Goal: Transaction & Acquisition: Purchase product/service

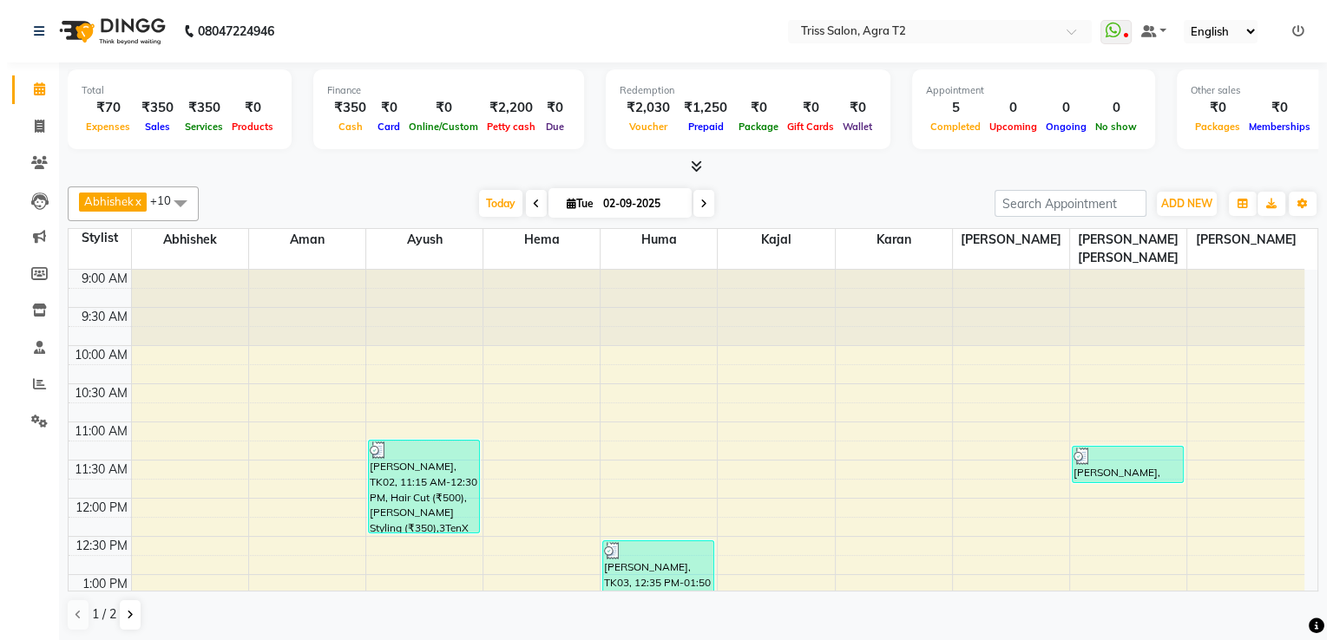
scroll to position [531, 0]
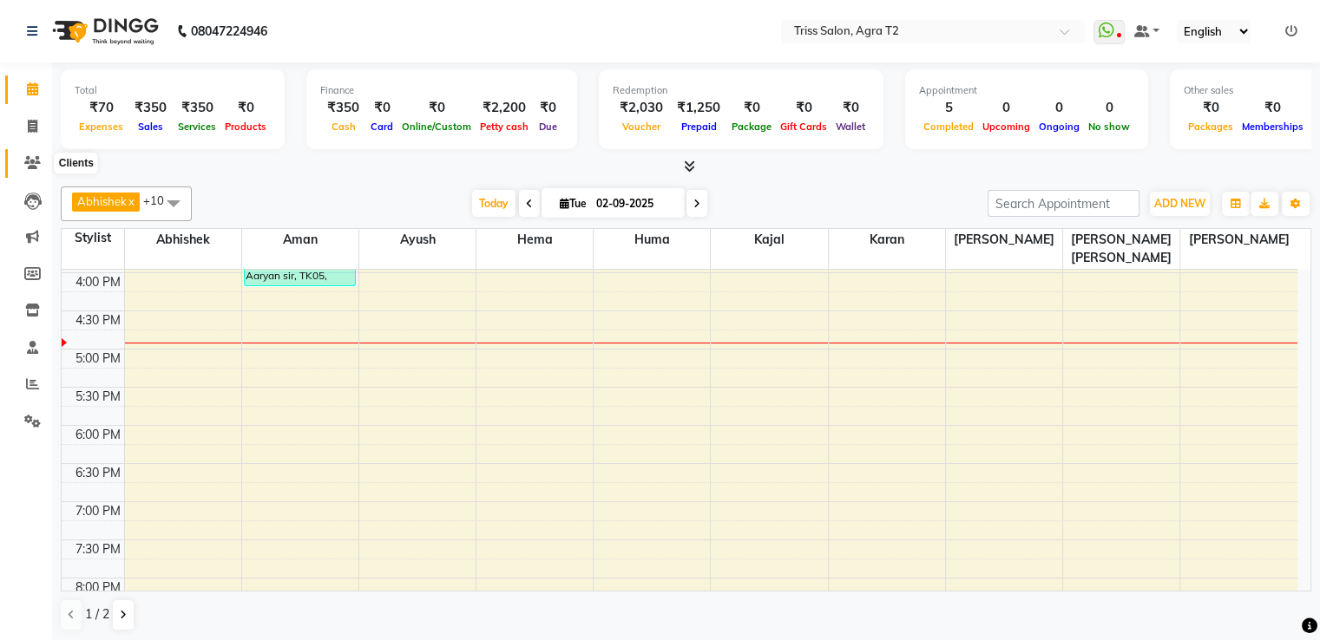
click at [23, 167] on span at bounding box center [32, 164] width 30 height 20
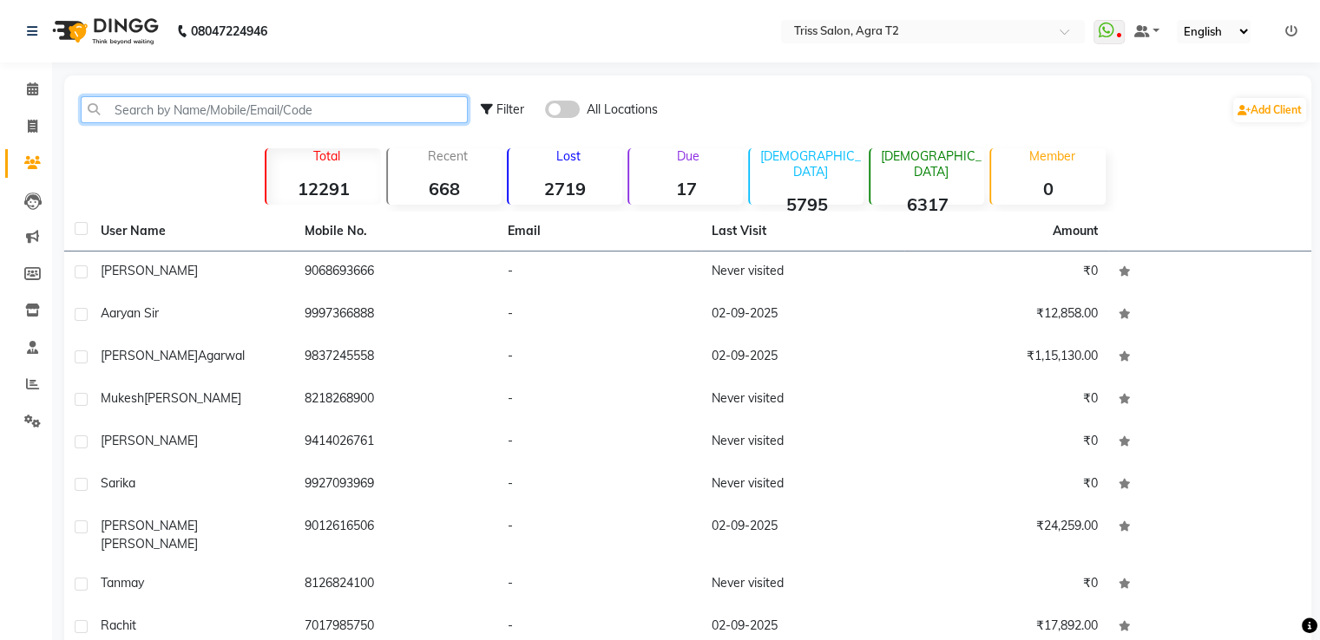
click at [180, 118] on input "text" at bounding box center [274, 109] width 387 height 27
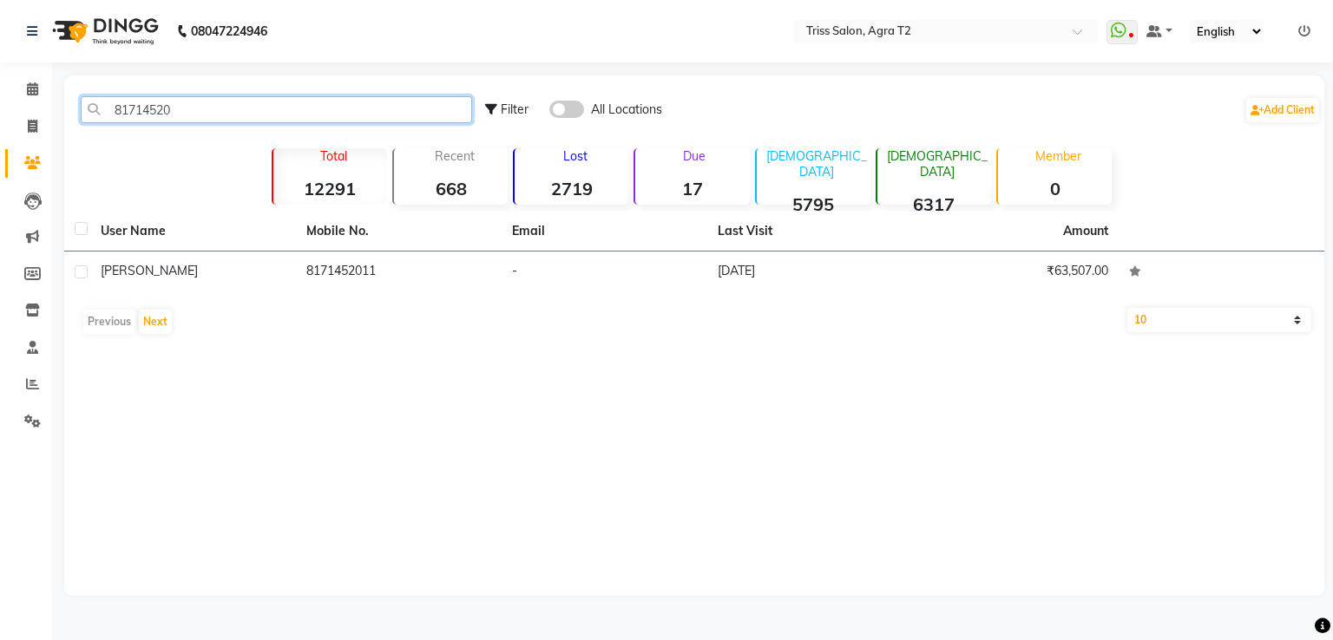
type input "81714520"
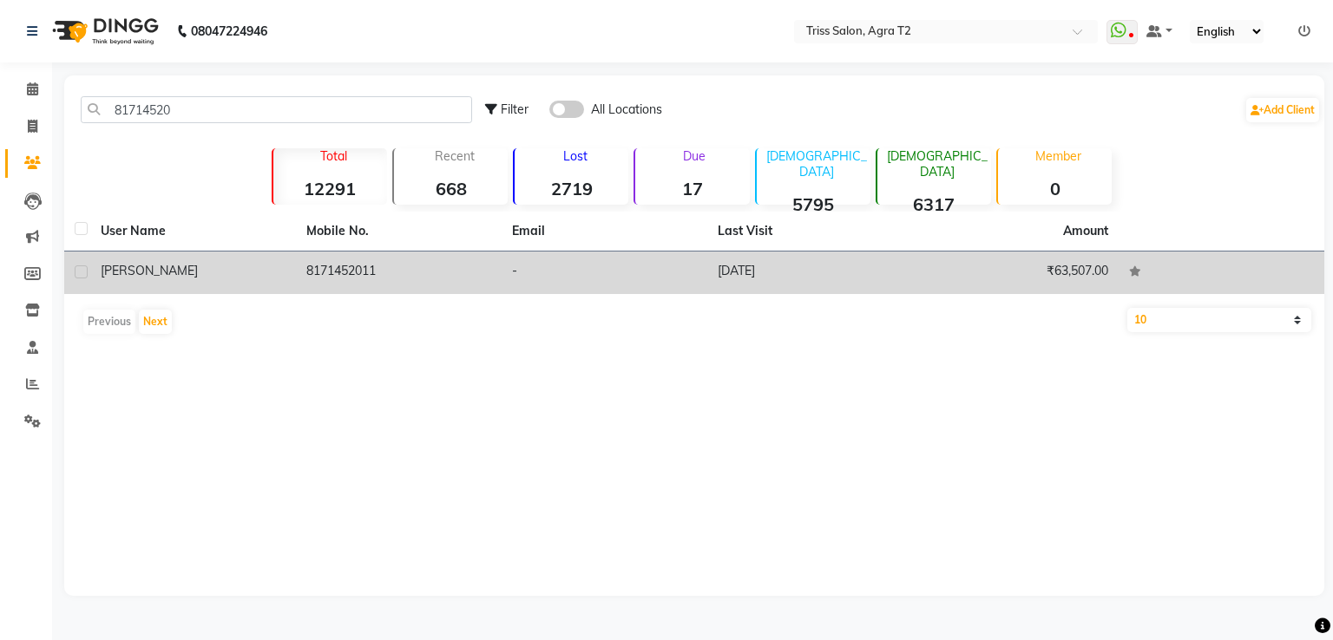
click at [337, 278] on td "8171452011" at bounding box center [399, 273] width 206 height 43
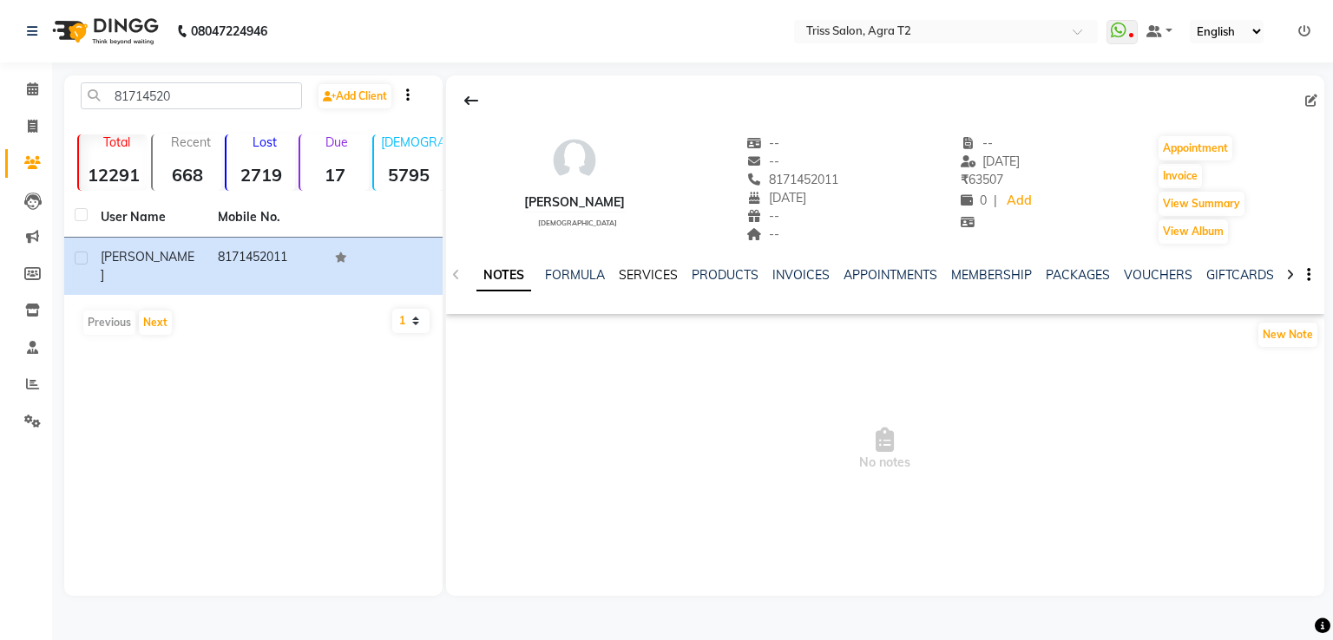
click at [652, 278] on link "SERVICES" at bounding box center [648, 275] width 59 height 16
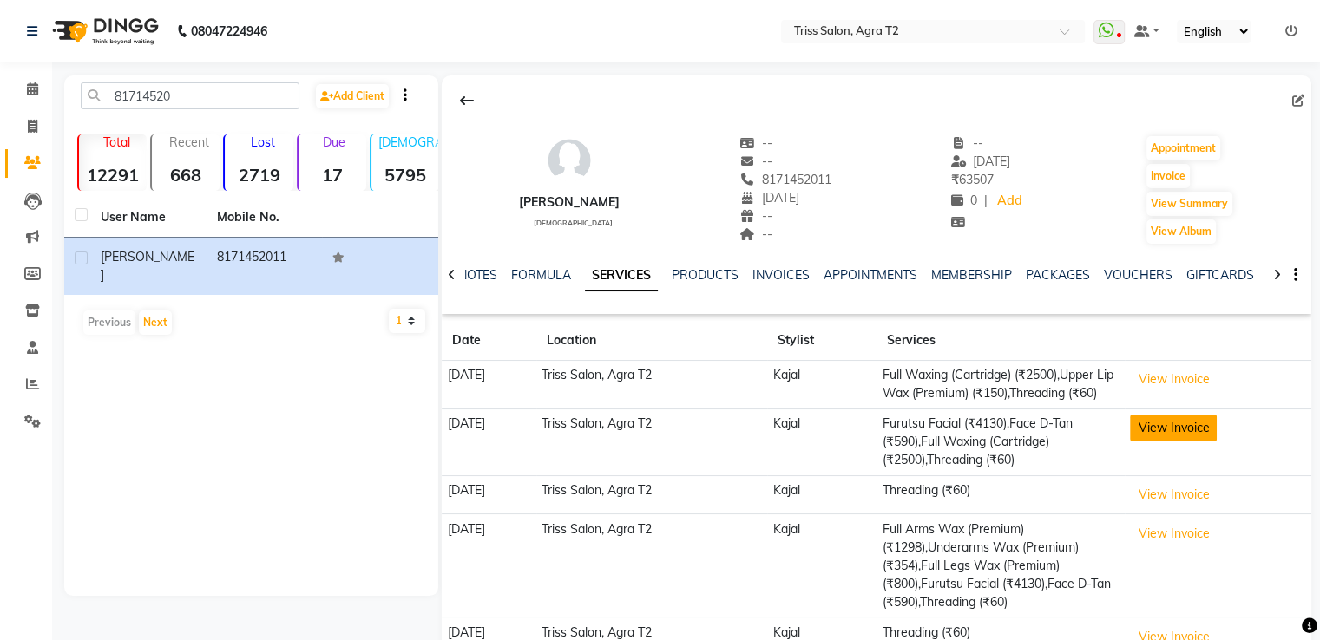
click at [1184, 442] on button "View Invoice" at bounding box center [1173, 428] width 87 height 27
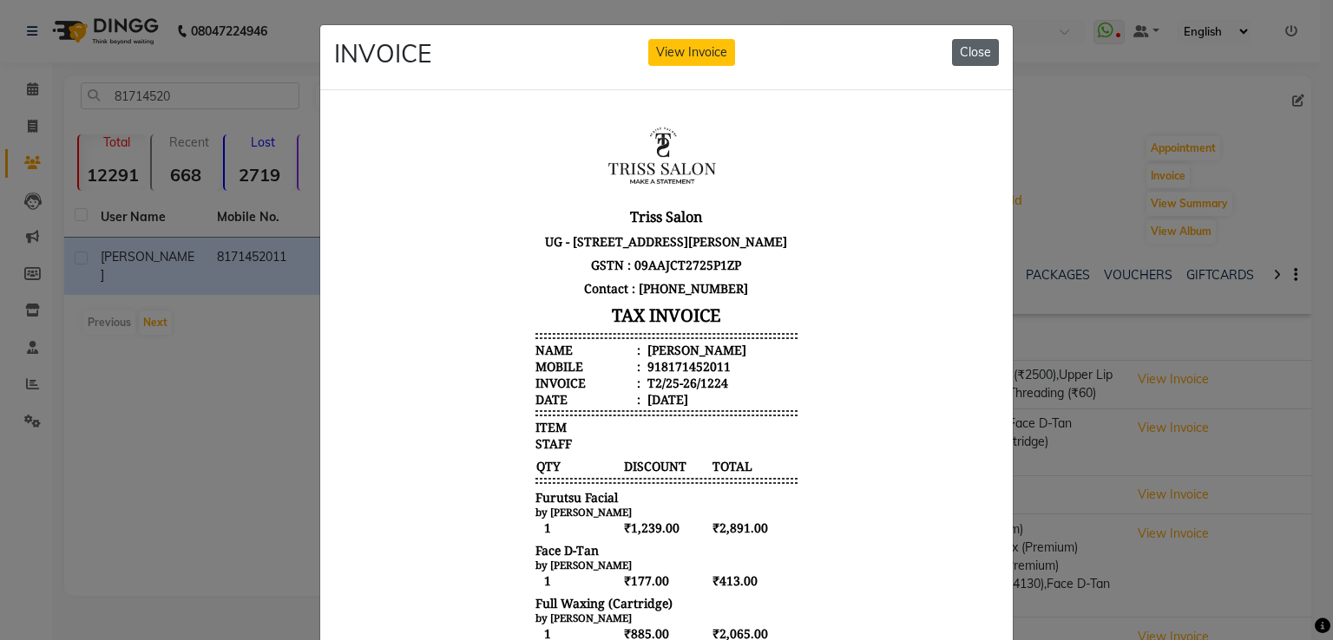
click at [974, 52] on button "Close" at bounding box center [975, 52] width 47 height 27
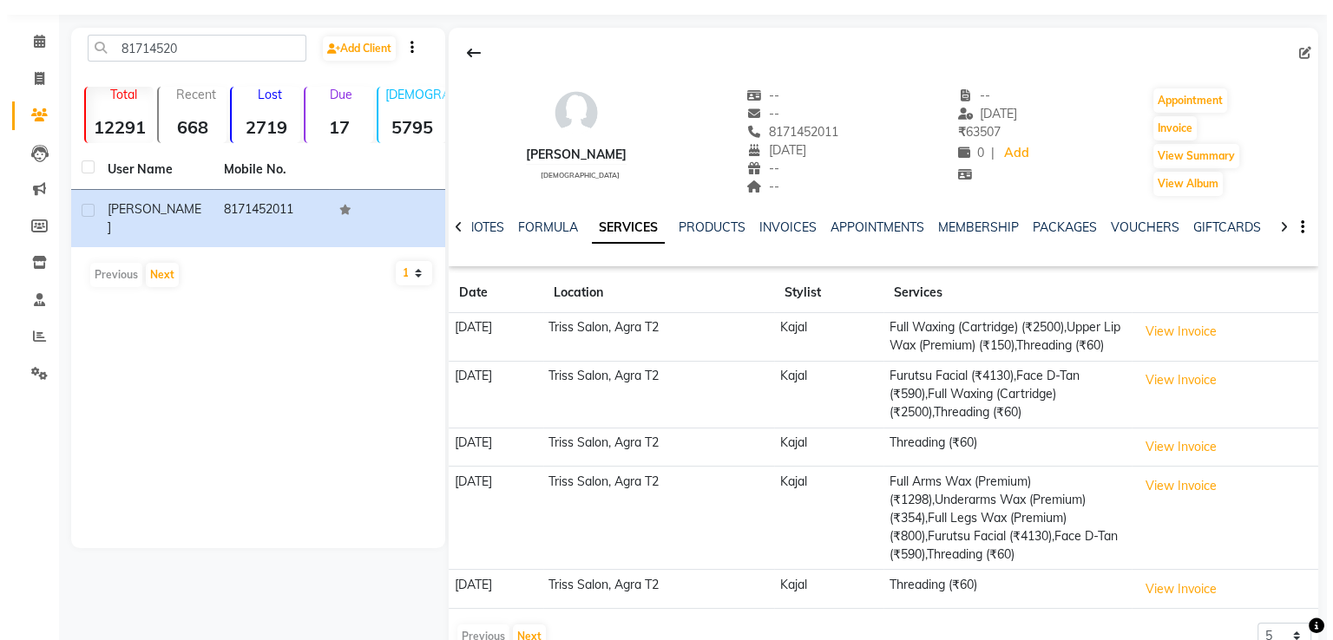
scroll to position [108, 0]
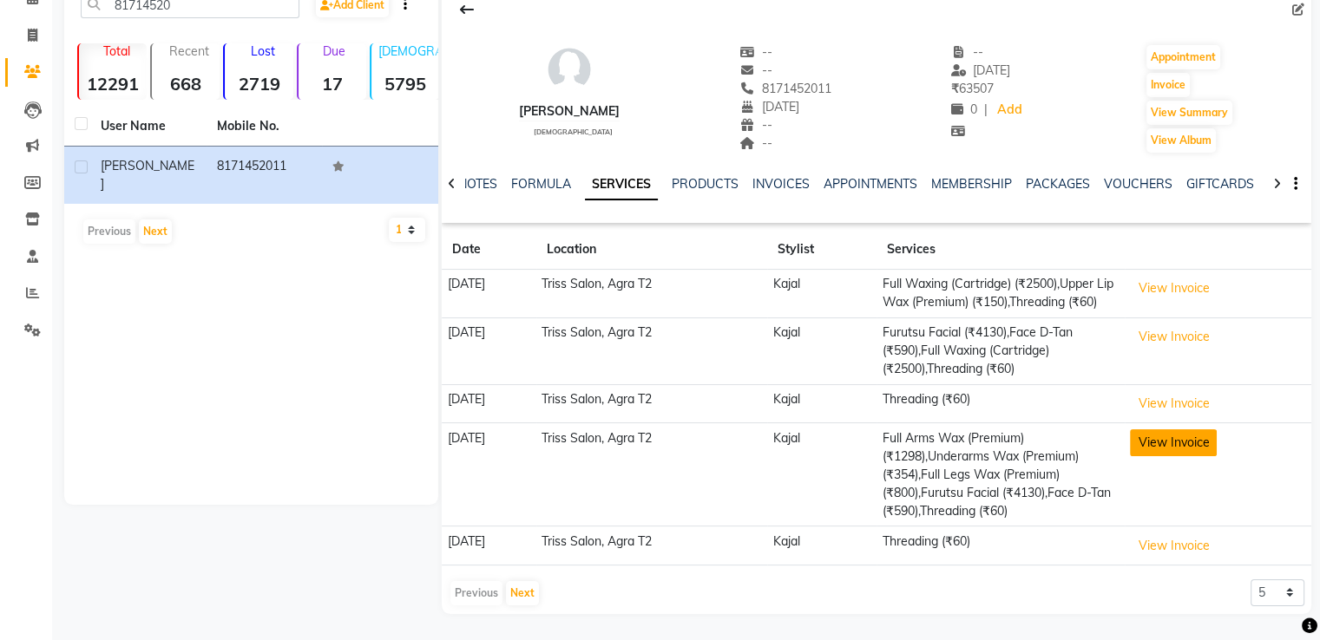
click at [1197, 449] on button "View Invoice" at bounding box center [1173, 443] width 87 height 27
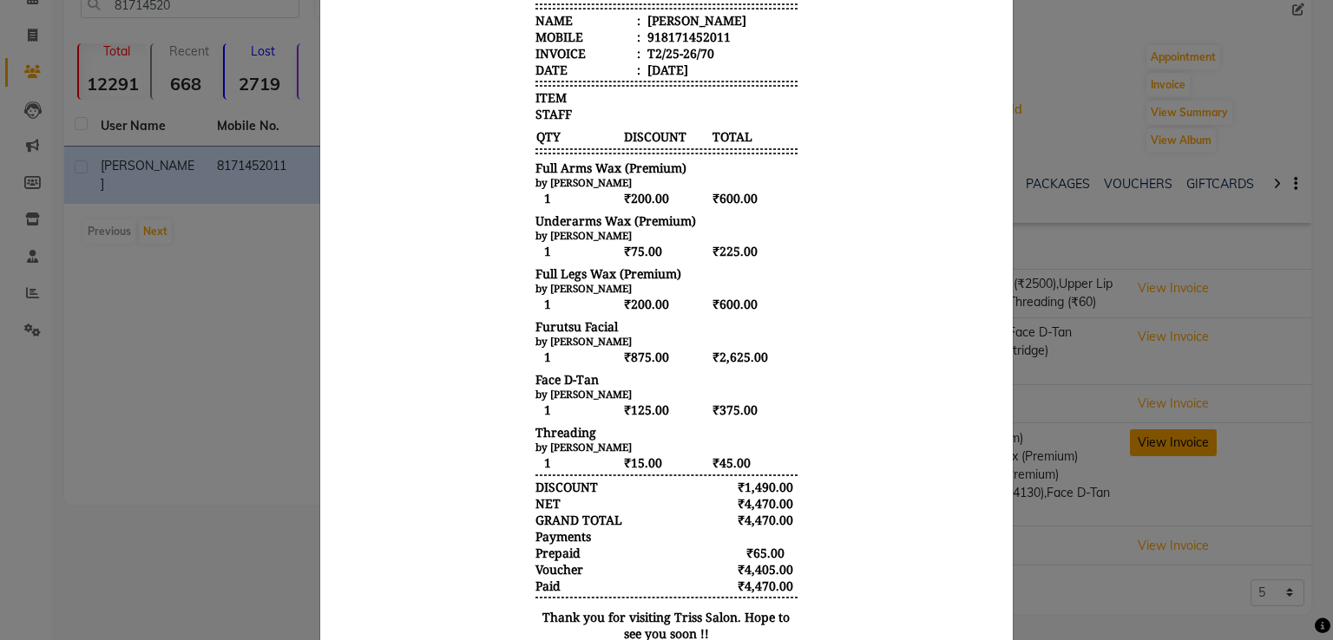
scroll to position [337, 0]
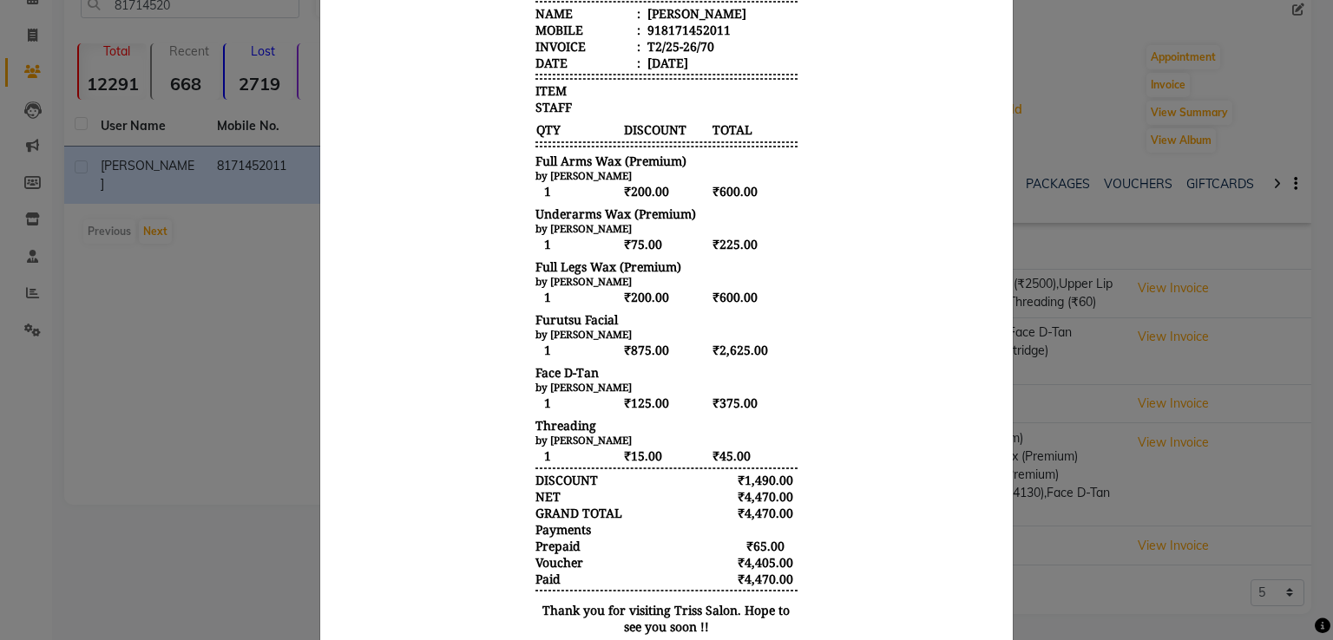
click at [847, 551] on body "Triss Salon UG - 3 & 4, Bhawna Dwarika Street, Avas Vikas Colony, Near Anthem, …" at bounding box center [666, 241] width 651 height 934
click at [910, 427] on body "Triss Salon UG - 3 & 4, Bhawna Dwarika Street, Avas Vikas Colony, Near Anthem, …" at bounding box center [666, 241] width 651 height 934
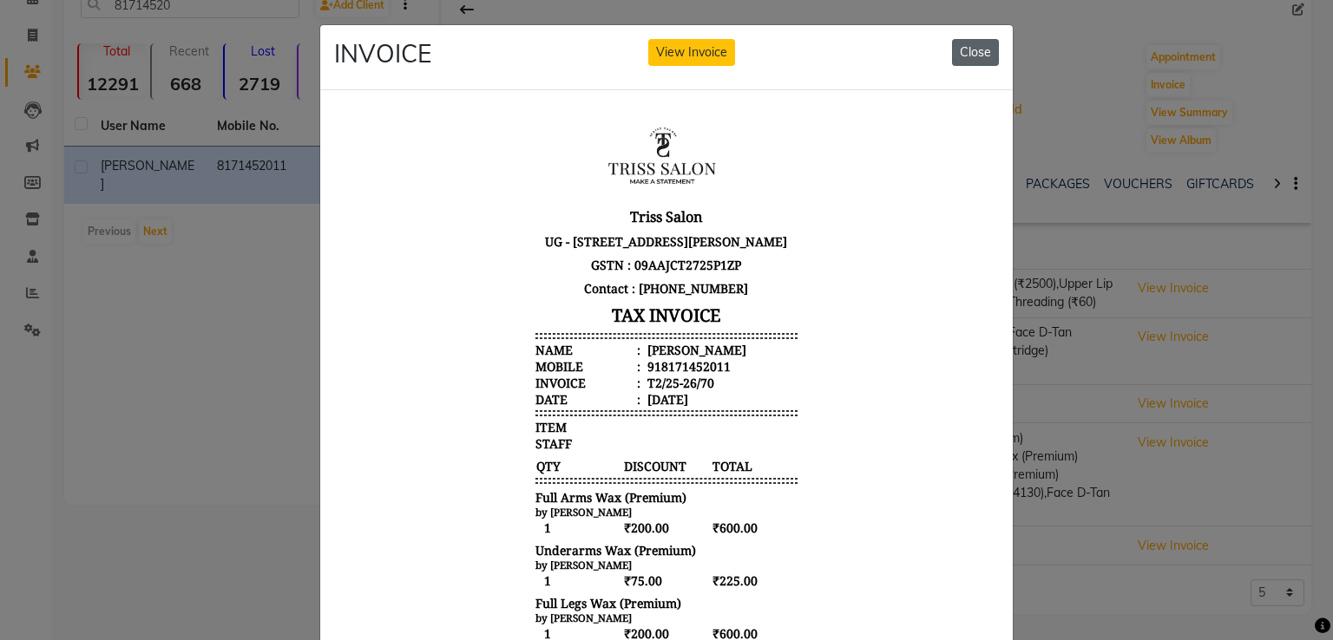
click at [975, 45] on button "Close" at bounding box center [975, 52] width 47 height 27
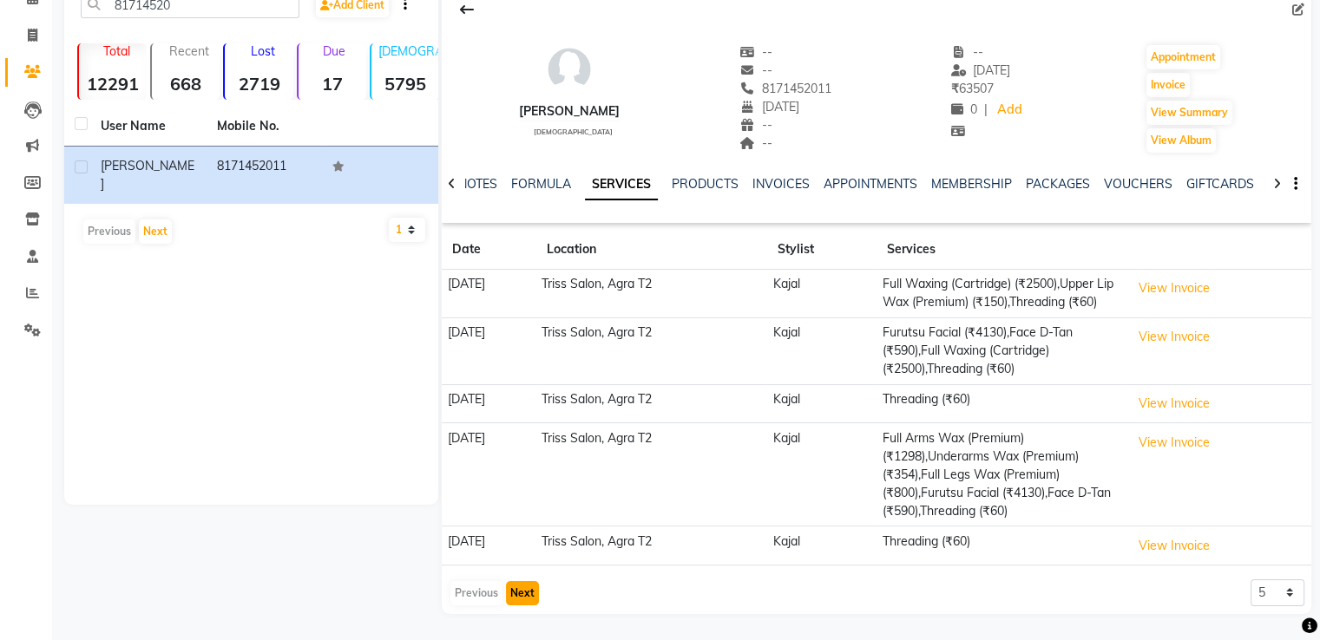
click at [528, 597] on button "Next" at bounding box center [522, 593] width 33 height 24
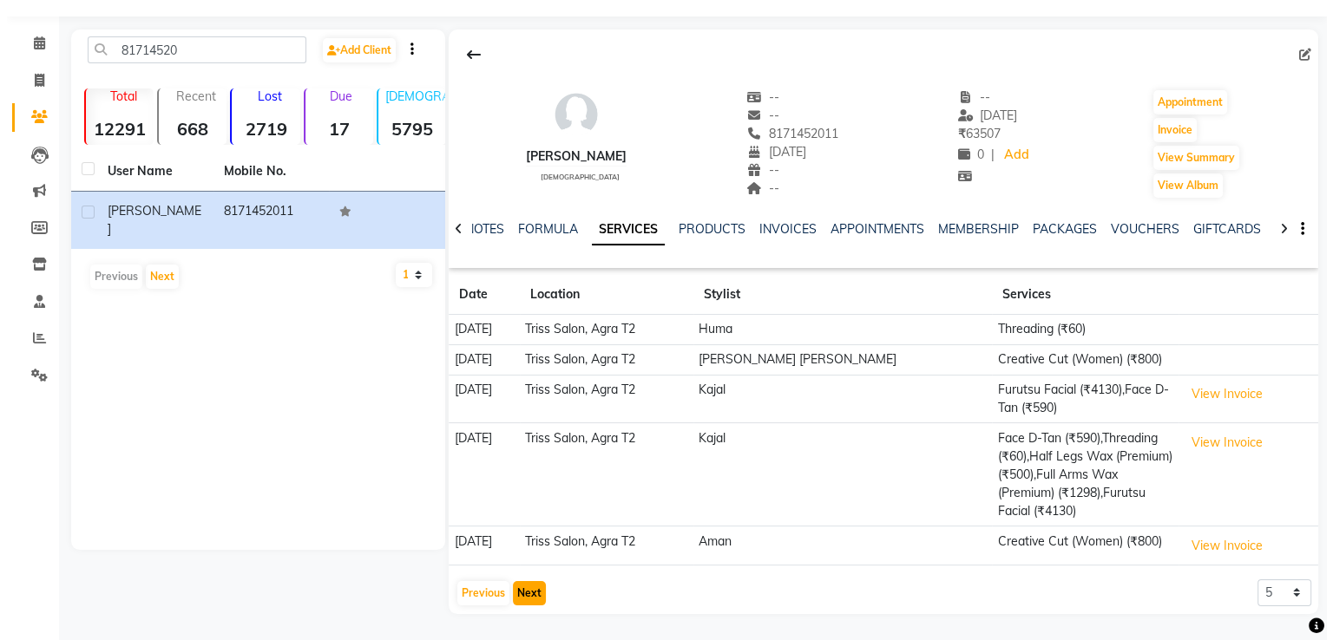
scroll to position [26, 0]
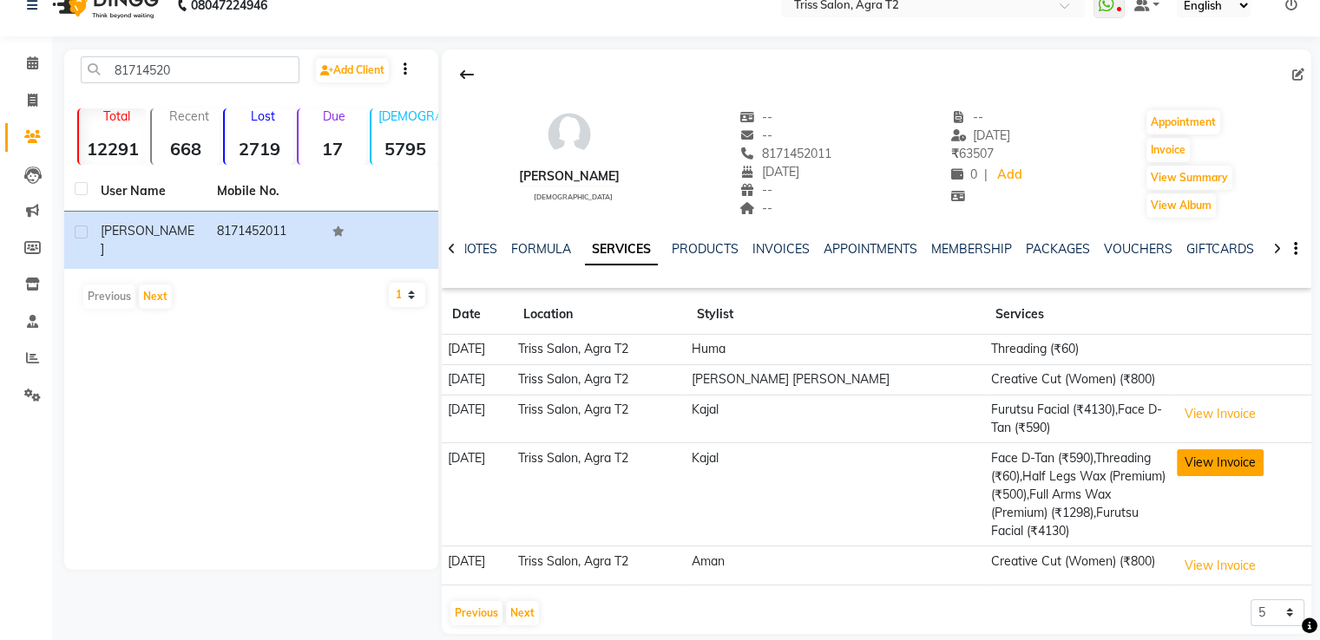
click at [1197, 463] on button "View Invoice" at bounding box center [1220, 462] width 87 height 27
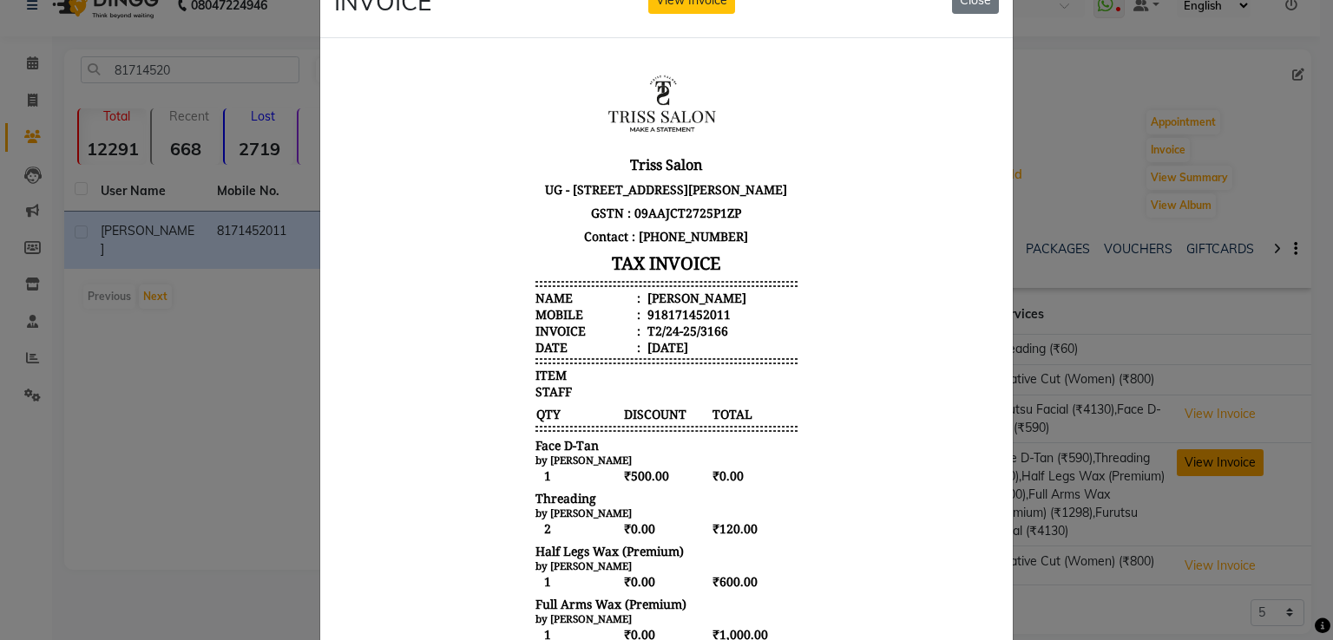
scroll to position [0, 0]
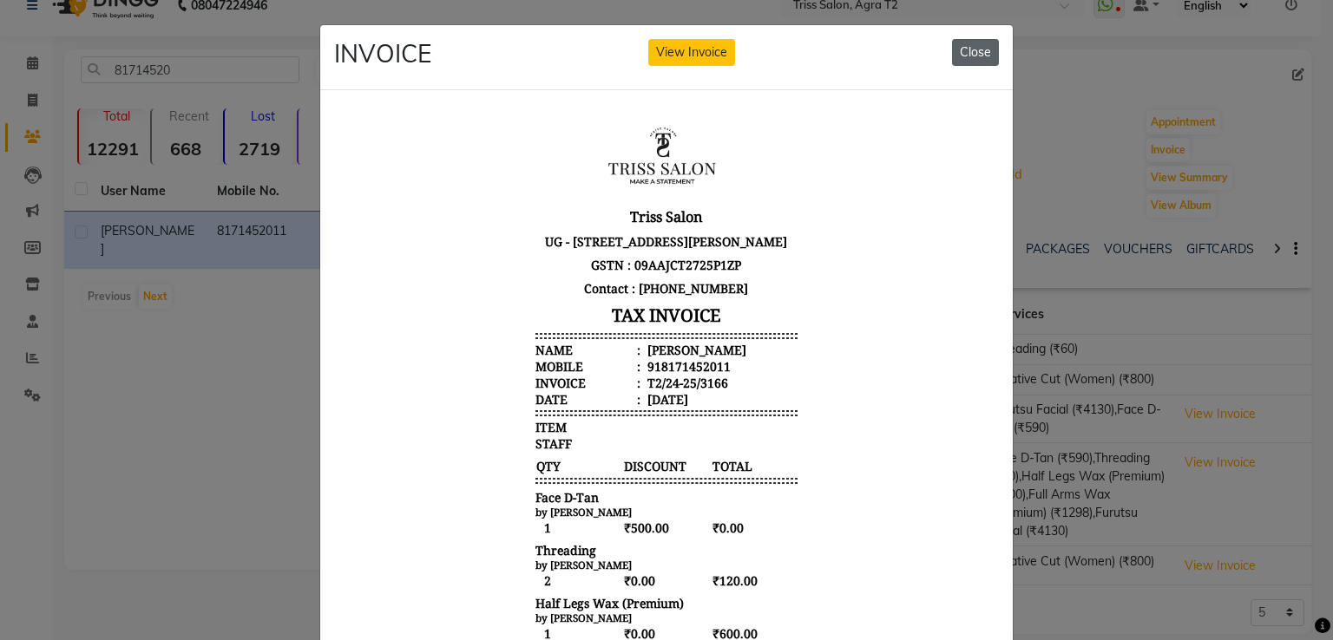
click at [978, 52] on button "Close" at bounding box center [975, 52] width 47 height 27
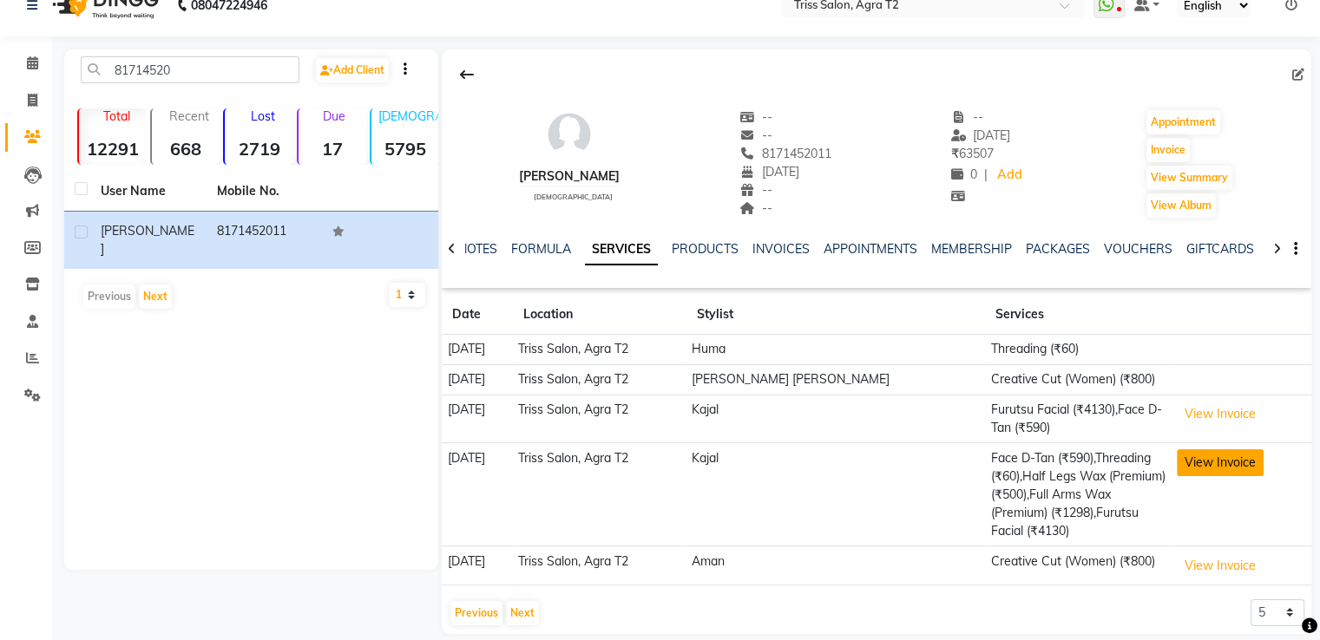
click at [1216, 465] on button "View Invoice" at bounding box center [1220, 462] width 87 height 27
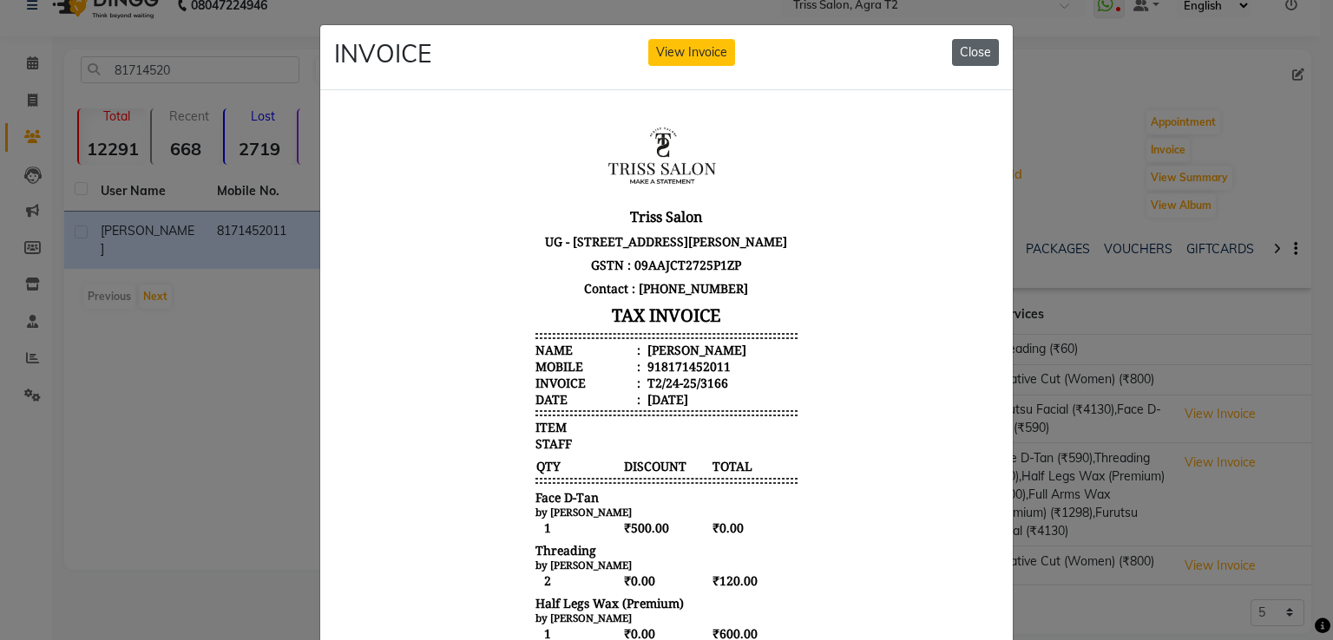
click at [970, 49] on button "Close" at bounding box center [975, 52] width 47 height 27
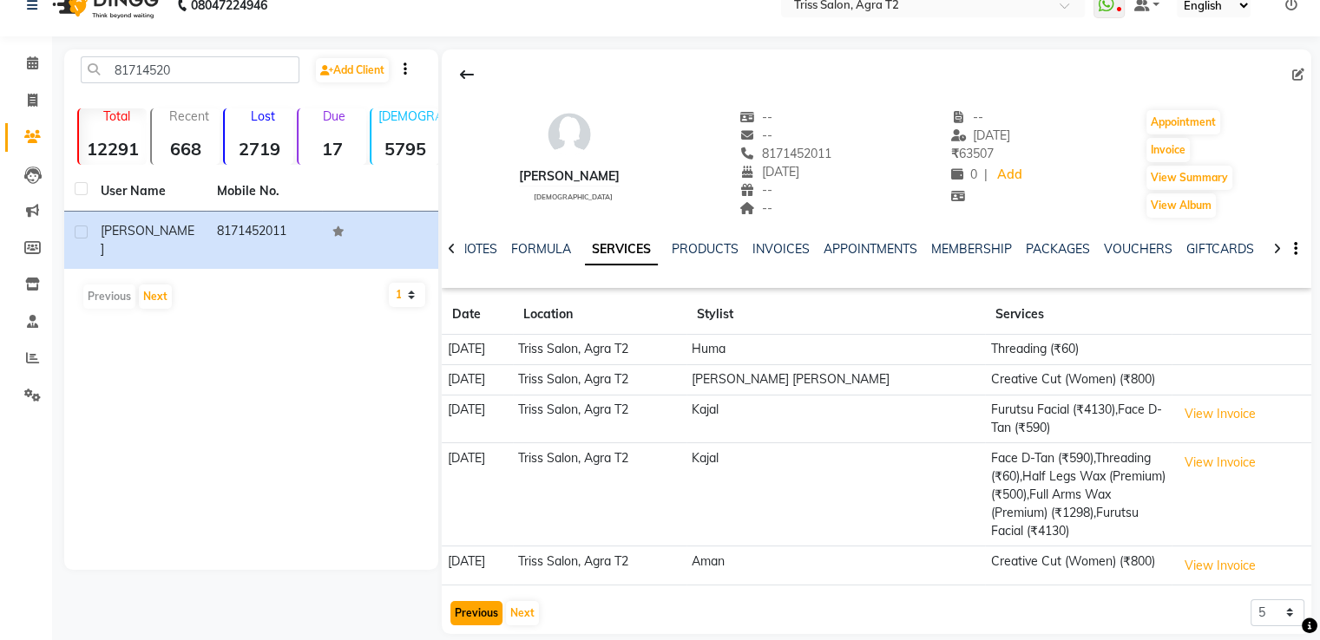
click at [475, 601] on button "Previous" at bounding box center [476, 613] width 52 height 24
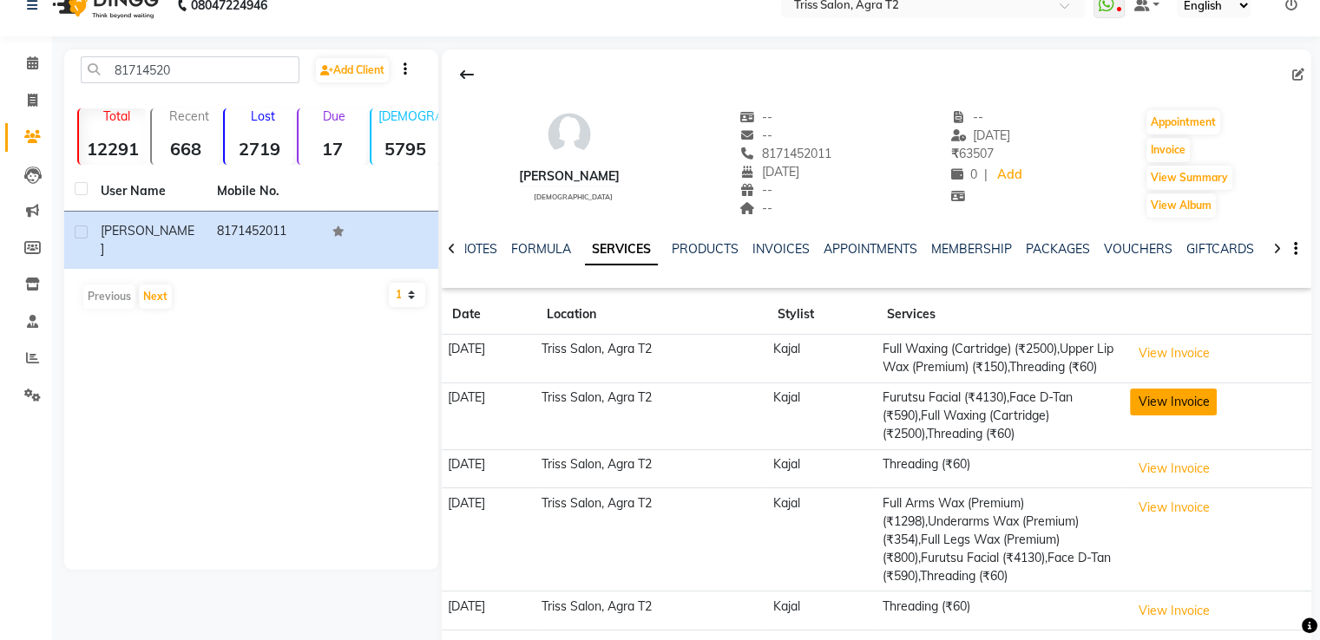
click at [1196, 416] on button "View Invoice" at bounding box center [1173, 402] width 87 height 27
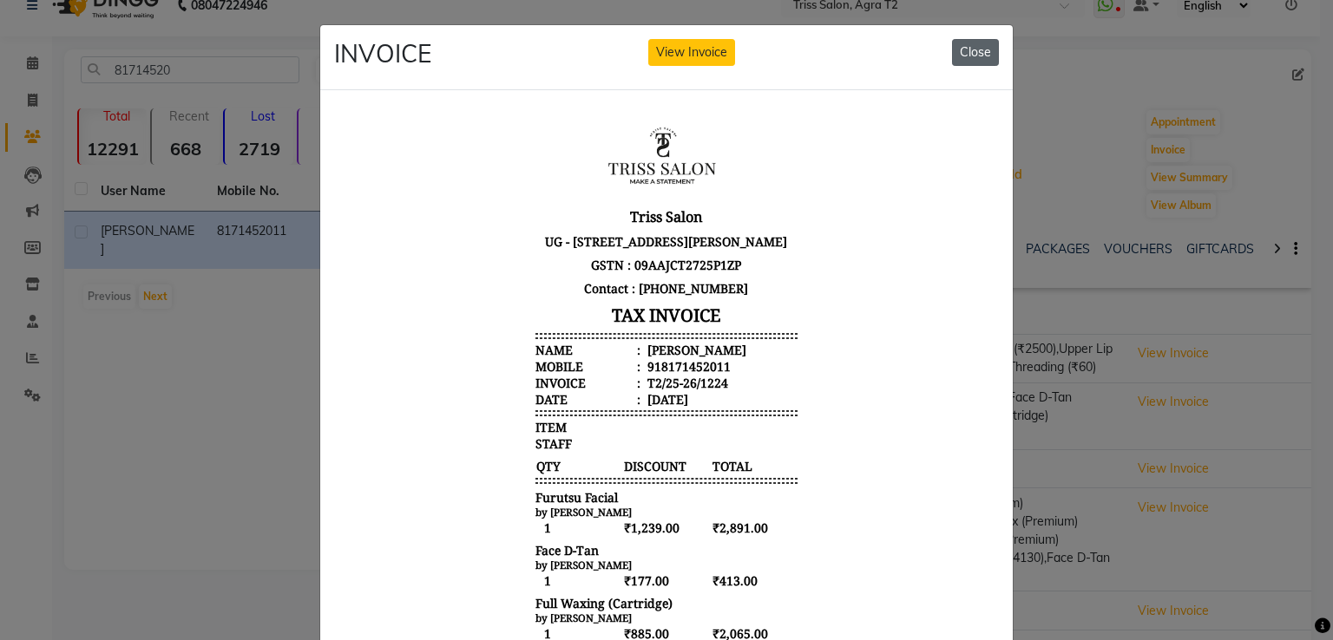
click at [958, 39] on button "Close" at bounding box center [975, 52] width 47 height 27
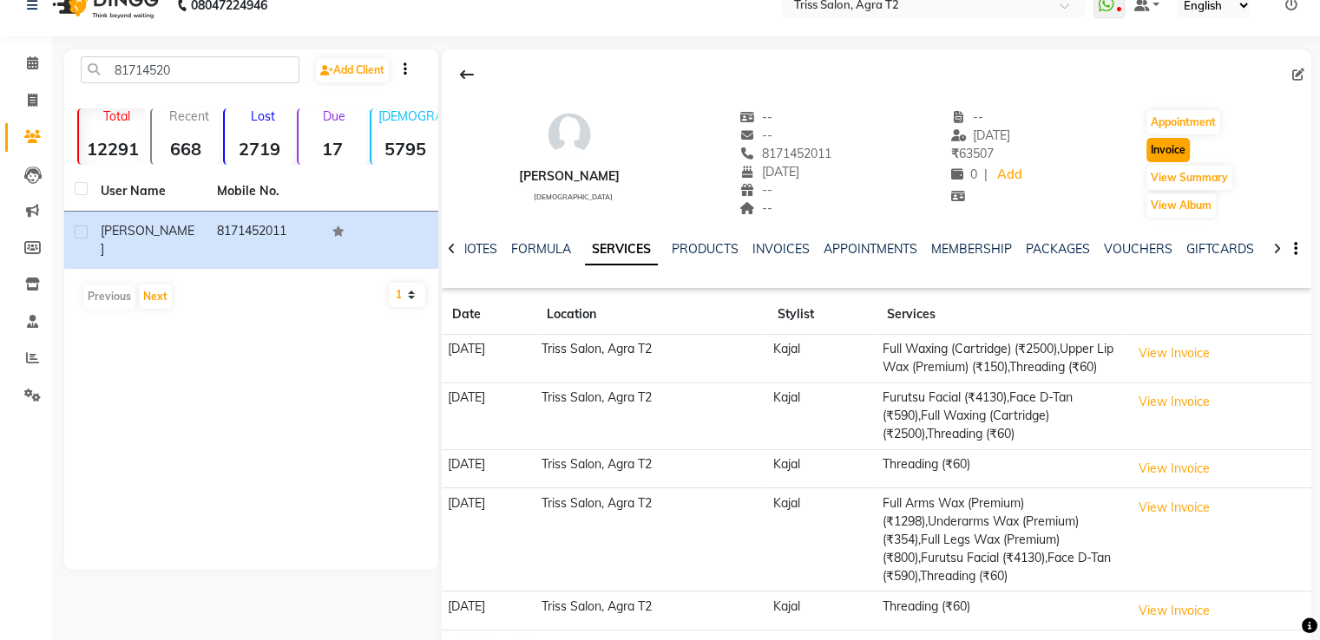
click at [1170, 150] on button "Invoice" at bounding box center [1167, 150] width 43 height 24
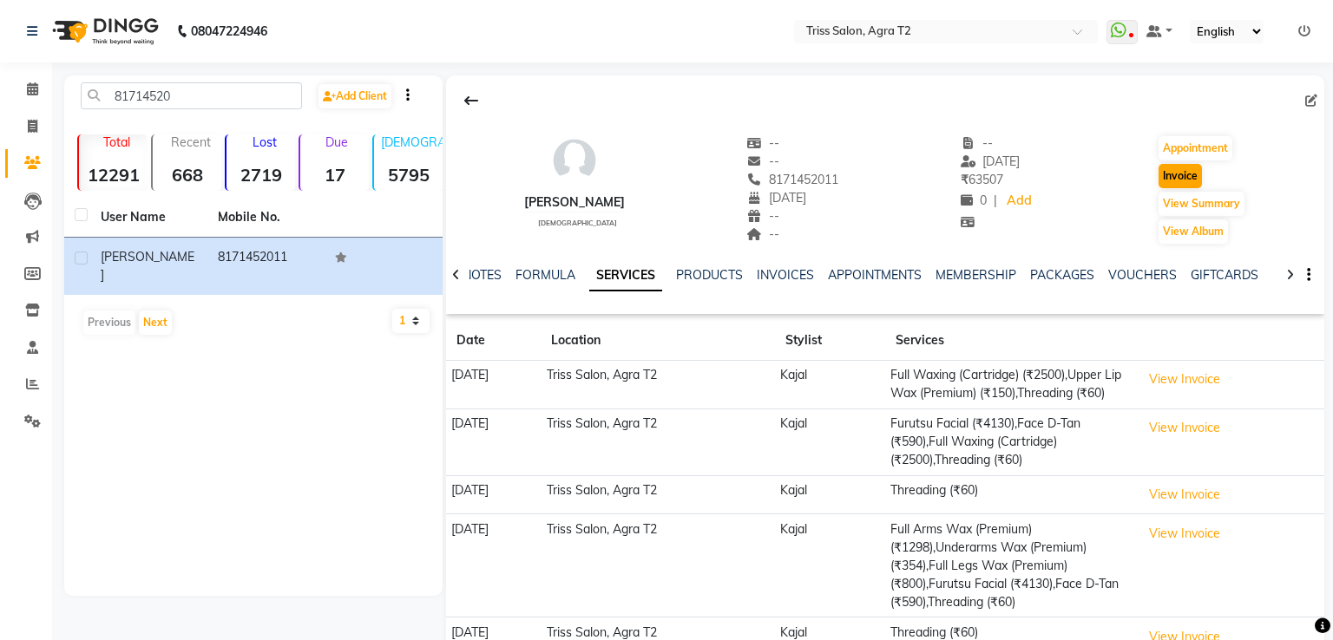
select select "service"
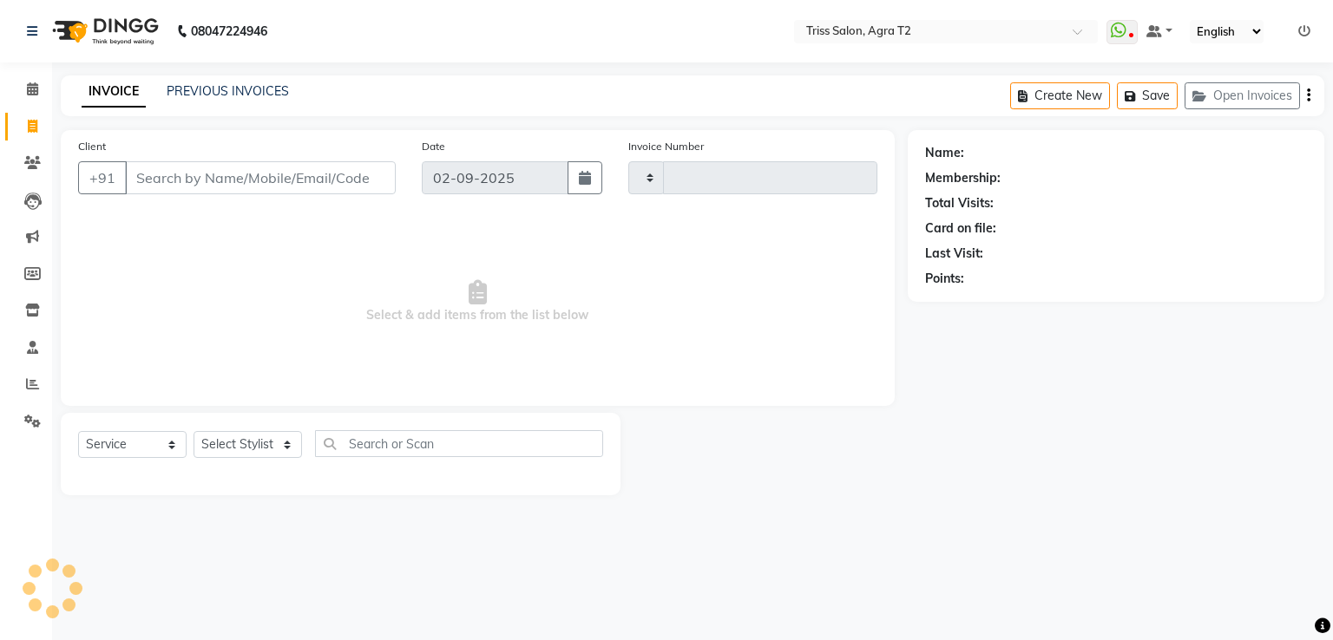
type input "2228"
select select "4301"
type input "8171452011"
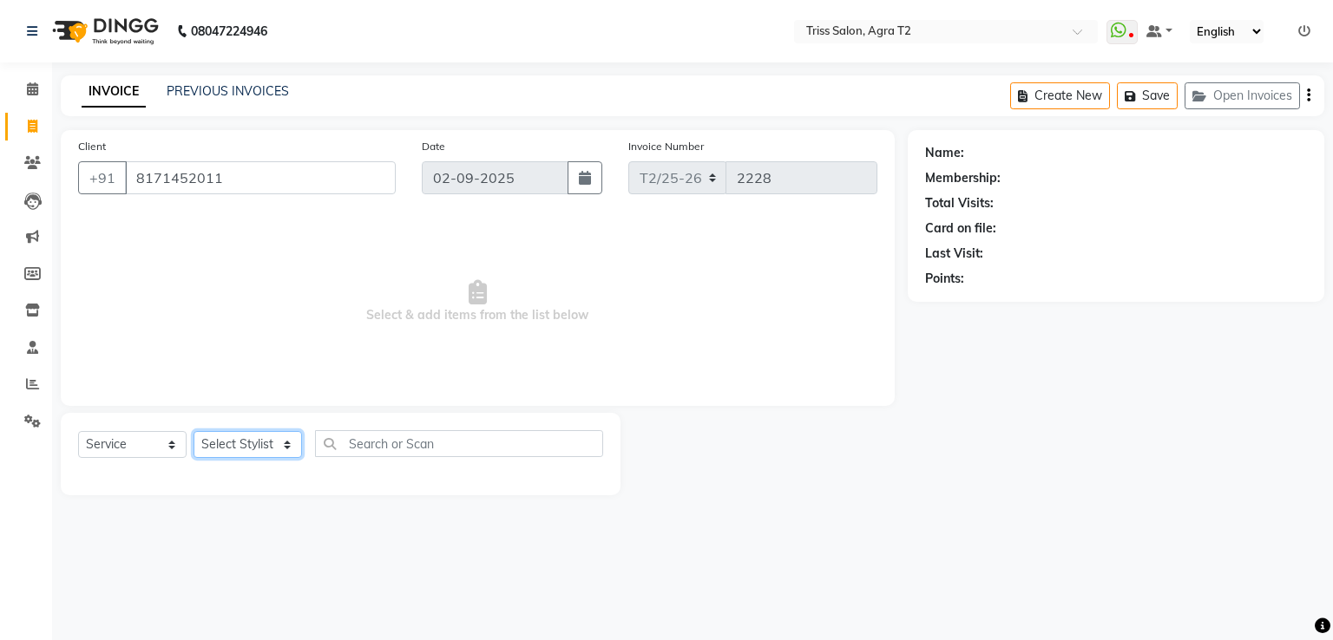
click at [250, 444] on select "Select Stylist" at bounding box center [247, 444] width 108 height 27
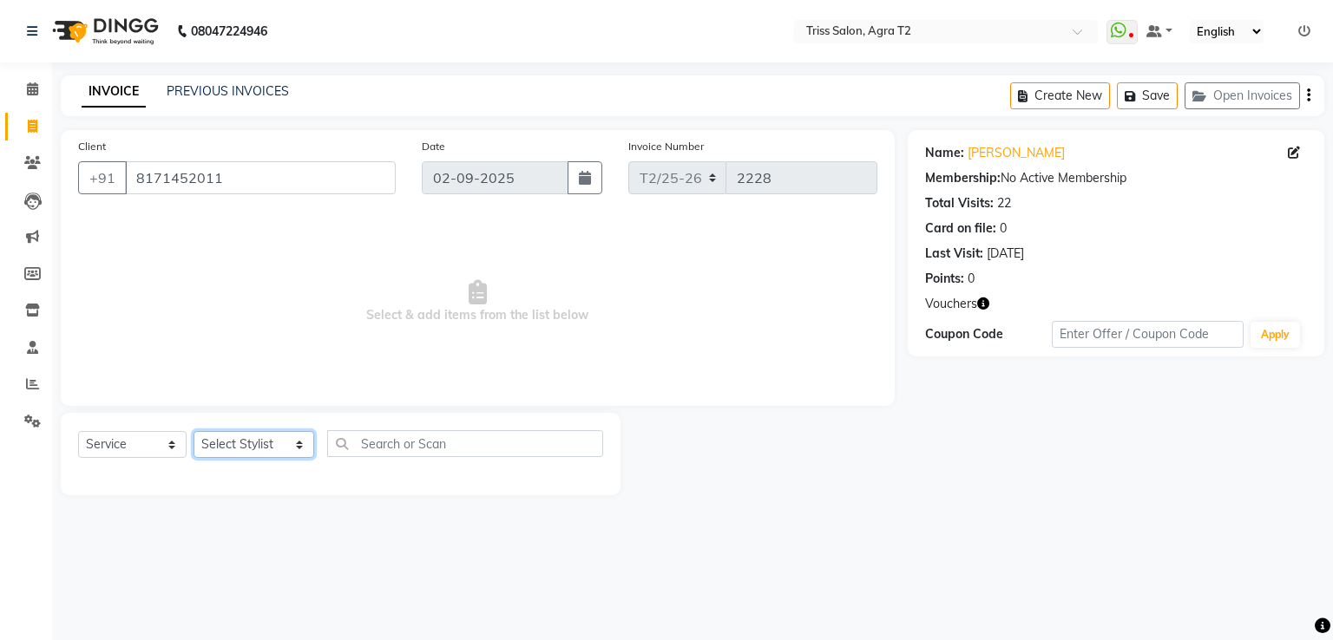
select select "26469"
click at [193, 432] on select "Select Stylist [PERSON_NAME] [PERSON_NAME] Huma Kajal [PERSON_NAME] [PERSON_NAM…" at bounding box center [253, 444] width 121 height 27
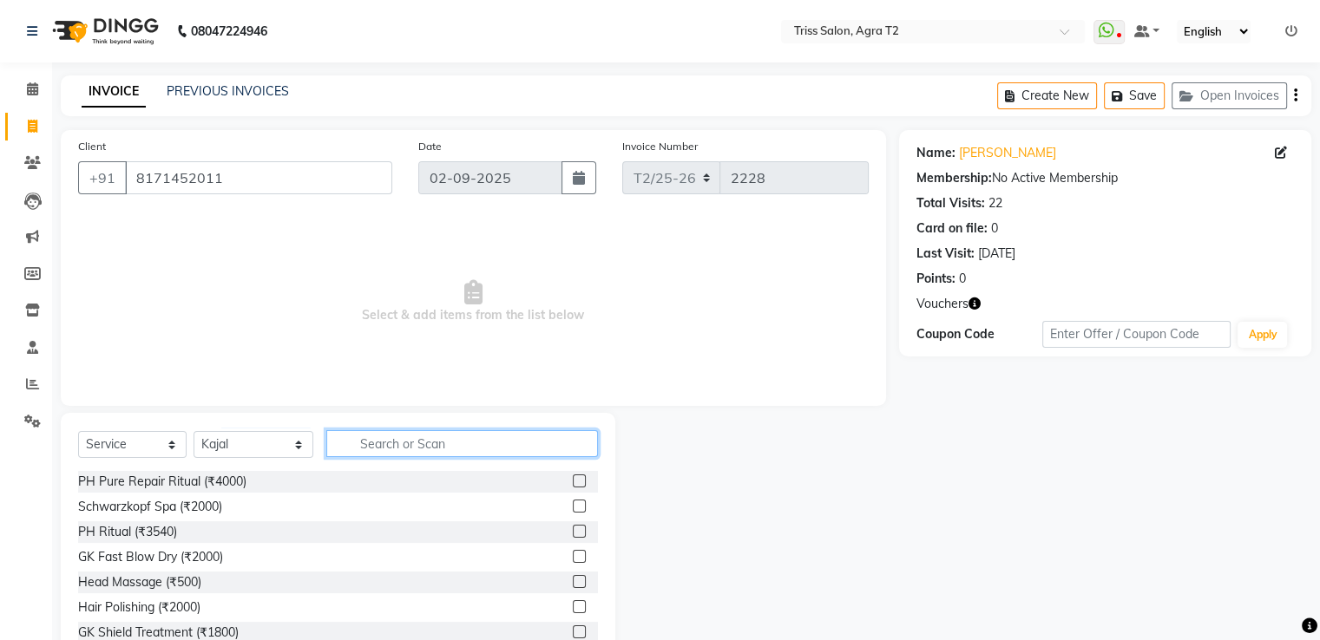
click at [357, 444] on input "text" at bounding box center [461, 443] width 271 height 27
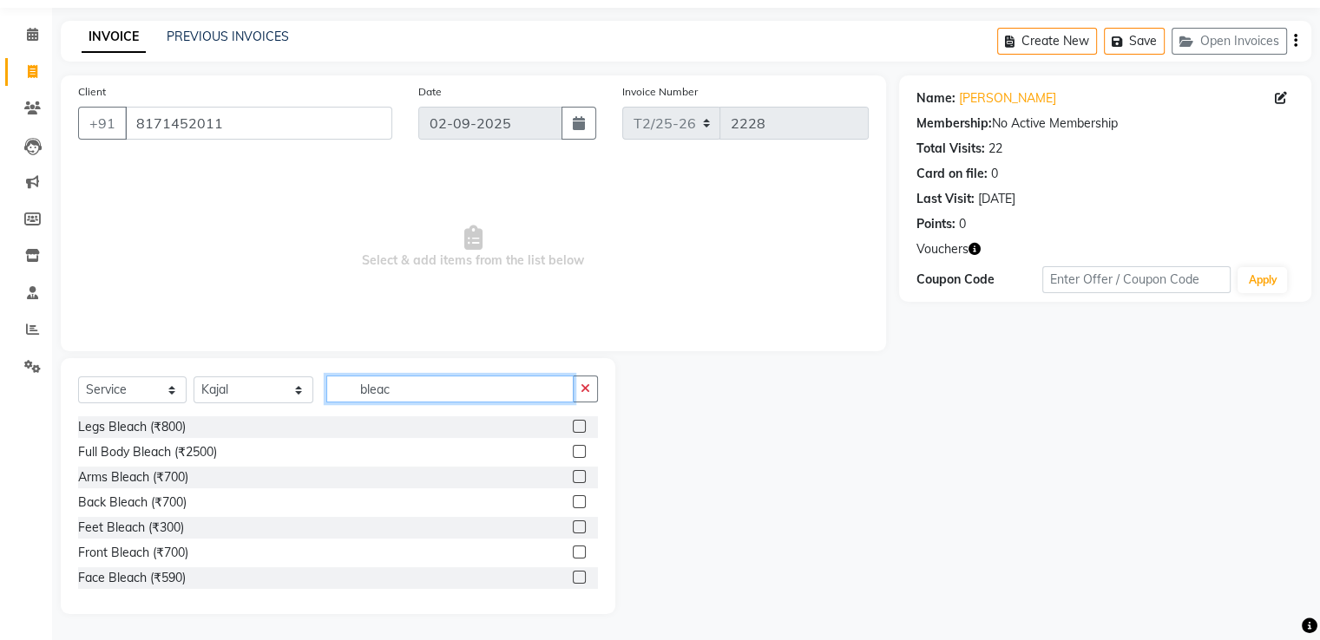
type input "bleac"
click at [968, 248] on icon "button" at bounding box center [974, 249] width 12 height 12
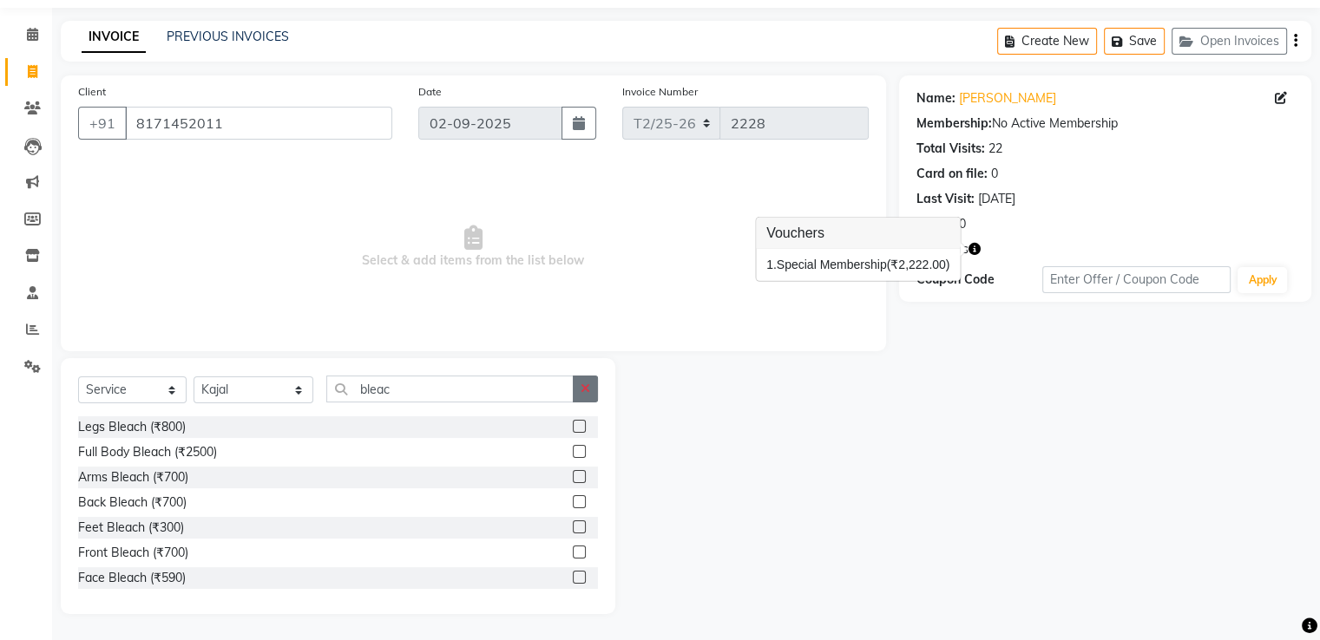
click at [583, 388] on icon "button" at bounding box center [585, 389] width 10 height 12
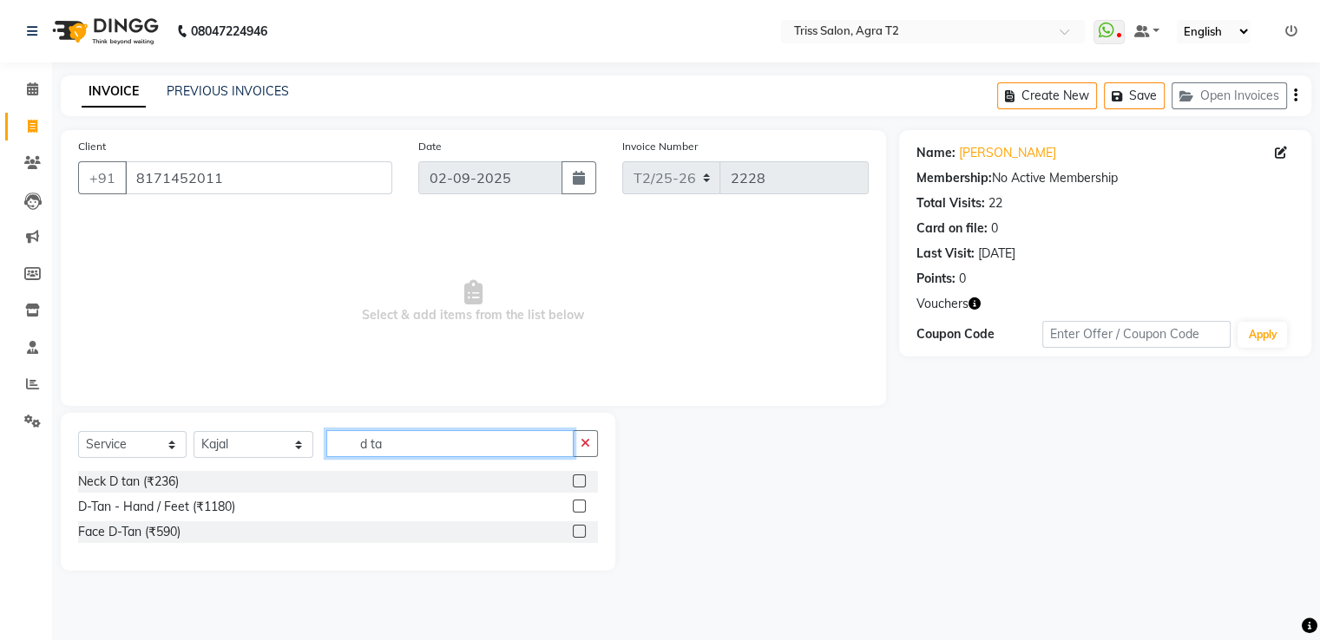
scroll to position [0, 0]
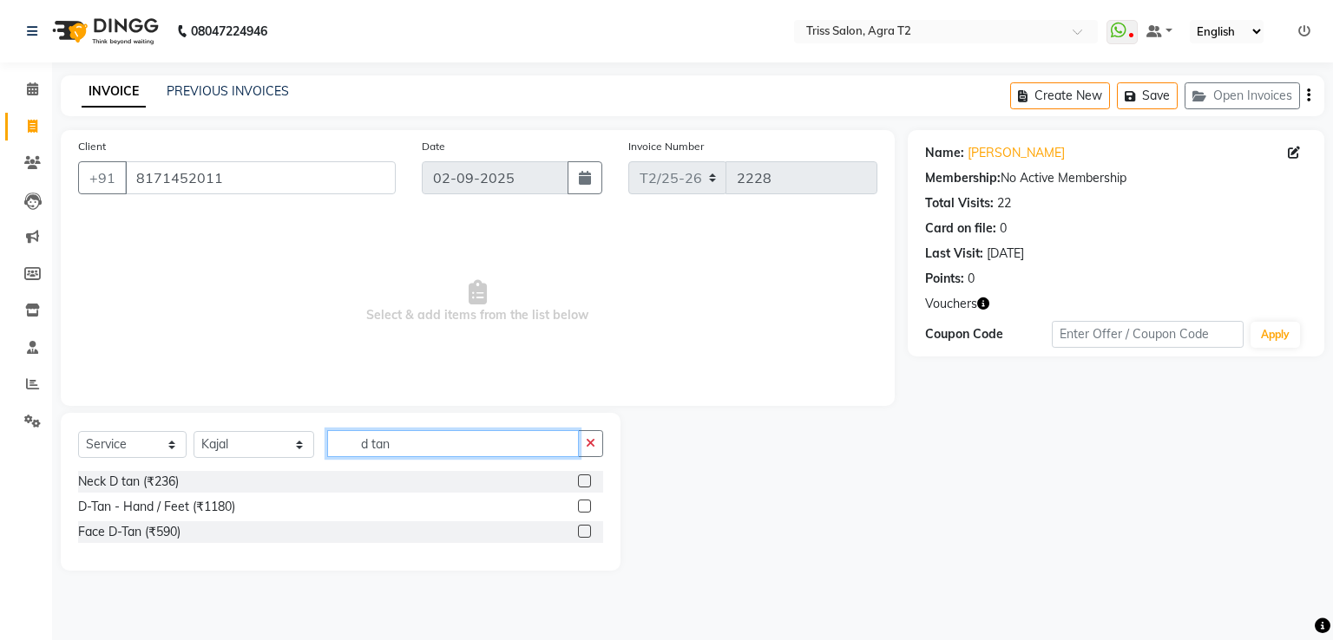
type input "d tan"
click at [583, 530] on label at bounding box center [584, 531] width 13 height 13
click at [583, 530] on input "checkbox" at bounding box center [583, 532] width 11 height 11
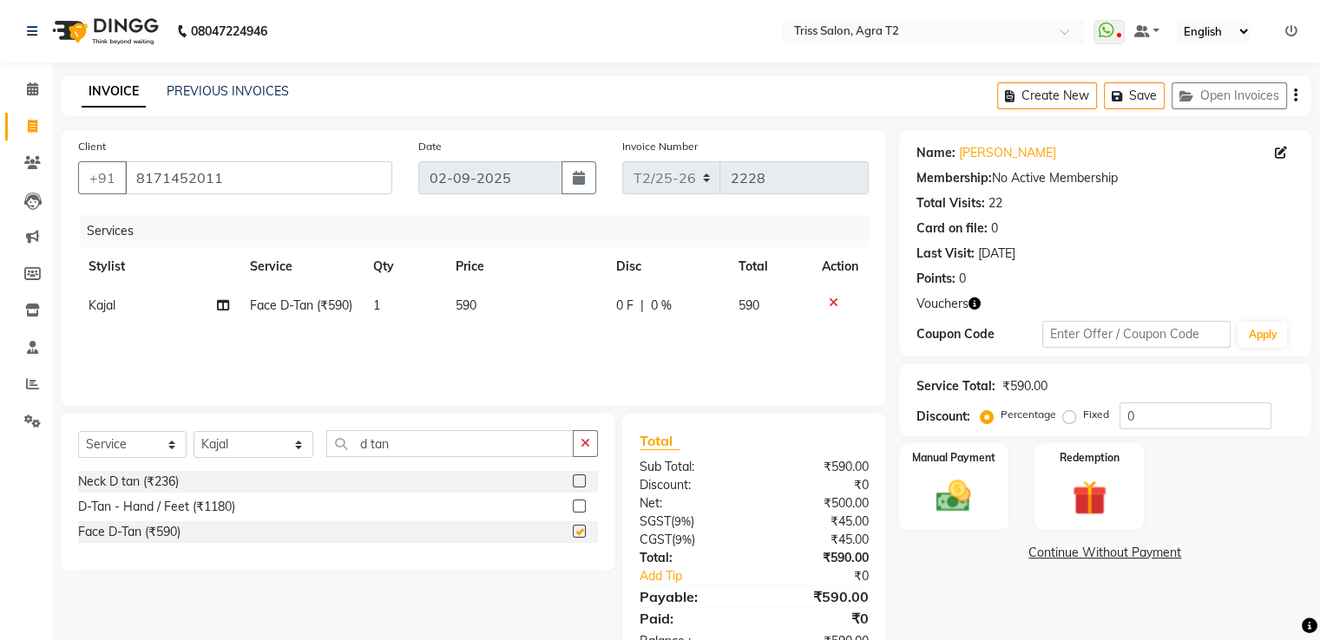
checkbox input "false"
click at [475, 325] on td "590" at bounding box center [525, 305] width 161 height 39
select select "26469"
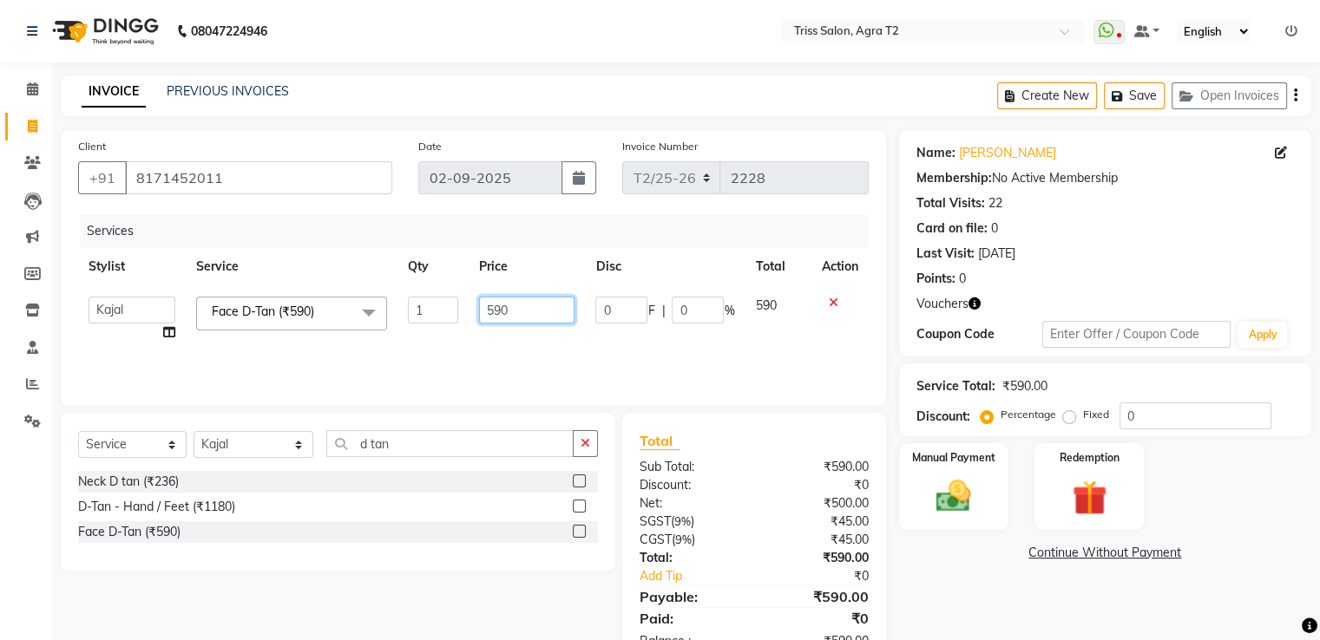
click at [499, 312] on input "590" at bounding box center [526, 310] width 95 height 27
type input "500"
click at [593, 449] on button "button" at bounding box center [585, 443] width 25 height 27
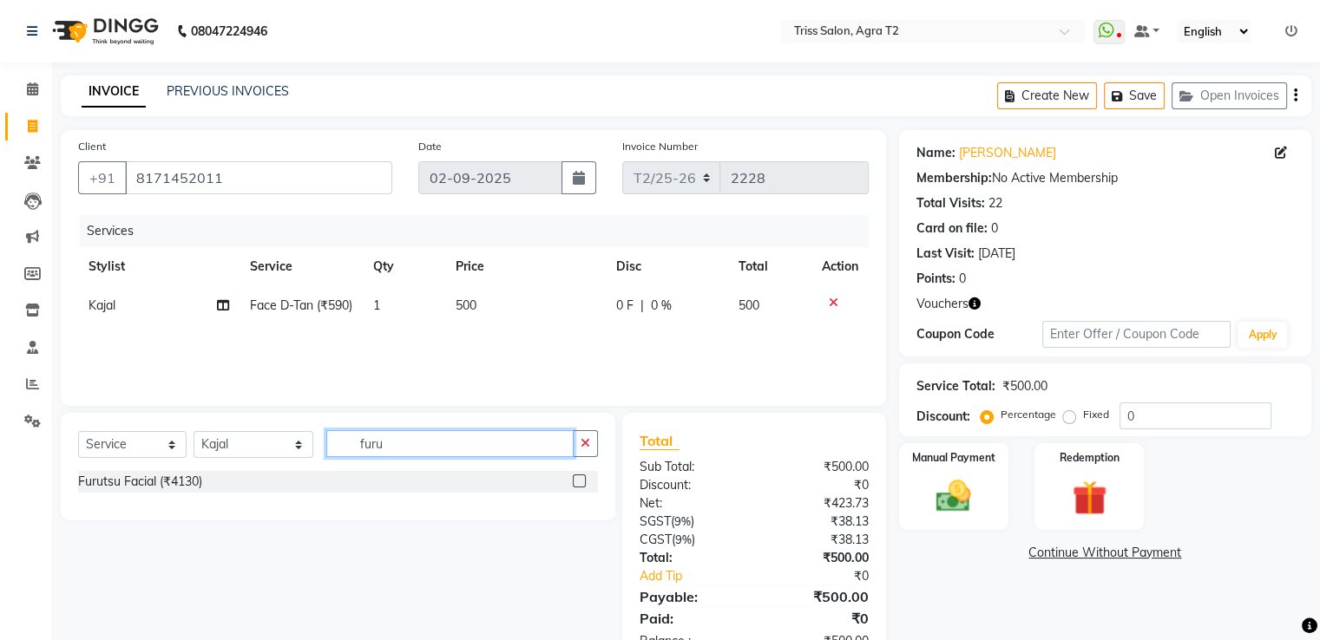
type input "furu"
click at [579, 482] on label at bounding box center [579, 481] width 13 height 13
click at [579, 482] on input "checkbox" at bounding box center [578, 481] width 11 height 11
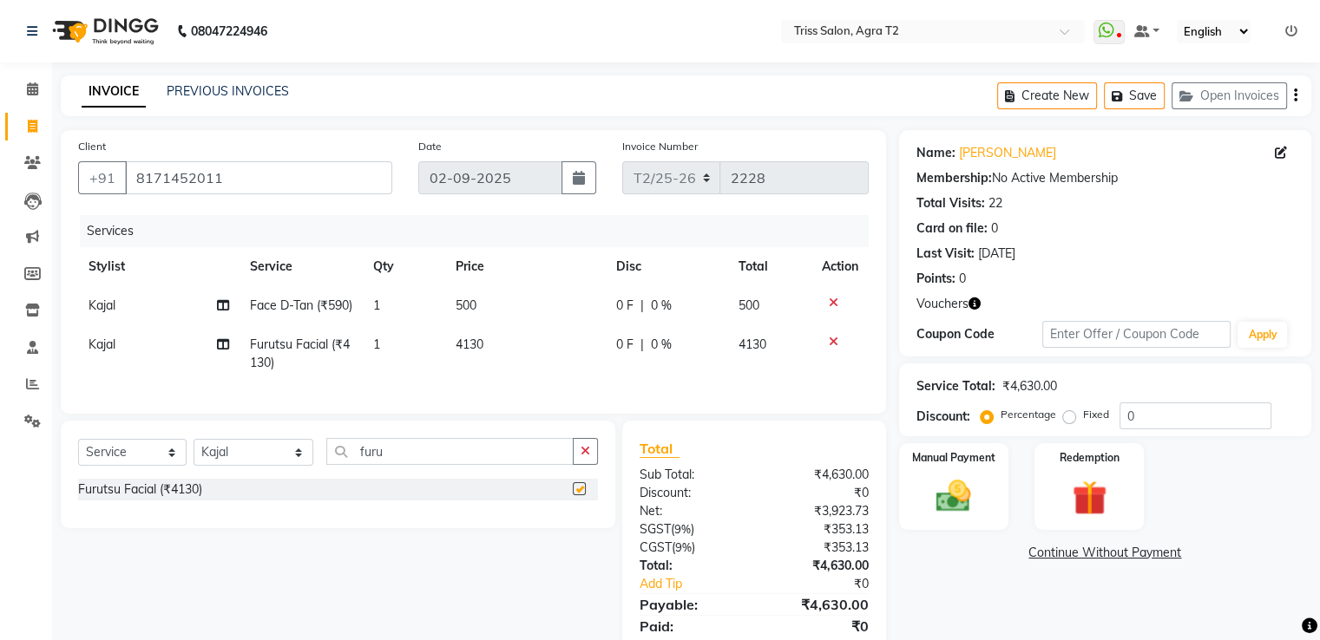
checkbox input "false"
click at [583, 457] on icon "button" at bounding box center [585, 451] width 10 height 12
type input "full waxi"
click at [576, 495] on label at bounding box center [579, 488] width 13 height 13
click at [576, 495] on input "checkbox" at bounding box center [578, 489] width 11 height 11
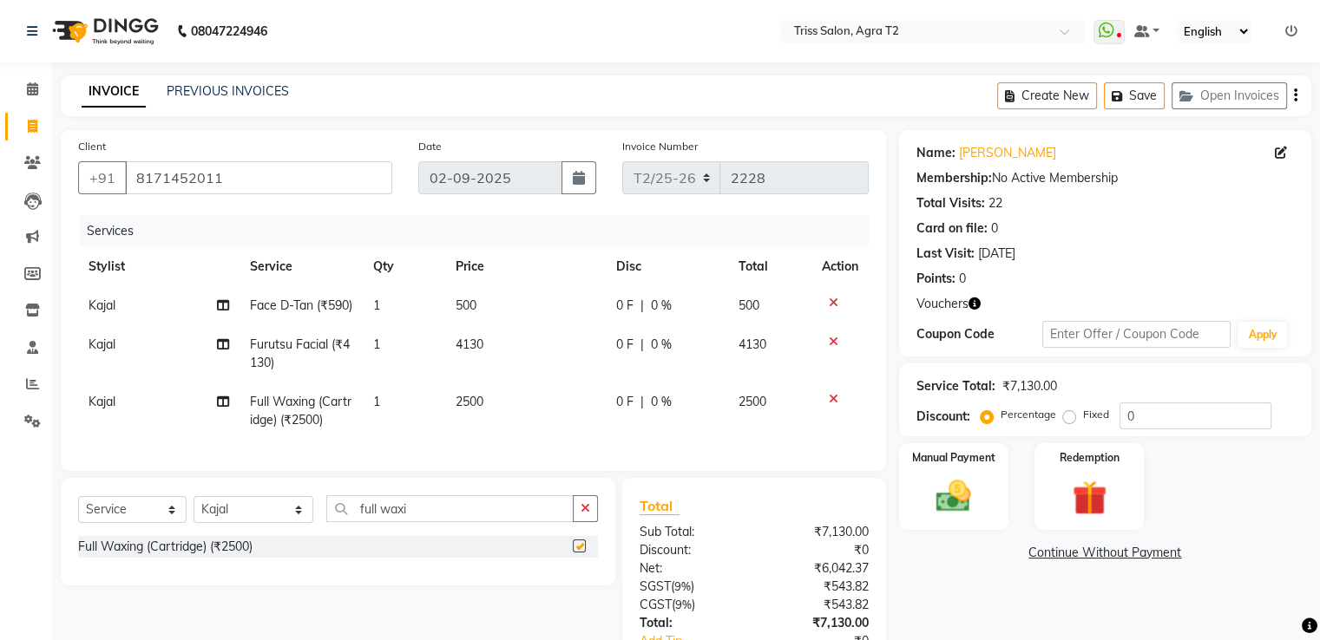
checkbox input "false"
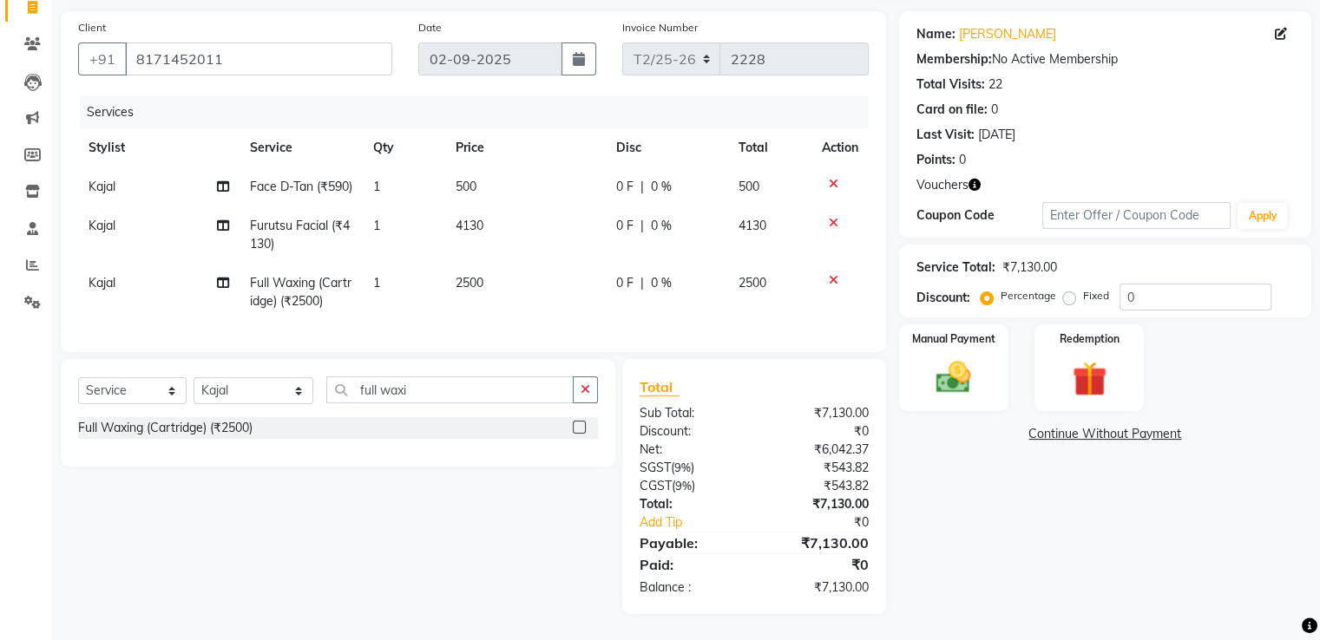
click at [974, 179] on icon "button" at bounding box center [974, 185] width 12 height 12
click at [555, 207] on td "4130" at bounding box center [525, 235] width 161 height 57
select select "26469"
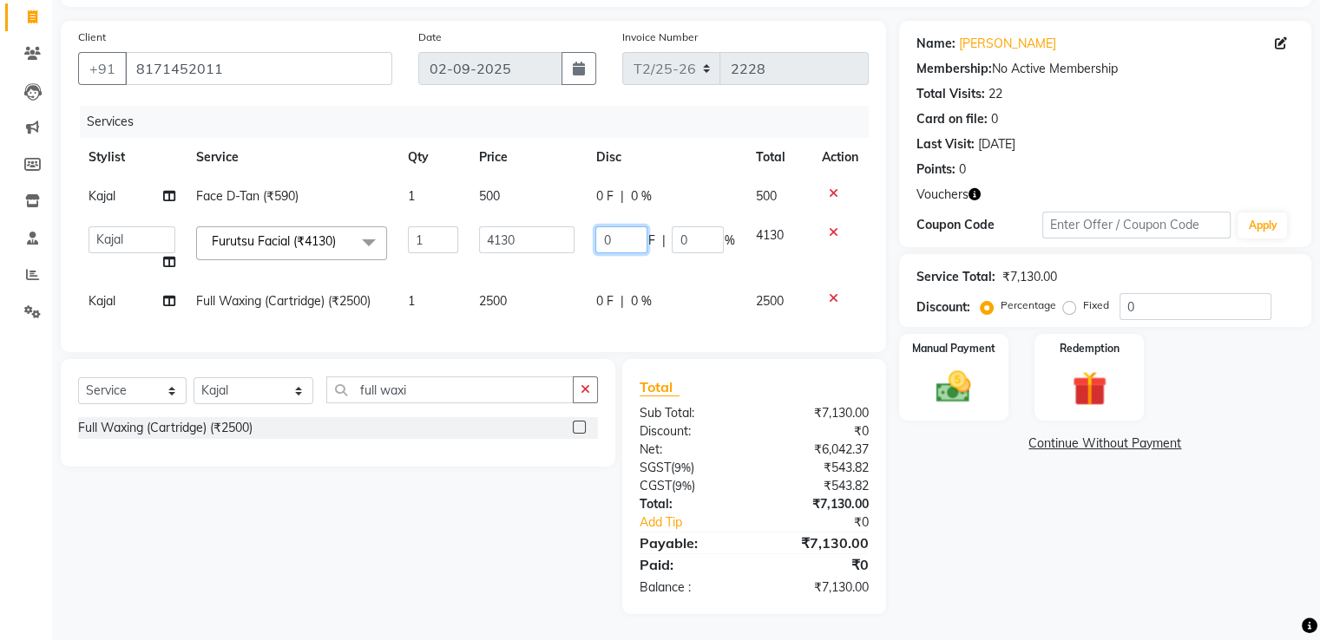
click at [618, 228] on input "0" at bounding box center [621, 239] width 52 height 27
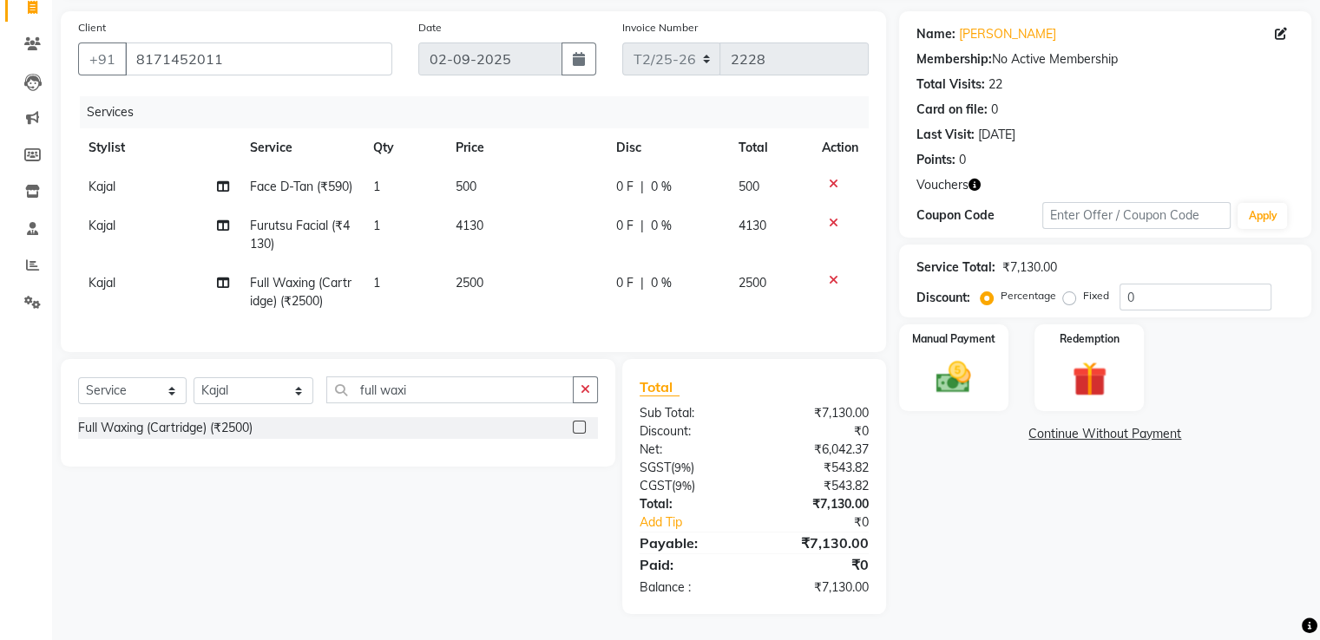
click at [484, 241] on td "4130" at bounding box center [525, 235] width 161 height 57
select select "26469"
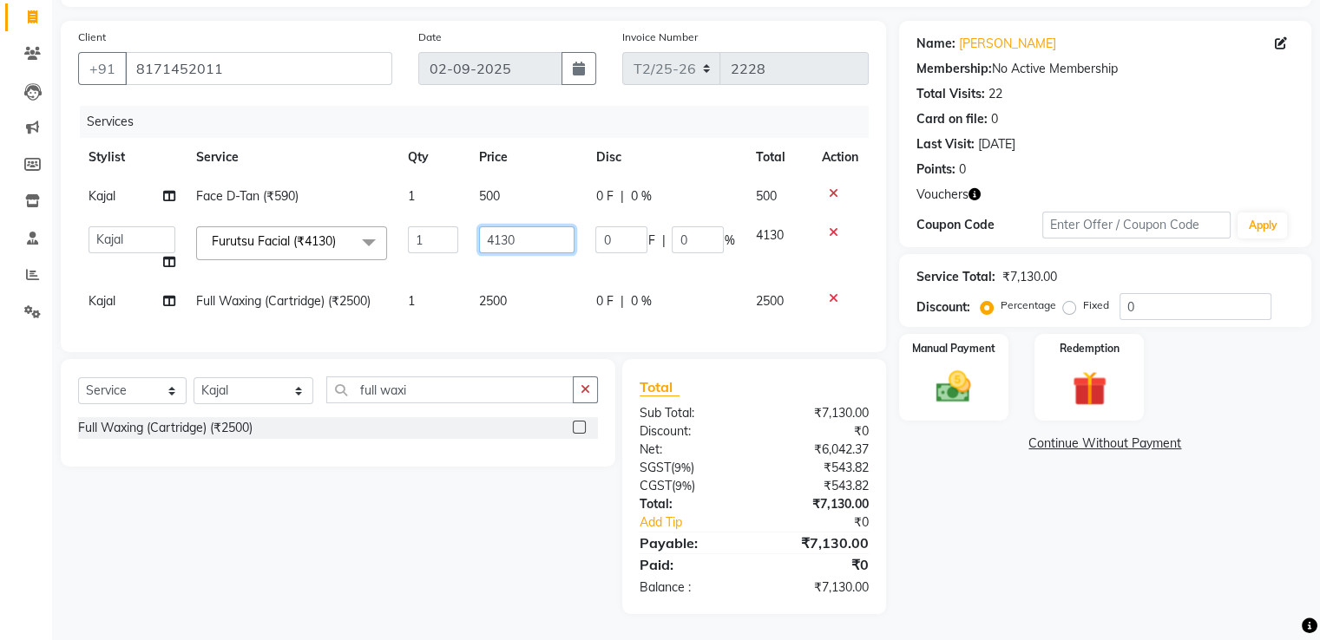
click at [542, 226] on input "4130" at bounding box center [526, 239] width 95 height 27
type input "4"
type input "3500"
click at [832, 285] on td at bounding box center [839, 301] width 57 height 39
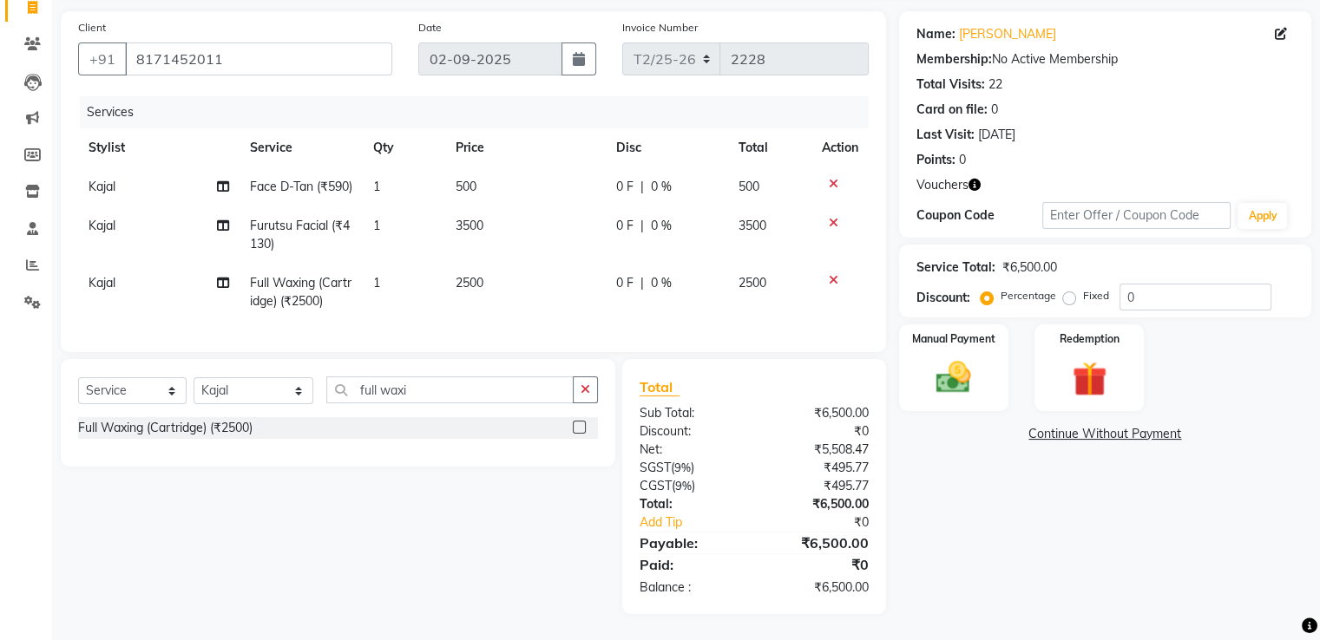
click at [831, 286] on icon at bounding box center [834, 280] width 10 height 12
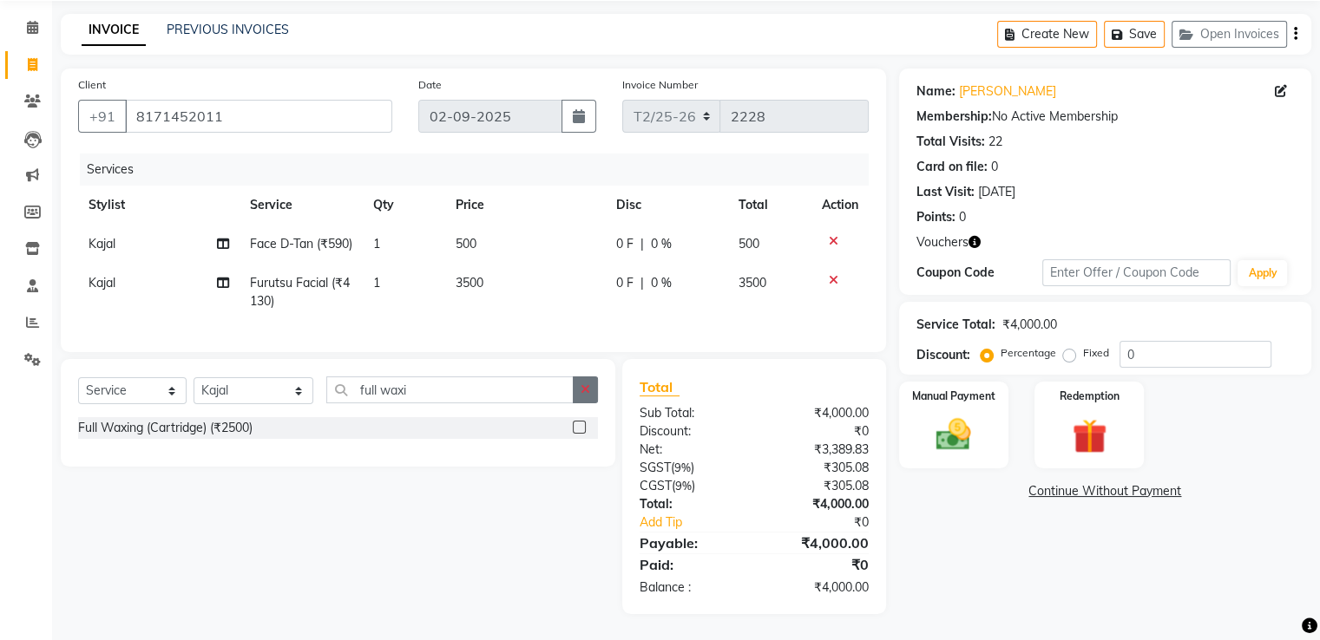
click at [590, 386] on button "button" at bounding box center [585, 390] width 25 height 27
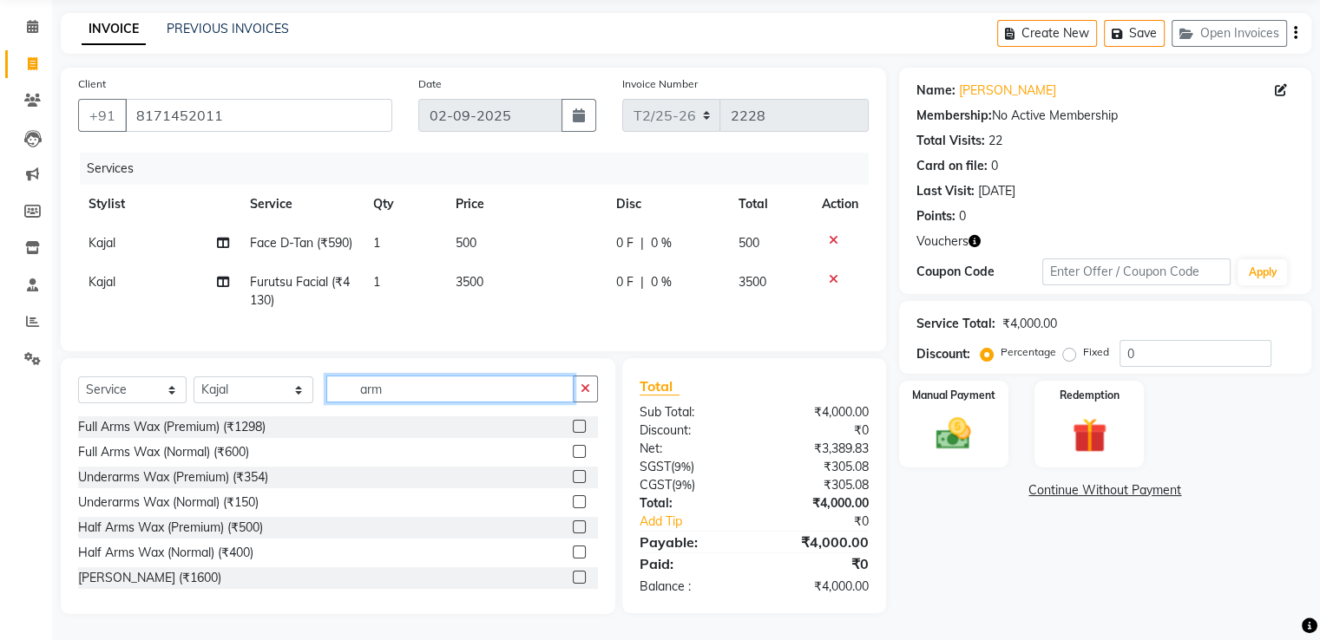
type input "arm"
click at [573, 427] on label at bounding box center [579, 426] width 13 height 13
click at [573, 427] on input "checkbox" at bounding box center [578, 427] width 11 height 11
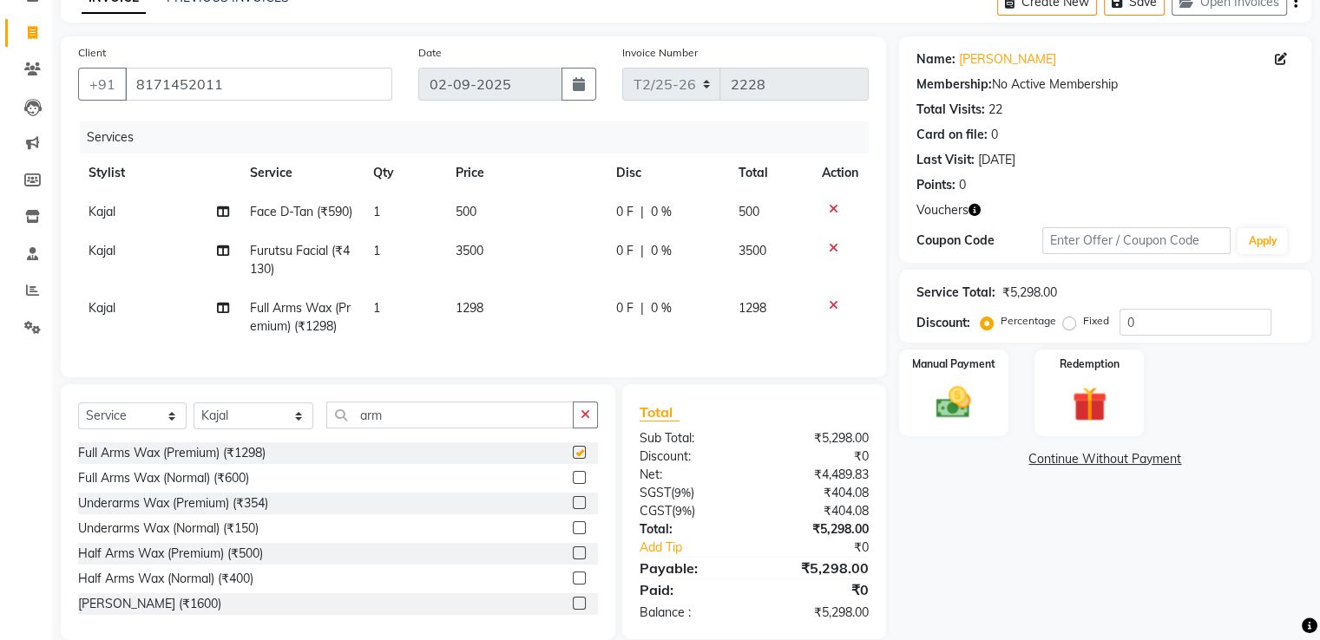
checkbox input "false"
click at [573, 509] on label at bounding box center [579, 502] width 13 height 13
click at [573, 509] on input "checkbox" at bounding box center [578, 503] width 11 height 11
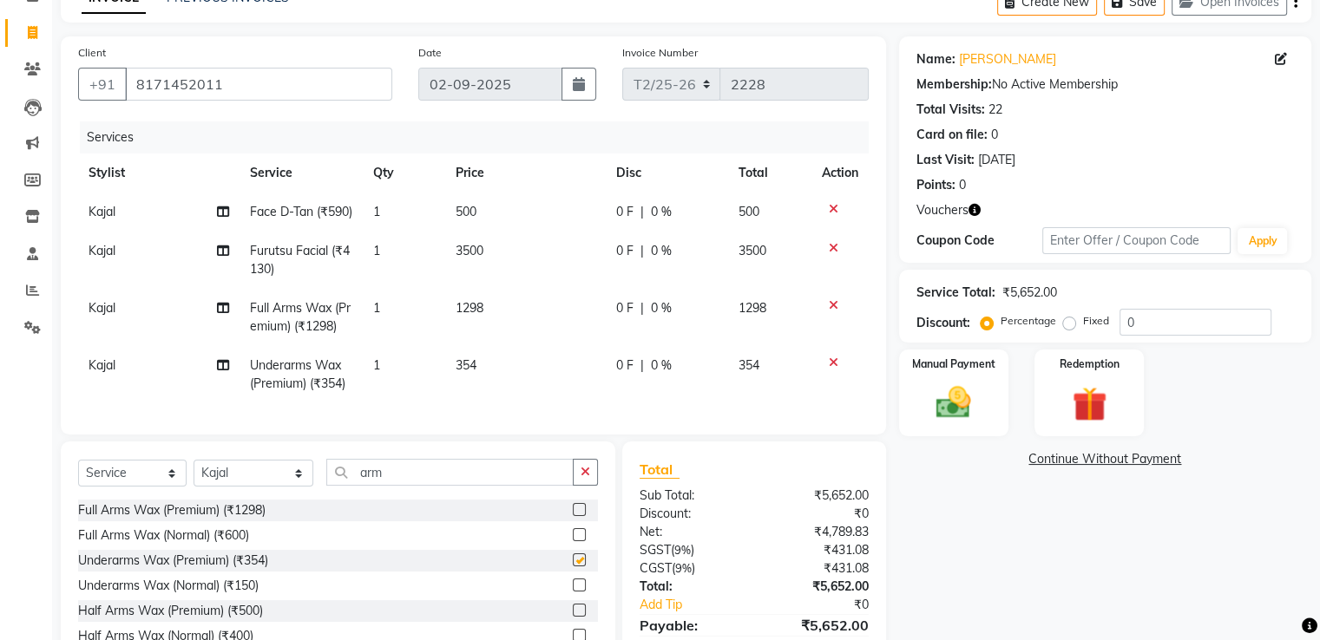
checkbox input "false"
click at [588, 478] on icon "button" at bounding box center [585, 472] width 10 height 12
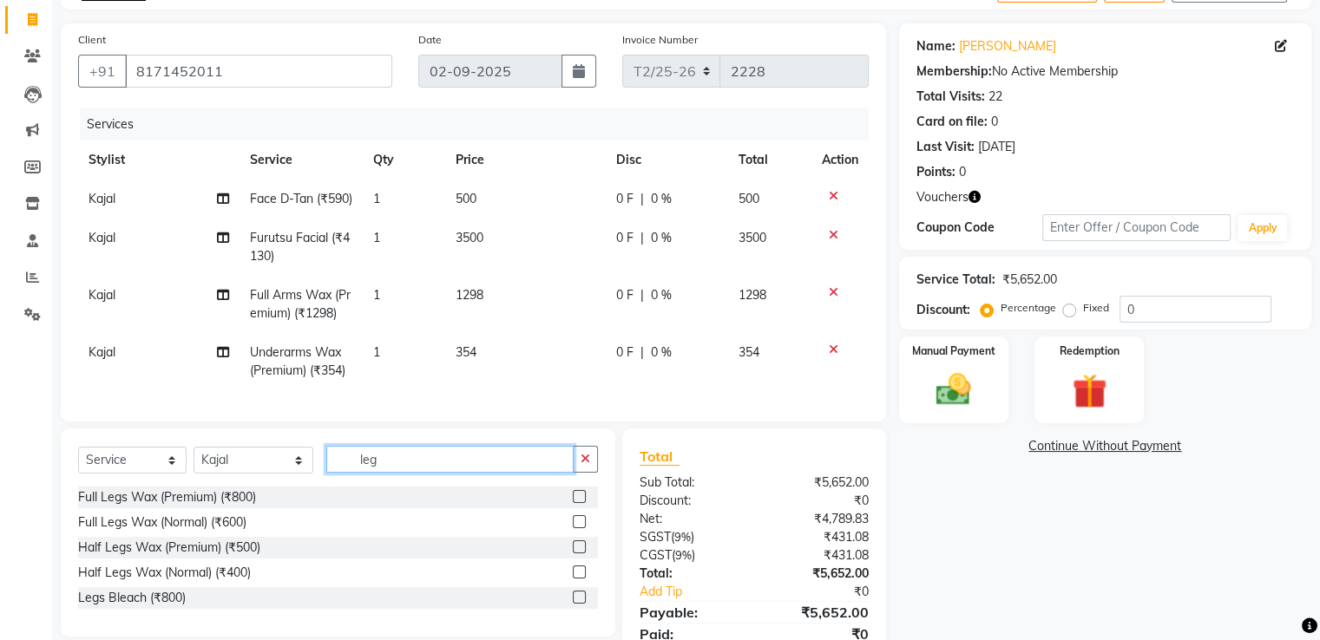
scroll to position [208, 0]
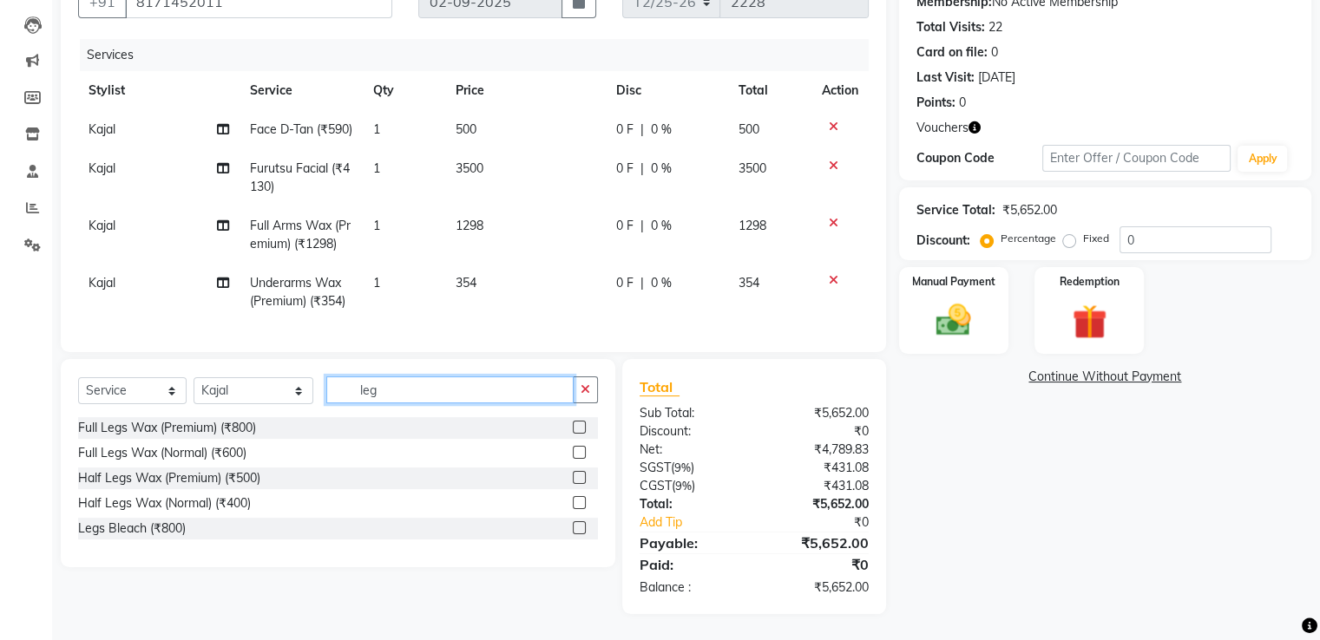
type input "leg"
click at [580, 427] on label at bounding box center [579, 427] width 13 height 13
click at [580, 427] on input "checkbox" at bounding box center [578, 428] width 11 height 11
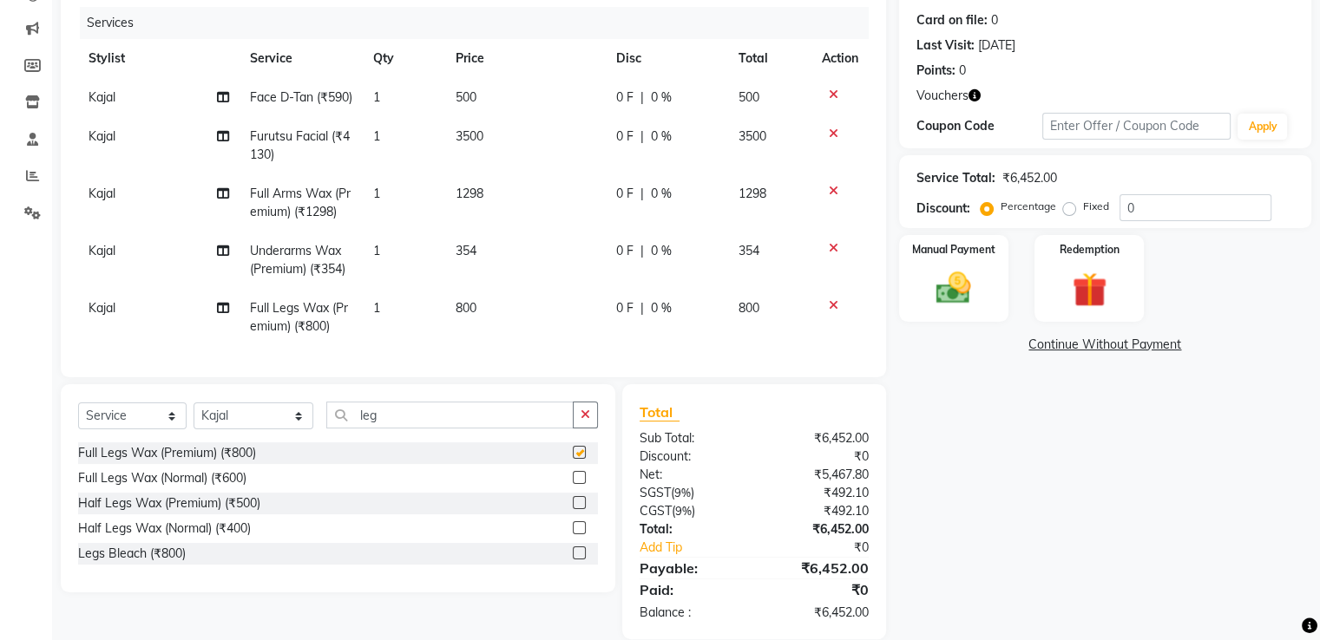
checkbox input "false"
click at [486, 344] on td "800" at bounding box center [525, 317] width 161 height 57
select select "26469"
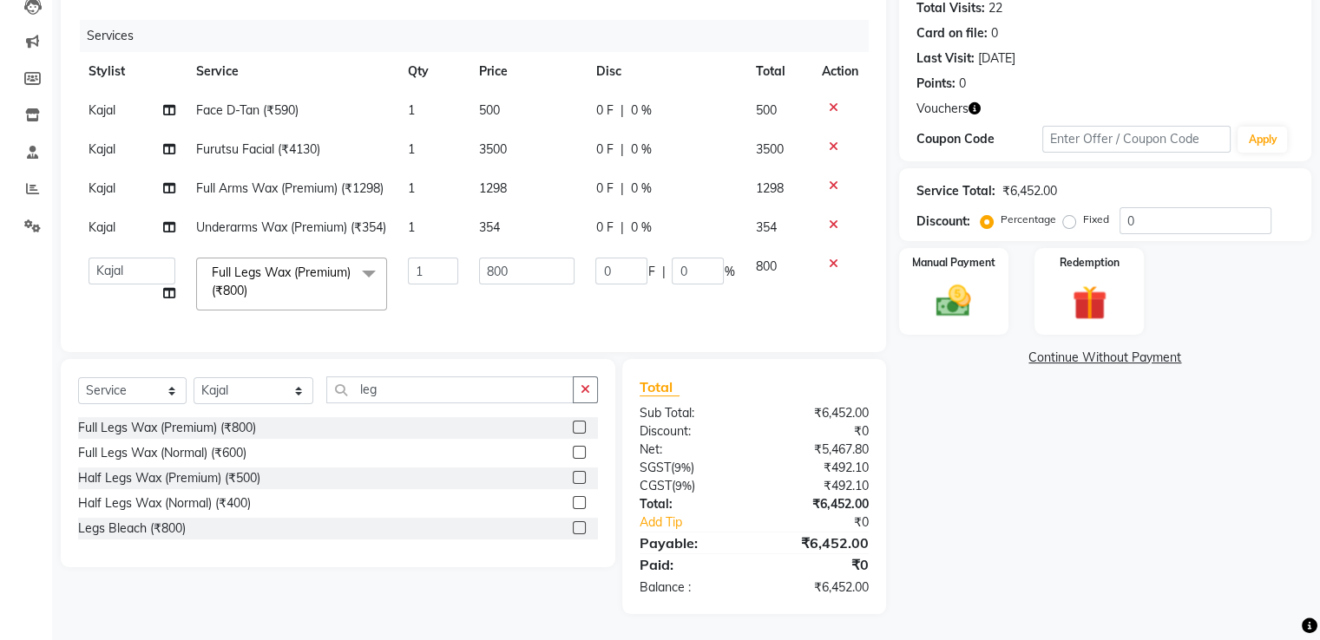
click at [502, 193] on td "1298" at bounding box center [527, 188] width 116 height 39
select select "26469"
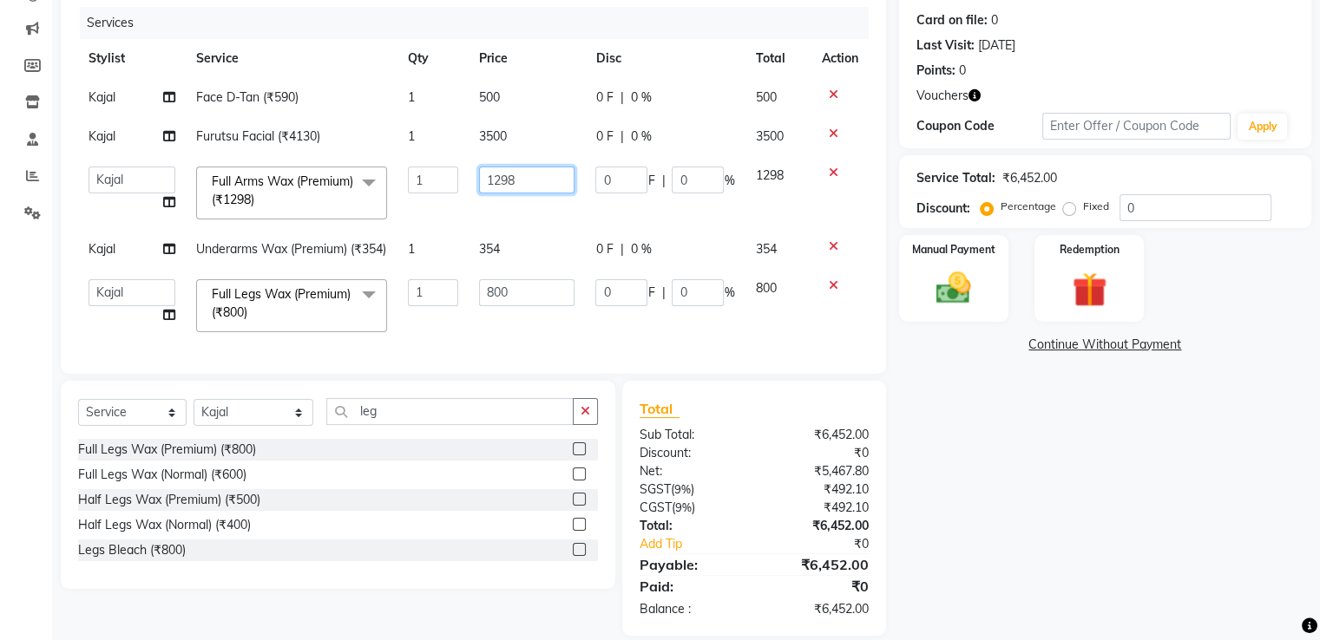
click at [531, 187] on input "1298" at bounding box center [526, 180] width 95 height 27
type input "1"
type input "900"
click at [514, 310] on td "800" at bounding box center [527, 306] width 116 height 74
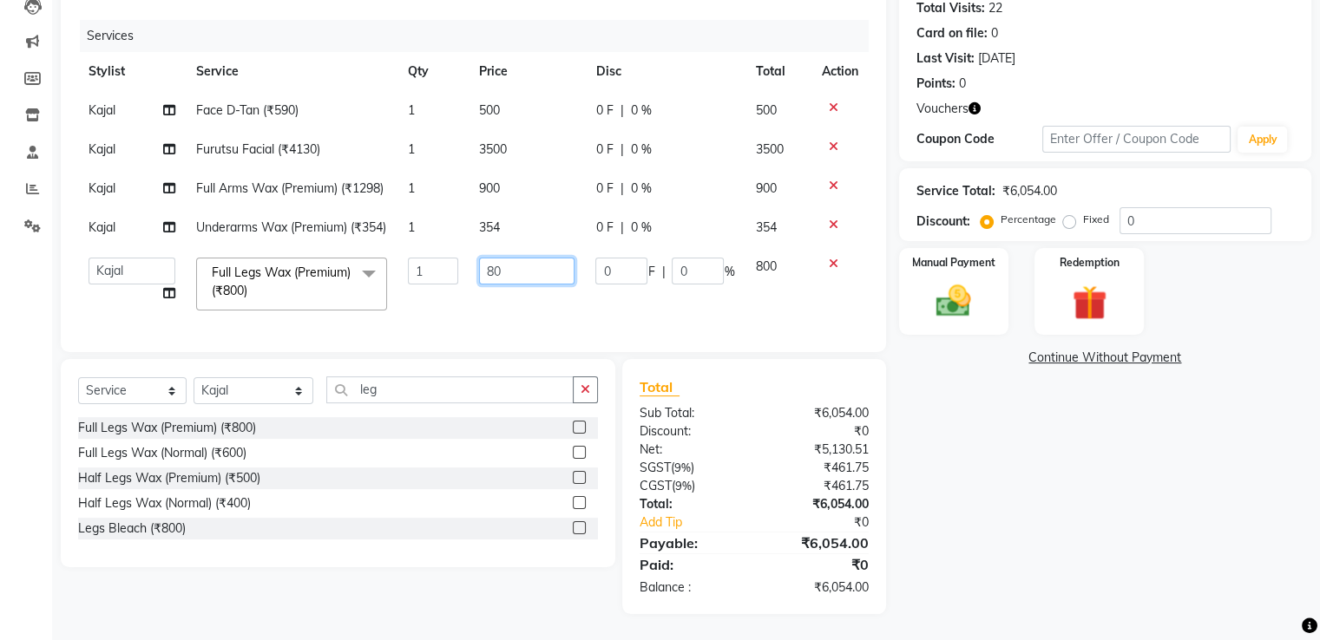
type input "8"
type input "900"
click at [492, 220] on tbody "Kajal Face D-Tan (₹590) 1 500 0 F | 0 % 500 Kajal Furutsu Facial (₹4130) 1 3500…" at bounding box center [473, 206] width 790 height 230
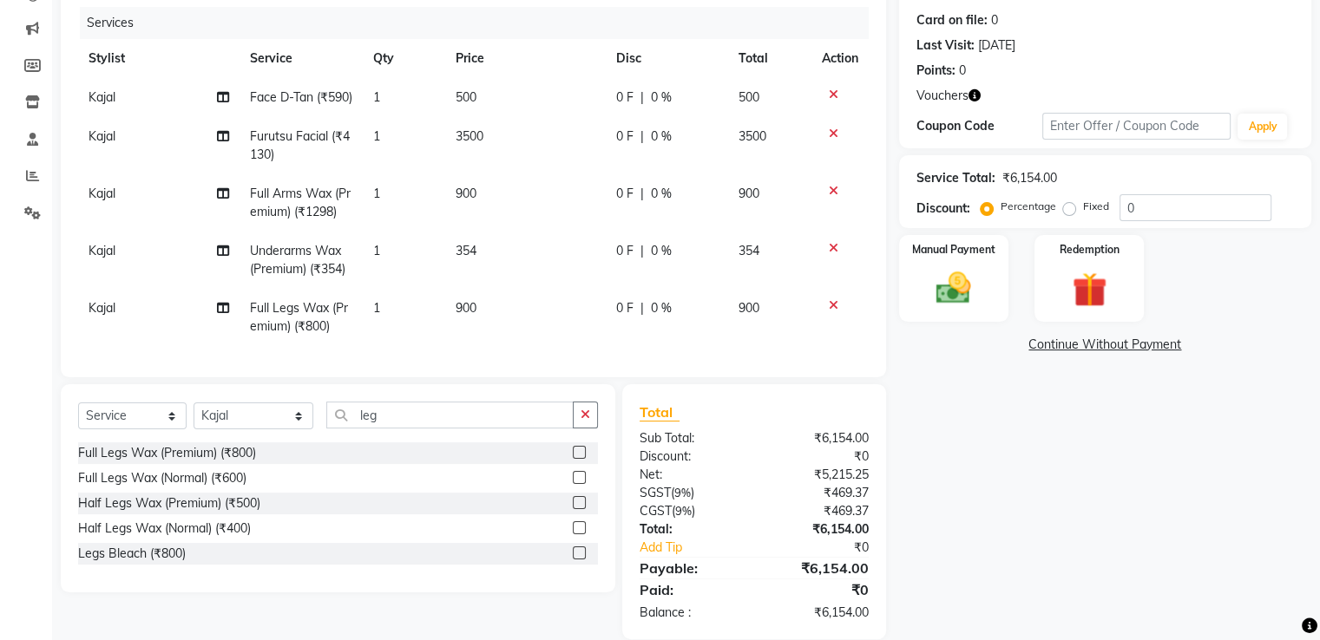
click at [474, 259] on span "354" at bounding box center [466, 251] width 21 height 16
select select "26469"
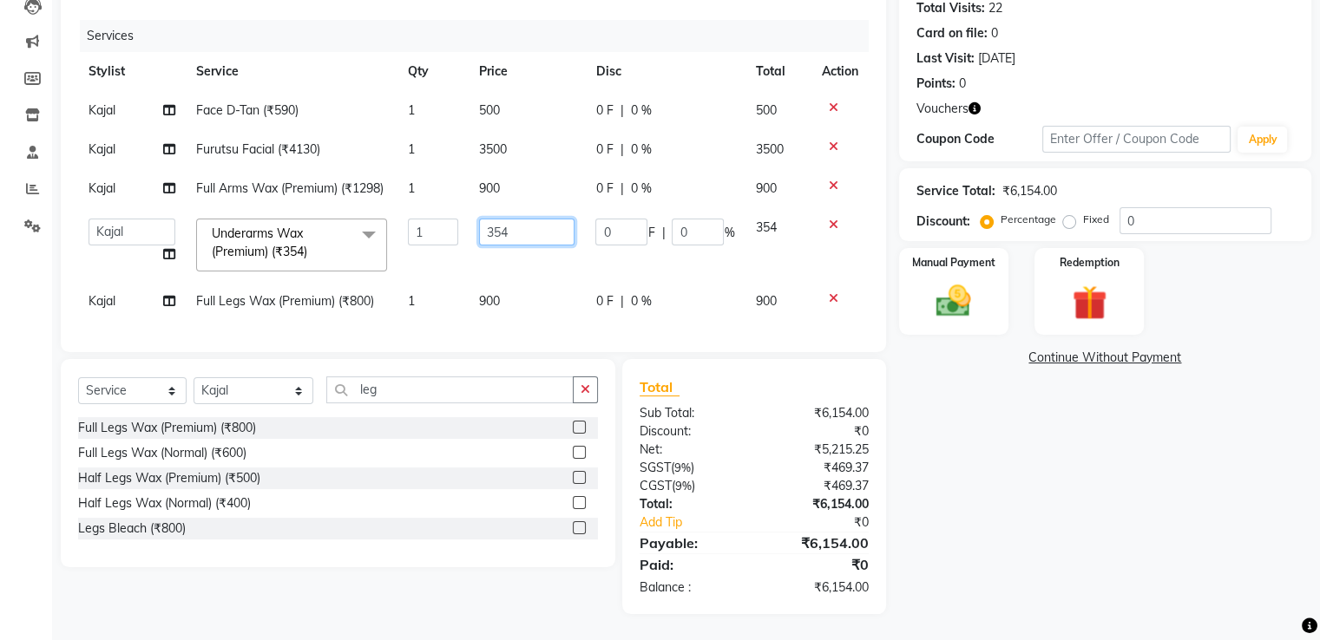
click at [524, 225] on input "354" at bounding box center [526, 232] width 95 height 27
type input "3"
type input "200"
click at [594, 385] on div "Client +91 8171452011 Date 02-09-2025 Invoice Number T2/25-26 2228 Services Sty…" at bounding box center [473, 274] width 851 height 679
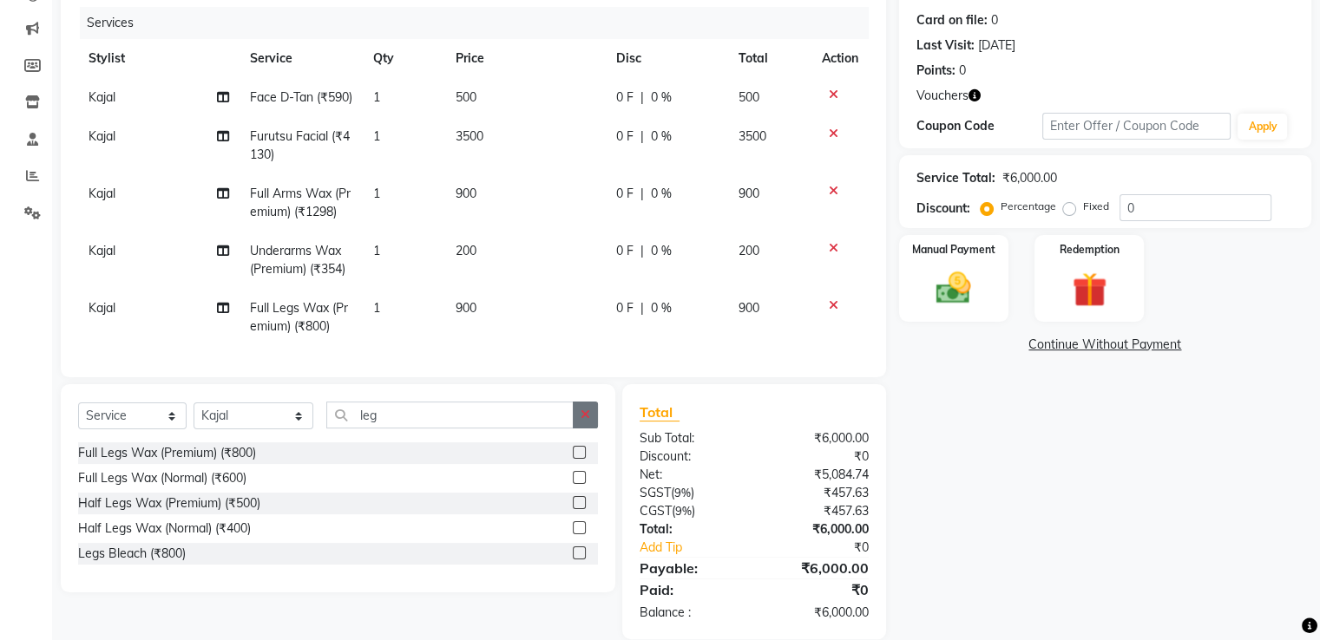
click at [592, 429] on button "button" at bounding box center [585, 415] width 25 height 27
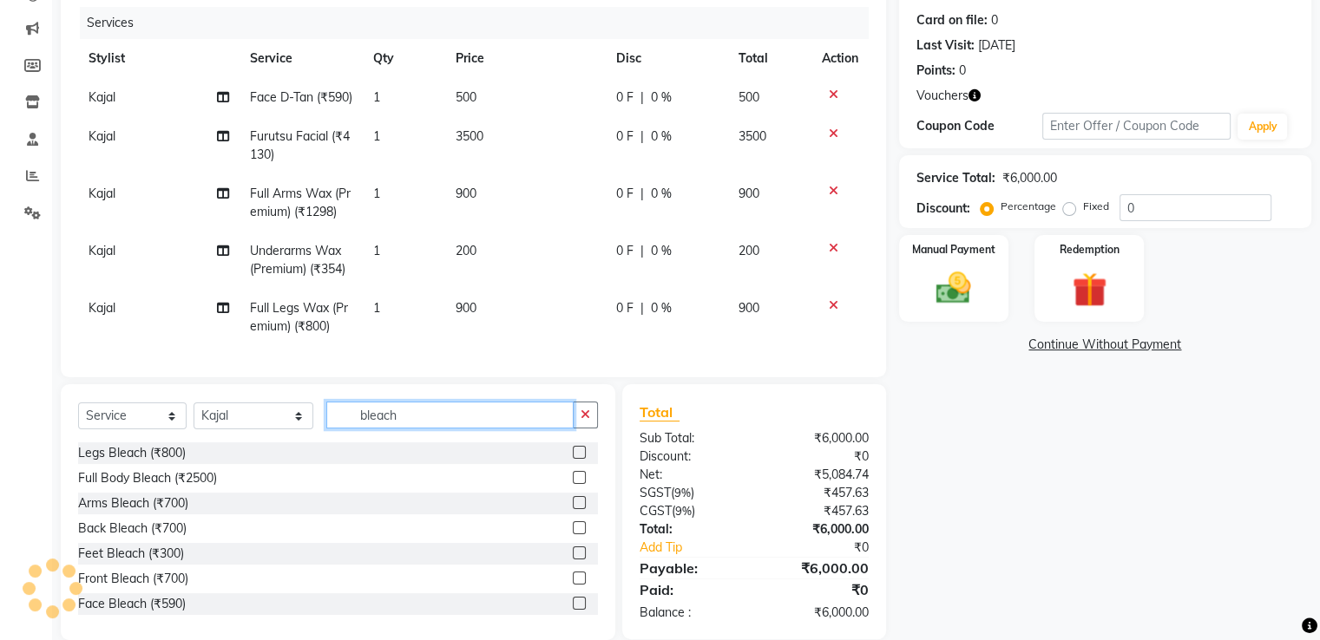
scroll to position [266, 0]
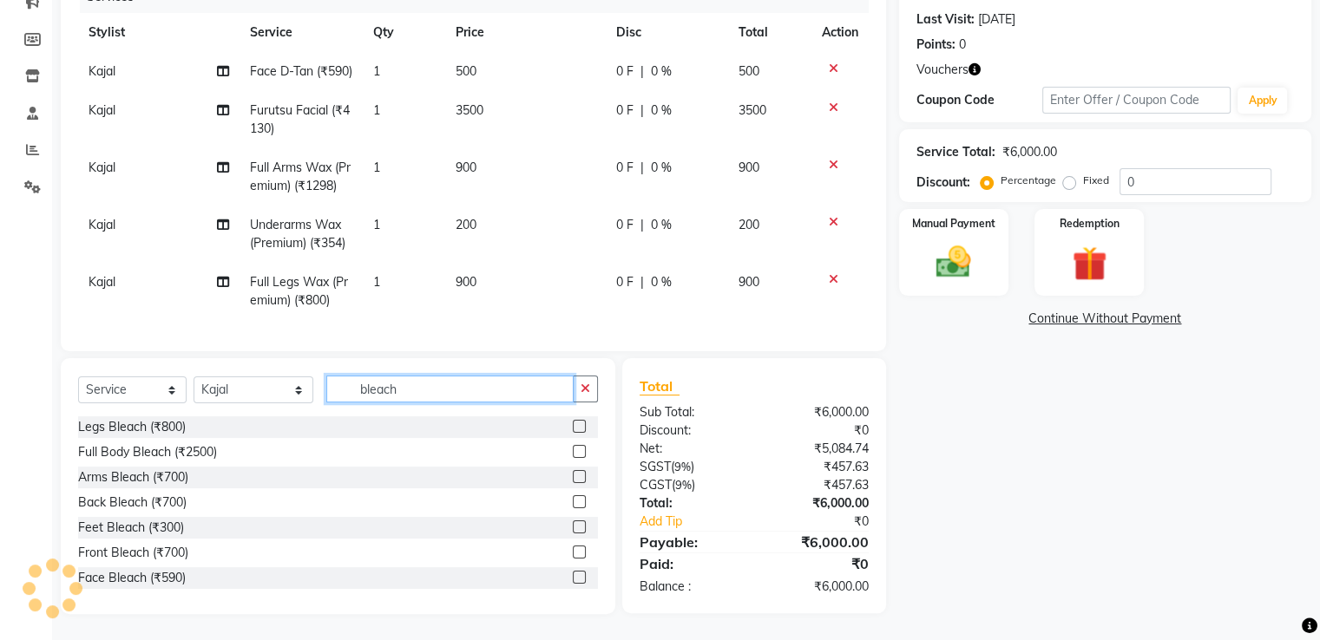
type input "bleach"
click at [573, 552] on label at bounding box center [579, 552] width 13 height 13
click at [573, 552] on input "checkbox" at bounding box center [578, 553] width 11 height 11
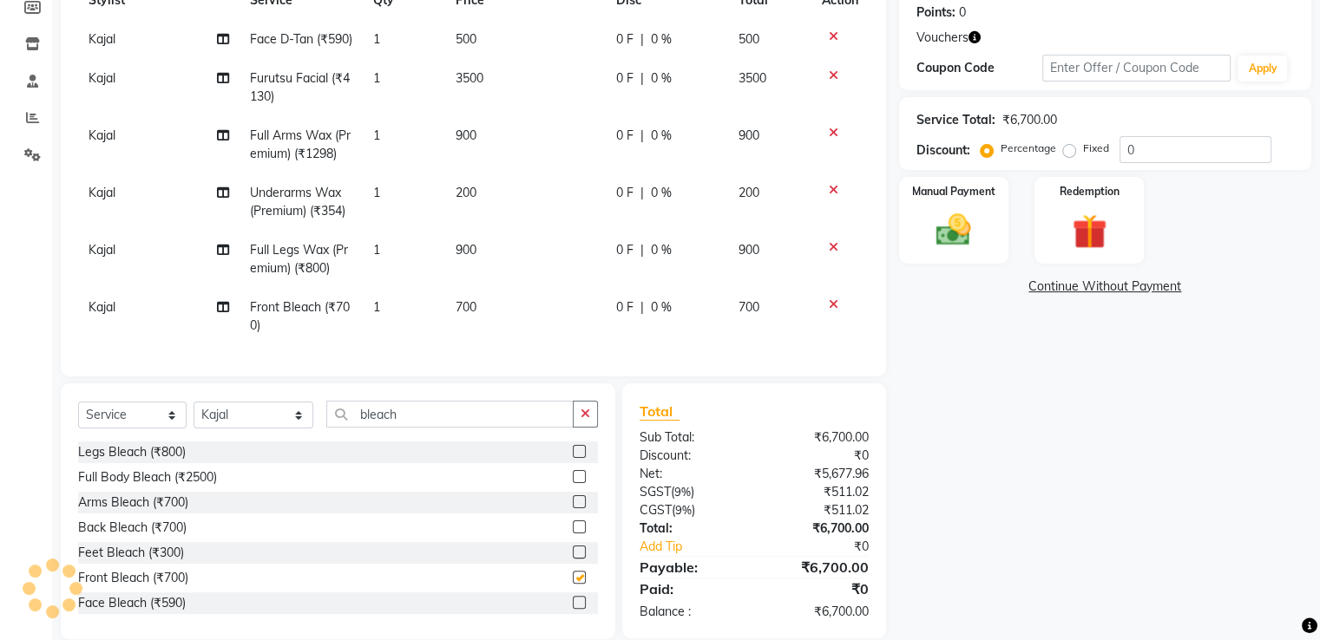
checkbox input "false"
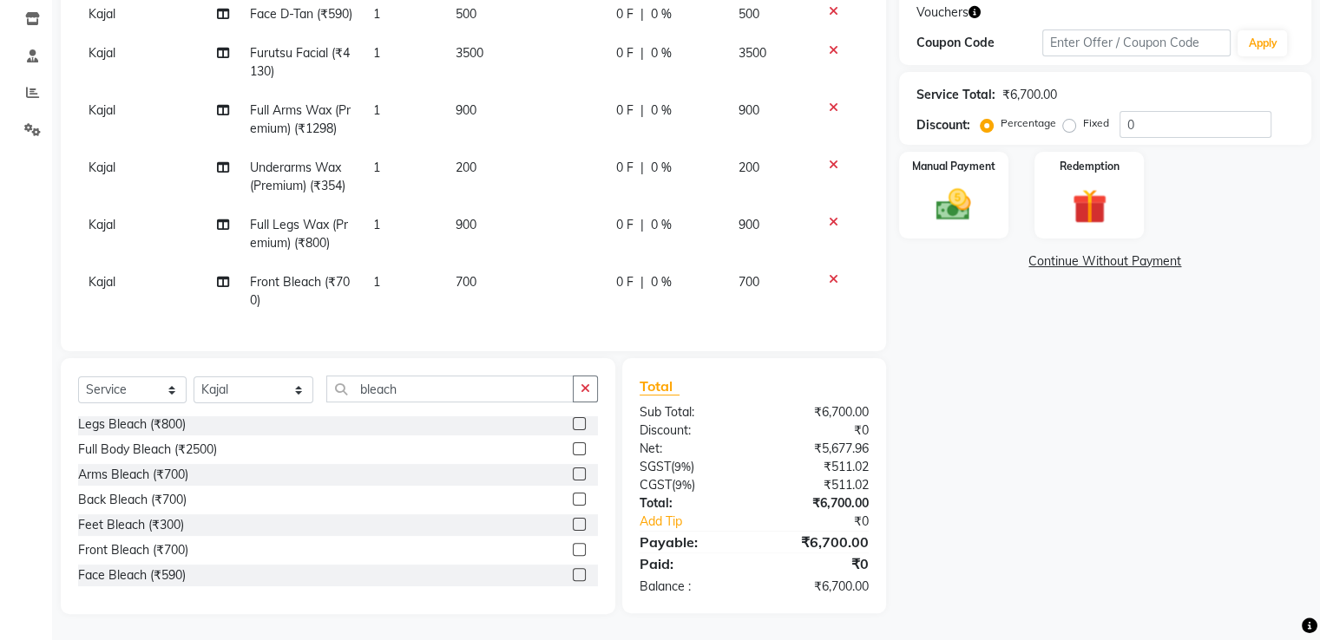
click at [573, 499] on label at bounding box center [579, 499] width 13 height 13
click at [573, 499] on input "checkbox" at bounding box center [578, 500] width 11 height 11
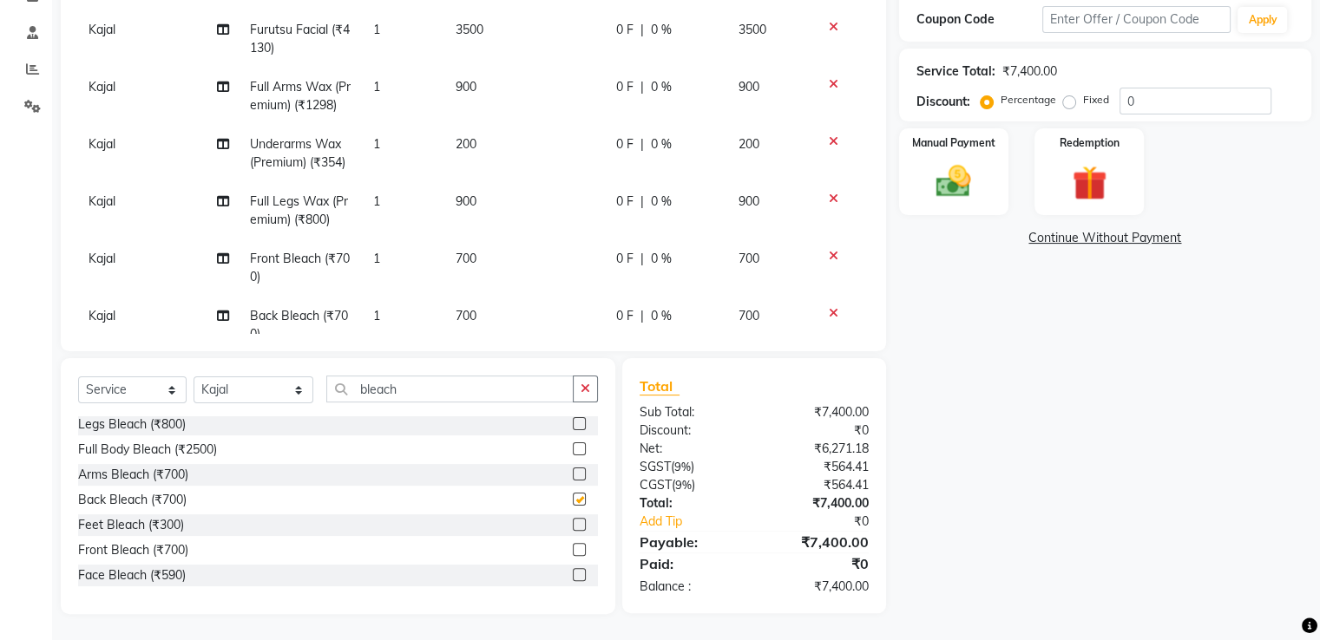
checkbox input "false"
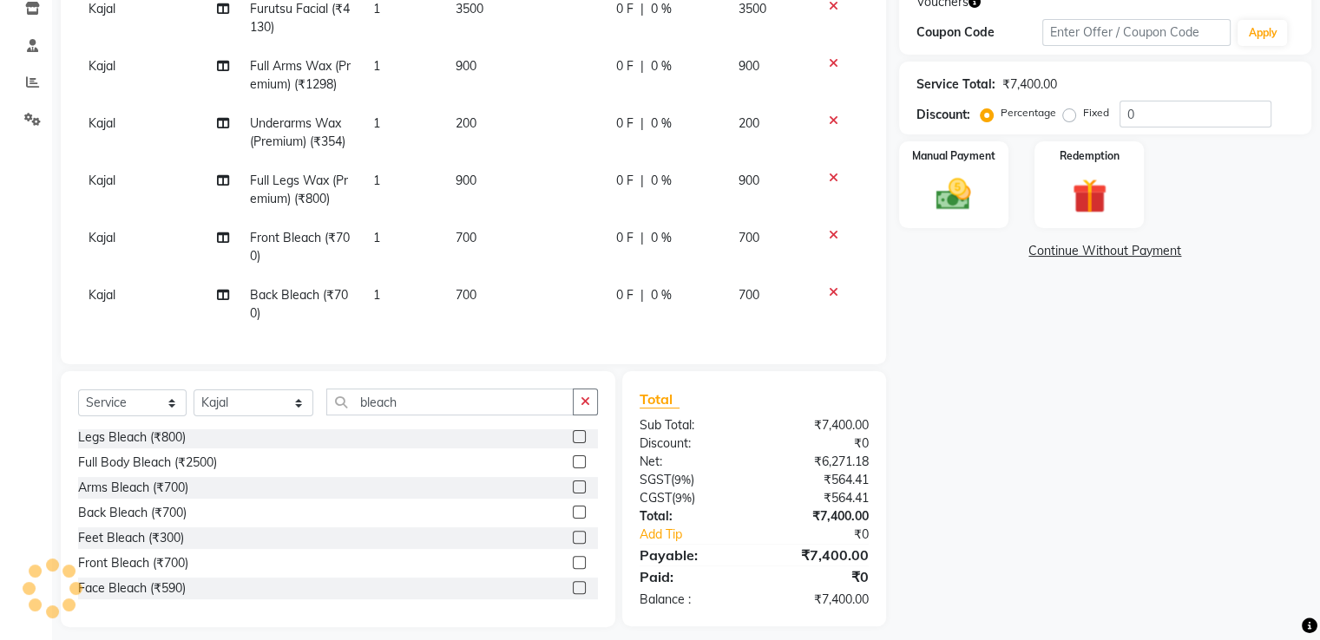
scroll to position [285, 0]
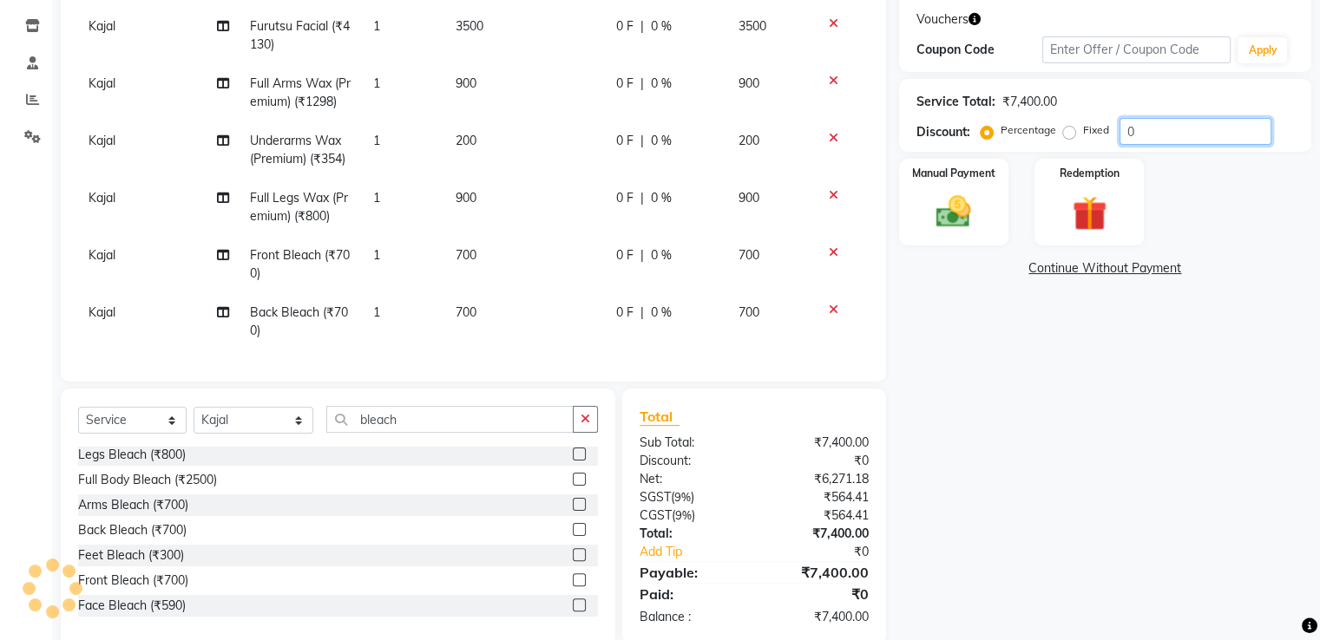
click at [1159, 137] on input "0" at bounding box center [1195, 131] width 152 height 27
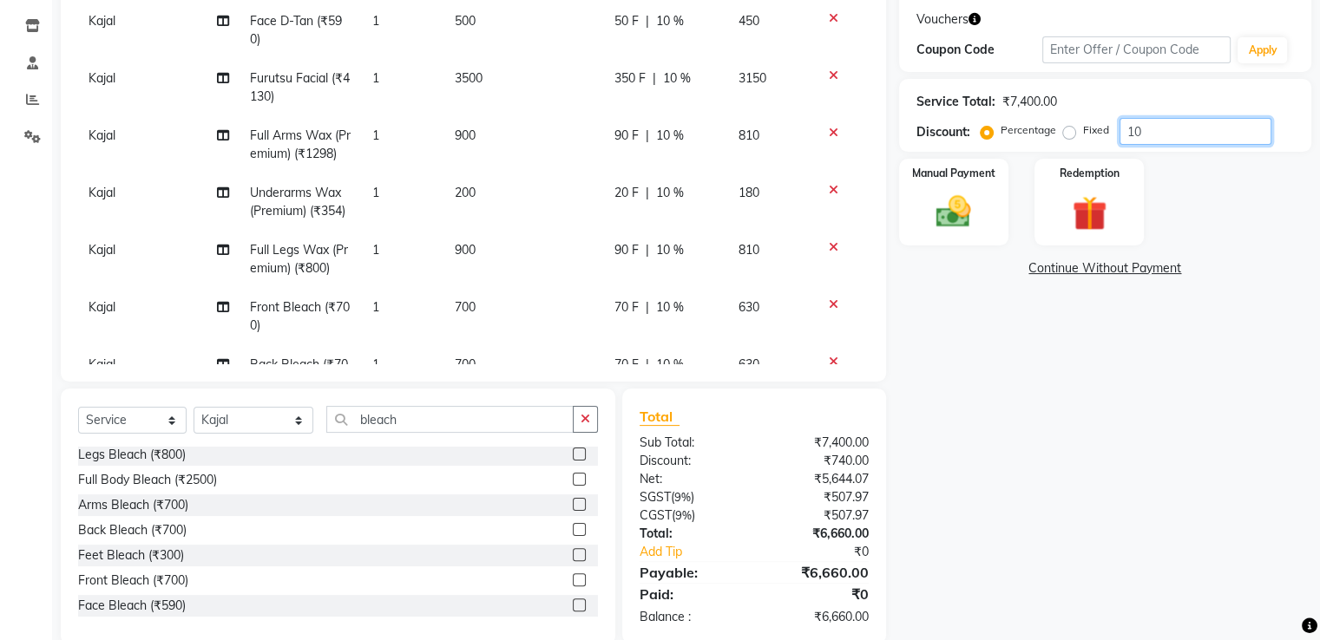
scroll to position [65, 0]
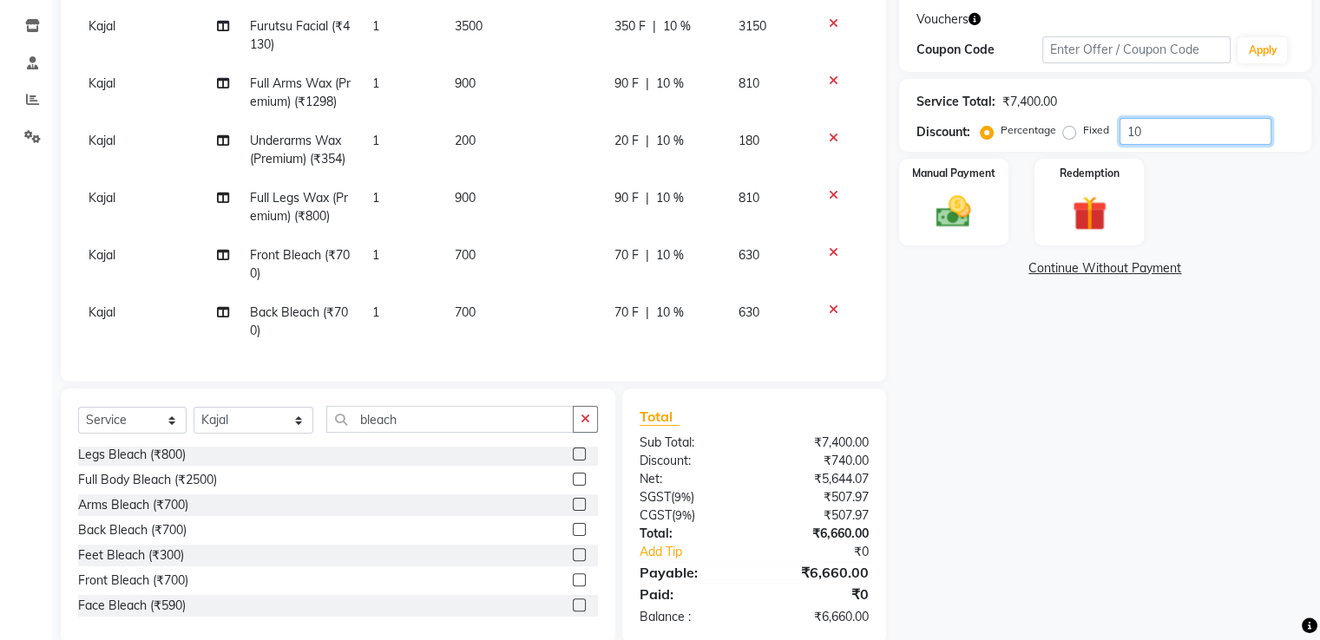
type input "1"
click at [972, 18] on icon "button" at bounding box center [974, 19] width 12 height 12
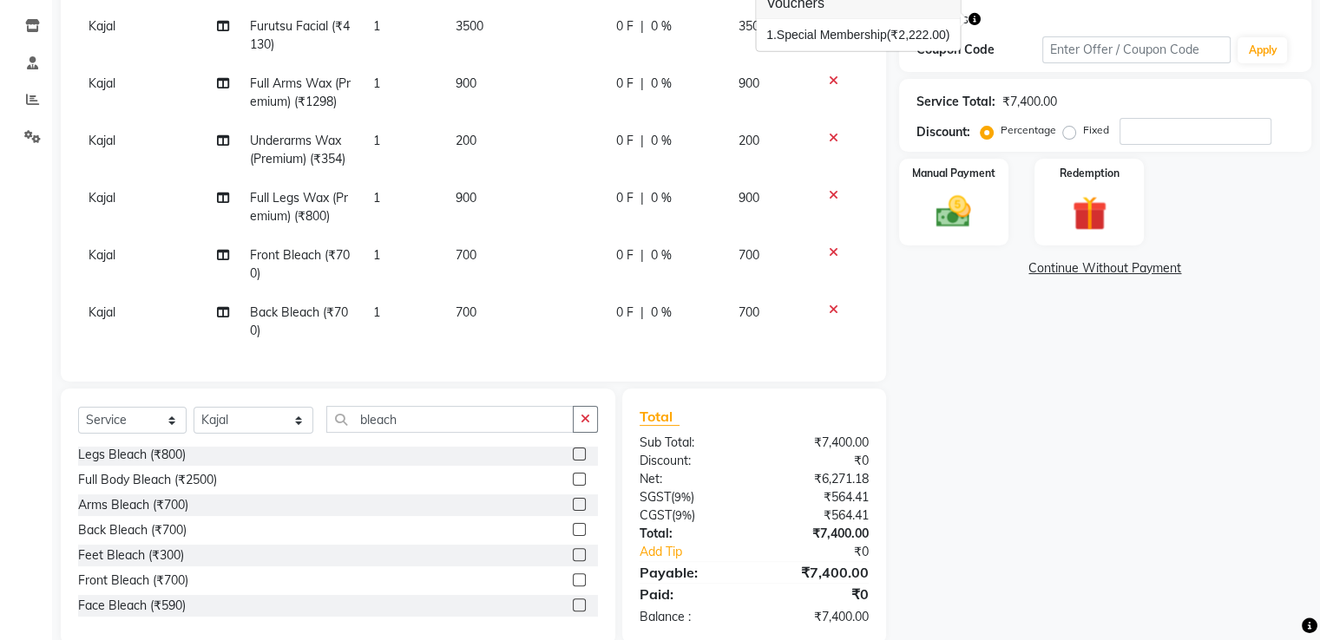
click at [972, 18] on icon "button" at bounding box center [974, 19] width 12 height 12
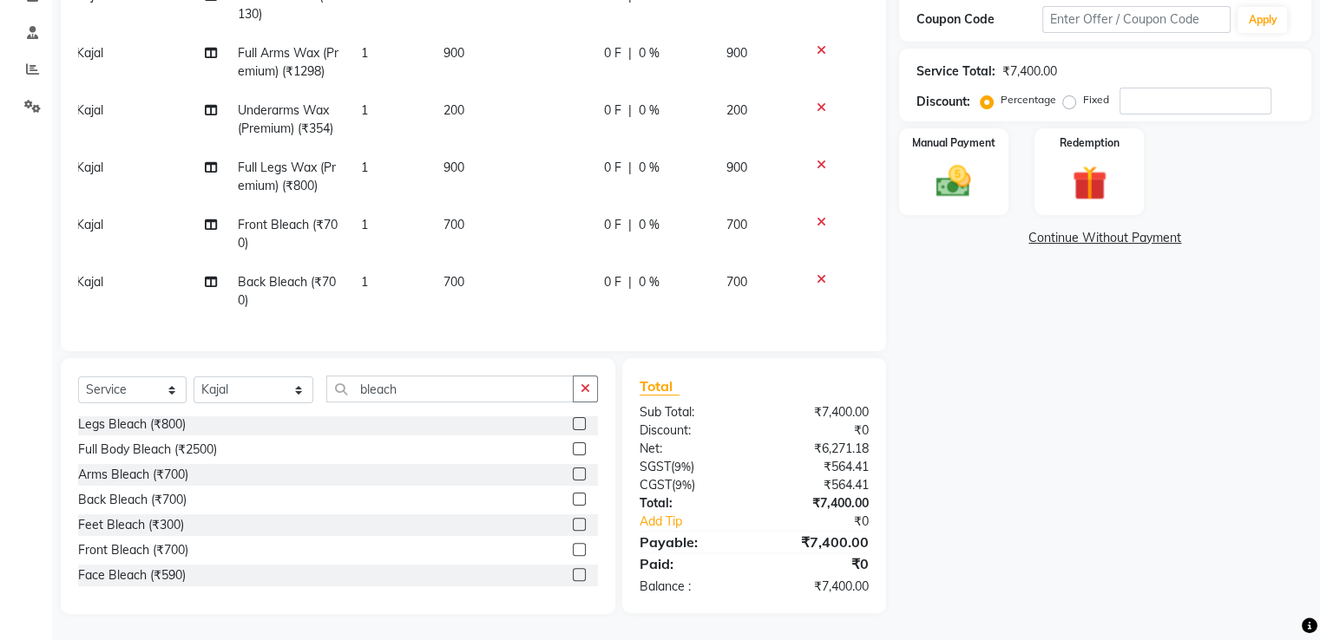
scroll to position [0, 0]
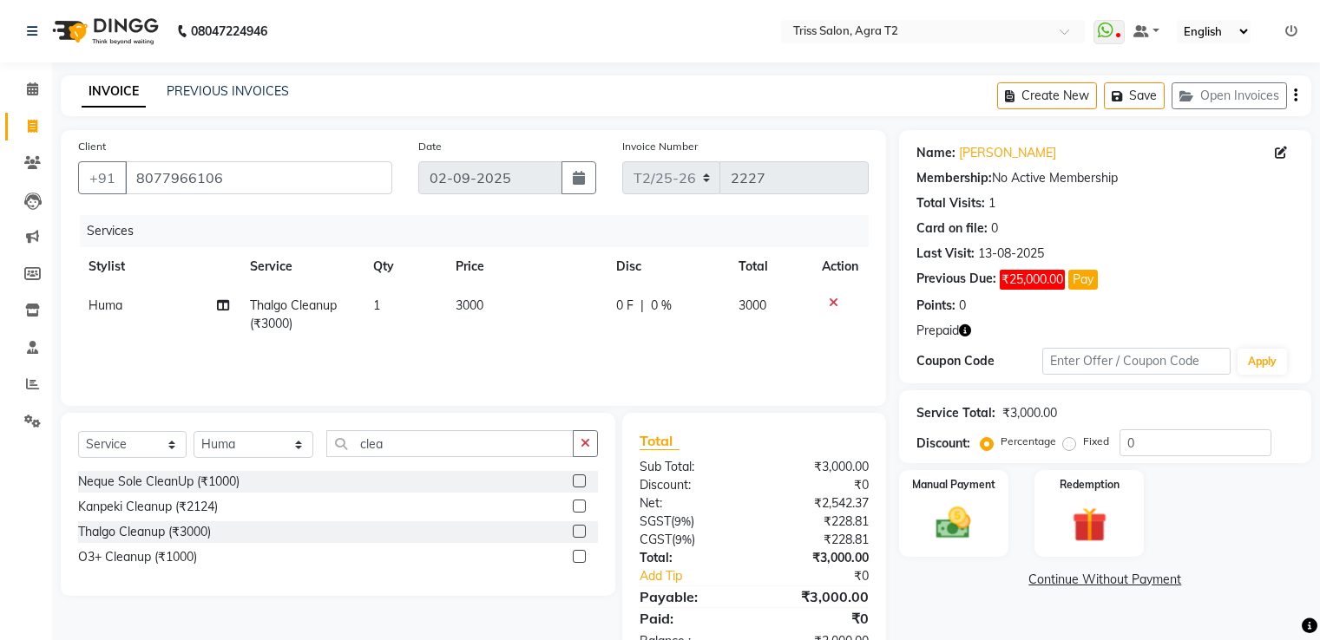
select select "service"
select select "49099"
click at [966, 328] on icon "button" at bounding box center [965, 331] width 12 height 12
click at [1048, 318] on div "Name: Kuhoo Membership: No Active Membership Total Visits: 1 Card on file: 0 La…" at bounding box center [1105, 256] width 412 height 253
click at [1086, 532] on img at bounding box center [1088, 525] width 58 height 44
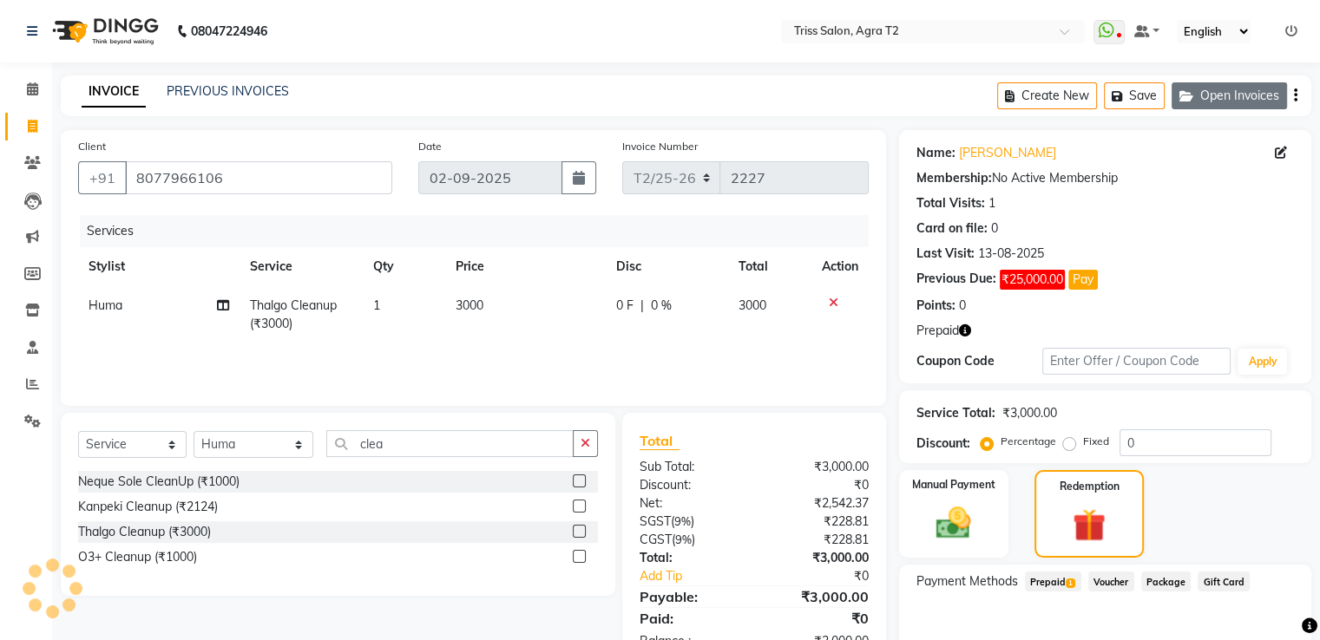
click at [1251, 87] on button "Open Invoices" at bounding box center [1228, 95] width 115 height 27
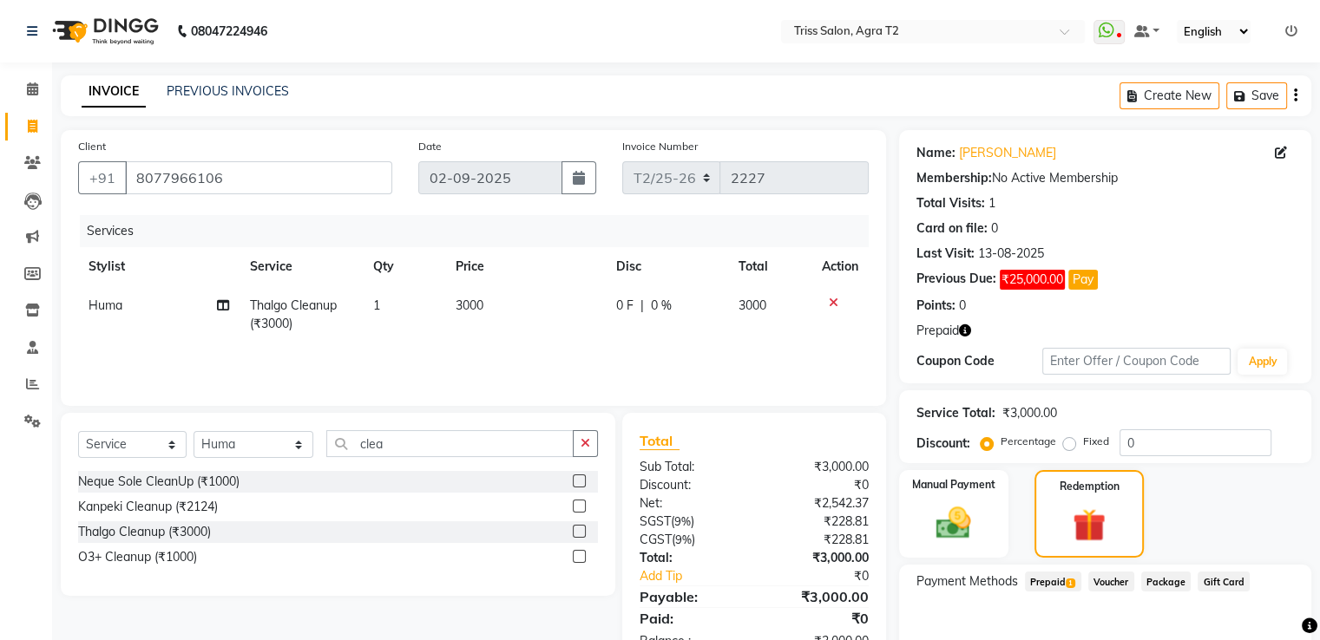
click at [1071, 581] on span "1" at bounding box center [1071, 584] width 10 height 10
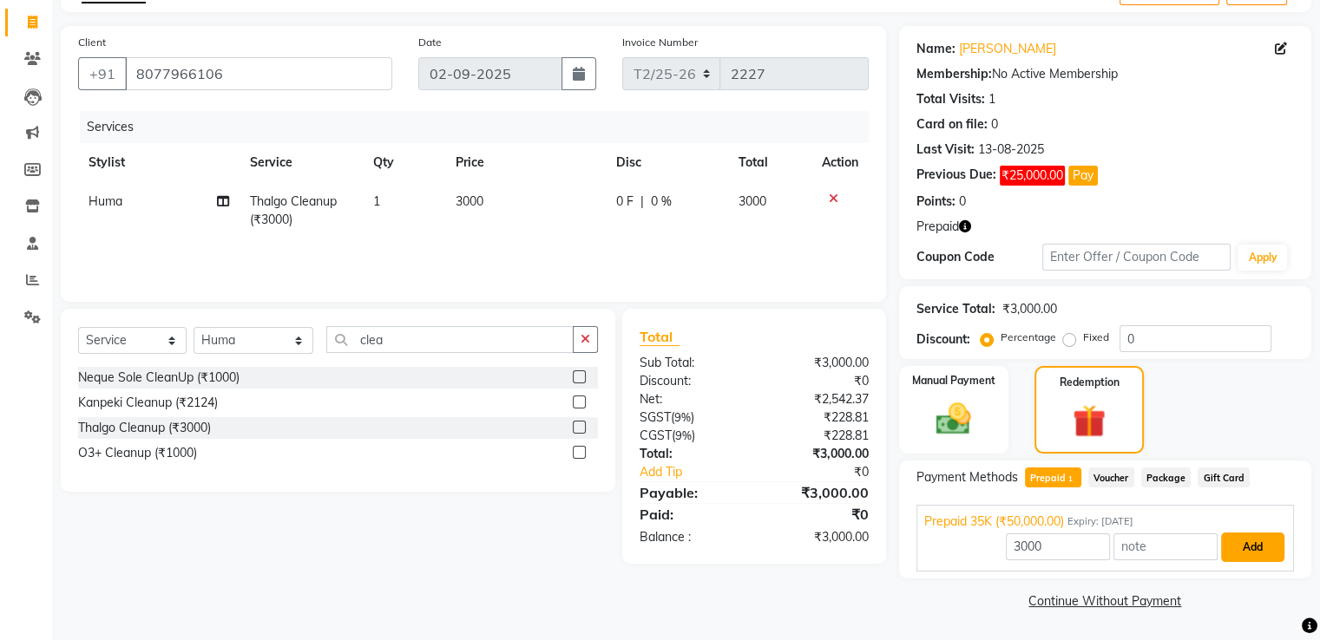
click at [1263, 544] on button "Add" at bounding box center [1252, 548] width 63 height 30
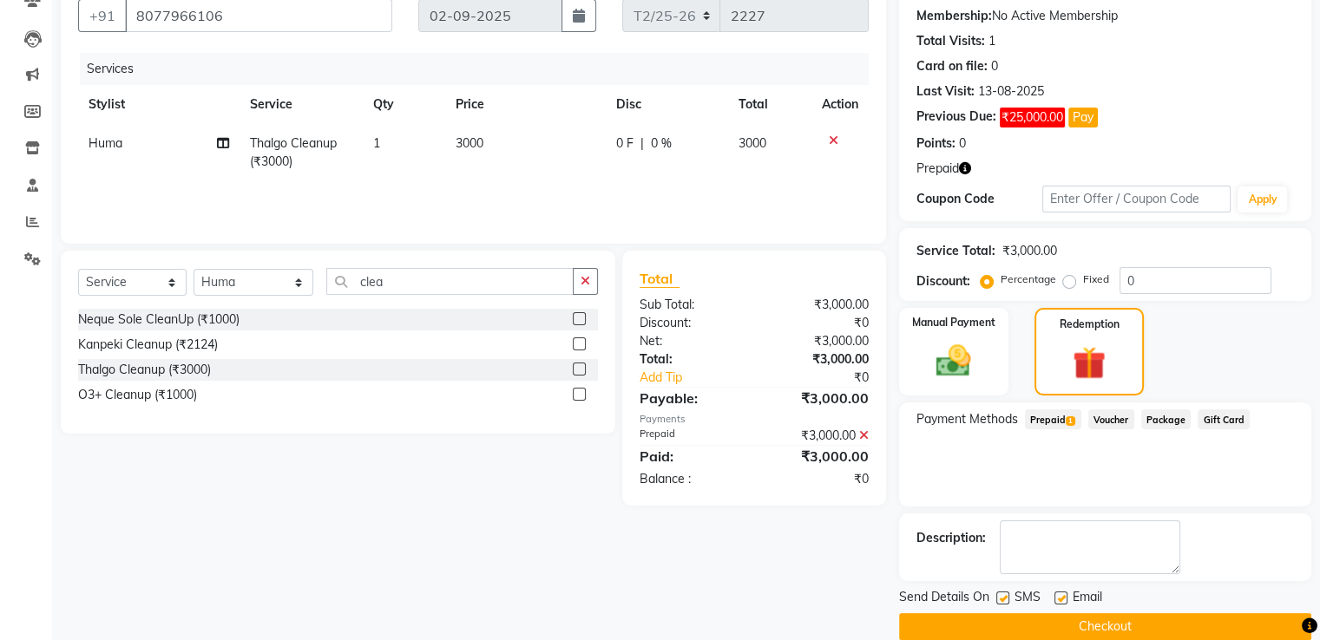
scroll to position [187, 0]
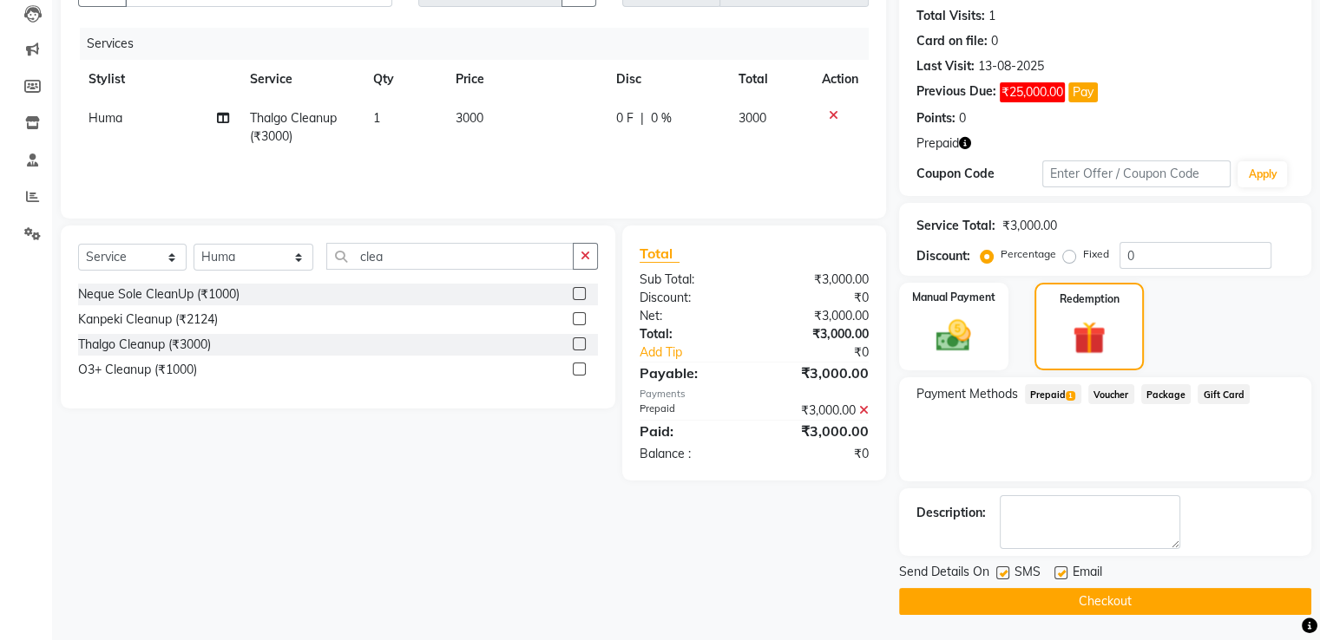
click at [1120, 591] on button "Checkout" at bounding box center [1105, 601] width 412 height 27
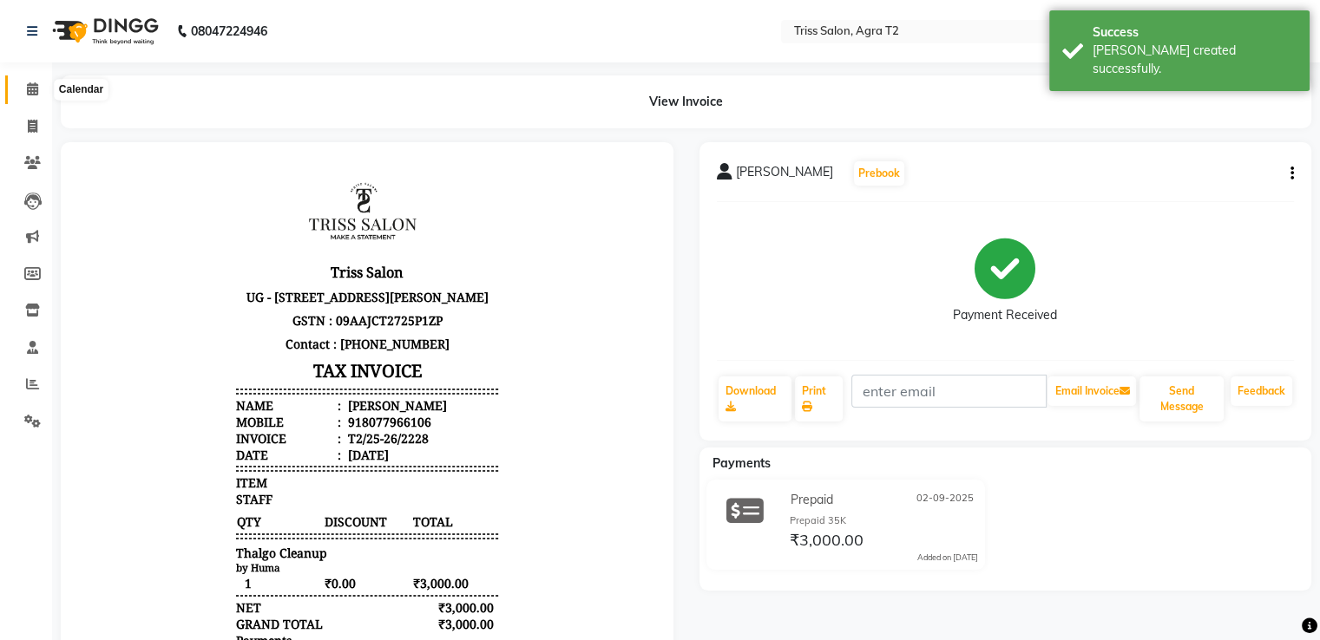
click at [36, 96] on span at bounding box center [32, 90] width 30 height 20
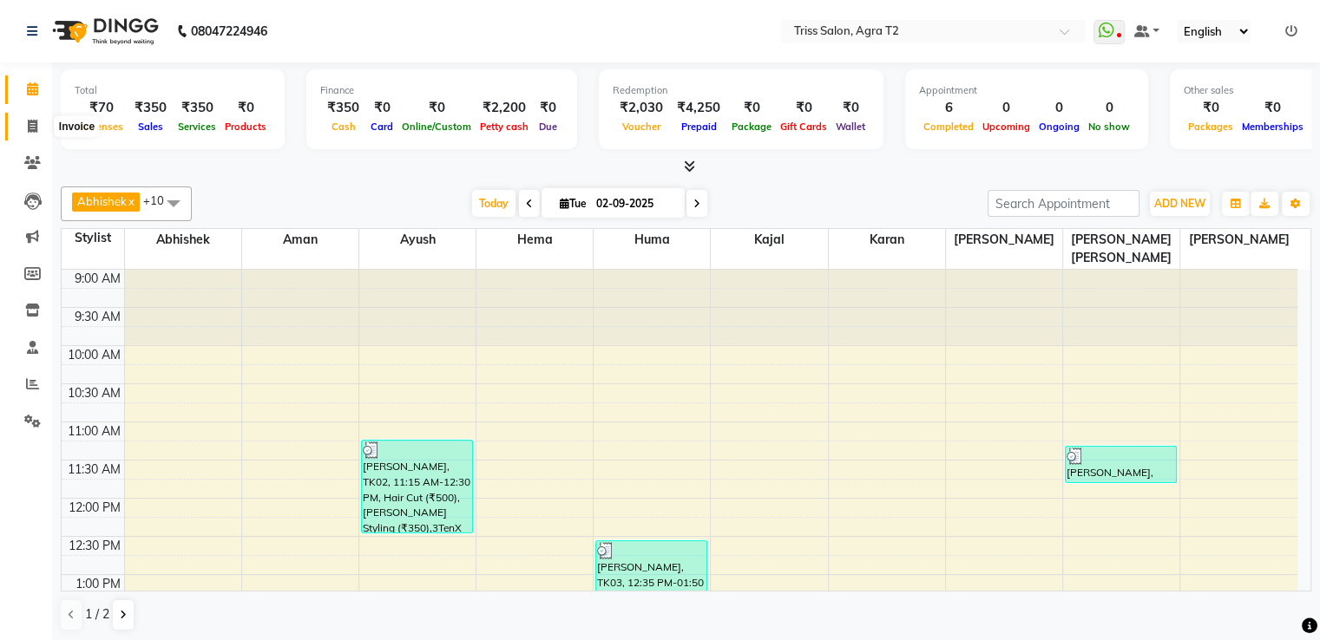
click at [24, 132] on span at bounding box center [32, 127] width 30 height 20
select select "service"
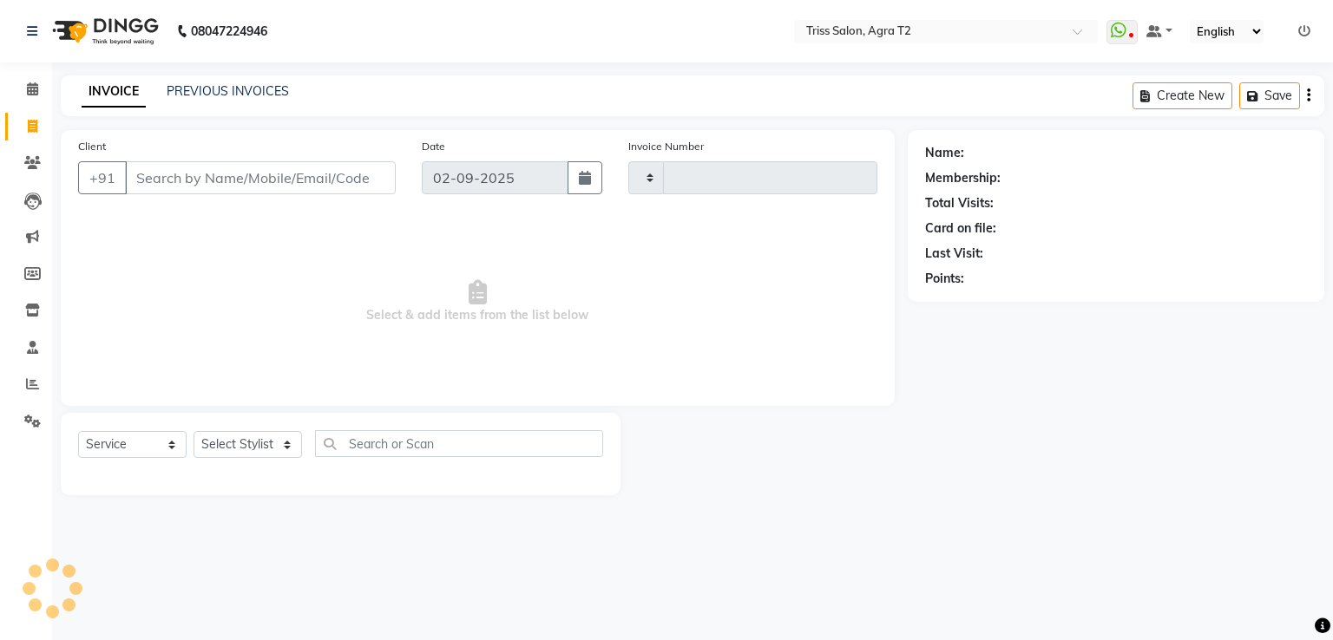
type input "2229"
select select "4301"
click at [274, 439] on select "Select Stylist" at bounding box center [247, 444] width 108 height 27
select select "14769"
click at [193, 432] on select "Select Stylist [PERSON_NAME] [PERSON_NAME] Huma Kajal [PERSON_NAME] [PERSON_NAM…" at bounding box center [253, 444] width 121 height 27
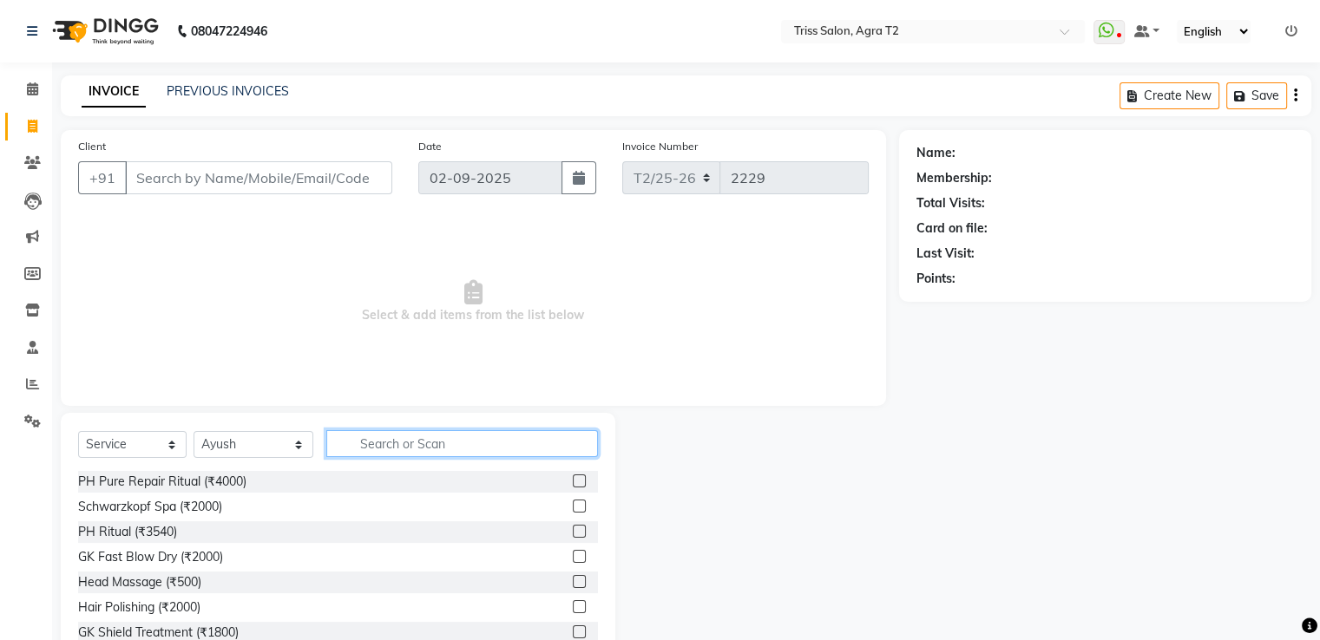
click at [339, 452] on input "text" at bounding box center [461, 443] width 271 height 27
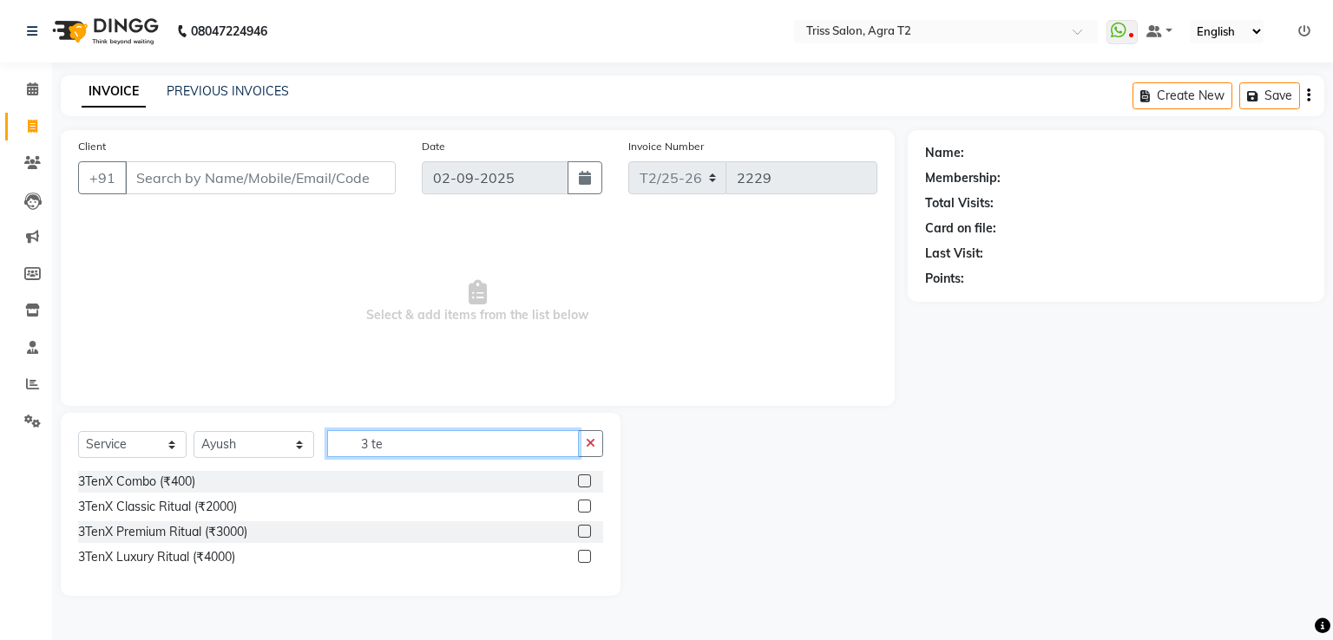
type input "3 te"
click at [588, 533] on label at bounding box center [584, 531] width 13 height 13
click at [588, 533] on input "checkbox" at bounding box center [583, 532] width 11 height 11
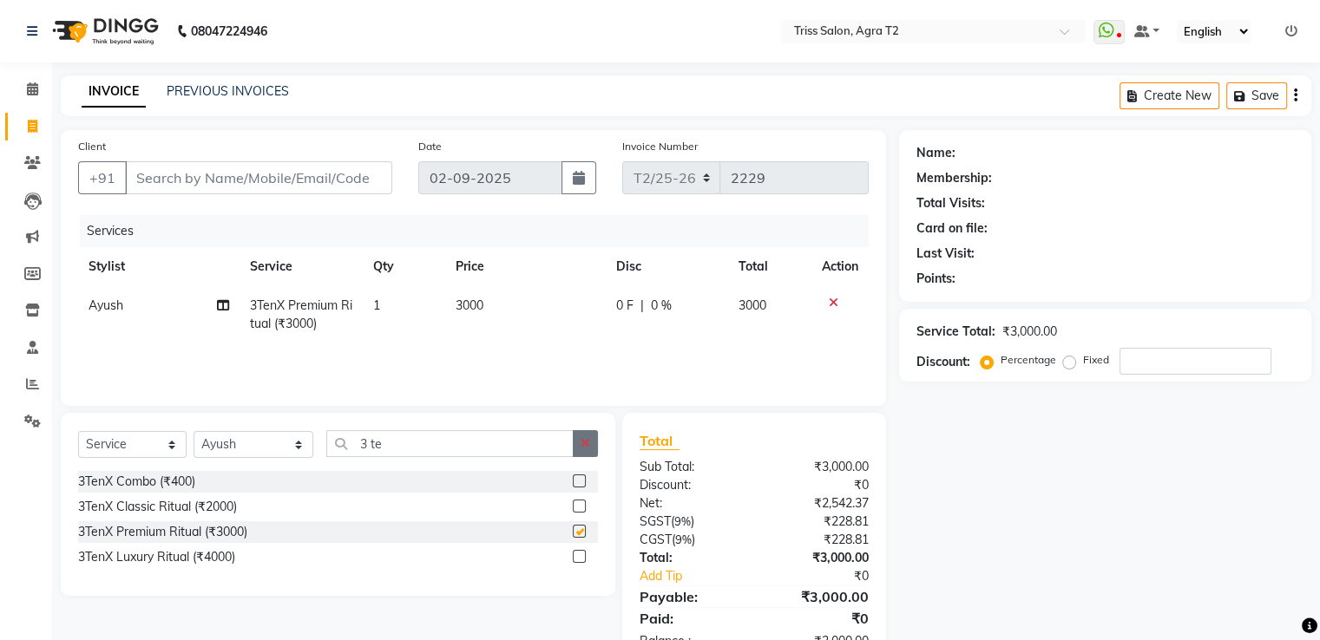
checkbox input "false"
click at [588, 449] on icon "button" at bounding box center [585, 443] width 10 height 12
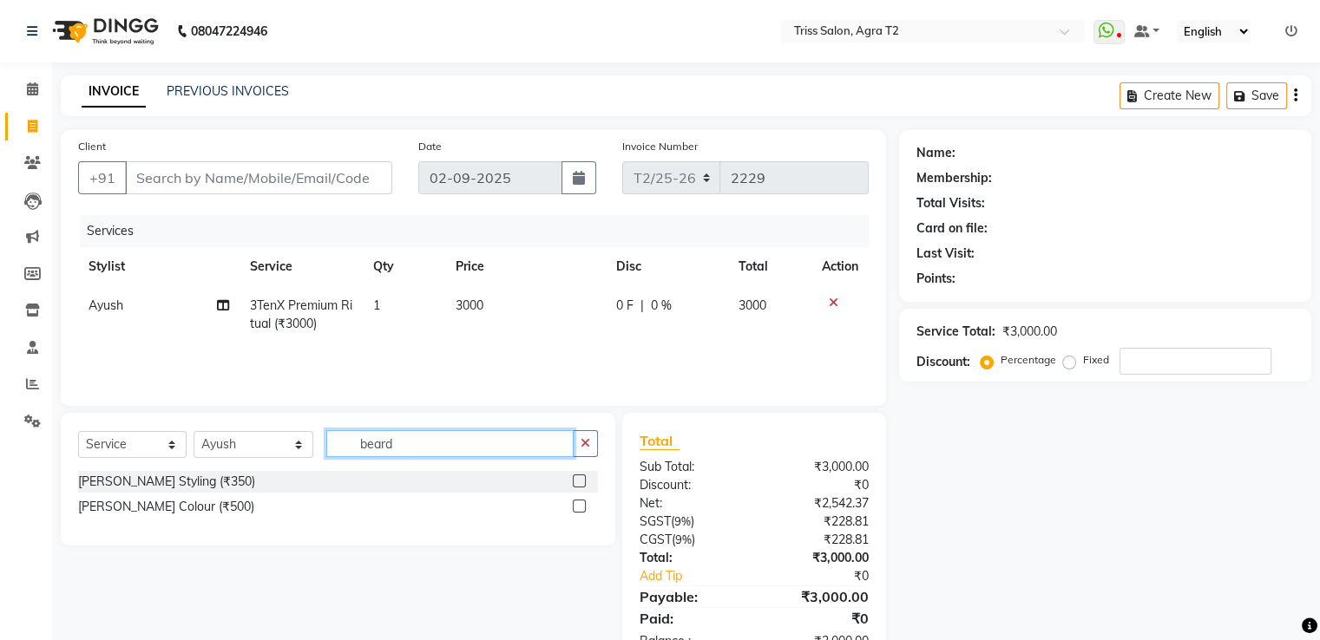
type input "beard"
click at [578, 479] on label at bounding box center [579, 481] width 13 height 13
click at [578, 479] on input "checkbox" at bounding box center [578, 481] width 11 height 11
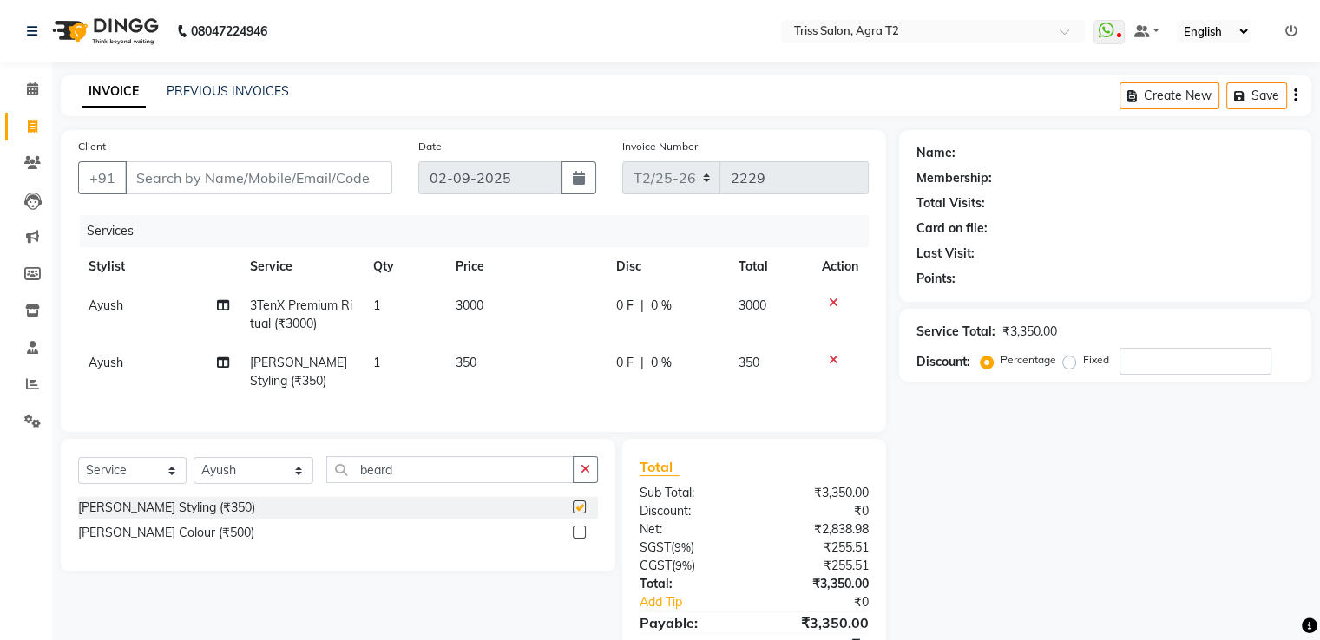
checkbox input "false"
click at [583, 475] on icon "button" at bounding box center [585, 469] width 10 height 12
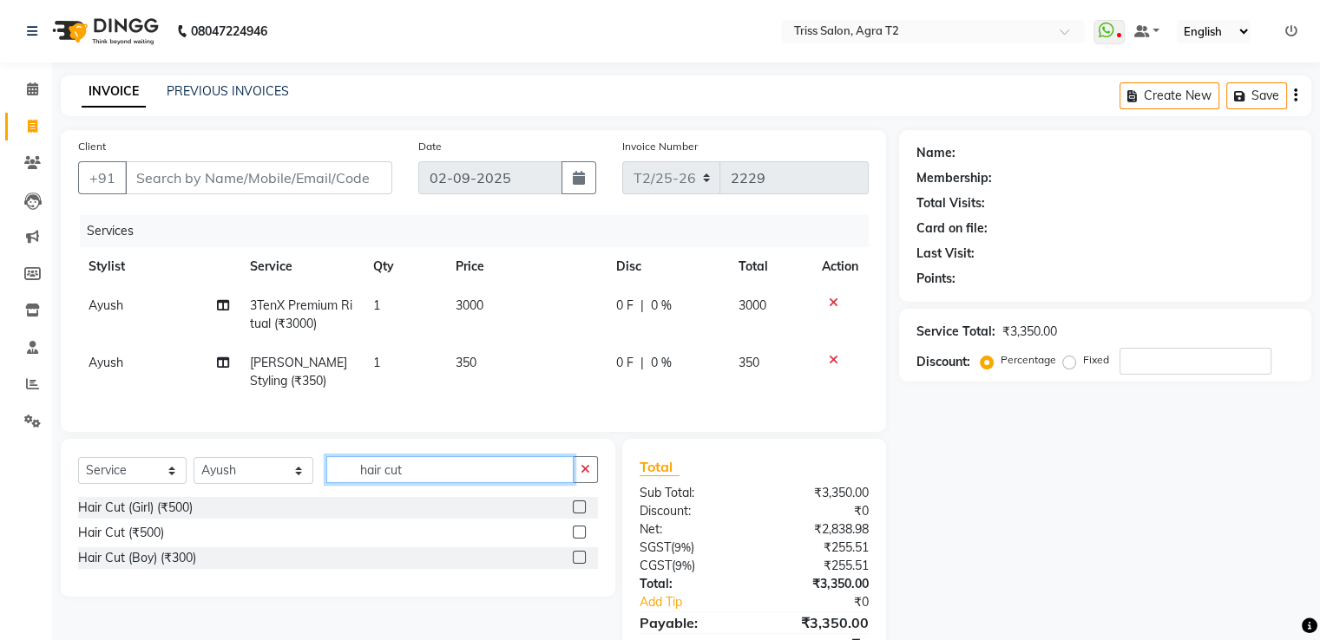
type input "hair cut"
click at [580, 539] on label at bounding box center [579, 532] width 13 height 13
click at [580, 539] on input "checkbox" at bounding box center [578, 533] width 11 height 11
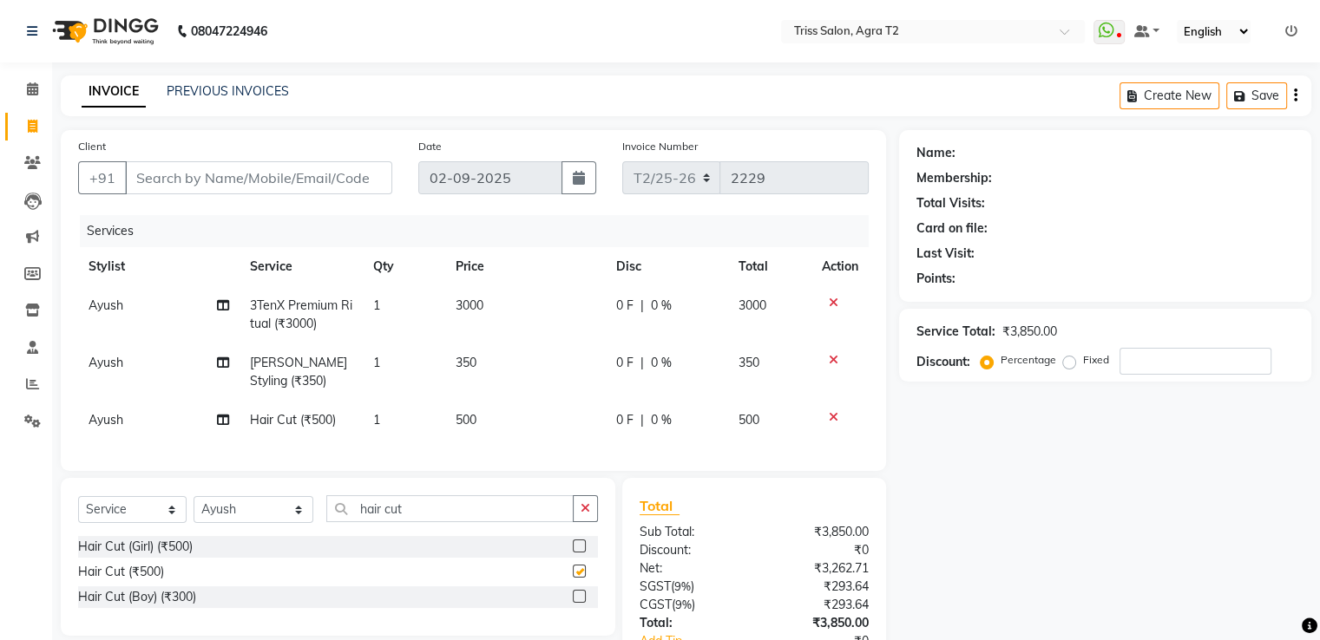
checkbox input "false"
click at [188, 186] on input "Client" at bounding box center [258, 177] width 267 height 33
click at [294, 174] on input "Client" at bounding box center [258, 177] width 267 height 33
type input "7"
type input "0"
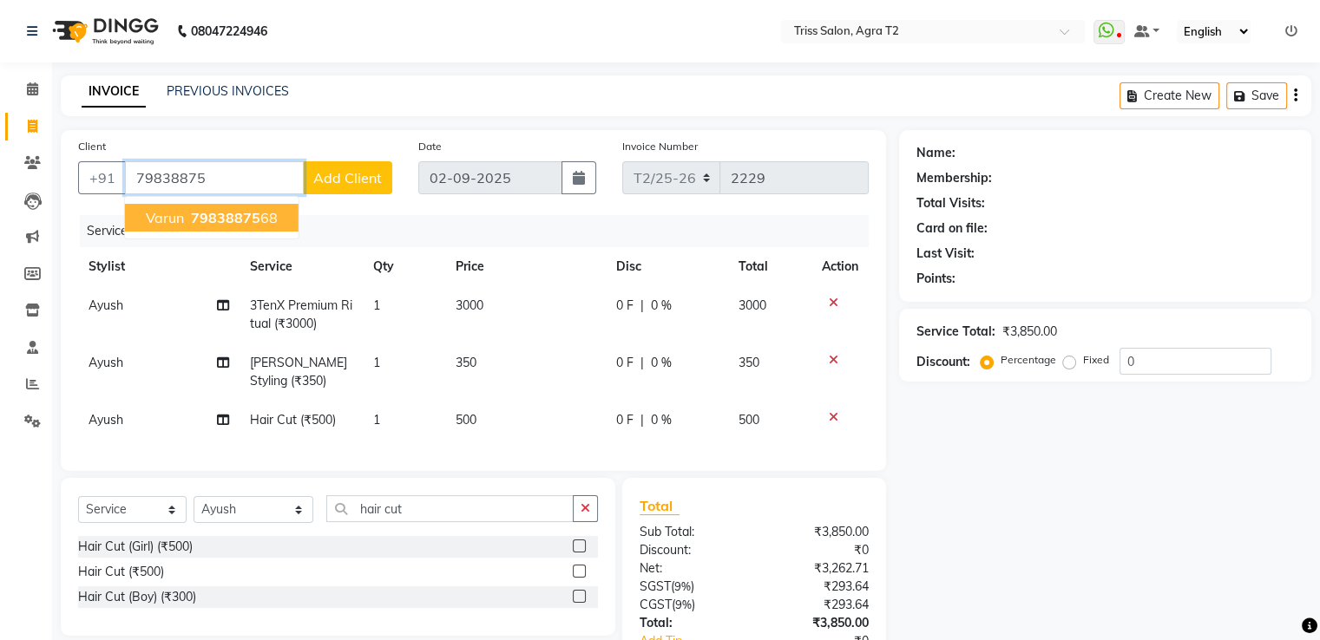
click at [259, 228] on button "Varun 79838875 68" at bounding box center [212, 218] width 174 height 28
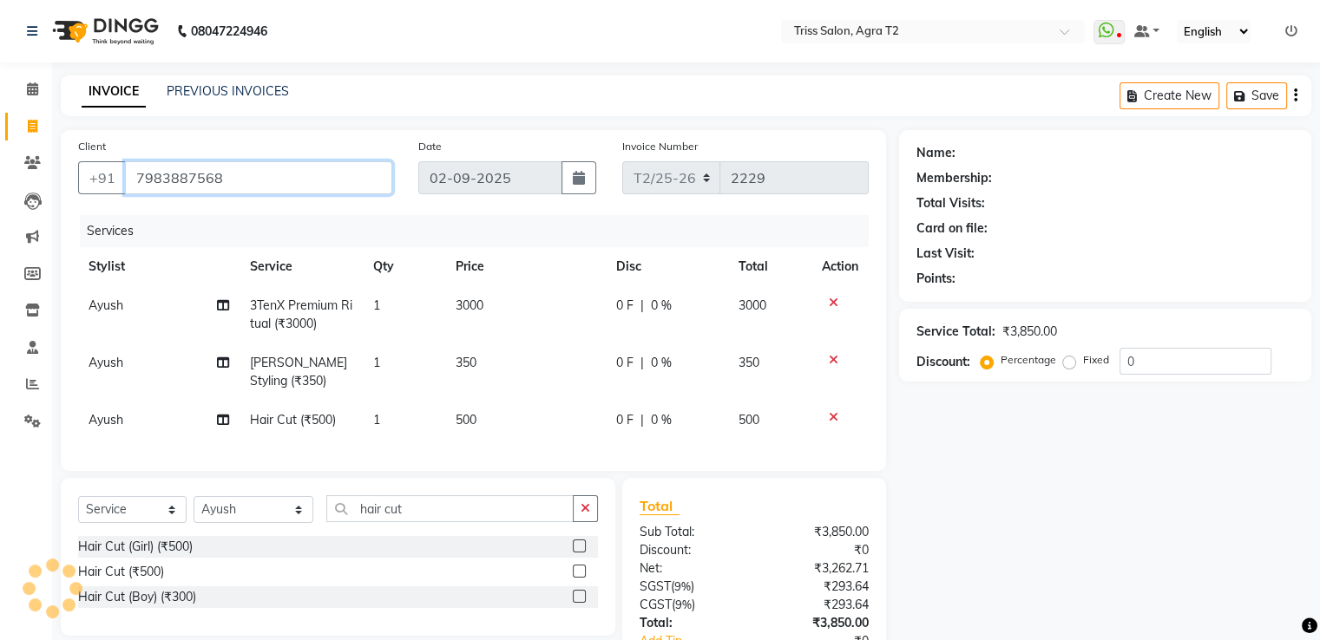
type input "7983887568"
click at [652, 358] on span "0 %" at bounding box center [661, 363] width 21 height 18
select select "14769"
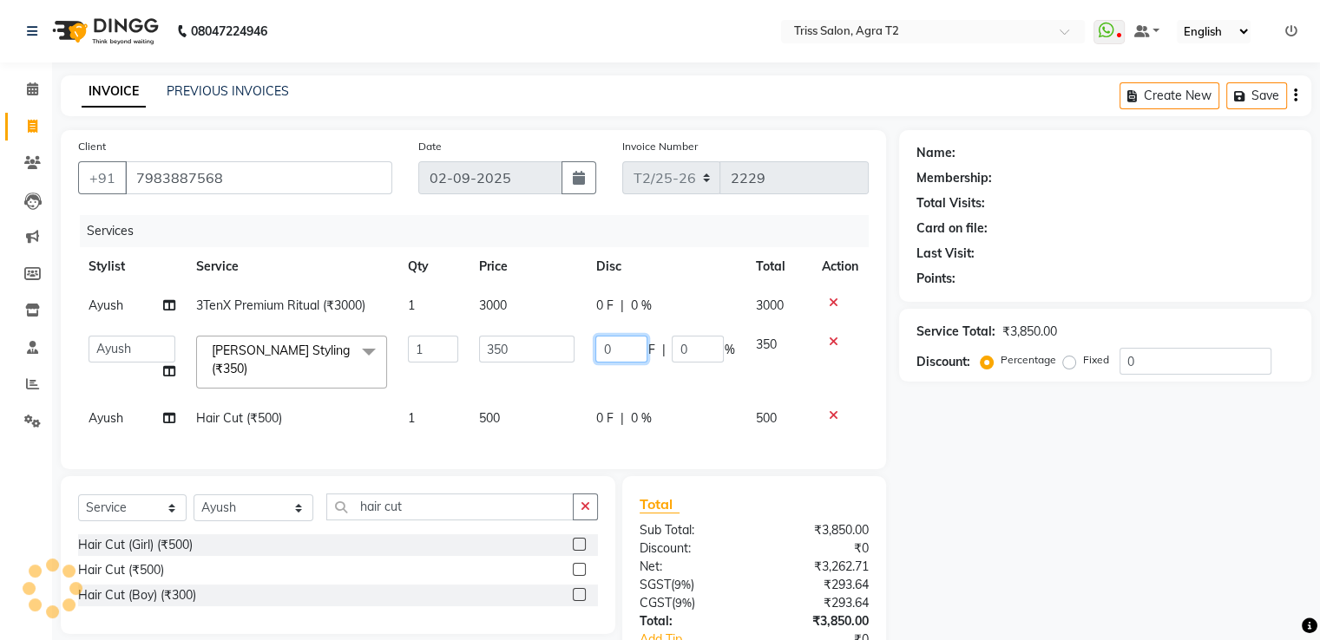
click at [617, 358] on input "0" at bounding box center [621, 349] width 52 height 27
type input "350"
click at [554, 423] on td "500" at bounding box center [527, 418] width 116 height 39
select select "14769"
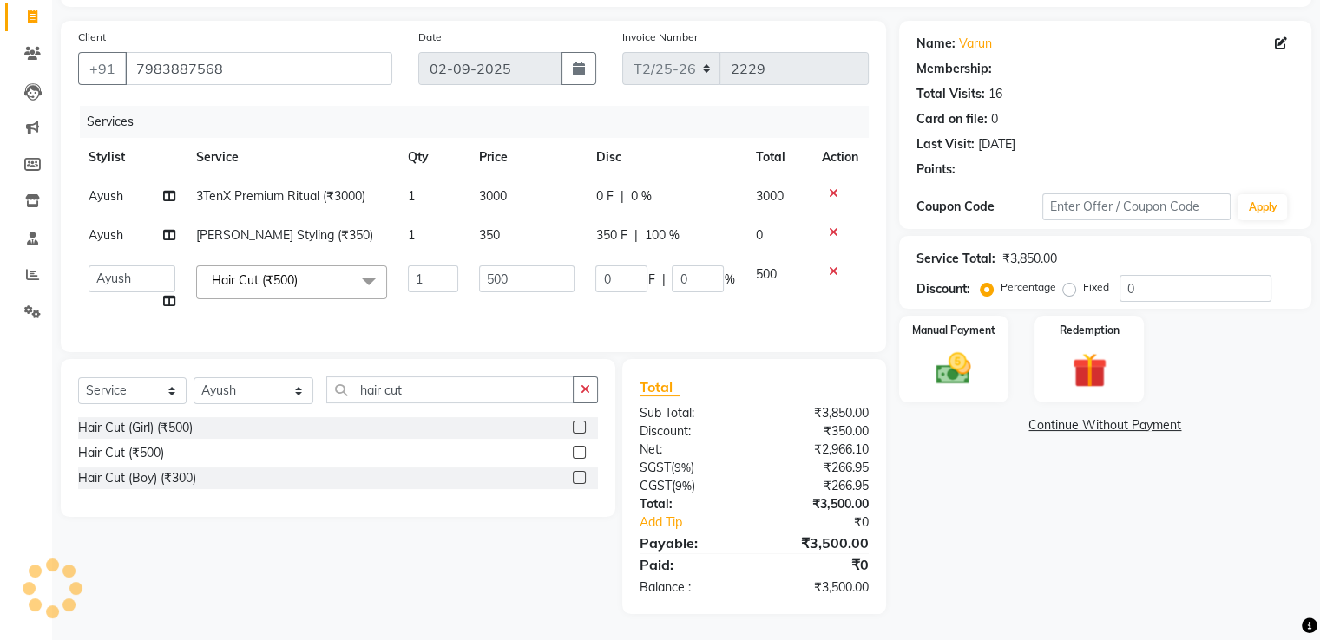
scroll to position [0, 12]
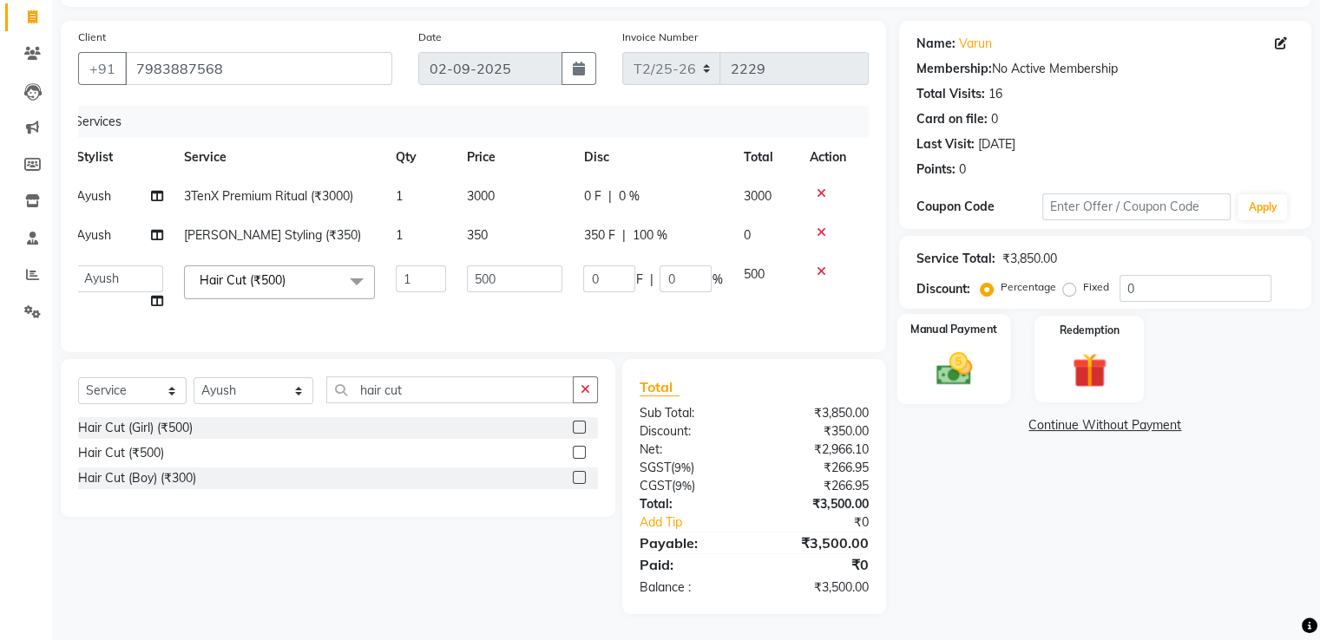
click at [954, 350] on img at bounding box center [953, 370] width 58 height 42
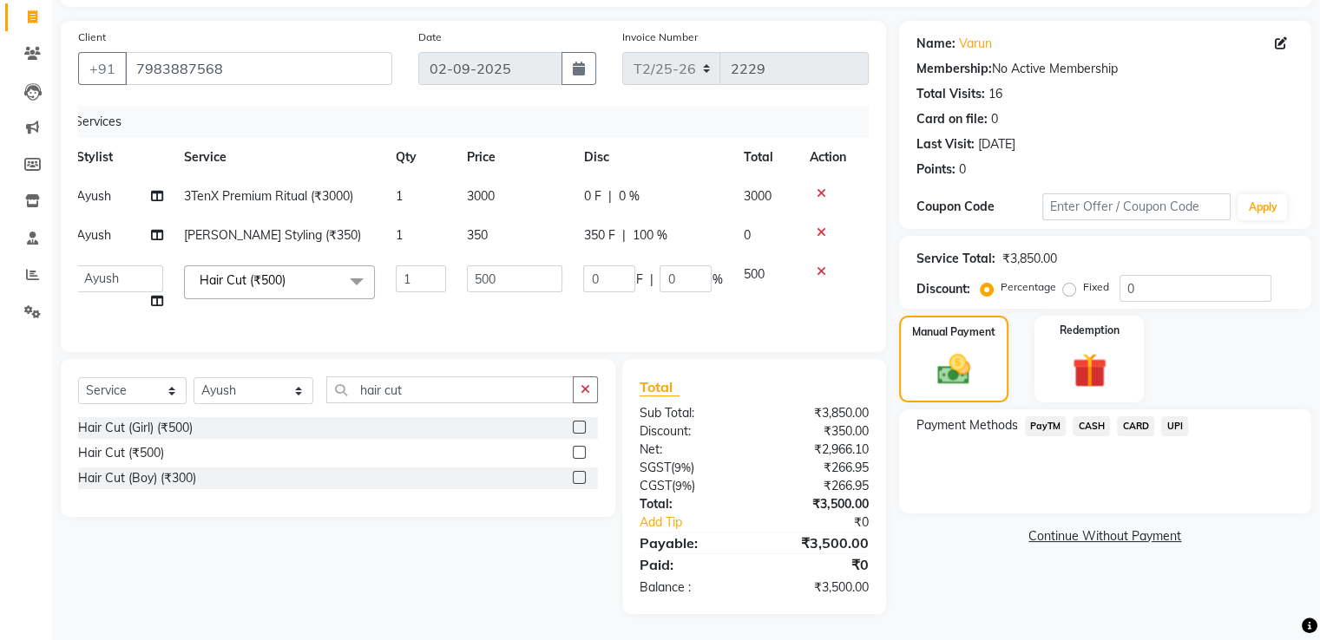
click at [1182, 416] on span "UPI" at bounding box center [1174, 426] width 27 height 20
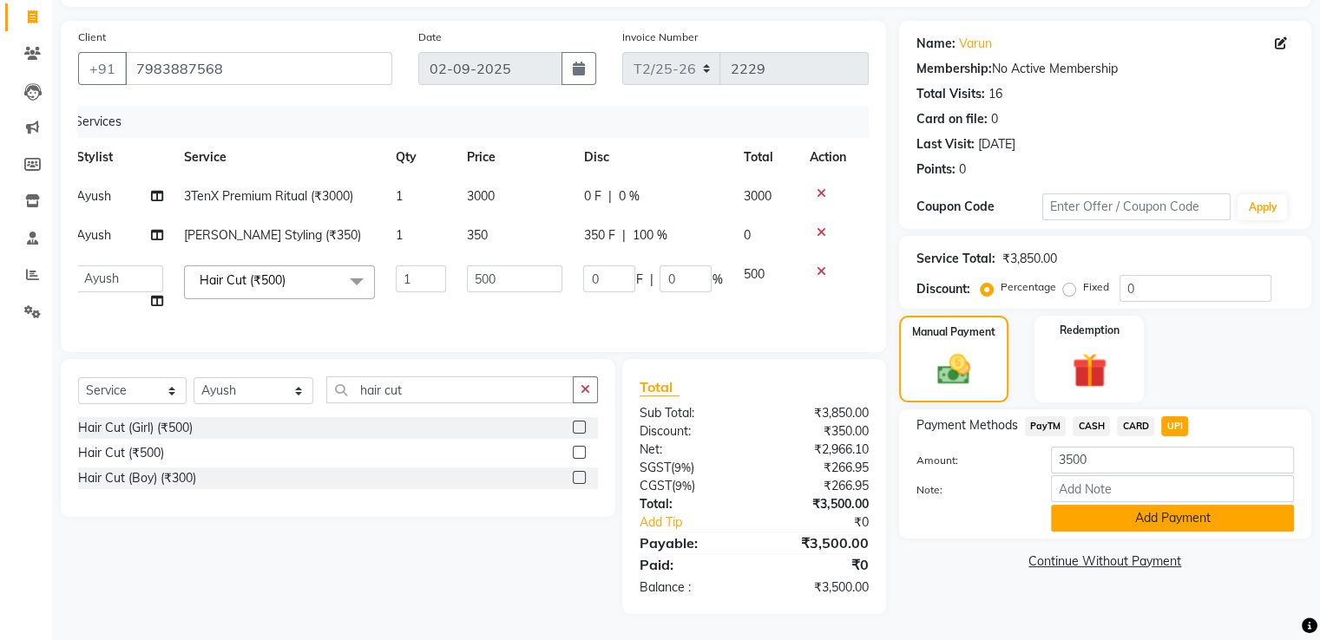
click at [1169, 507] on button "Add Payment" at bounding box center [1172, 518] width 243 height 27
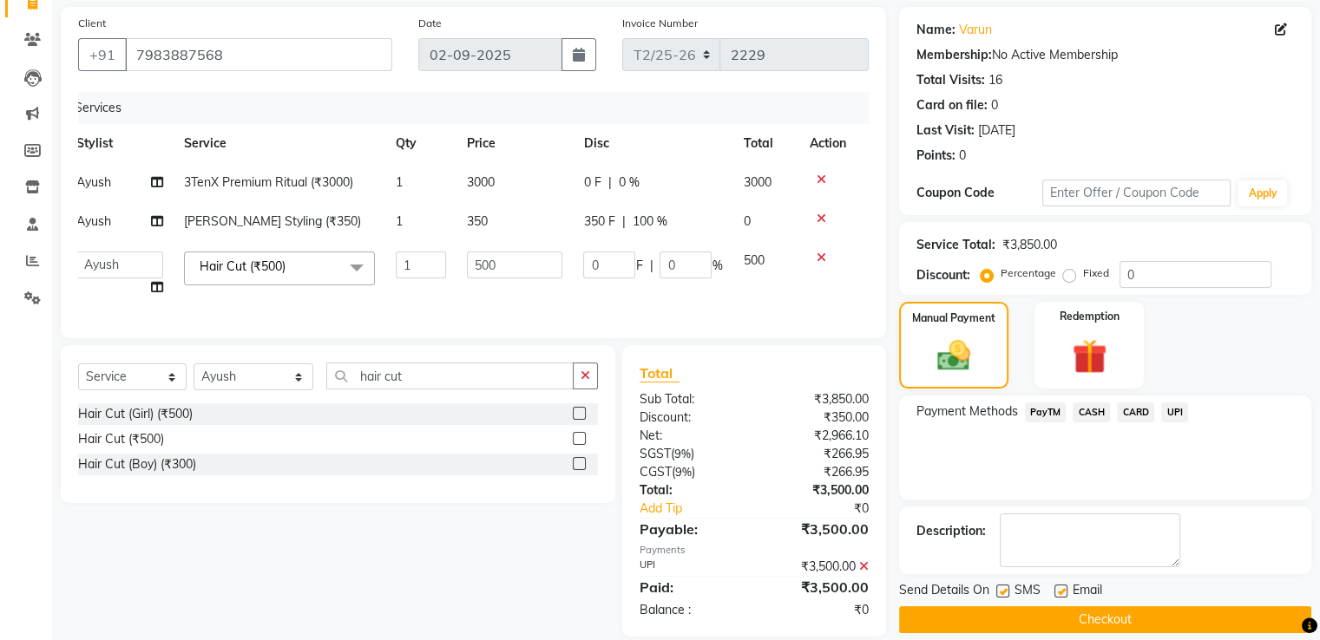
scroll to position [160, 0]
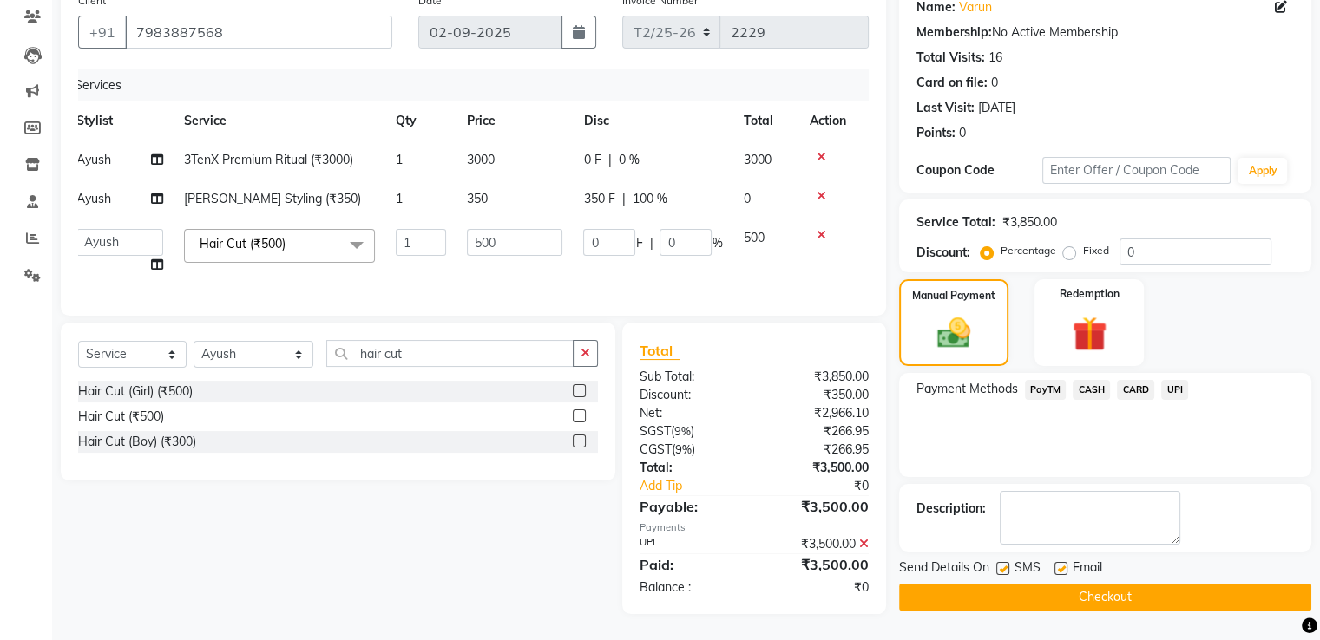
click at [1128, 587] on button "Checkout" at bounding box center [1105, 597] width 412 height 27
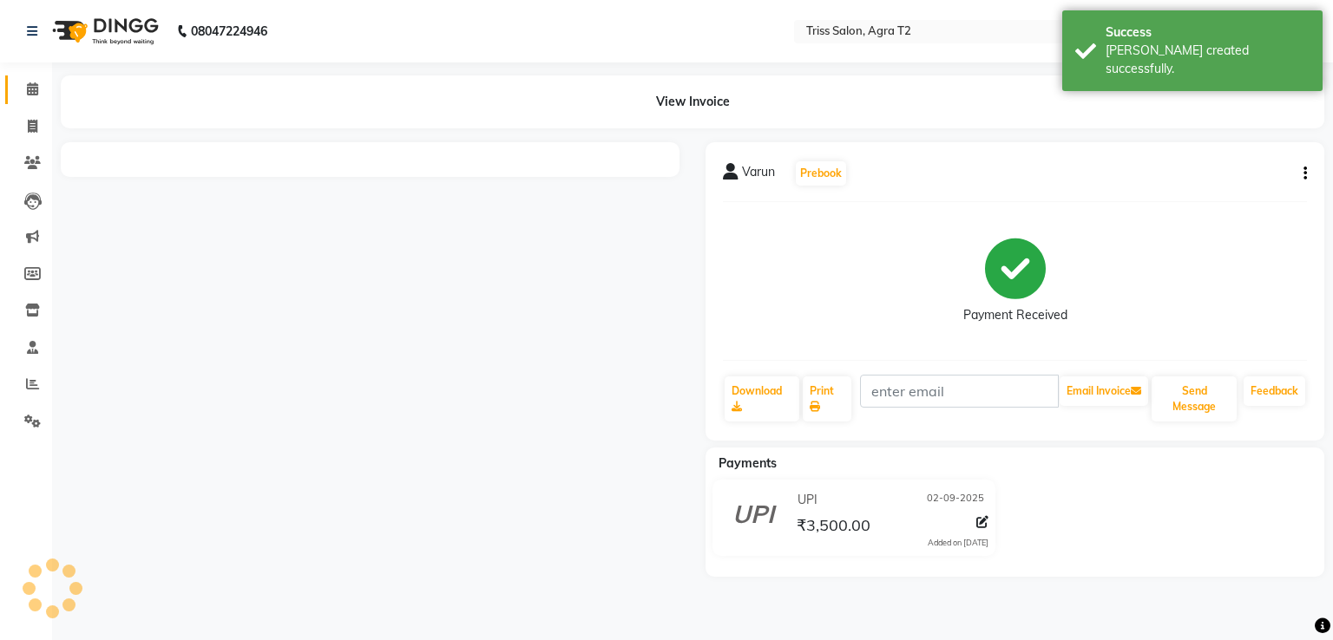
click at [40, 90] on span at bounding box center [32, 90] width 30 height 20
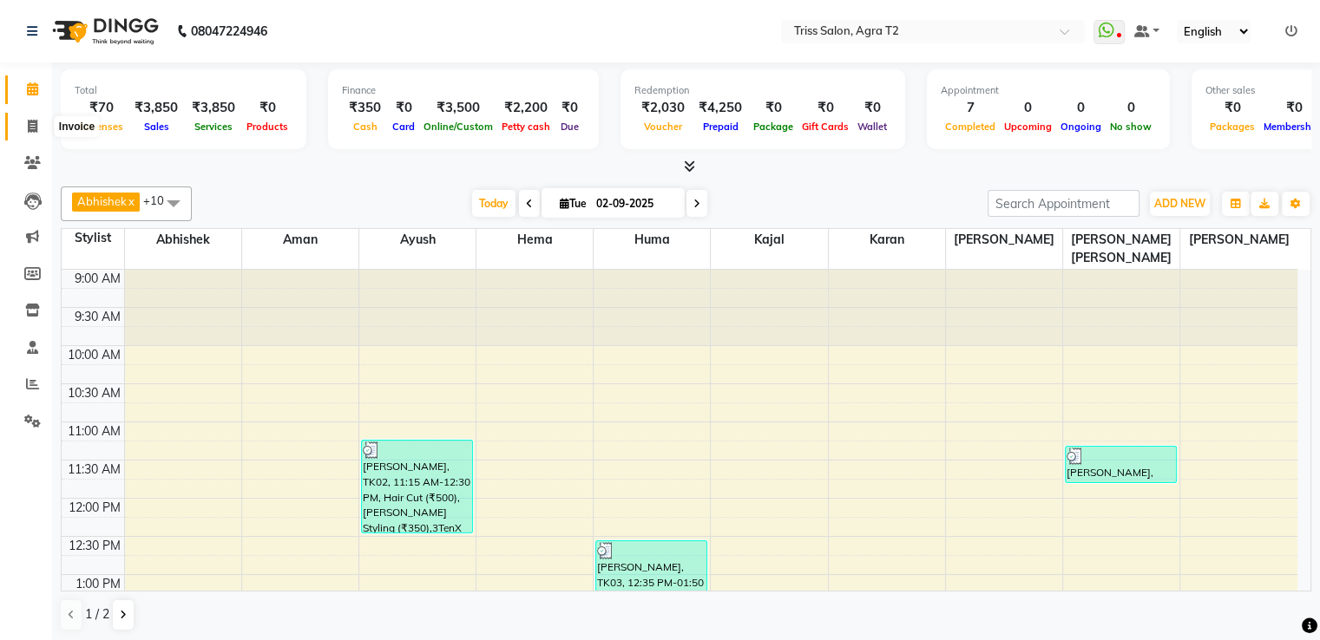
click at [36, 130] on icon at bounding box center [33, 126] width 10 height 13
select select "service"
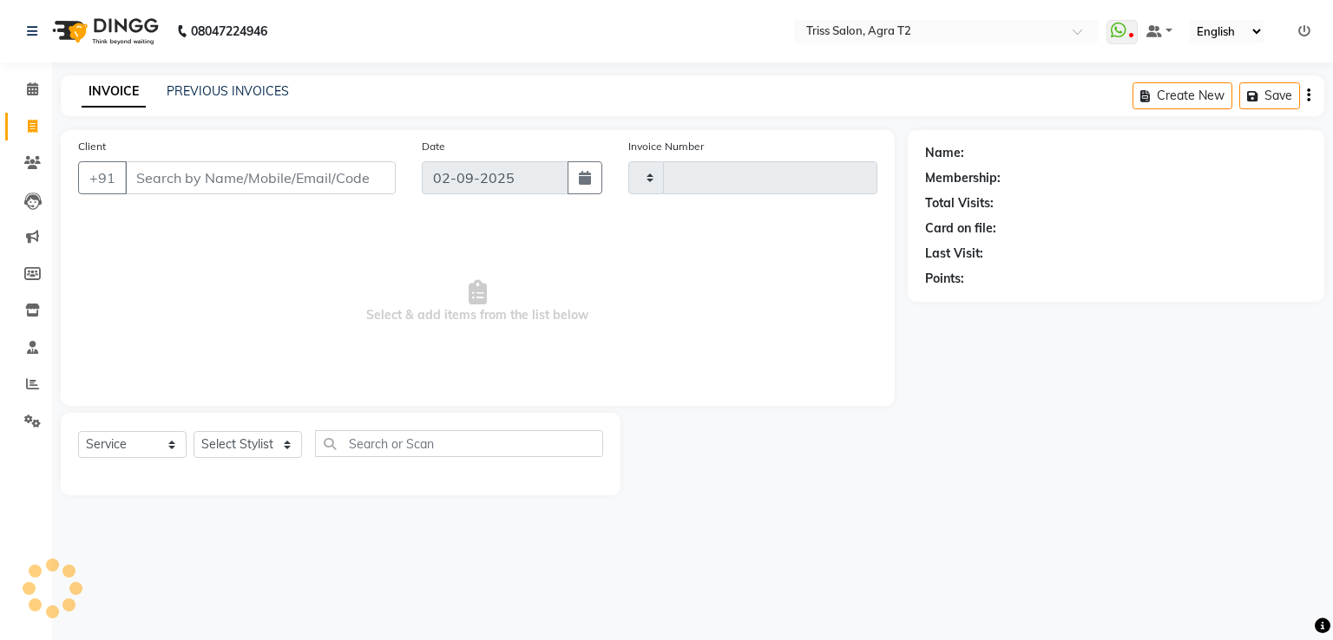
type input "2230"
select select "4301"
click at [246, 448] on select "Select Stylist [PERSON_NAME] [PERSON_NAME] Huma Kajal [PERSON_NAME] [PERSON_NAM…" at bounding box center [253, 444] width 121 height 27
select select "26469"
click at [193, 432] on select "Select Stylist [PERSON_NAME] [PERSON_NAME] Huma Kajal [PERSON_NAME] [PERSON_NAM…" at bounding box center [253, 444] width 121 height 27
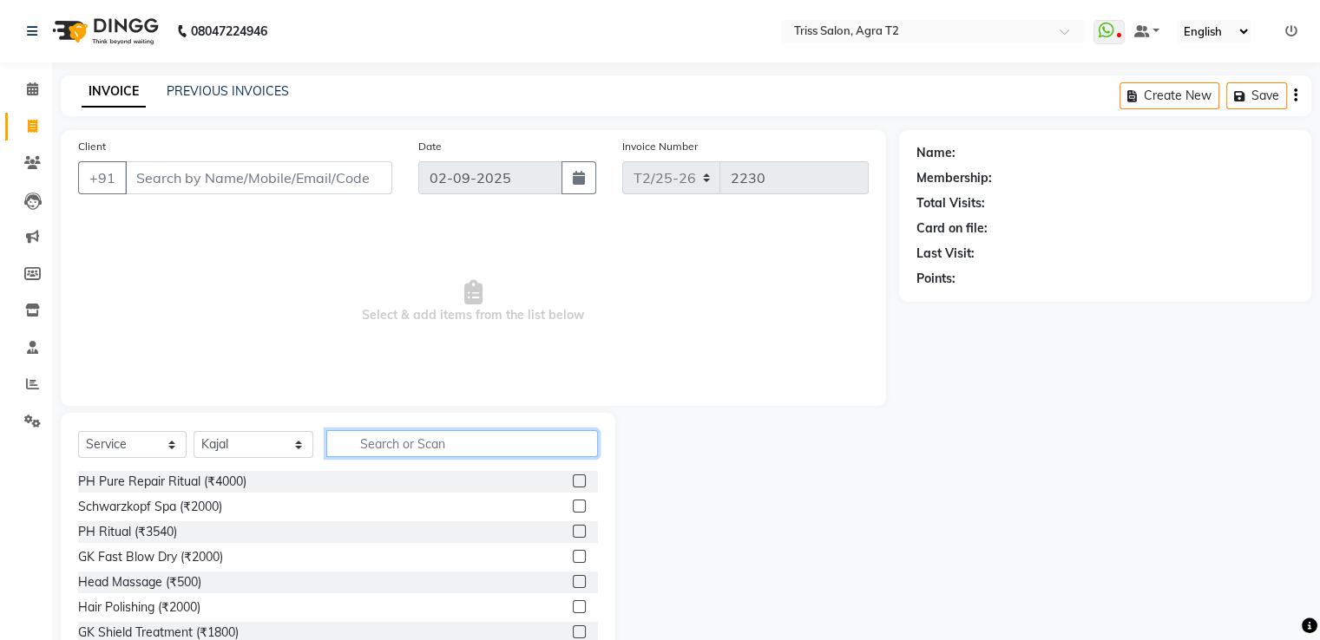
click at [371, 448] on input "text" at bounding box center [461, 443] width 271 height 27
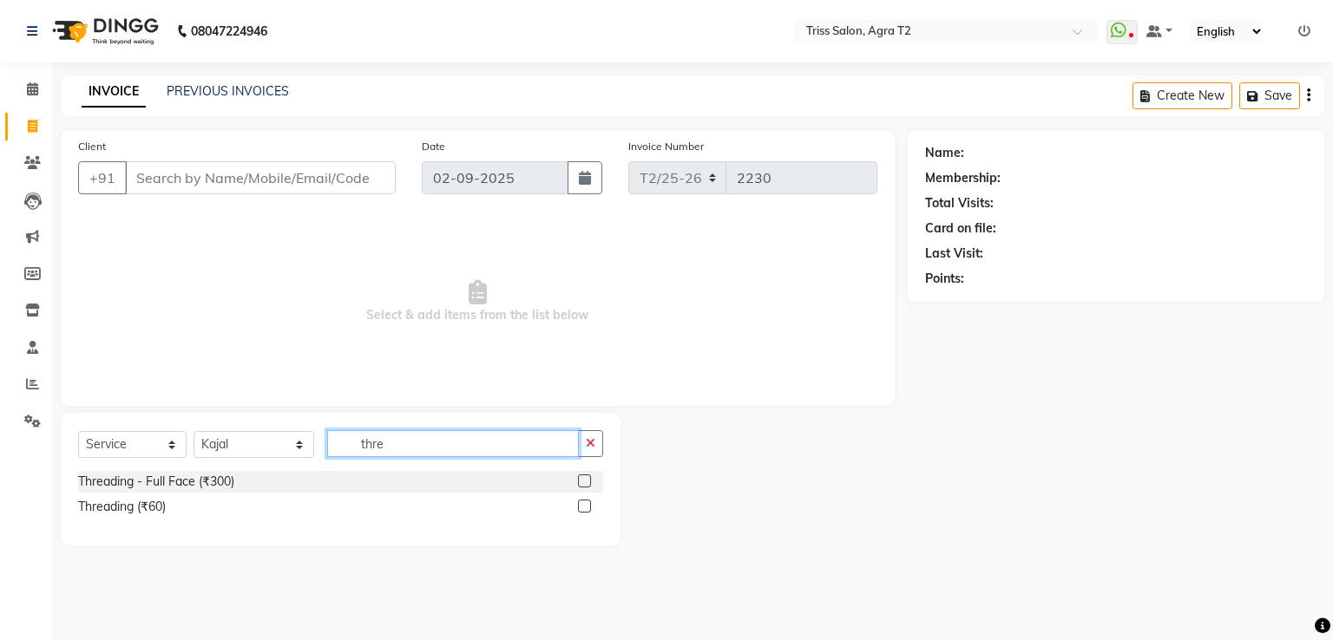
type input "thre"
click at [587, 508] on label at bounding box center [584, 506] width 13 height 13
click at [587, 508] on input "checkbox" at bounding box center [583, 507] width 11 height 11
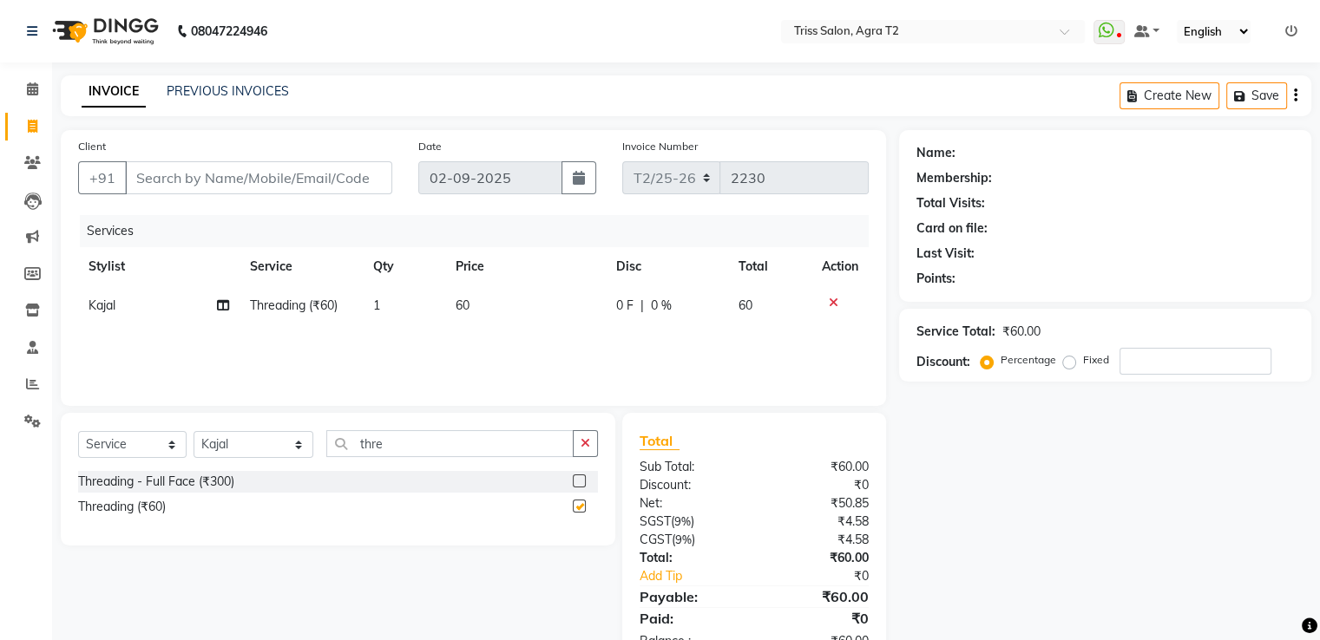
checkbox input "false"
click at [388, 311] on td "1" at bounding box center [404, 305] width 82 height 39
select select "26469"
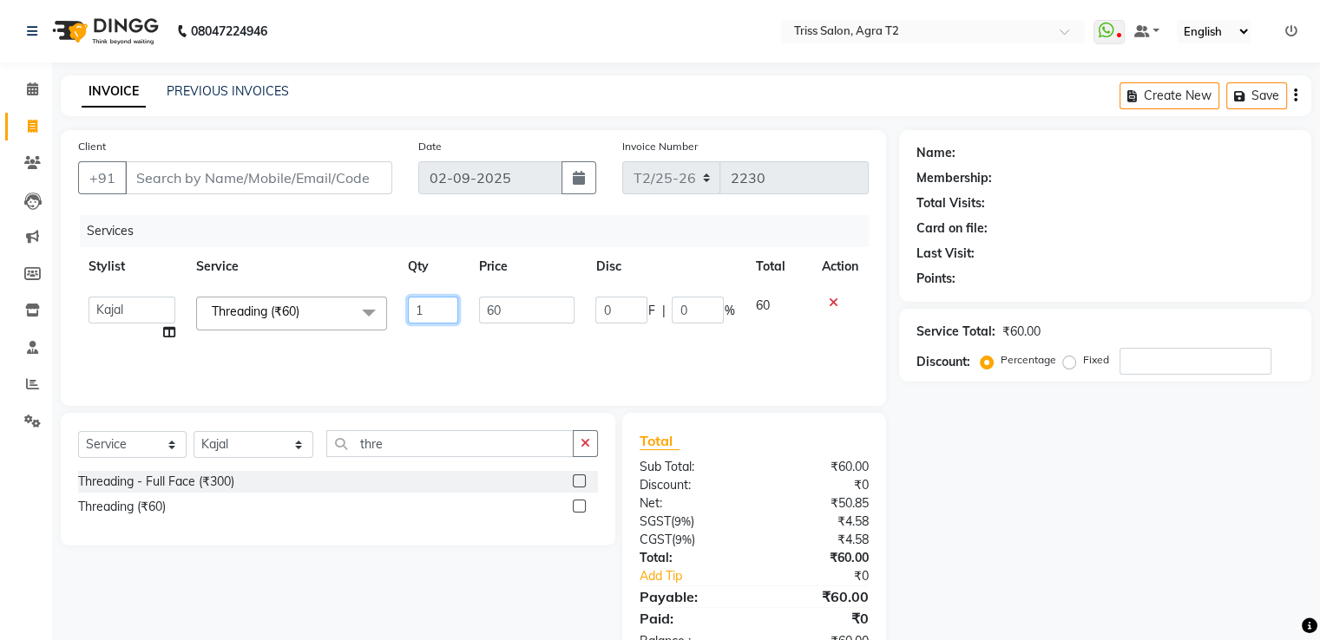
click at [440, 313] on input "1" at bounding box center [433, 310] width 50 height 27
type input "2"
click at [226, 436] on select "Select Stylist [PERSON_NAME] [PERSON_NAME] Huma Kajal [PERSON_NAME] [PERSON_NAM…" at bounding box center [253, 444] width 120 height 27
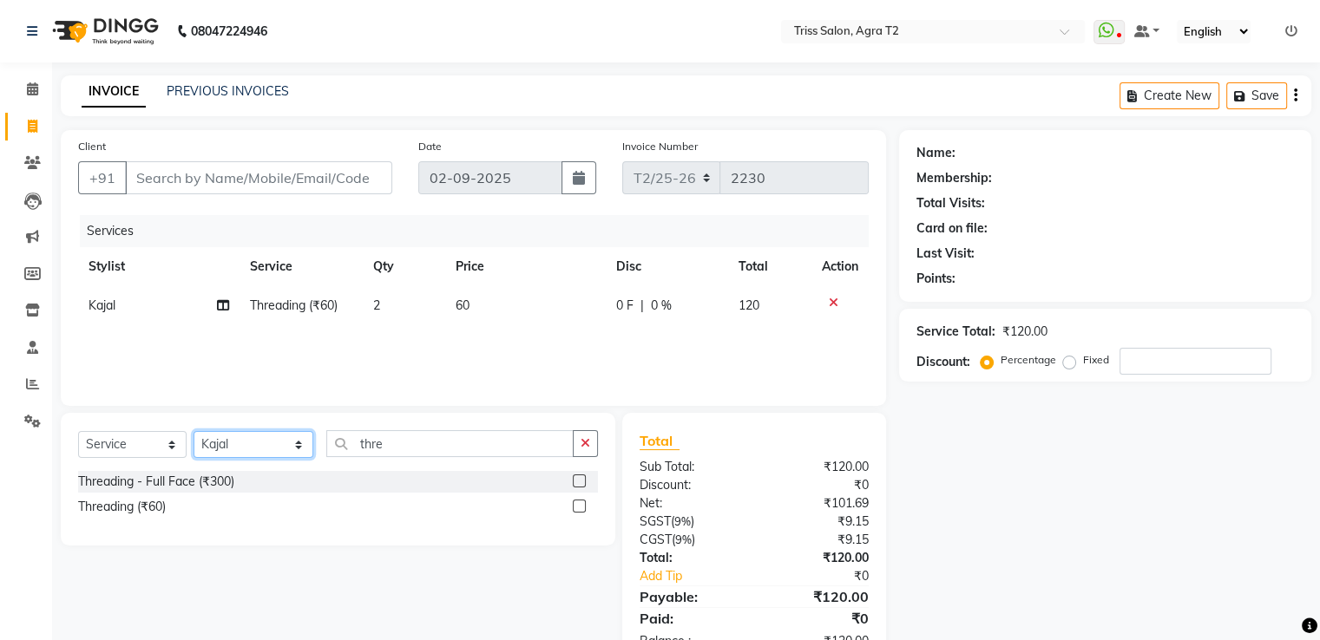
select select "49344"
click at [193, 432] on select "Select Stylist [PERSON_NAME] [PERSON_NAME] Huma Kajal [PERSON_NAME] [PERSON_NAM…" at bounding box center [253, 444] width 120 height 27
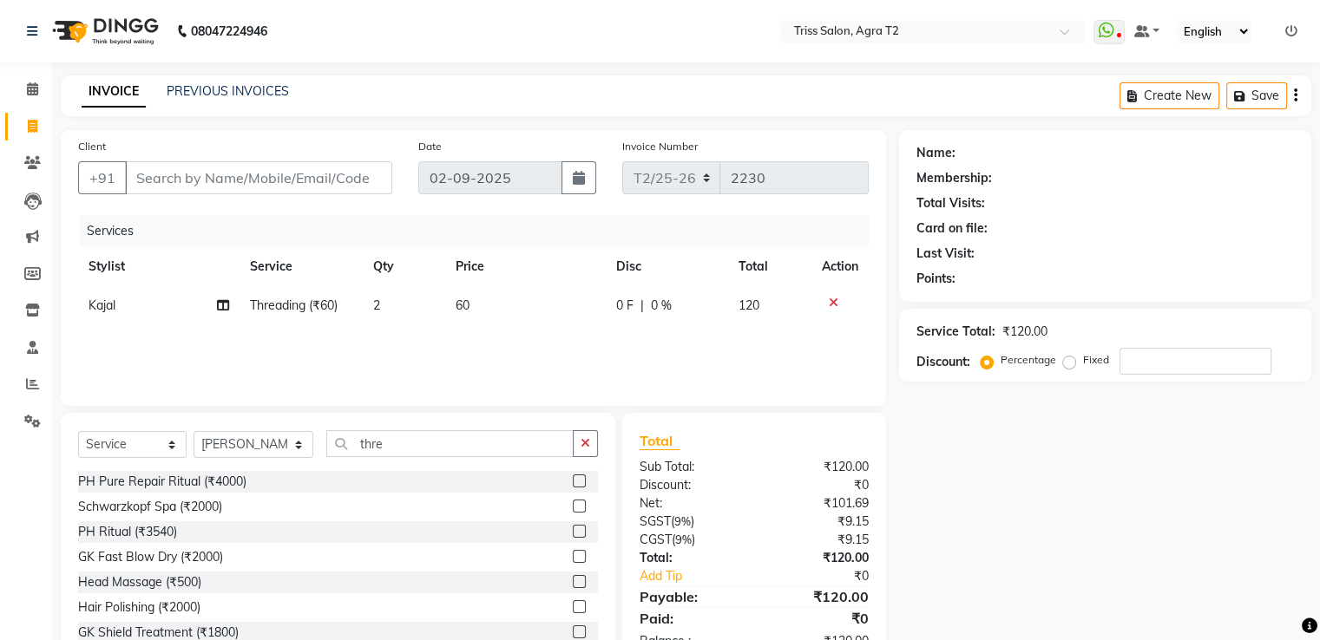
click at [111, 316] on td "Kajal" at bounding box center [158, 305] width 161 height 39
select select "26469"
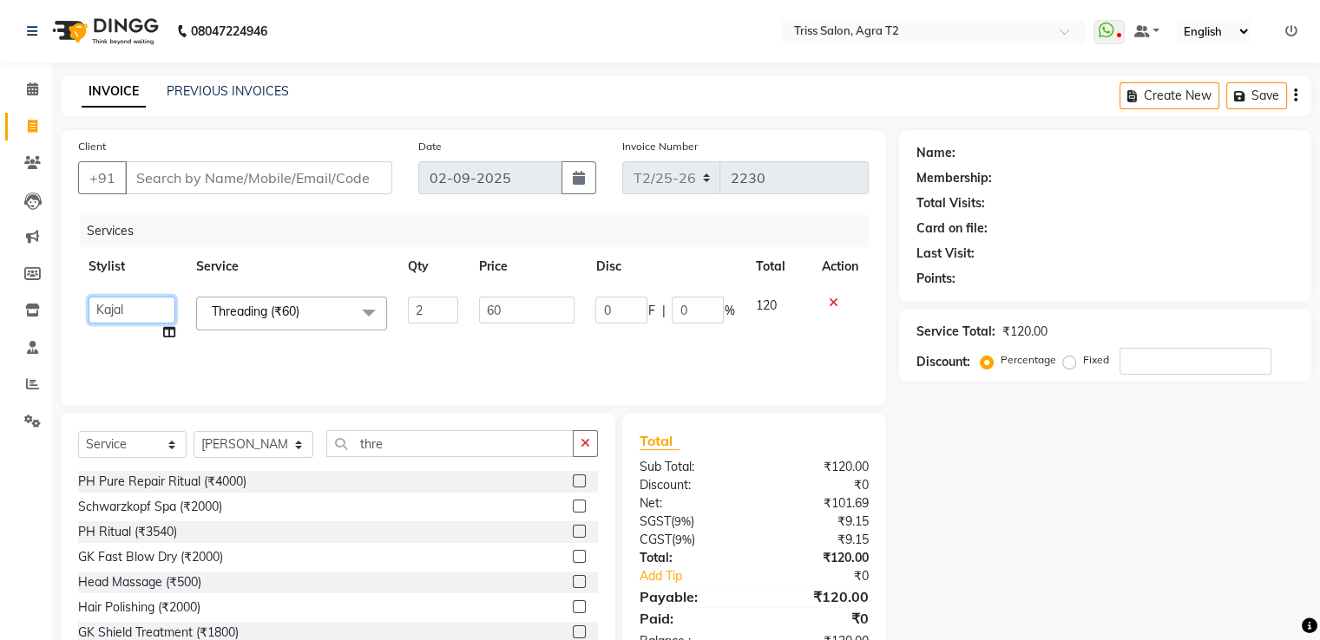
click at [111, 316] on select "Abhishek Aman Ayush Hema Huma Kajal Kavya Chauhan Mohd. Kamil Triss Salon (Coun…" at bounding box center [132, 310] width 87 height 27
select select "49099"
click at [582, 456] on button "button" at bounding box center [585, 443] width 25 height 27
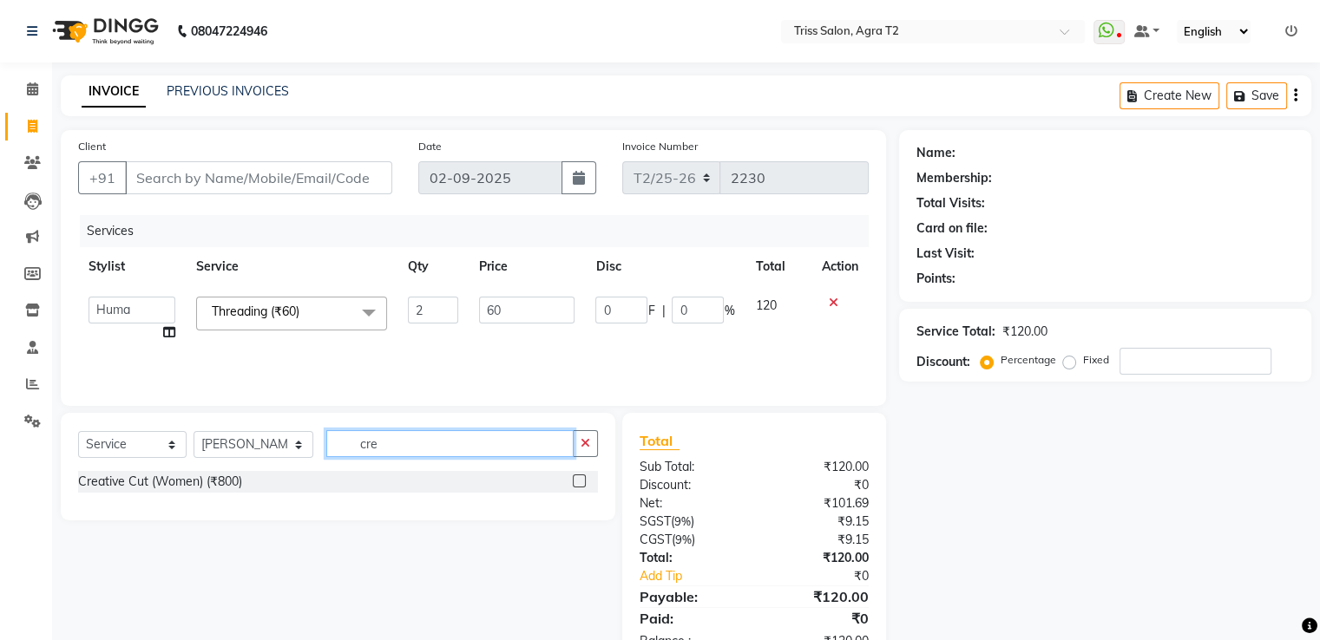
type input "cre"
click at [580, 487] on label at bounding box center [579, 481] width 13 height 13
click at [580, 487] on input "checkbox" at bounding box center [578, 481] width 11 height 11
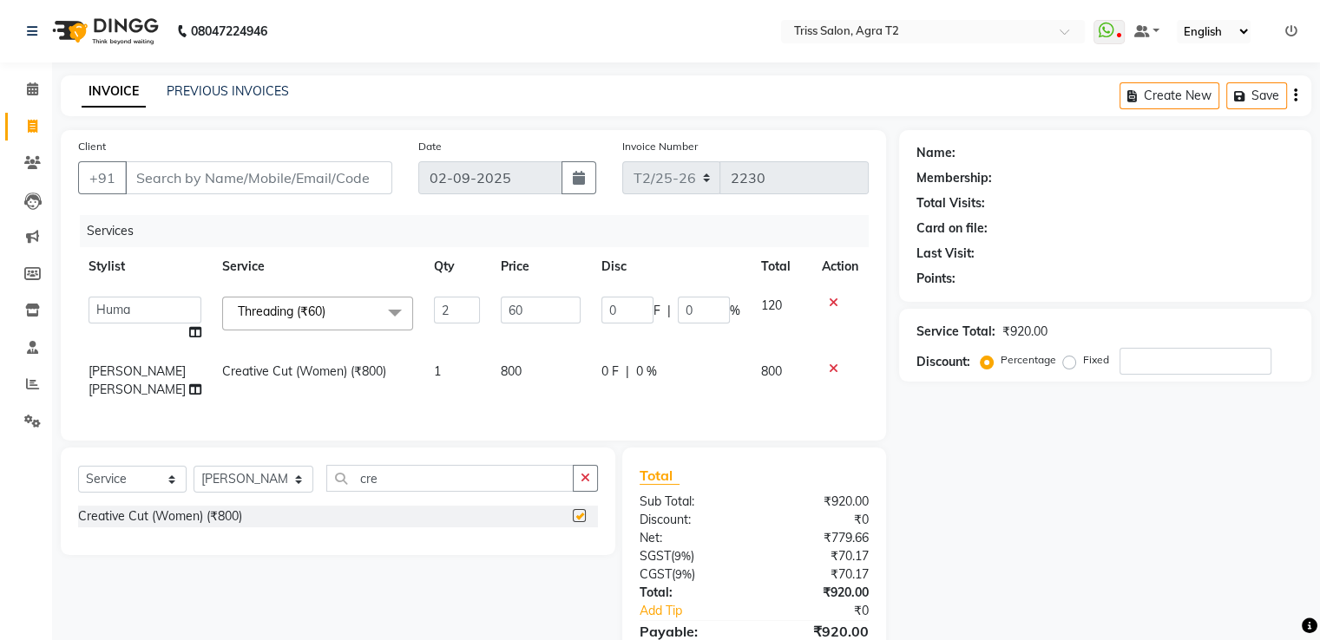
checkbox input "false"
click at [580, 487] on button "button" at bounding box center [585, 478] width 25 height 27
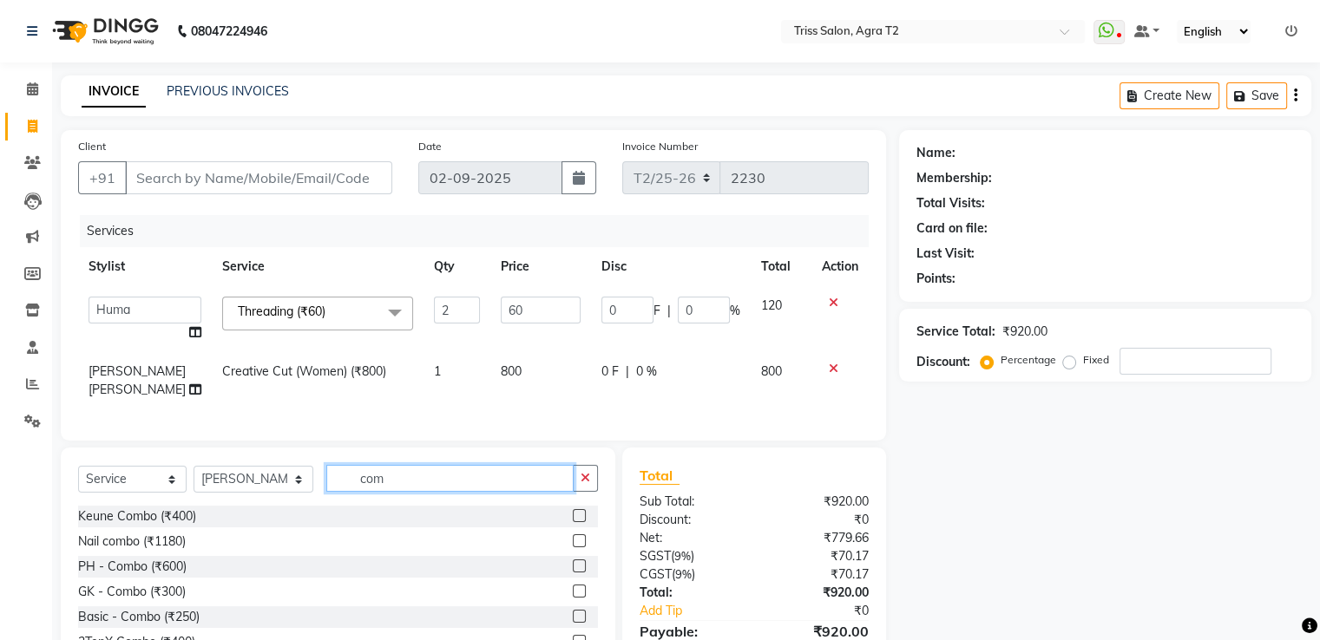
type input "com"
click at [580, 610] on label at bounding box center [579, 616] width 13 height 13
click at [580, 612] on input "checkbox" at bounding box center [578, 617] width 11 height 11
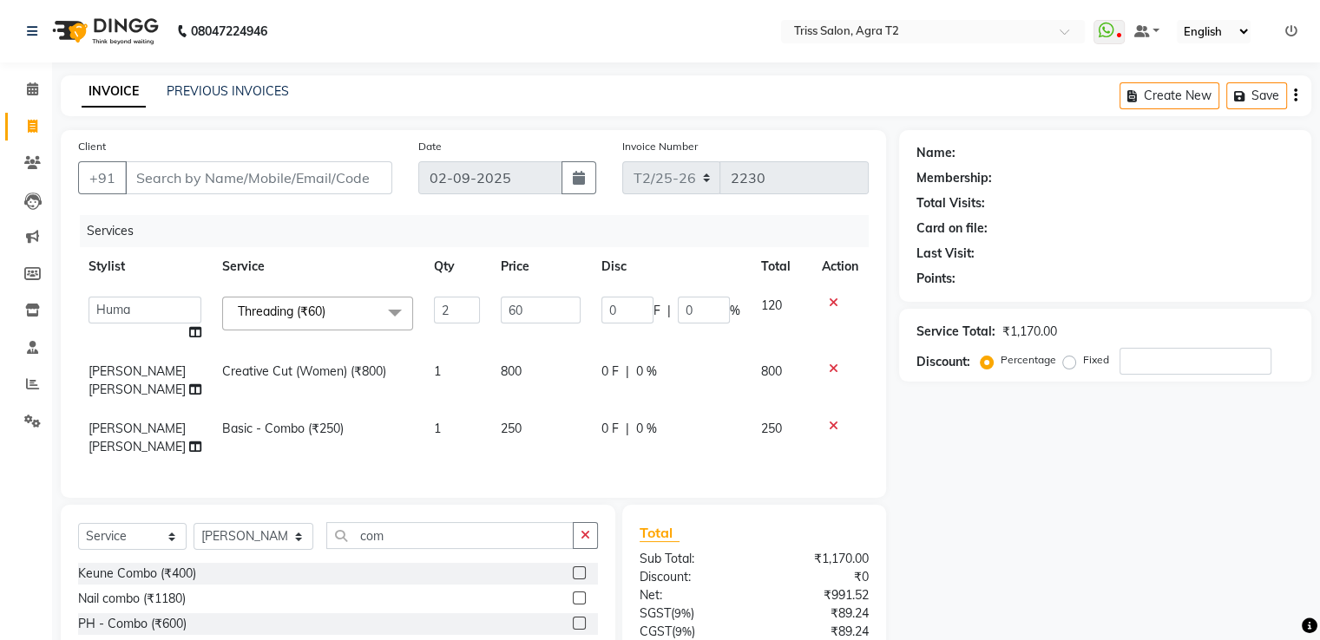
checkbox input "false"
click at [832, 420] on icon at bounding box center [834, 426] width 10 height 12
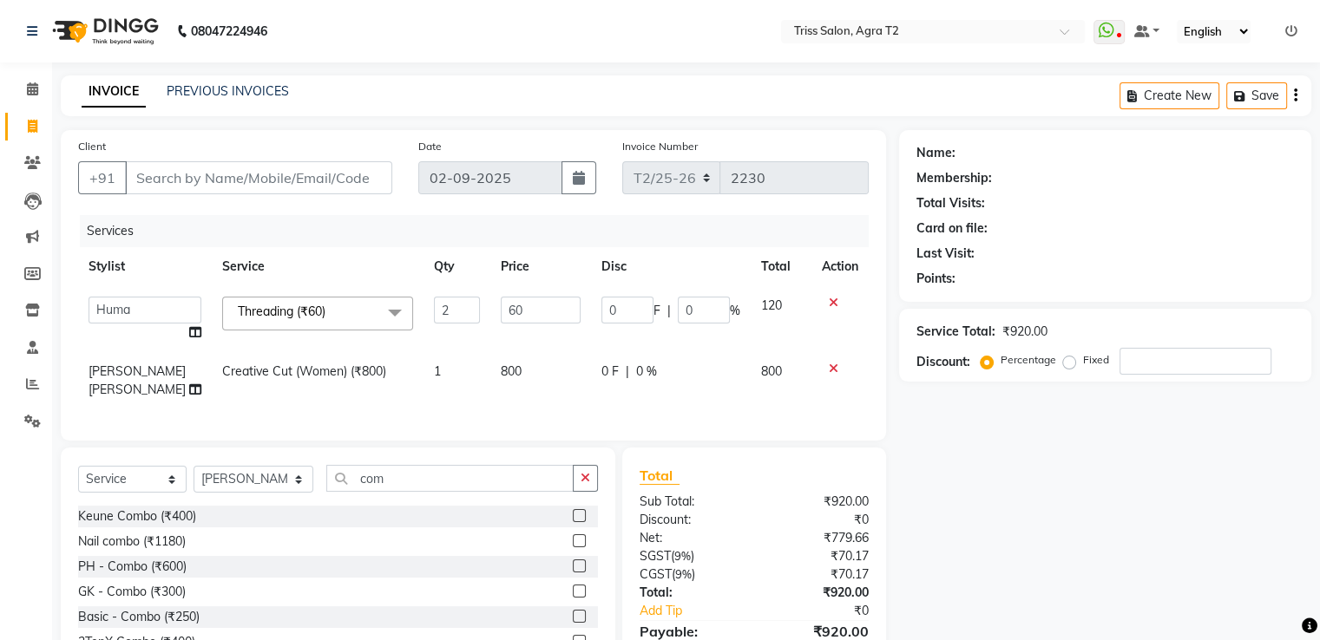
click at [580, 511] on label at bounding box center [579, 515] width 13 height 13
click at [580, 511] on input "checkbox" at bounding box center [578, 516] width 11 height 11
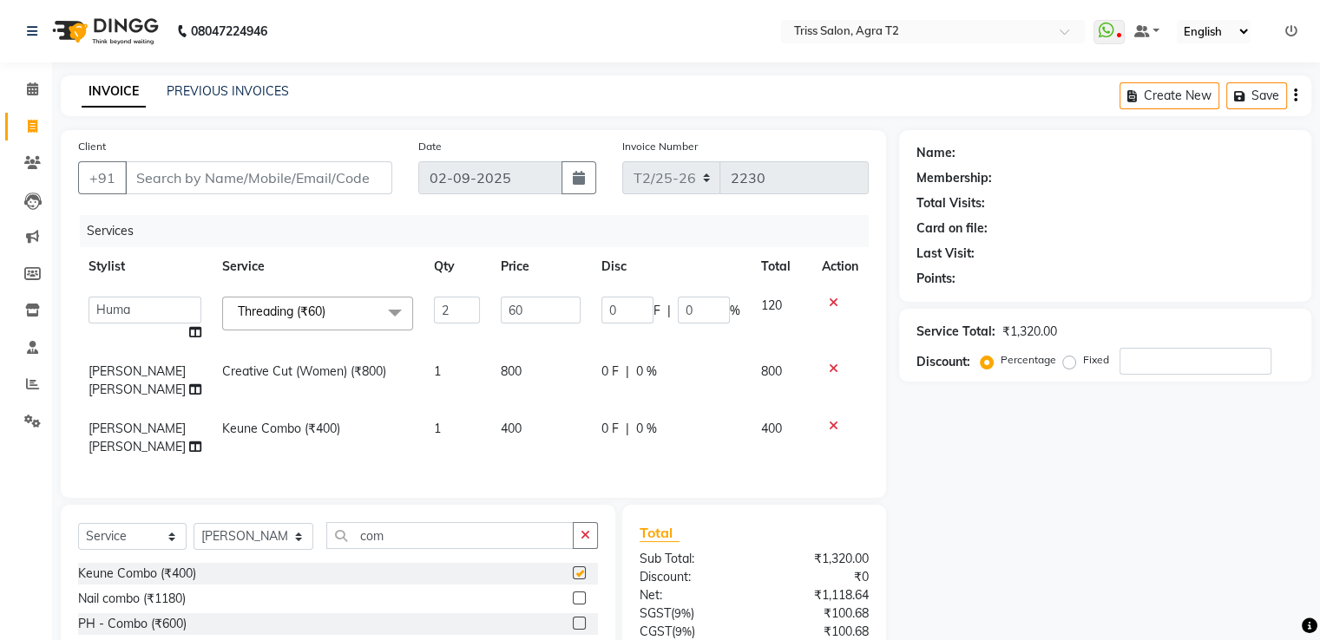
checkbox input "false"
click at [261, 174] on input "Client" at bounding box center [258, 177] width 267 height 33
type input "9"
type input "0"
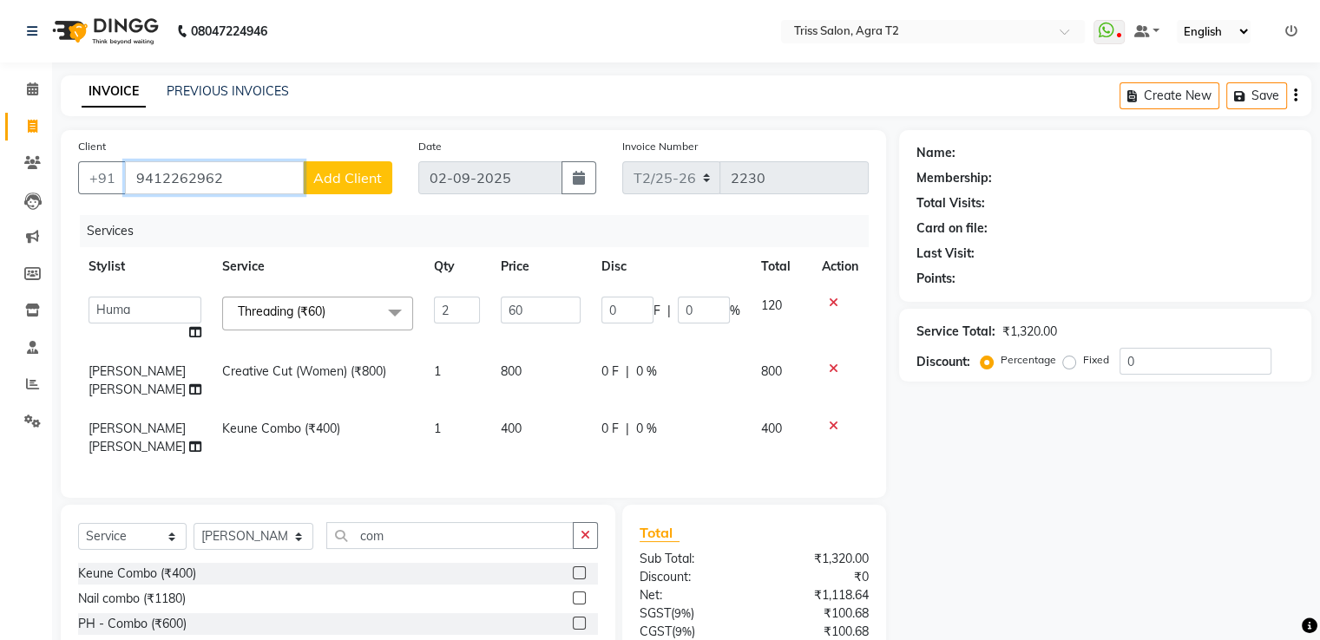
type input "9412262962"
click at [344, 174] on span "Add Client" at bounding box center [347, 177] width 69 height 17
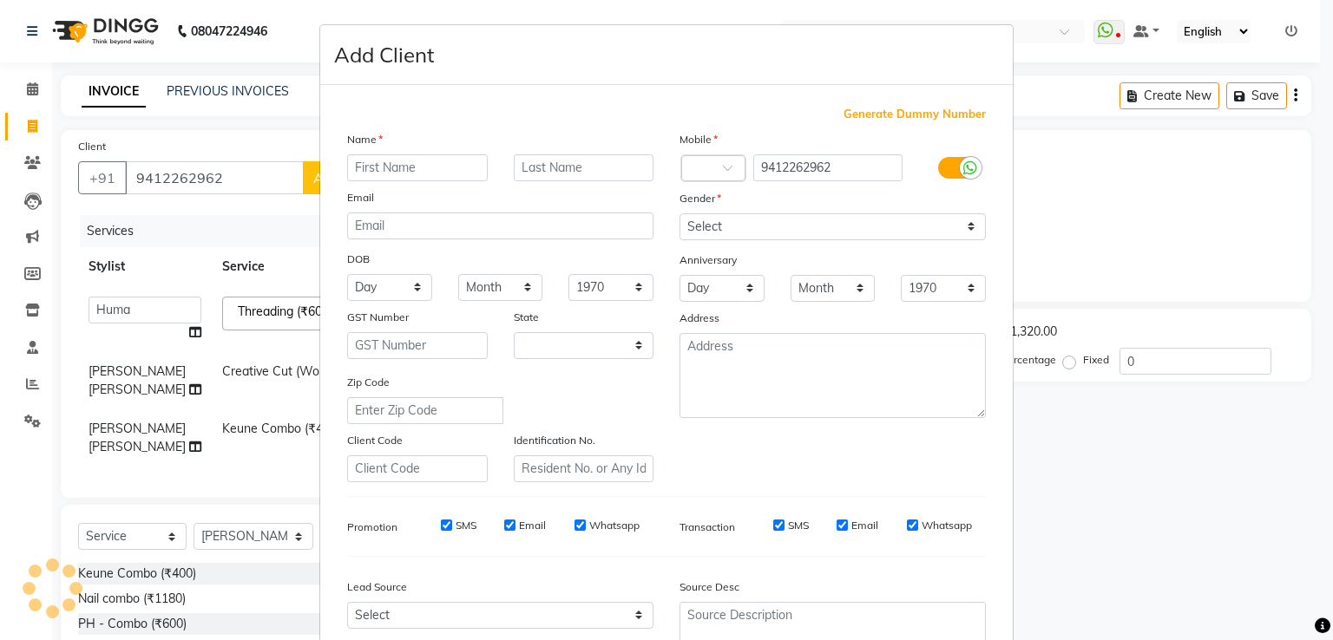
select select "38"
click at [383, 167] on input "text" at bounding box center [417, 167] width 141 height 27
type input "Ayushi"
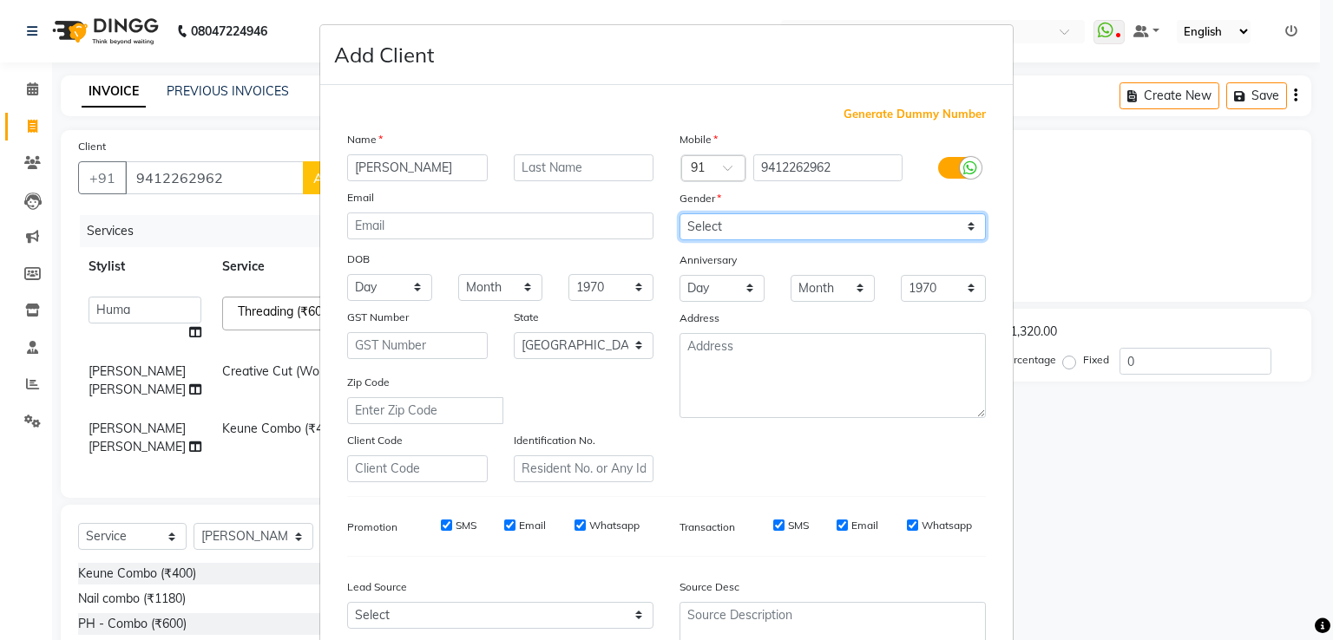
click at [876, 238] on select "Select Male Female Other Prefer Not To Say" at bounding box center [832, 226] width 306 height 27
select select "female"
click at [679, 214] on select "Select Male Female Other Prefer Not To Say" at bounding box center [832, 226] width 306 height 27
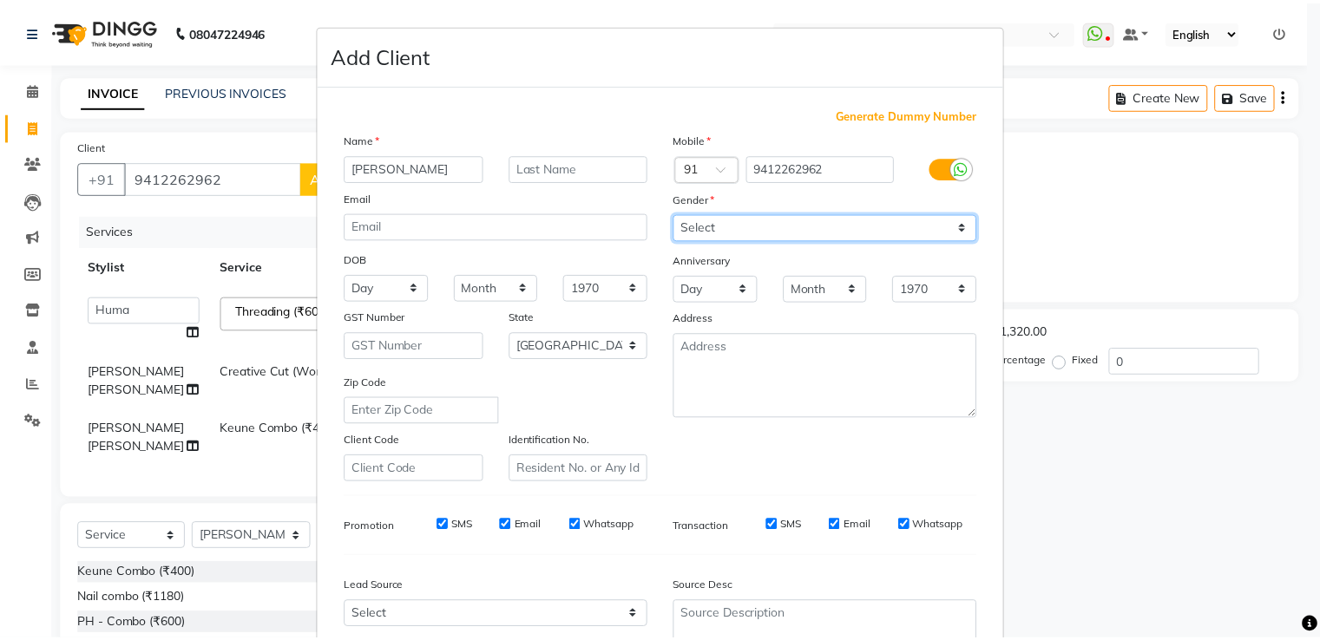
scroll to position [169, 0]
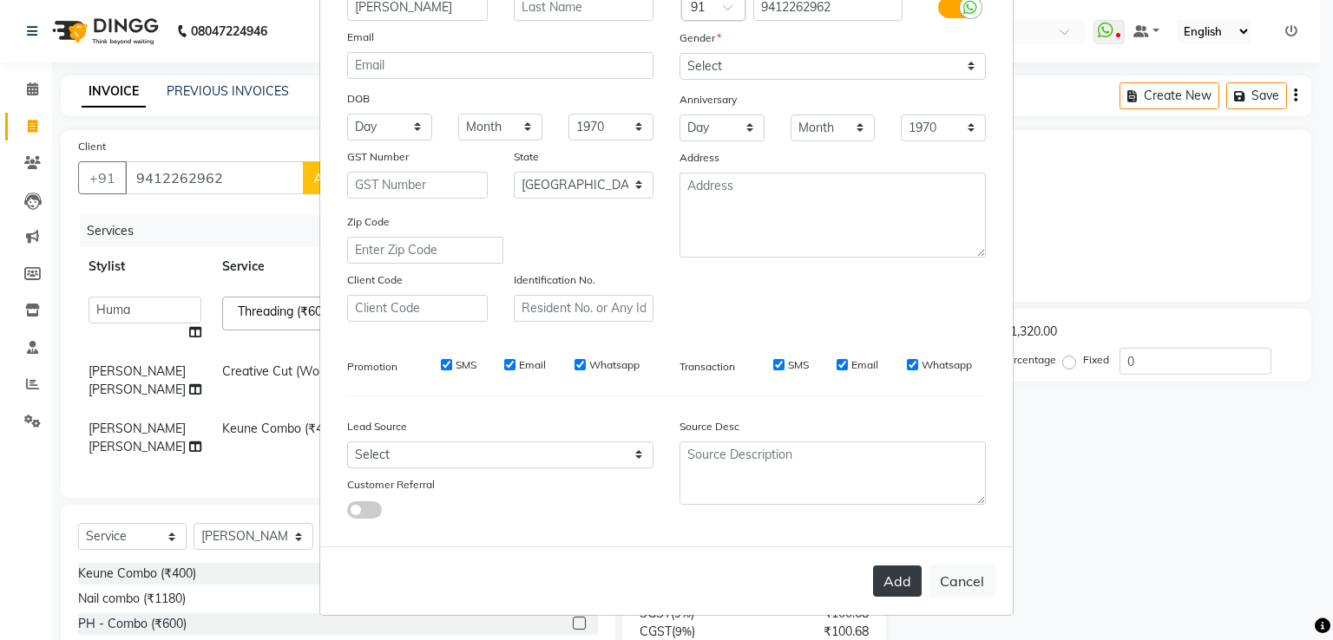
click at [891, 586] on button "Add" at bounding box center [897, 581] width 49 height 31
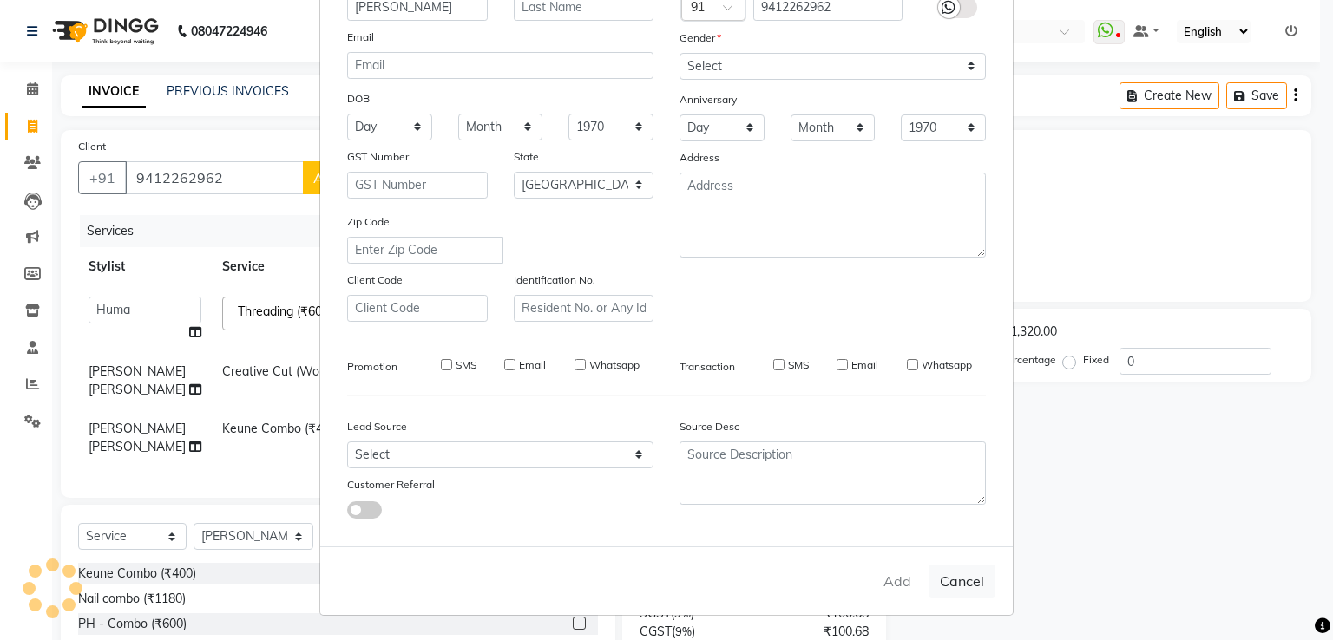
select select
select select "null"
select select
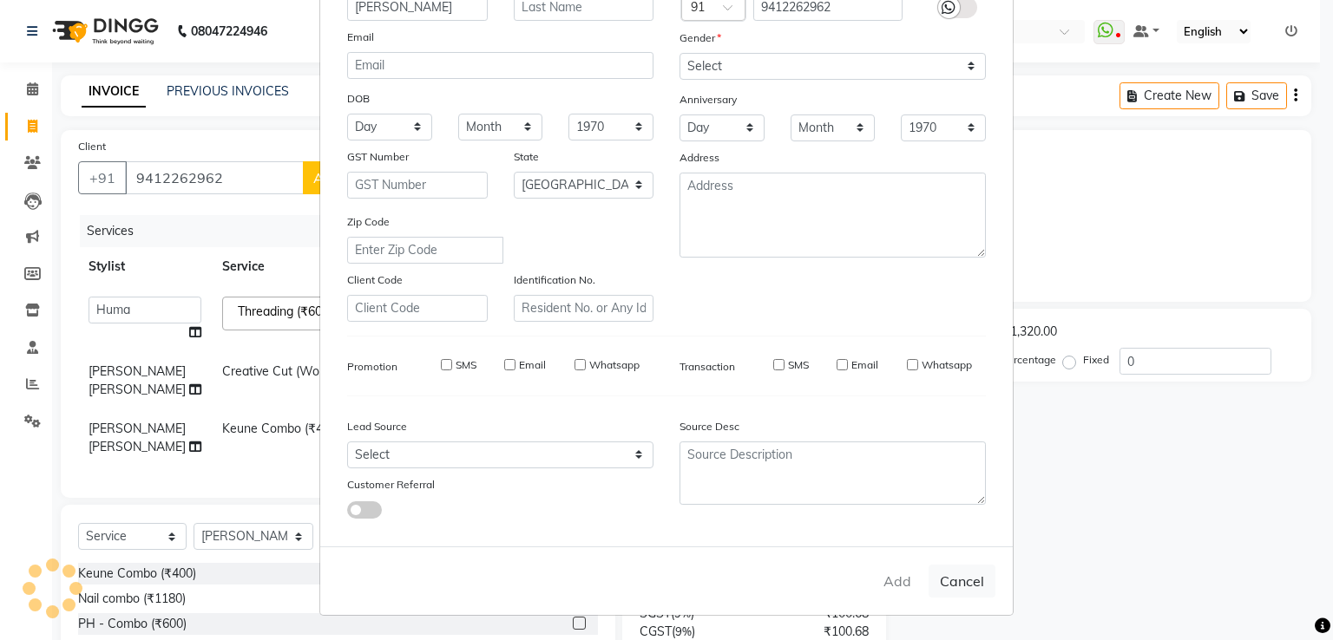
select select
checkbox input "false"
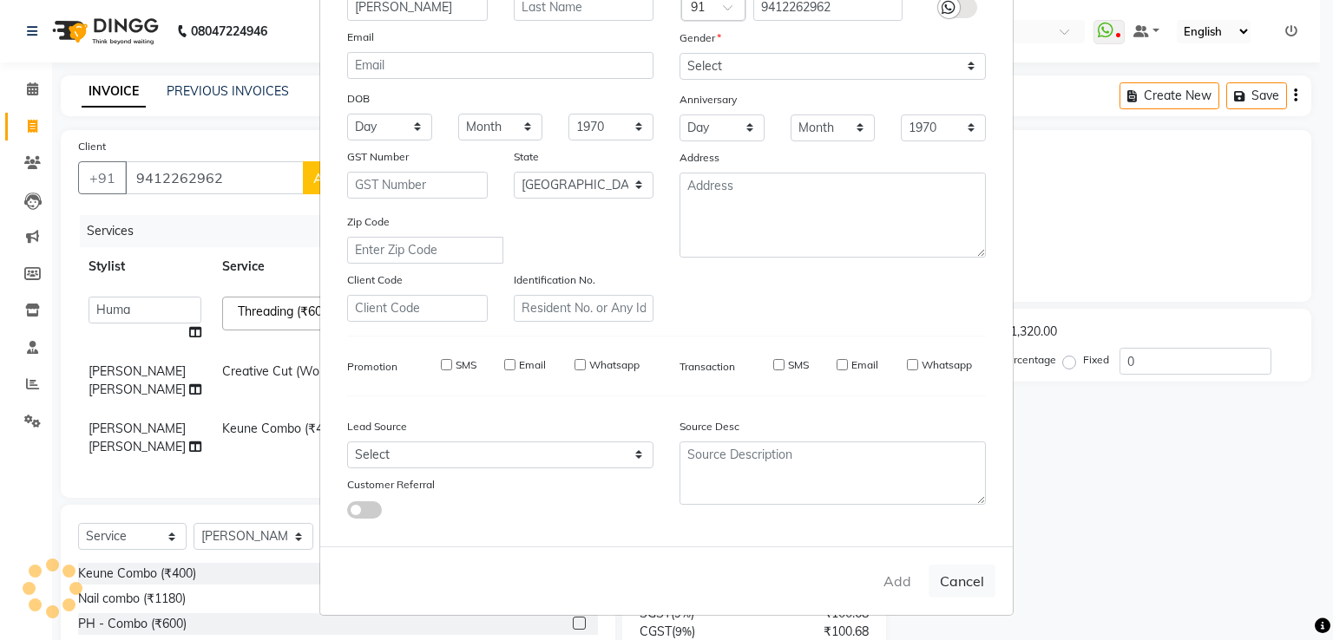
checkbox input "false"
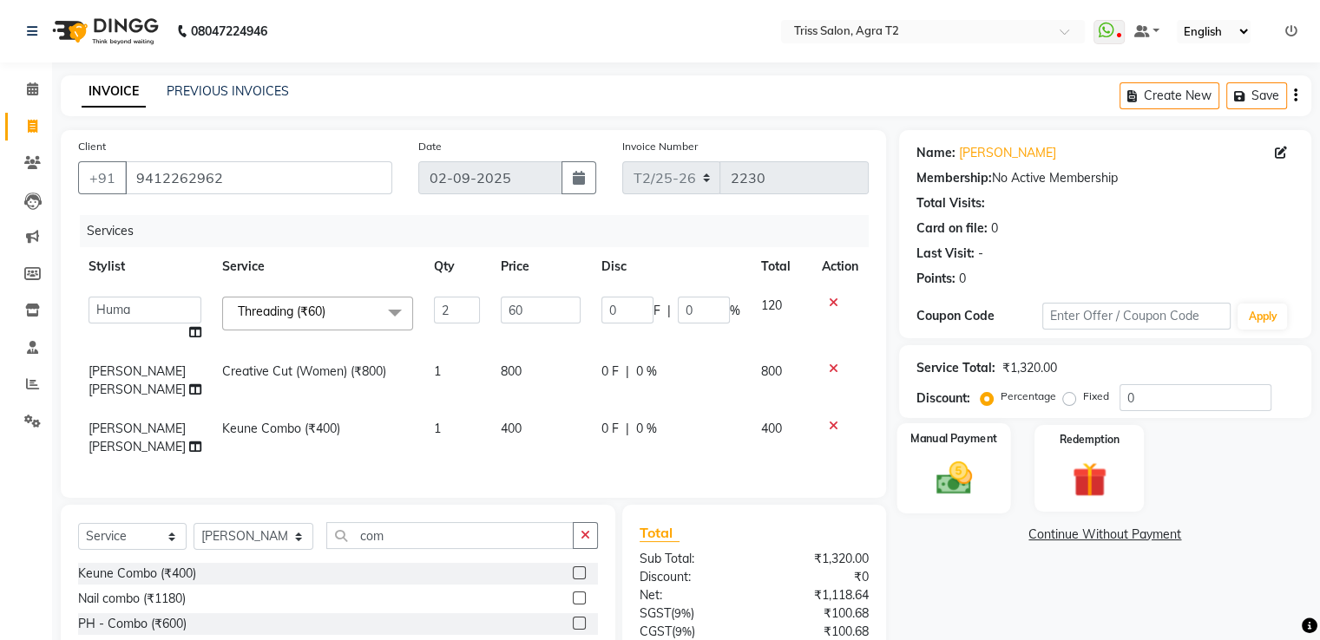
click at [955, 474] on img at bounding box center [953, 479] width 58 height 42
click at [1132, 541] on span "CARD" at bounding box center [1135, 536] width 37 height 20
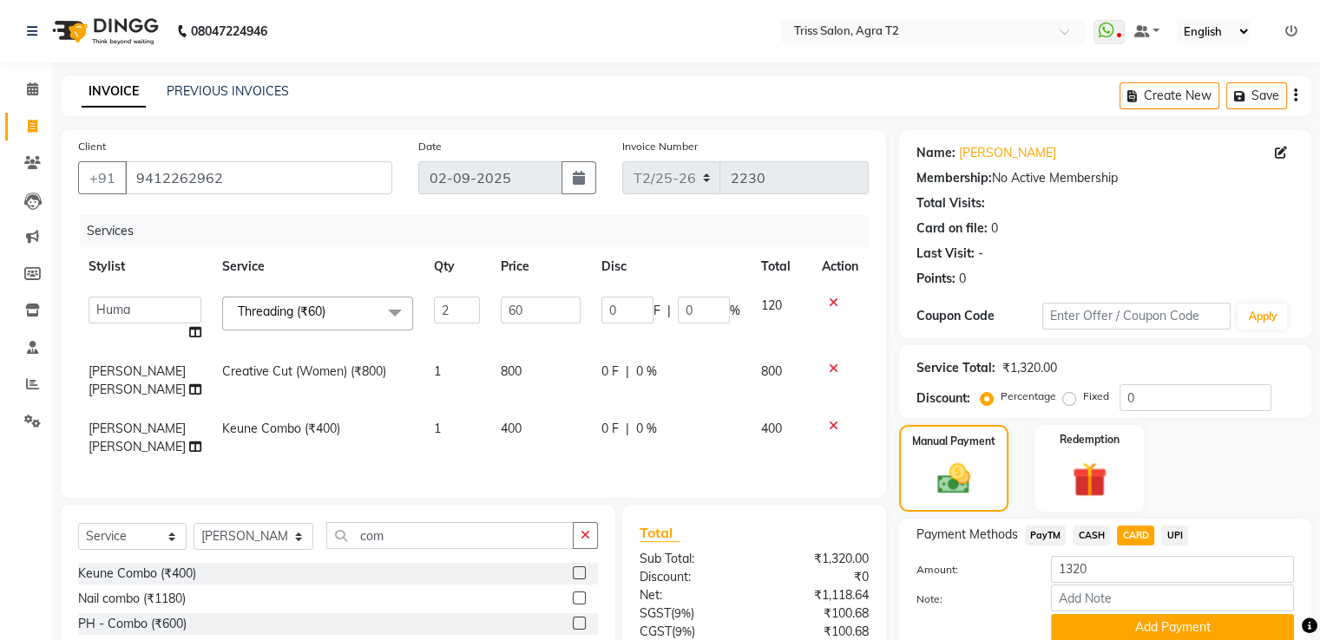
scroll to position [123, 0]
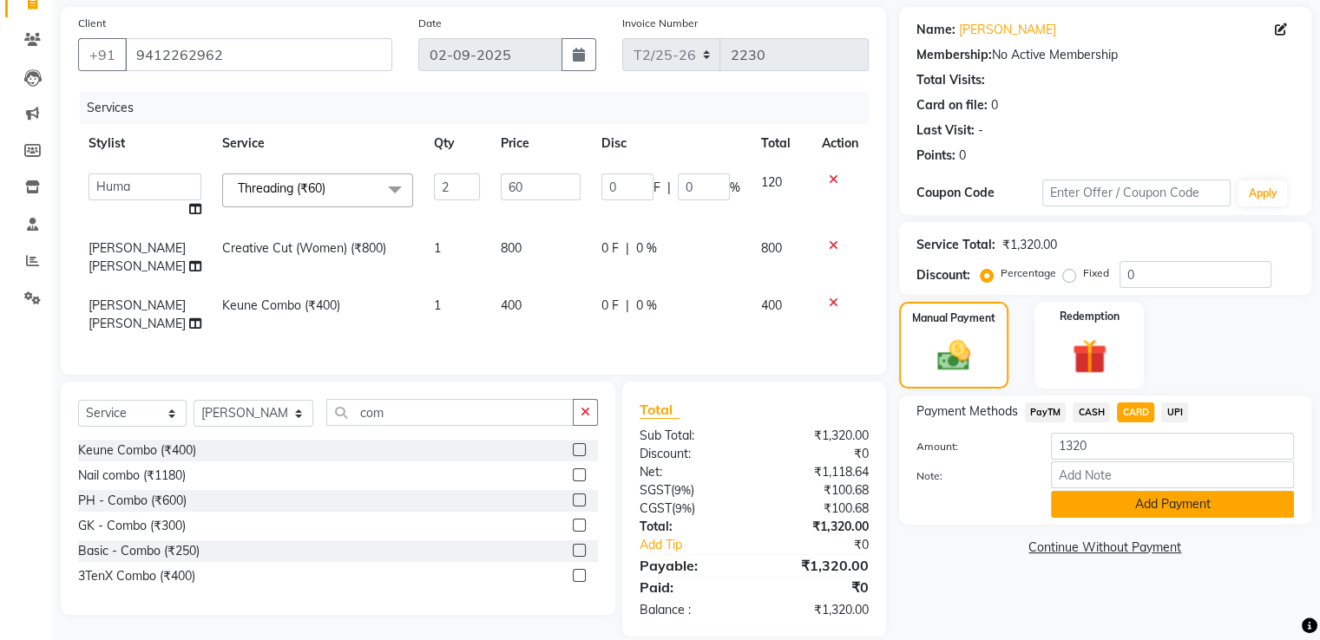
click at [1136, 503] on button "Add Payment" at bounding box center [1172, 504] width 243 height 27
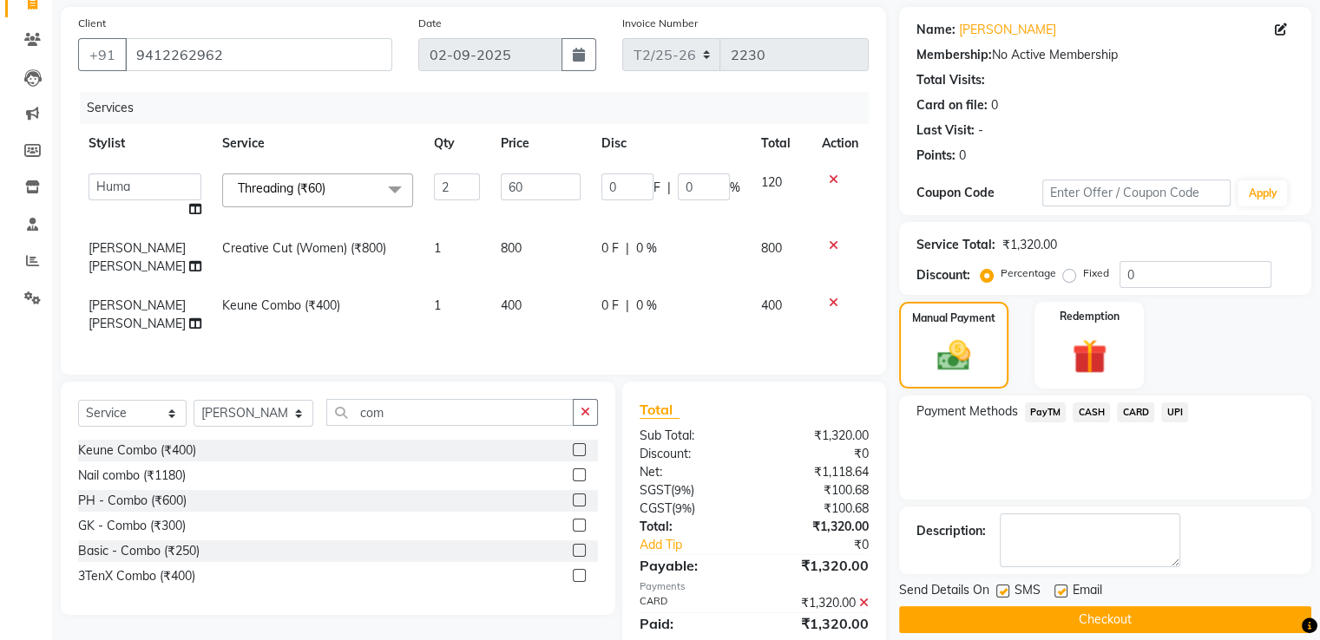
scroll to position [160, 0]
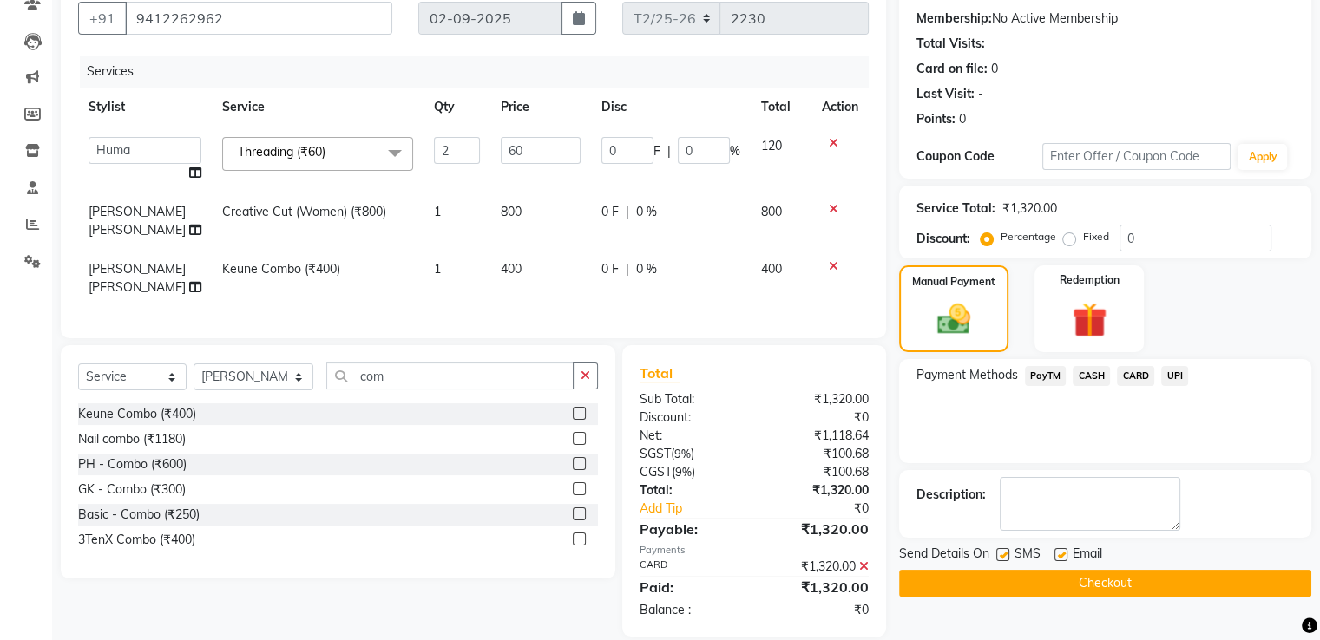
click at [1086, 582] on button "Checkout" at bounding box center [1105, 583] width 412 height 27
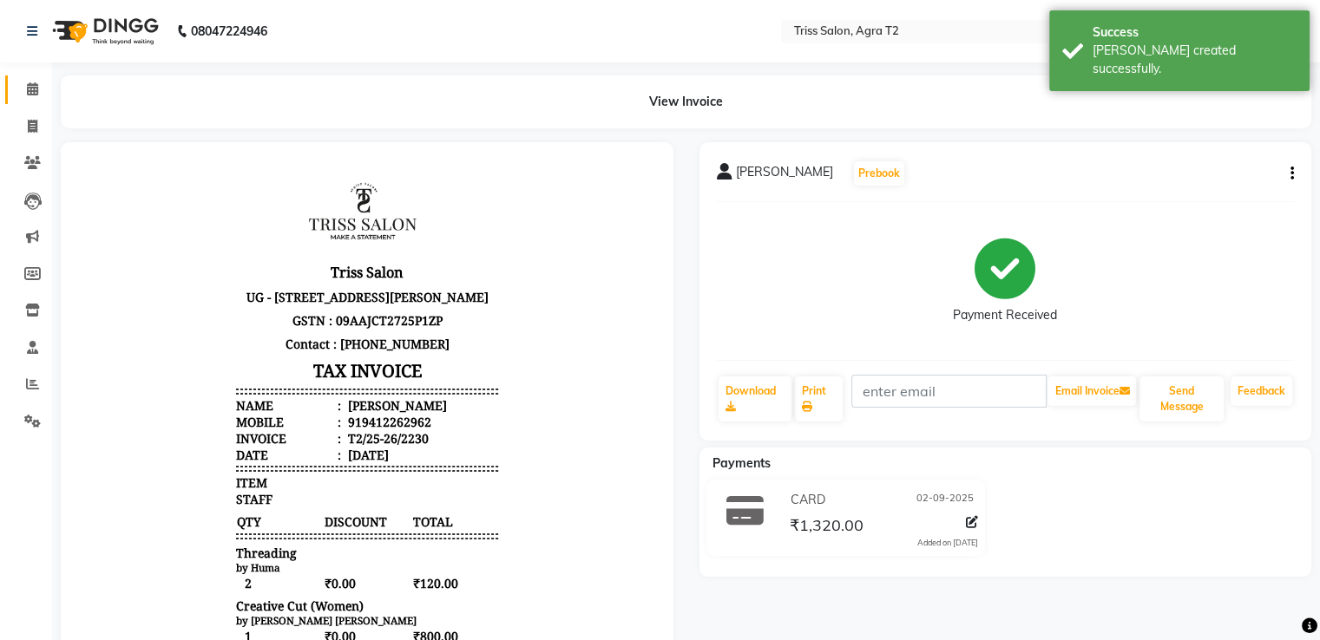
click at [29, 90] on icon at bounding box center [32, 88] width 11 height 13
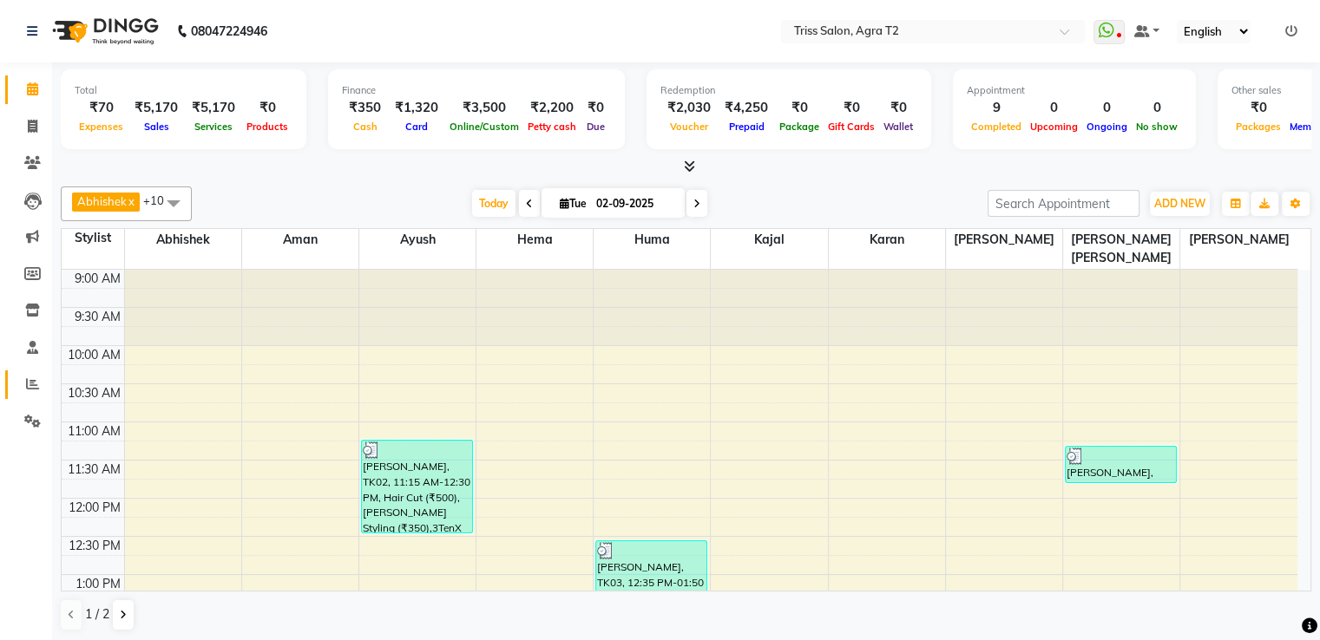
click at [28, 388] on icon at bounding box center [32, 383] width 13 height 13
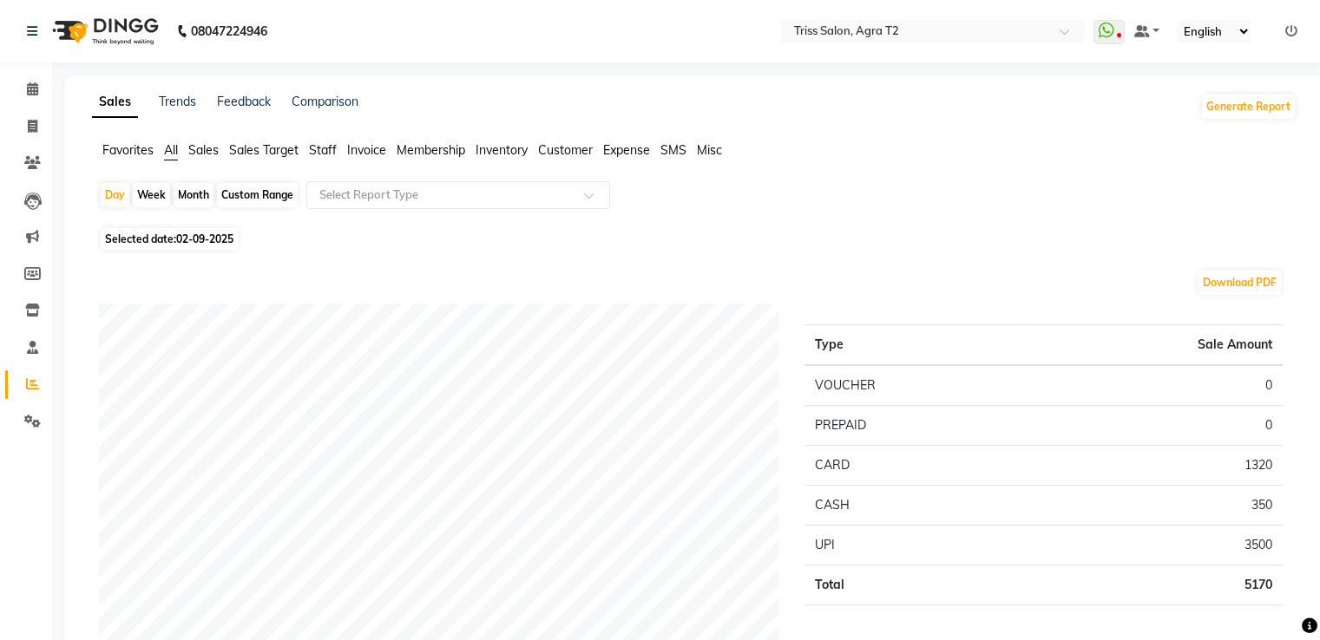
click at [320, 154] on span "Staff" at bounding box center [323, 150] width 28 height 16
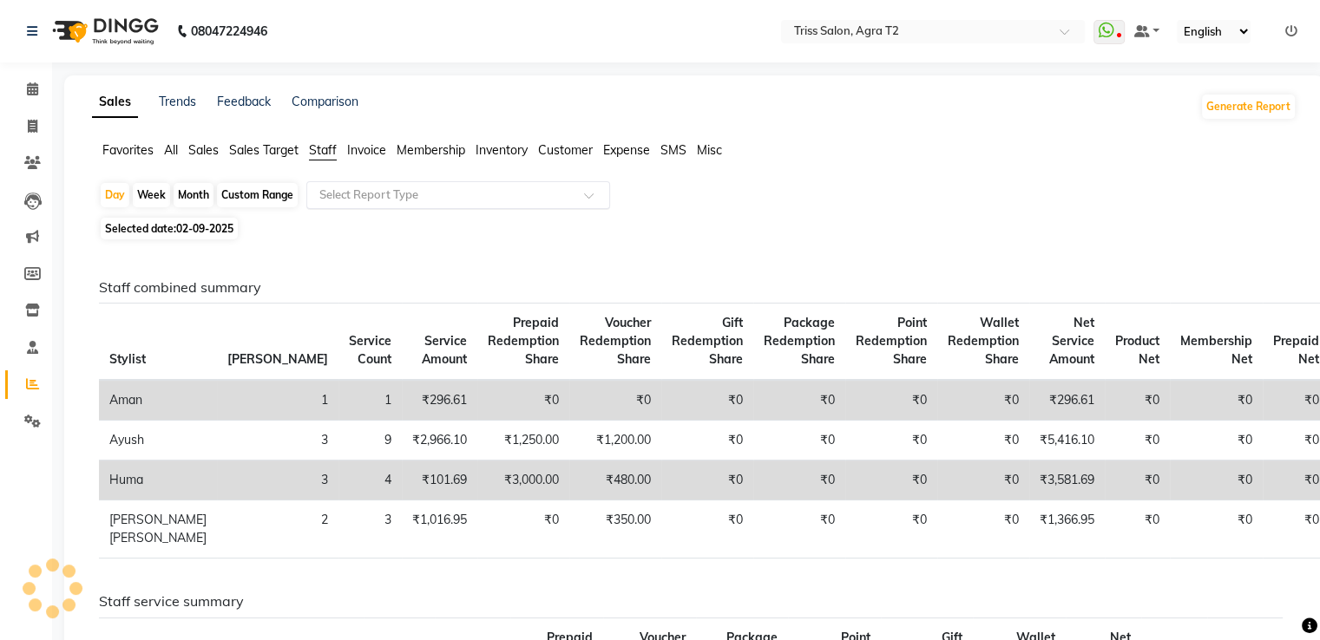
click at [416, 202] on input "text" at bounding box center [441, 195] width 250 height 17
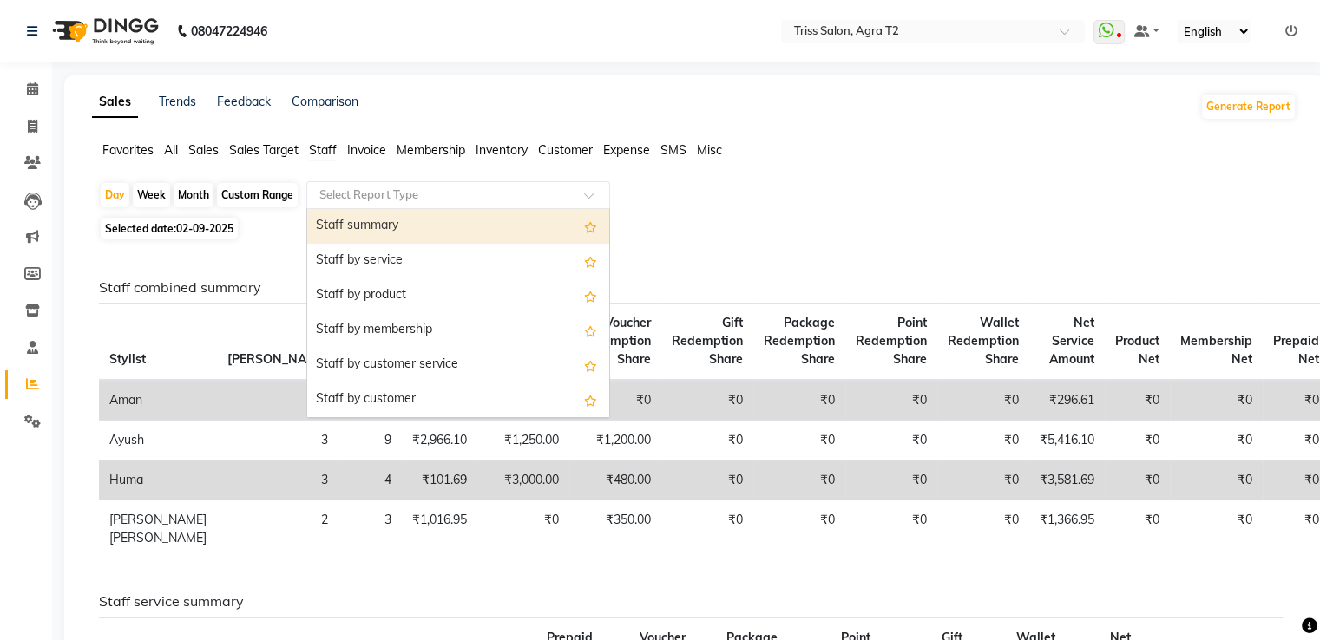
click at [405, 234] on div "Staff summary" at bounding box center [458, 226] width 302 height 35
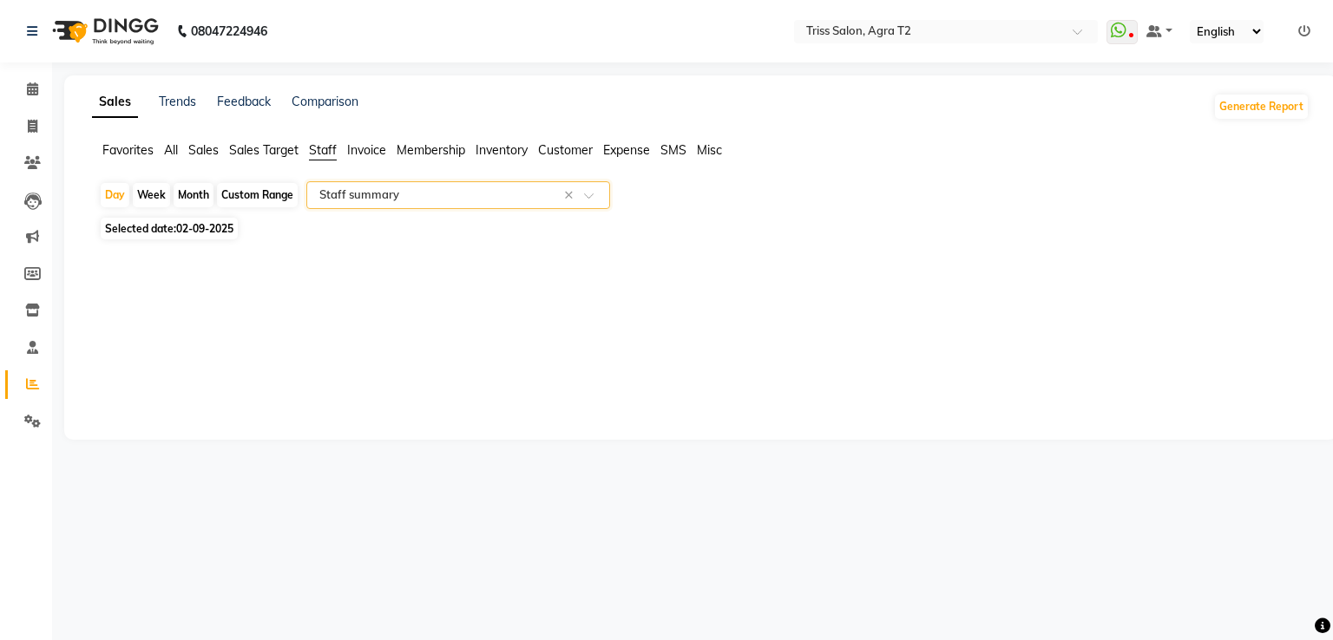
select select "full_report"
select select "csv"
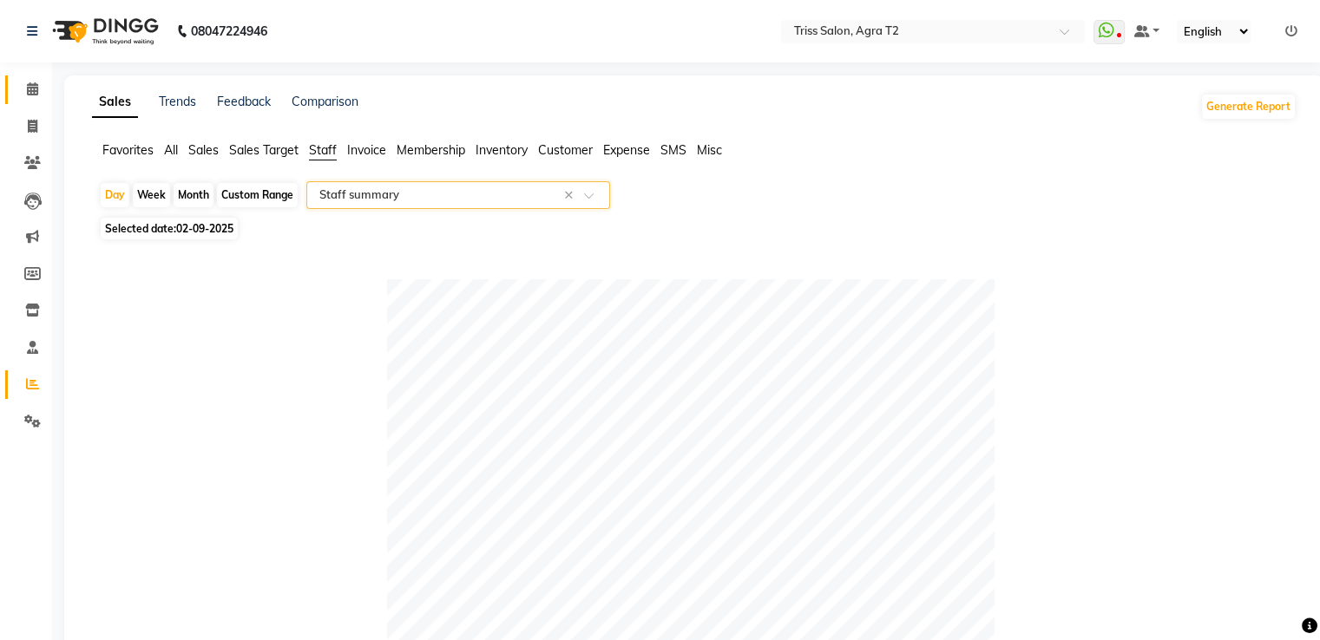
click at [36, 77] on link "Calendar" at bounding box center [26, 89] width 42 height 29
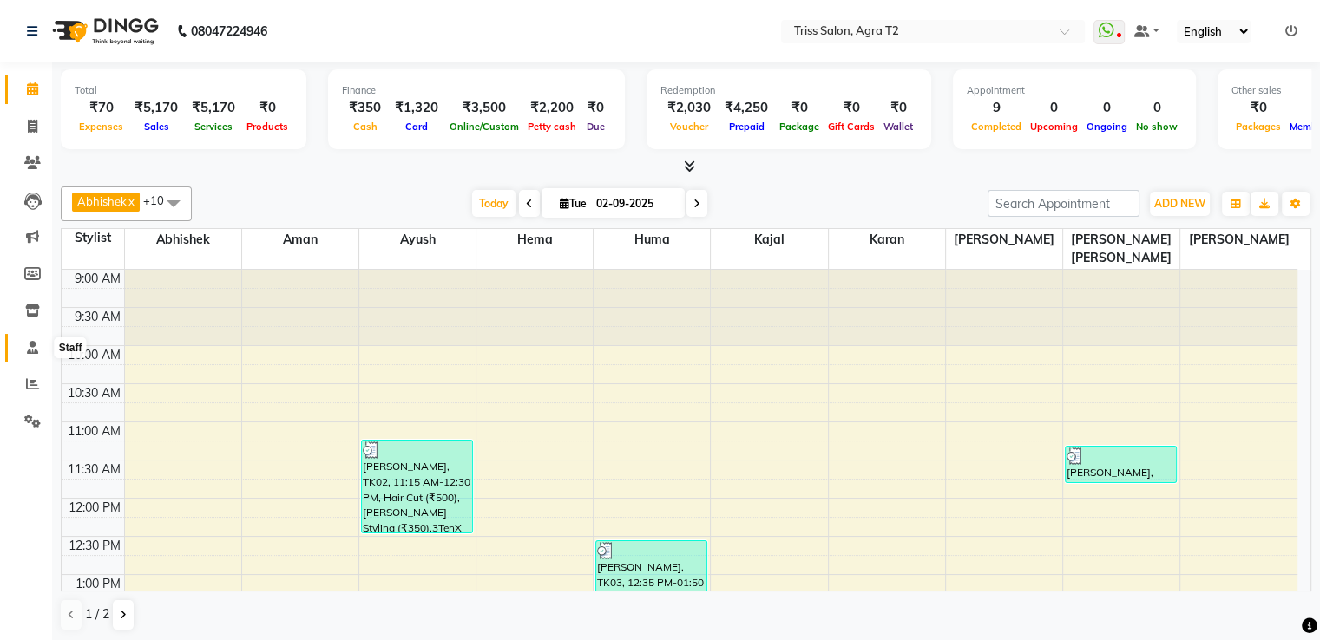
click at [30, 351] on icon at bounding box center [32, 347] width 11 height 13
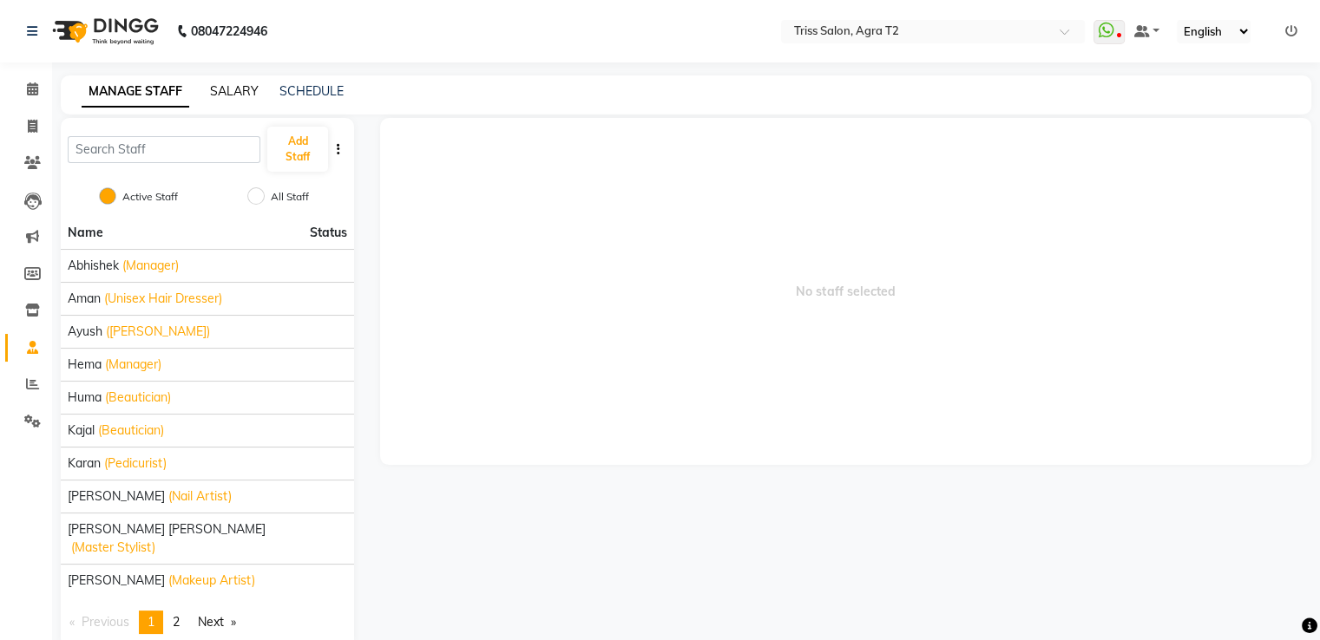
click at [225, 93] on link "SALARY" at bounding box center [234, 91] width 49 height 16
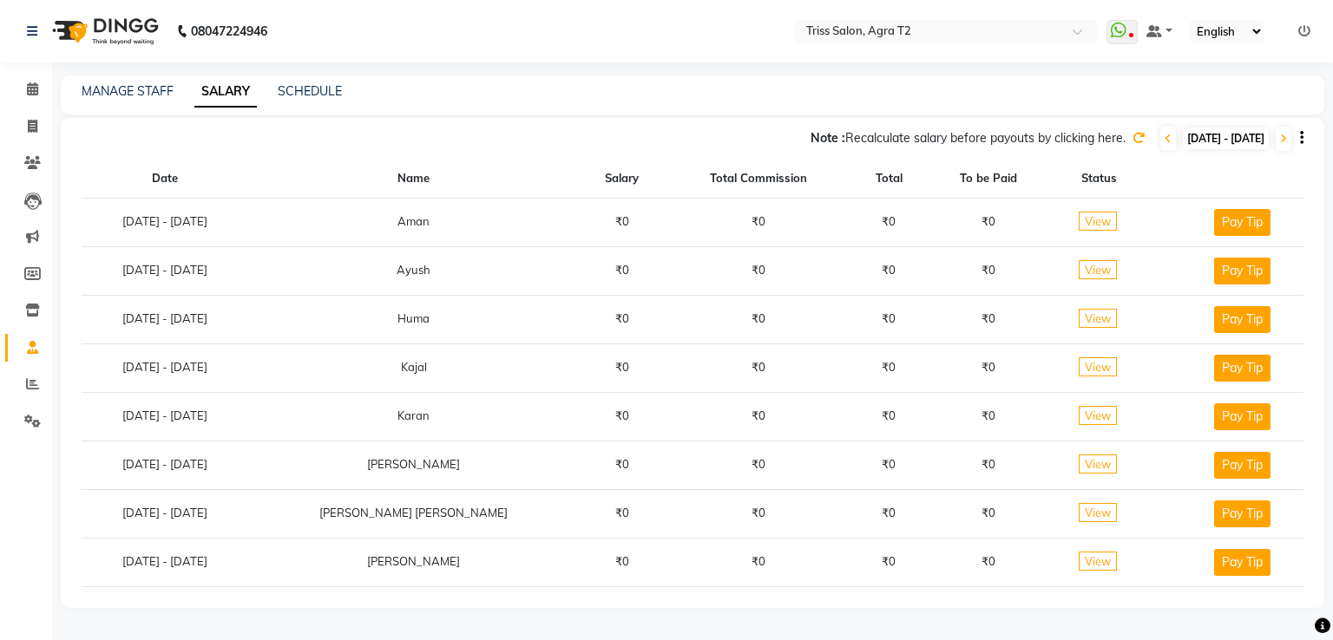
click at [1132, 139] on icon at bounding box center [1138, 138] width 12 height 12
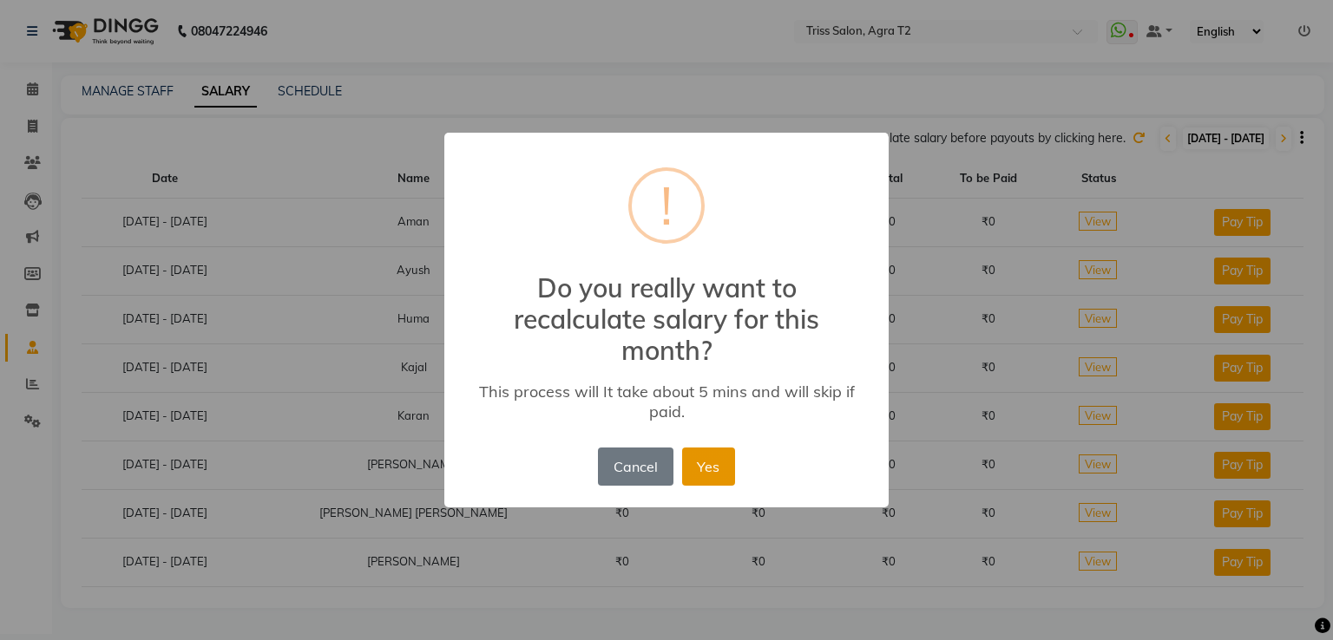
click at [698, 465] on button "Yes" at bounding box center [708, 467] width 53 height 38
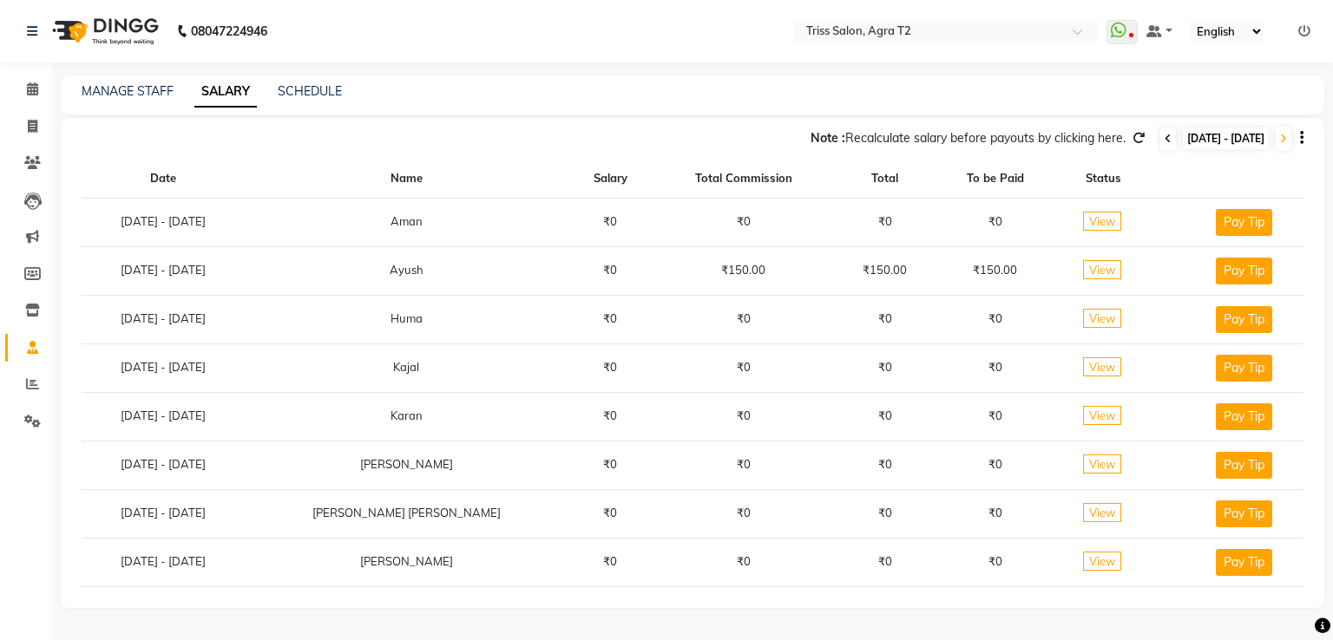
click at [1164, 138] on icon at bounding box center [1167, 139] width 7 height 10
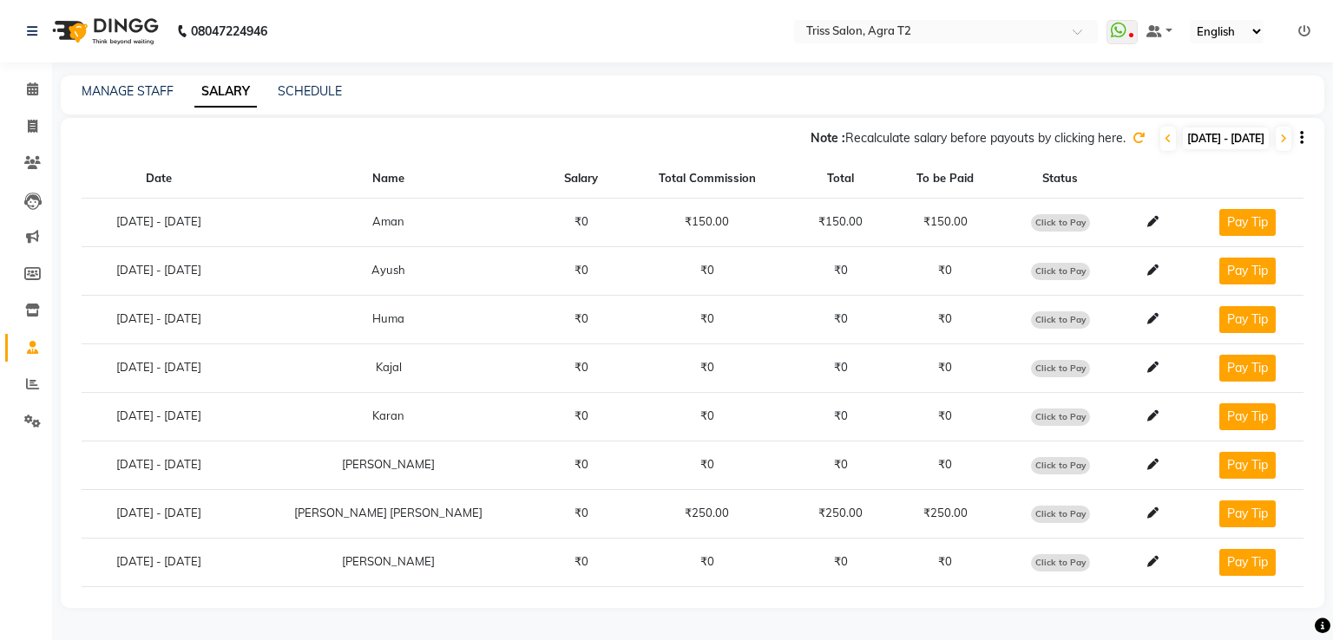
click at [1132, 140] on icon at bounding box center [1138, 138] width 12 height 12
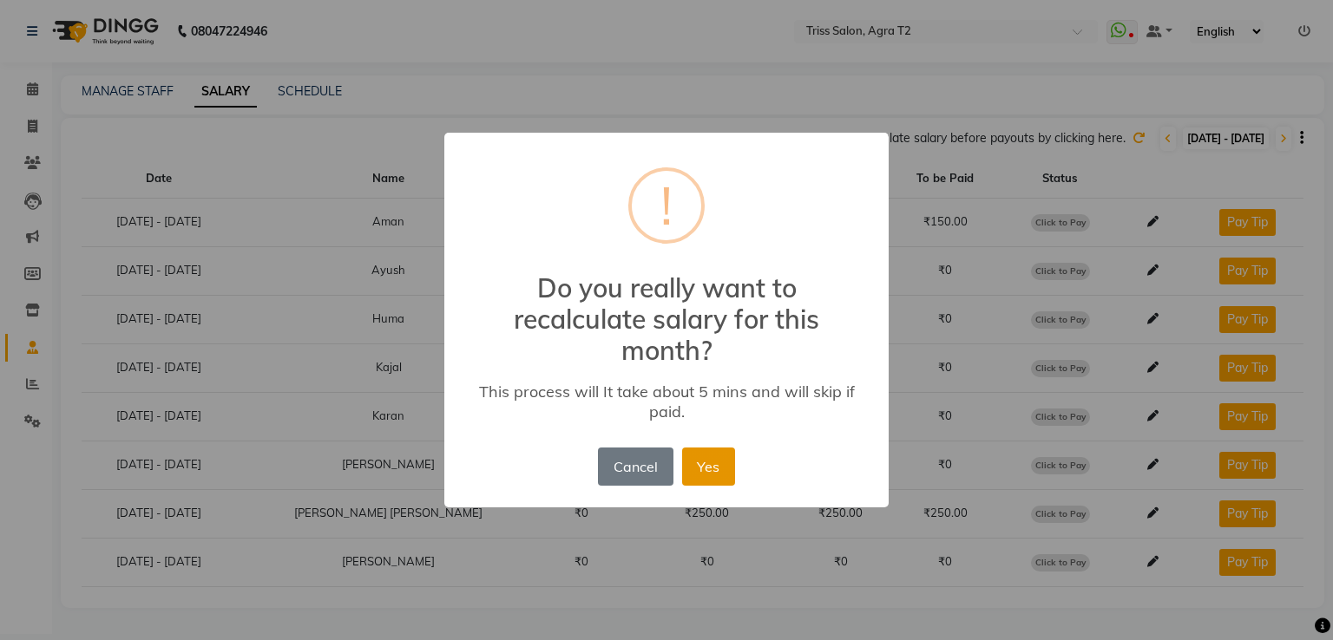
click at [720, 464] on button "Yes" at bounding box center [708, 467] width 53 height 38
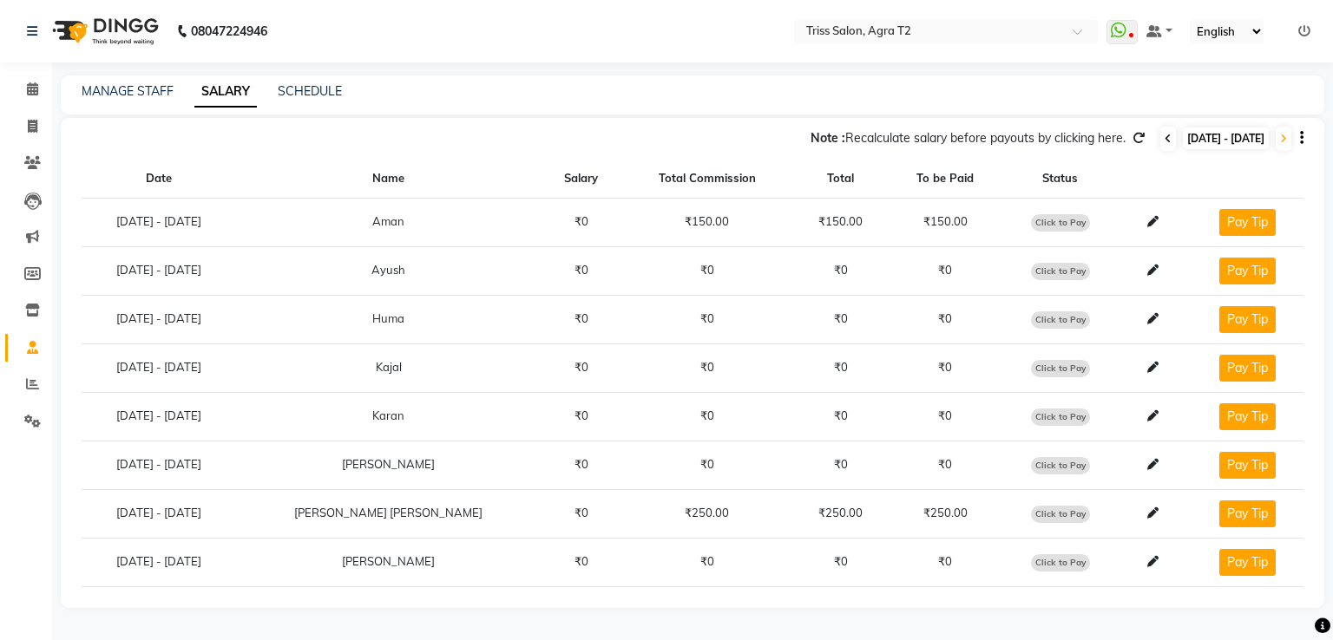
click at [1160, 139] on span at bounding box center [1168, 139] width 16 height 24
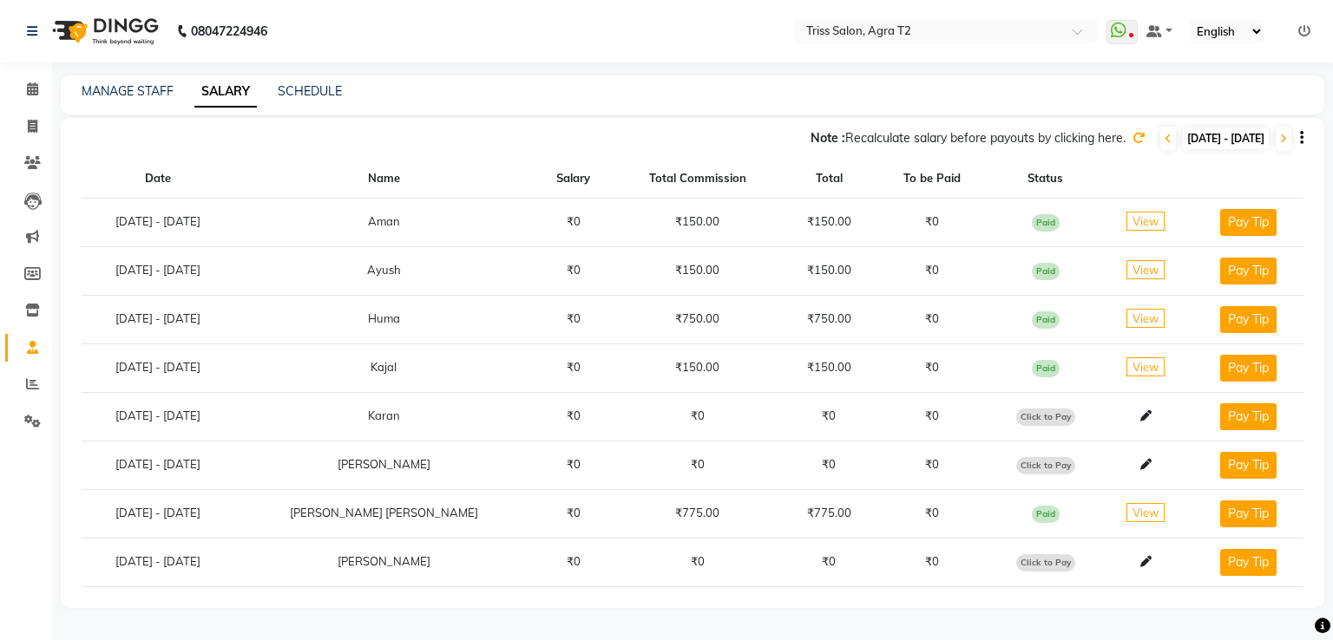
click at [1132, 136] on icon at bounding box center [1138, 138] width 12 height 12
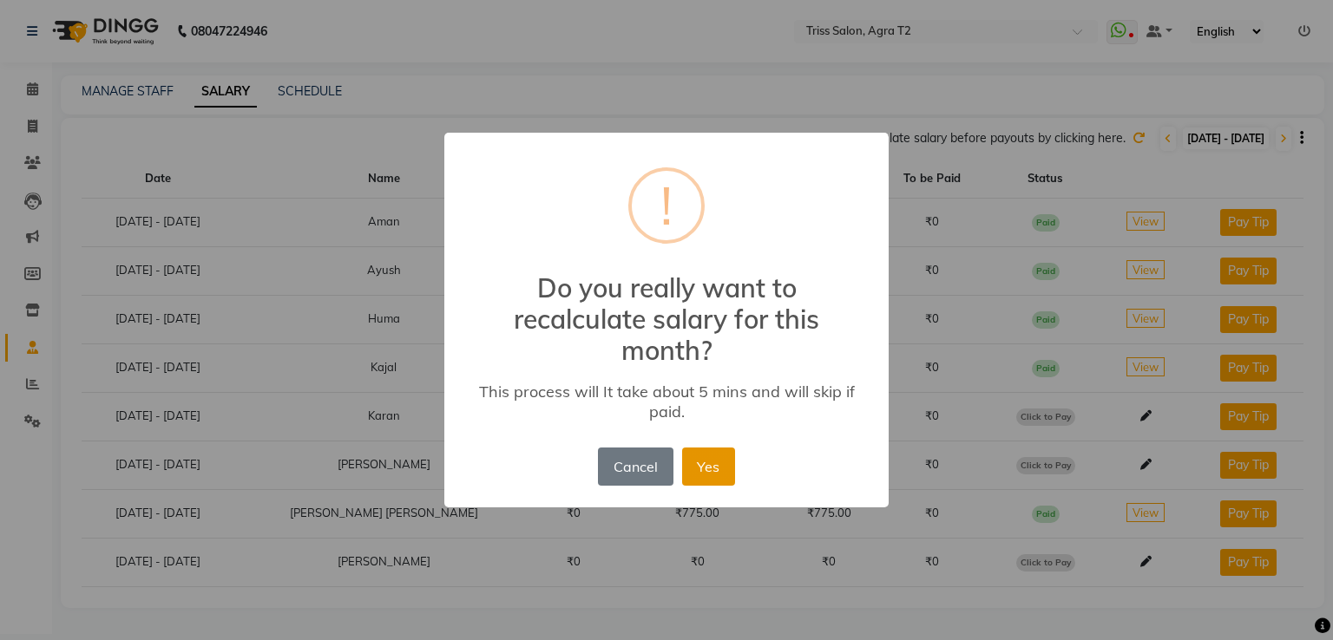
click at [709, 469] on button "Yes" at bounding box center [708, 467] width 53 height 38
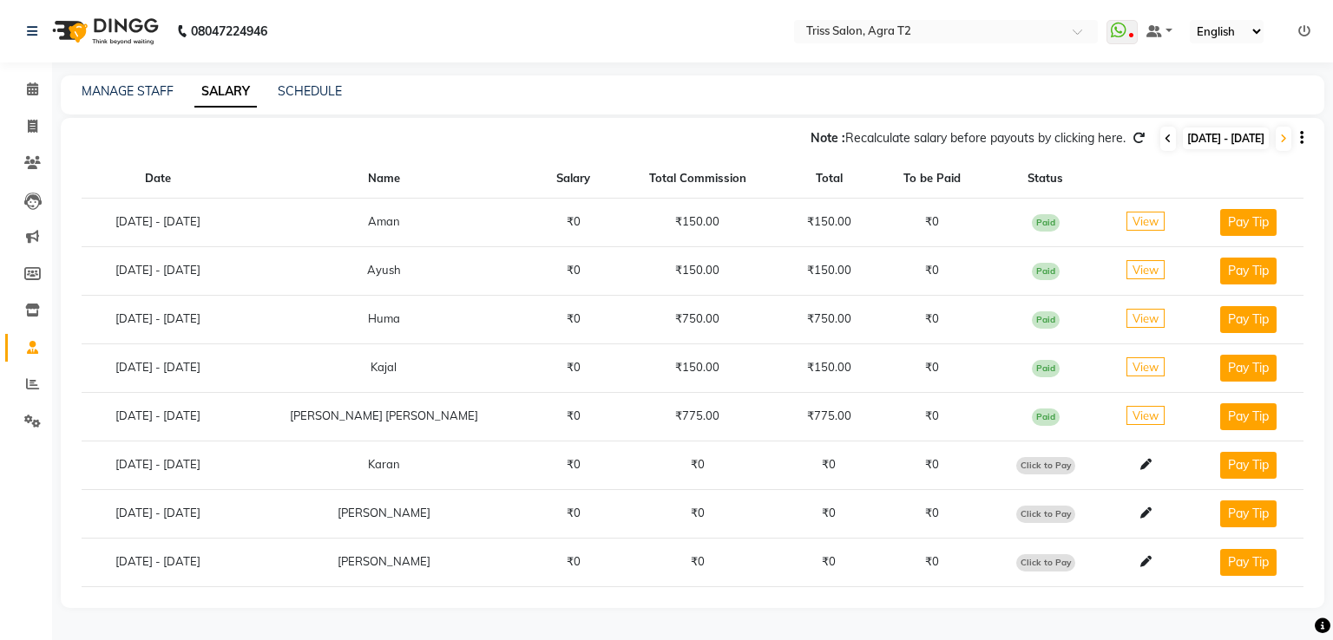
click at [1164, 140] on icon at bounding box center [1167, 139] width 7 height 10
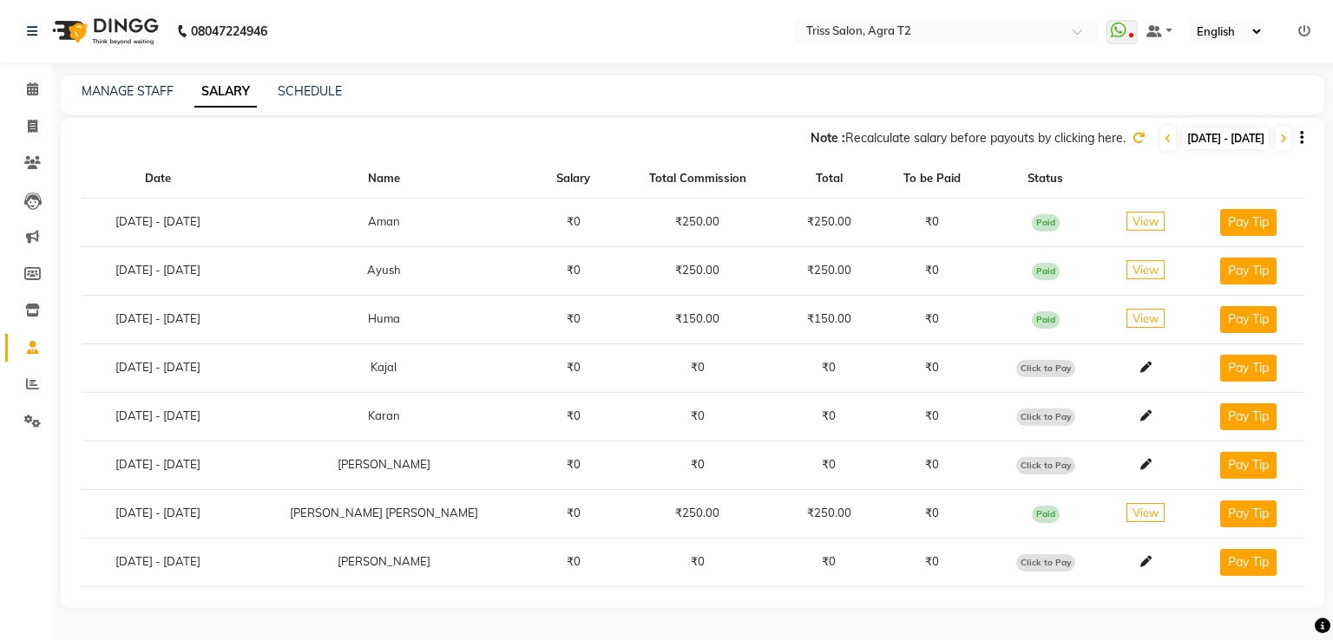
click at [1132, 140] on icon at bounding box center [1138, 138] width 12 height 12
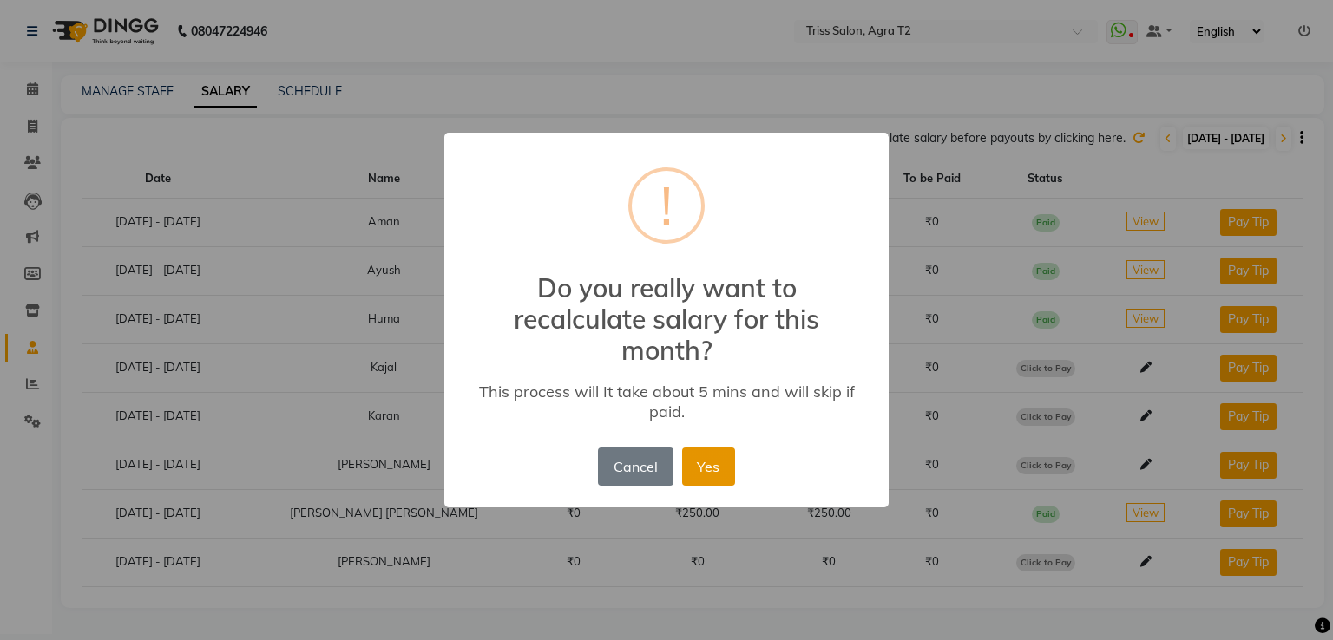
click at [701, 469] on button "Yes" at bounding box center [708, 467] width 53 height 38
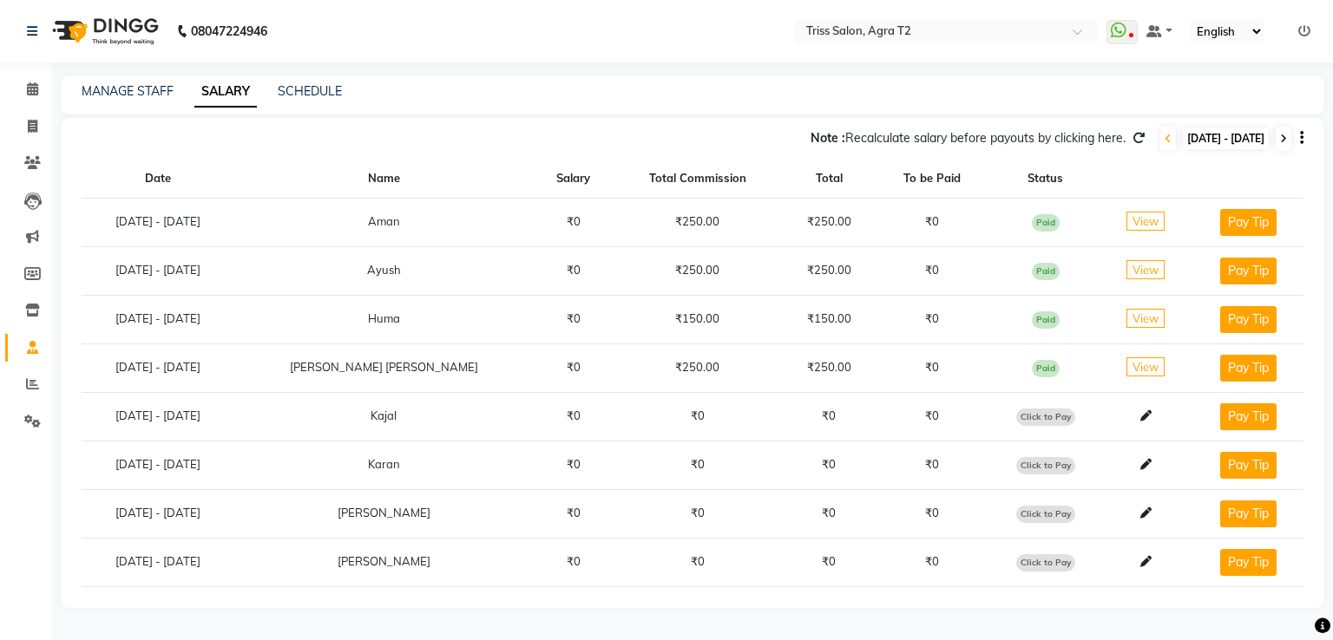
click at [1289, 144] on span at bounding box center [1283, 139] width 16 height 24
click at [1282, 139] on icon at bounding box center [1283, 139] width 7 height 10
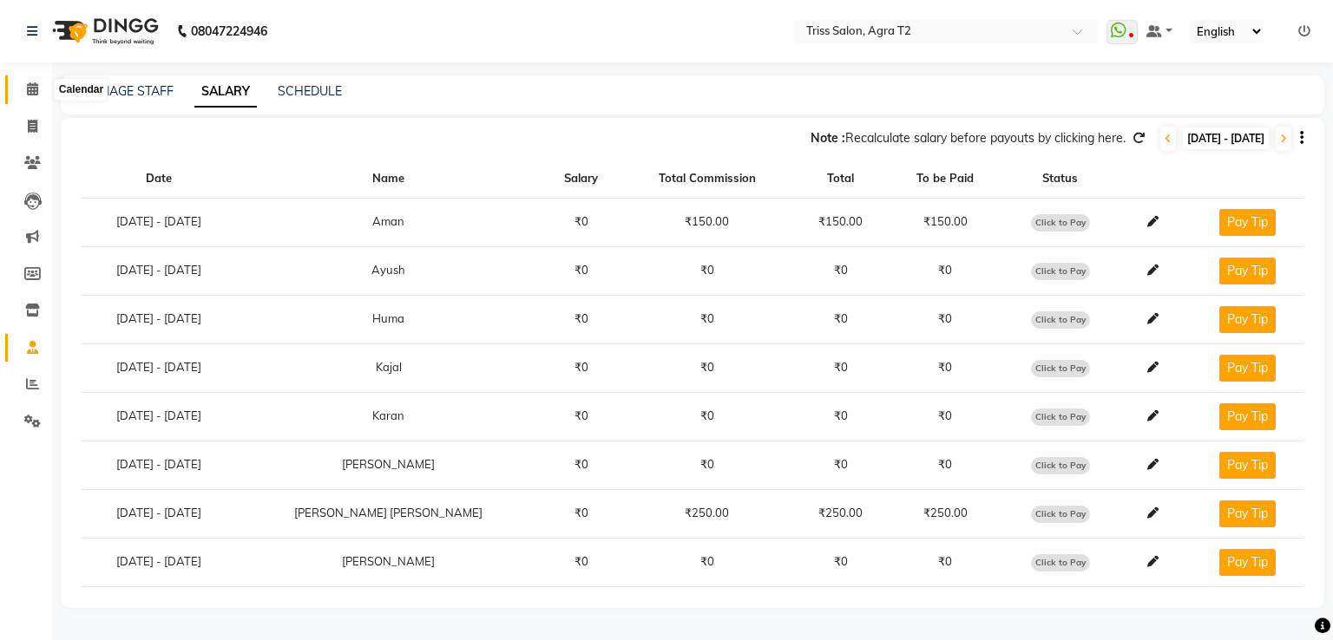
click at [24, 92] on span at bounding box center [32, 90] width 30 height 20
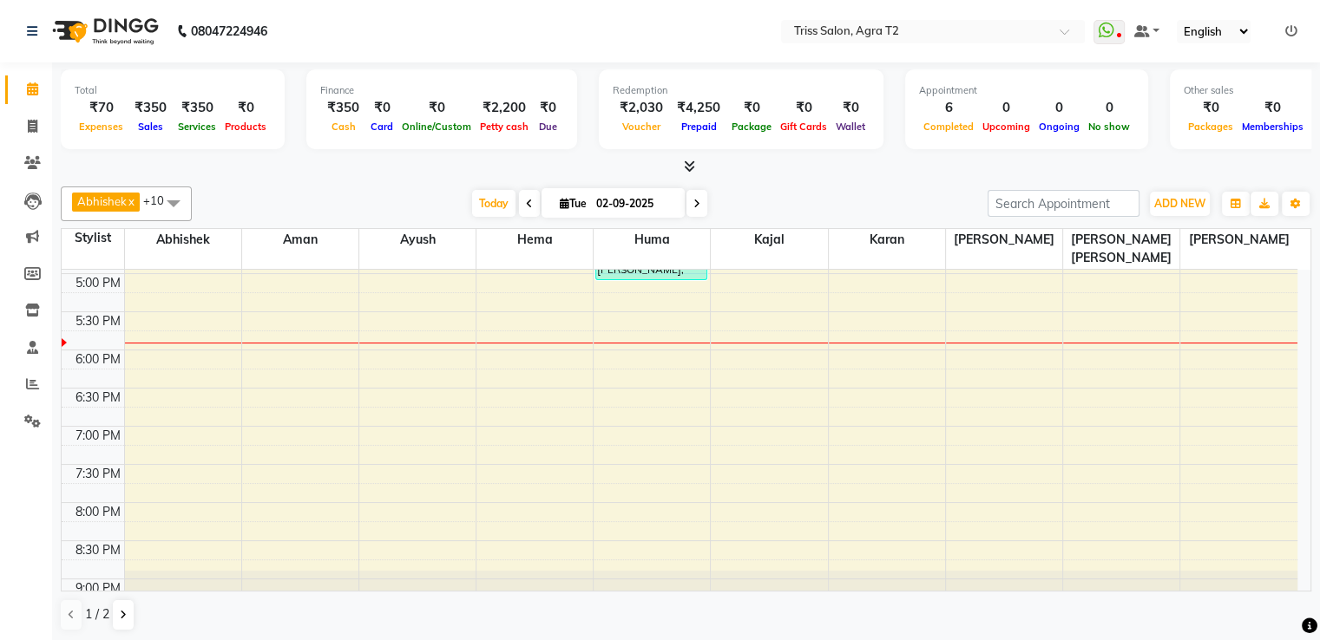
click at [686, 167] on icon at bounding box center [689, 166] width 11 height 13
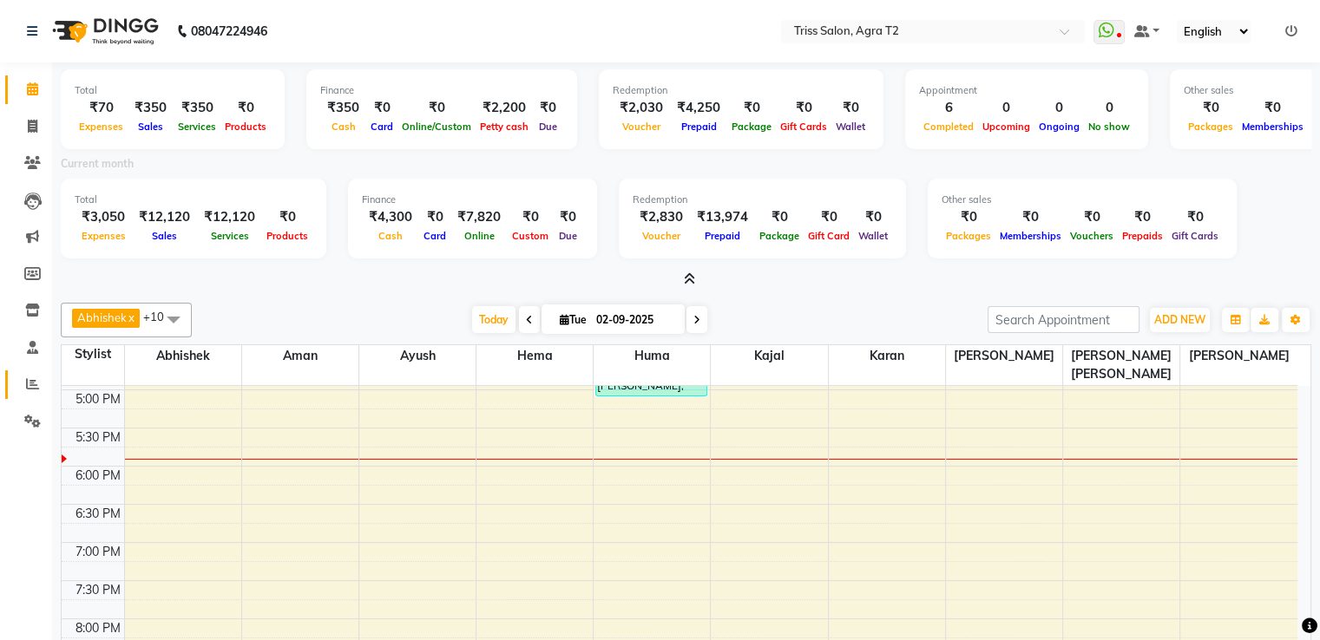
click at [23, 378] on span at bounding box center [32, 385] width 30 height 20
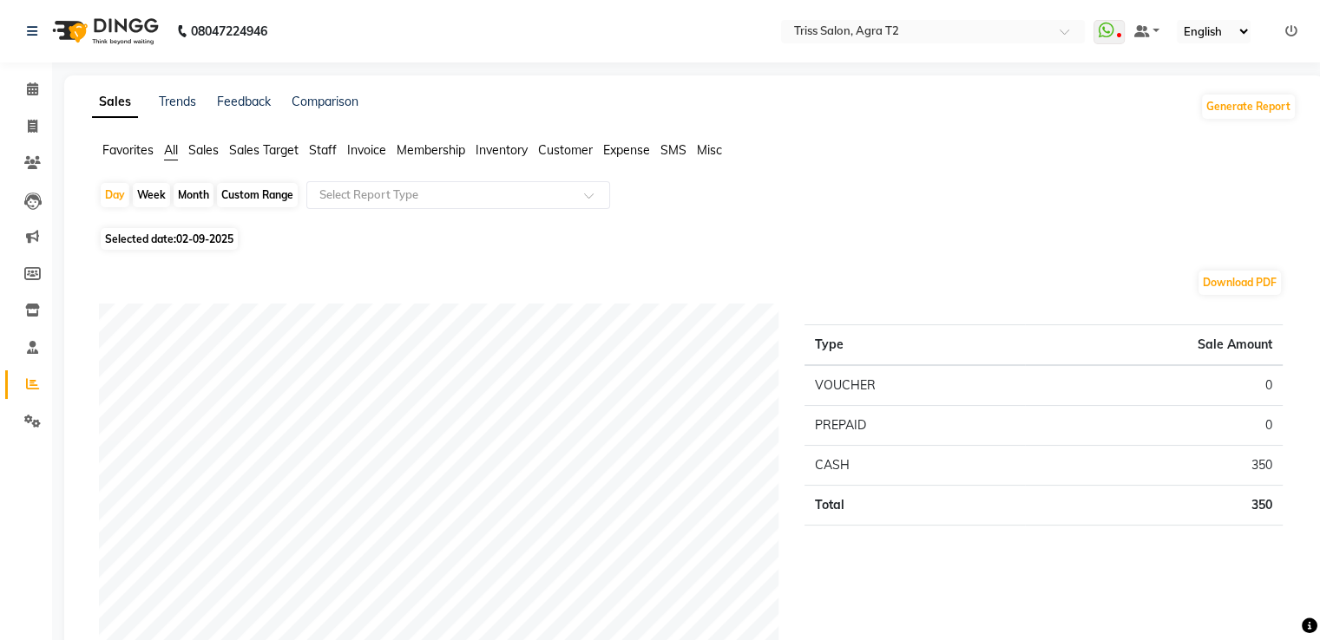
click at [323, 147] on span "Staff" at bounding box center [323, 150] width 28 height 16
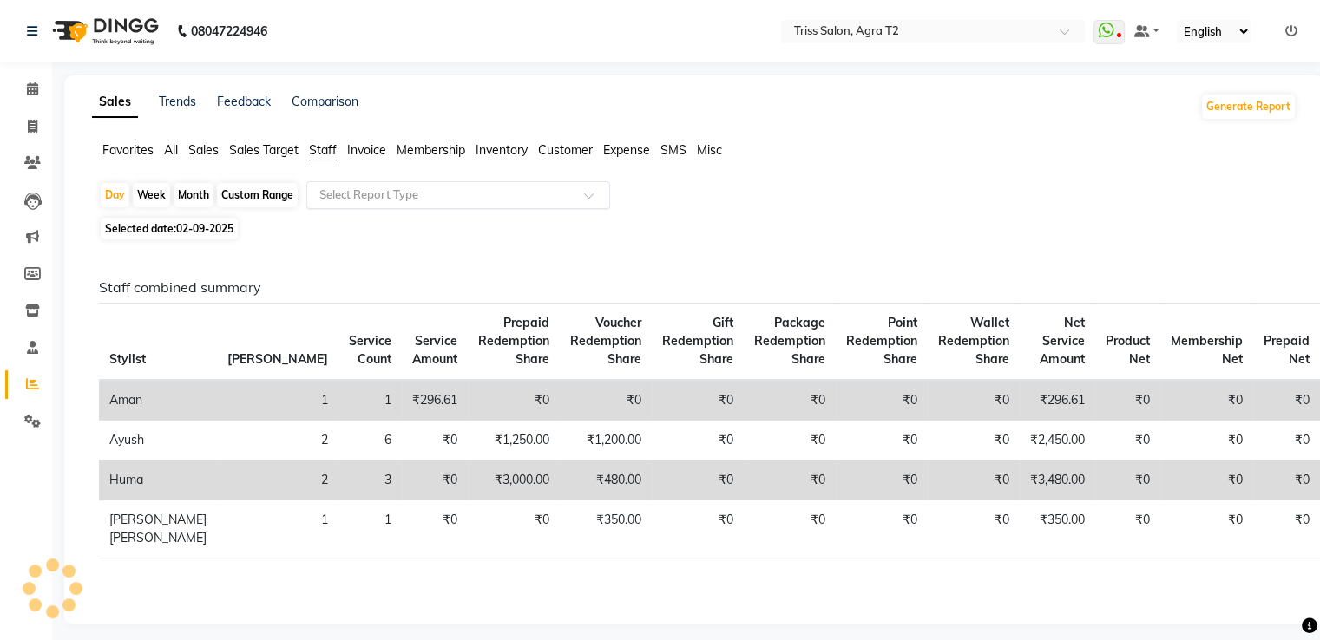
click at [344, 191] on input "text" at bounding box center [441, 195] width 250 height 17
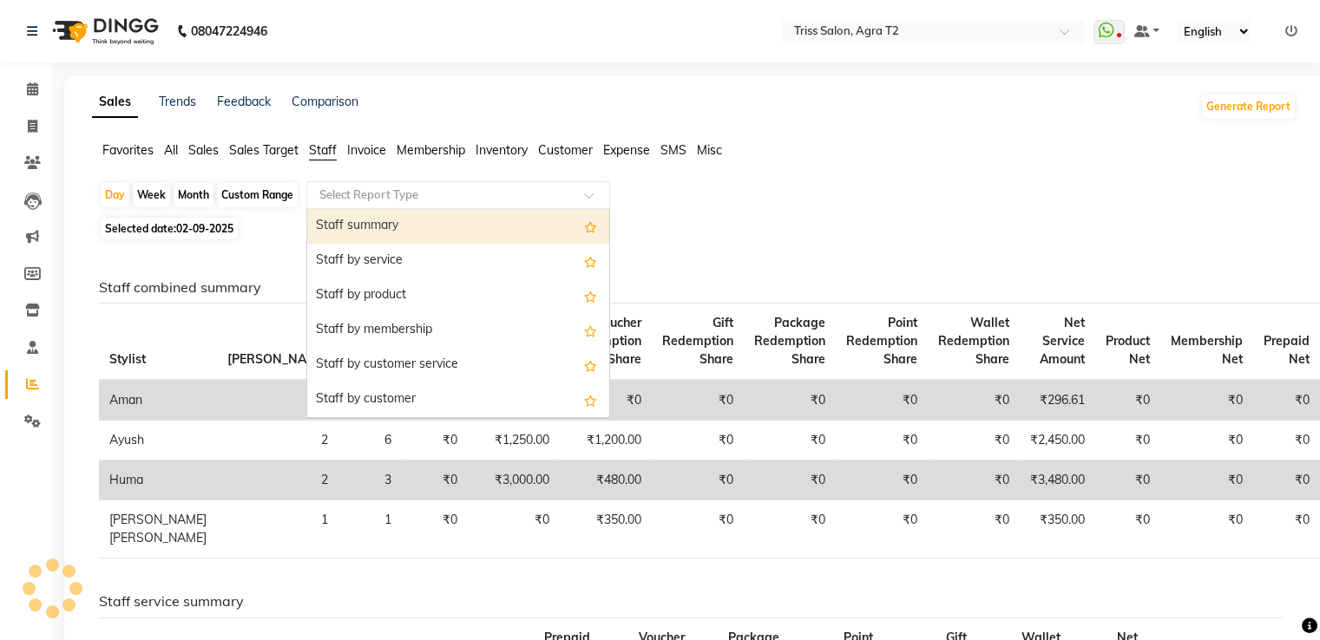
click at [361, 228] on div "Staff summary" at bounding box center [458, 226] width 302 height 35
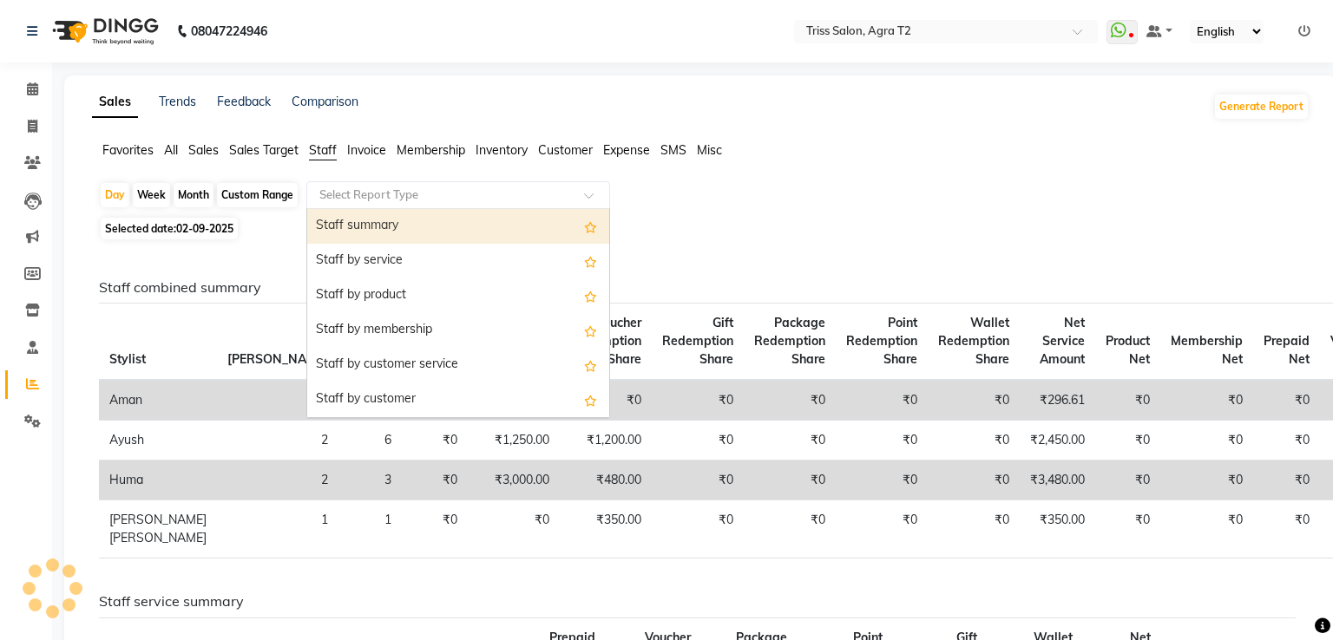
select select "full_report"
select select "csv"
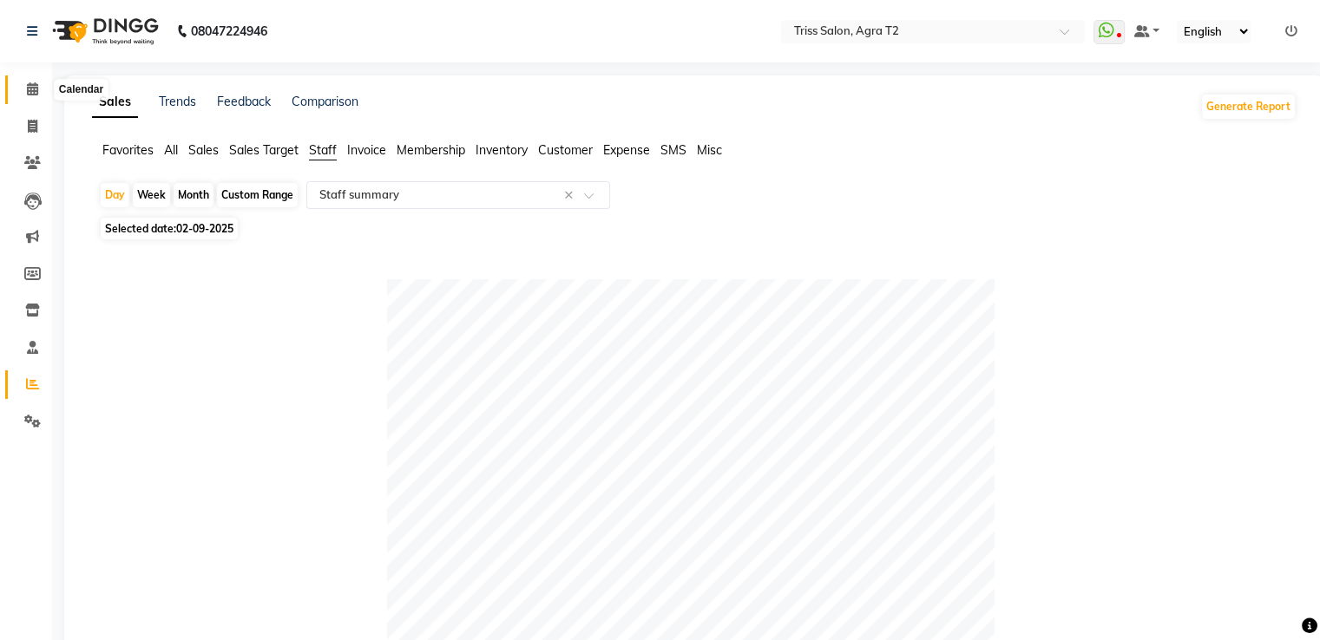
click at [27, 89] on icon at bounding box center [32, 88] width 11 height 13
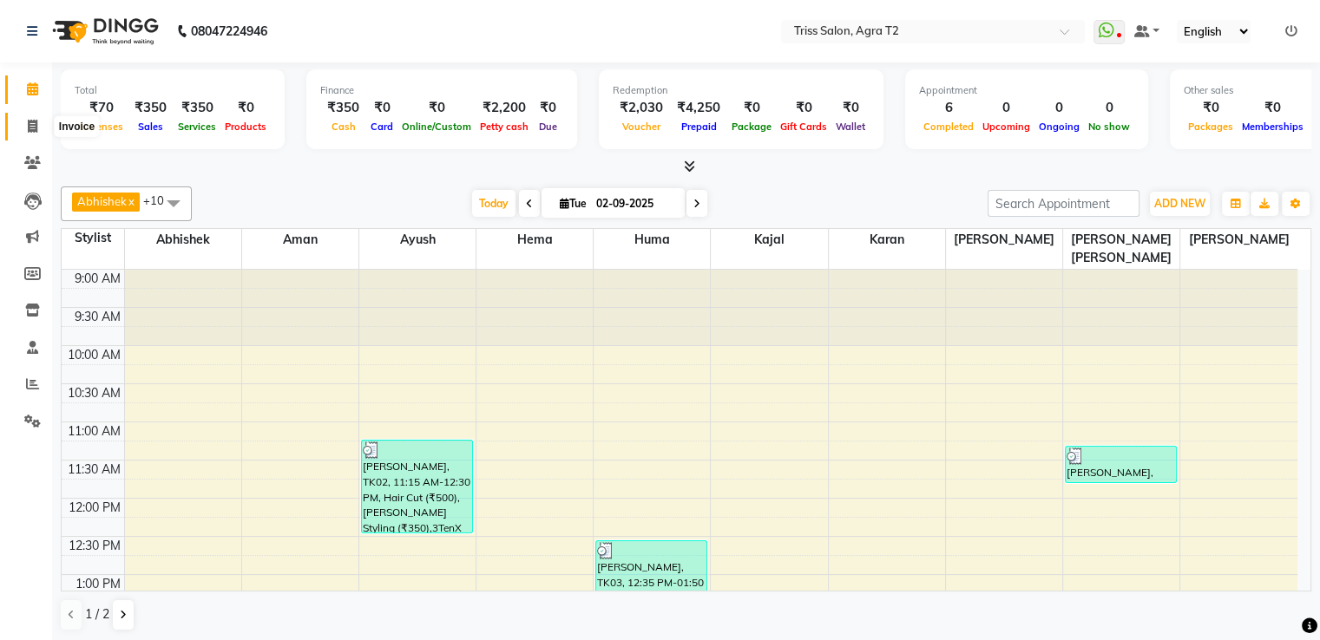
click at [42, 134] on span at bounding box center [32, 127] width 30 height 20
select select "service"
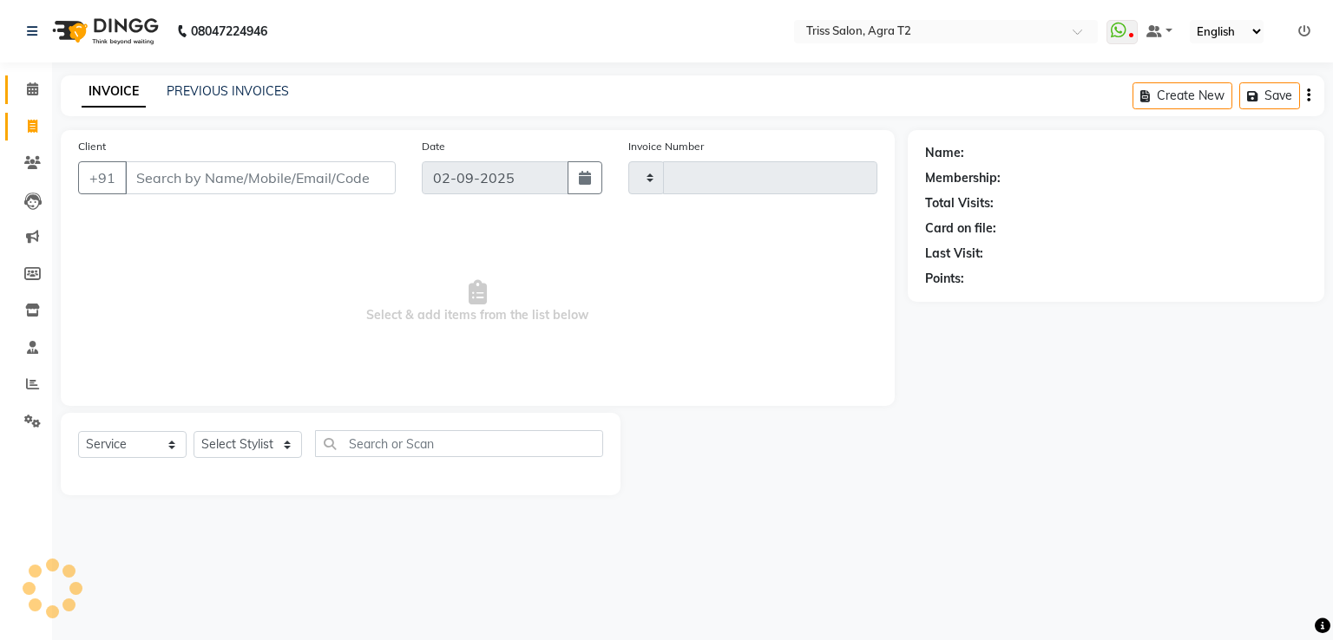
type input "2230"
select select "4301"
click at [38, 90] on span at bounding box center [32, 90] width 30 height 20
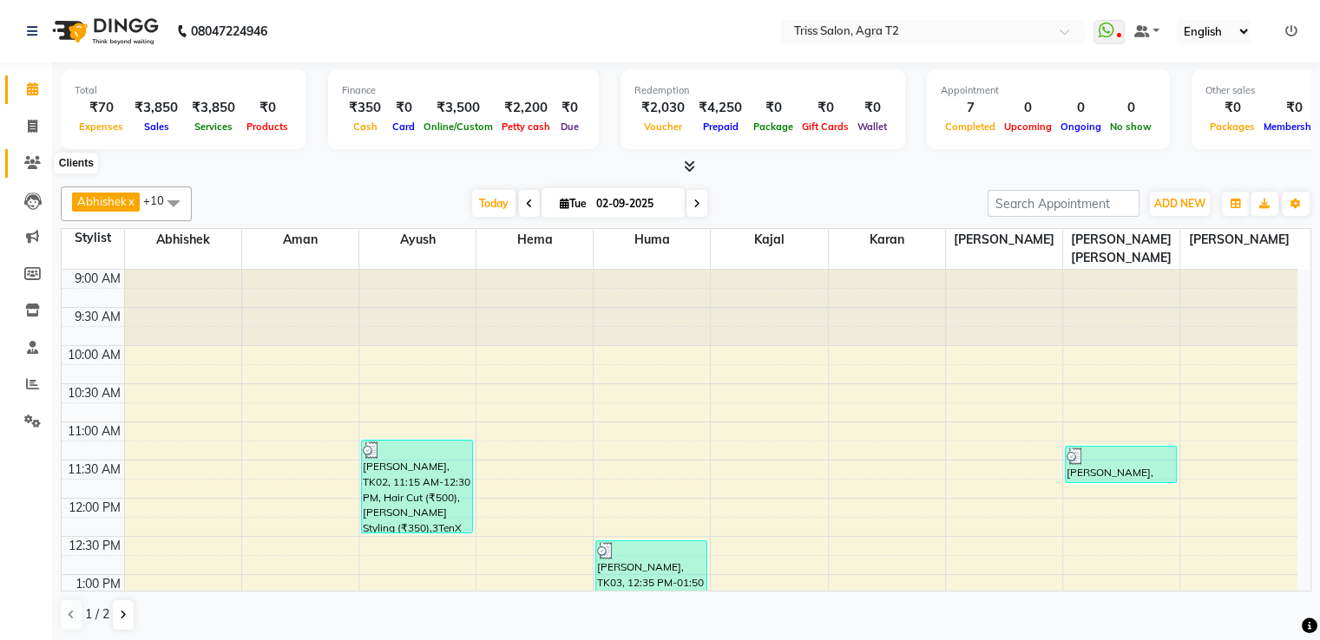
click at [24, 165] on icon at bounding box center [32, 162] width 16 height 13
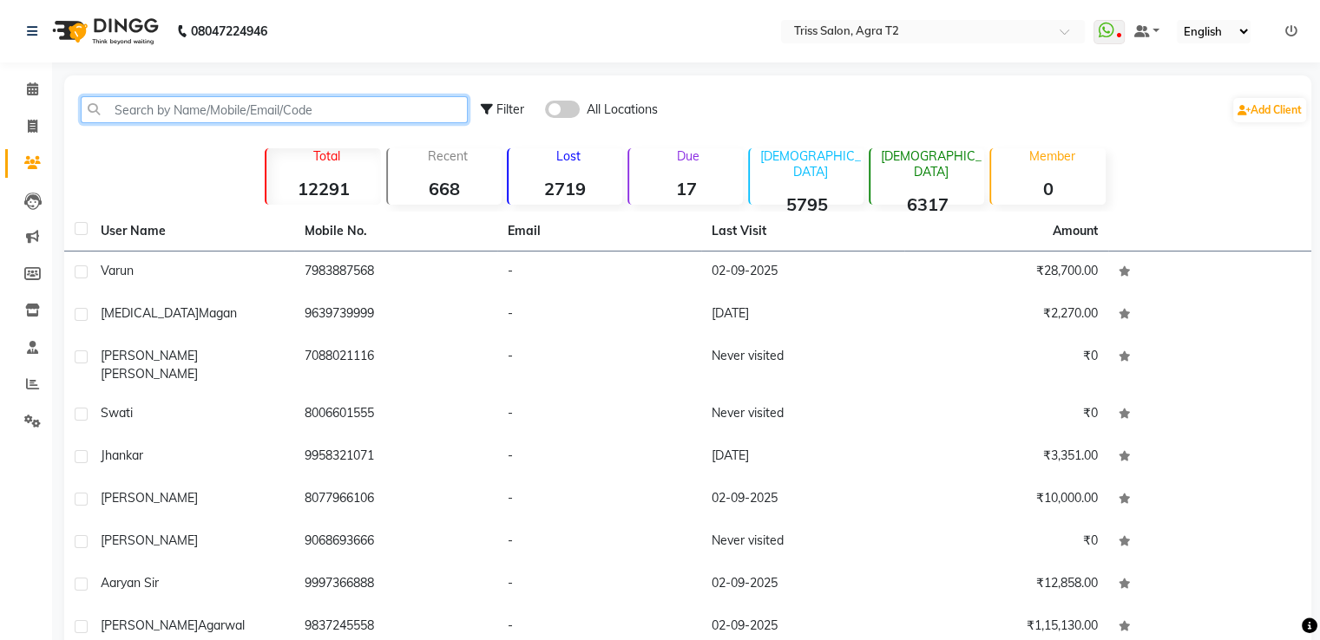
paste input "8171452011"
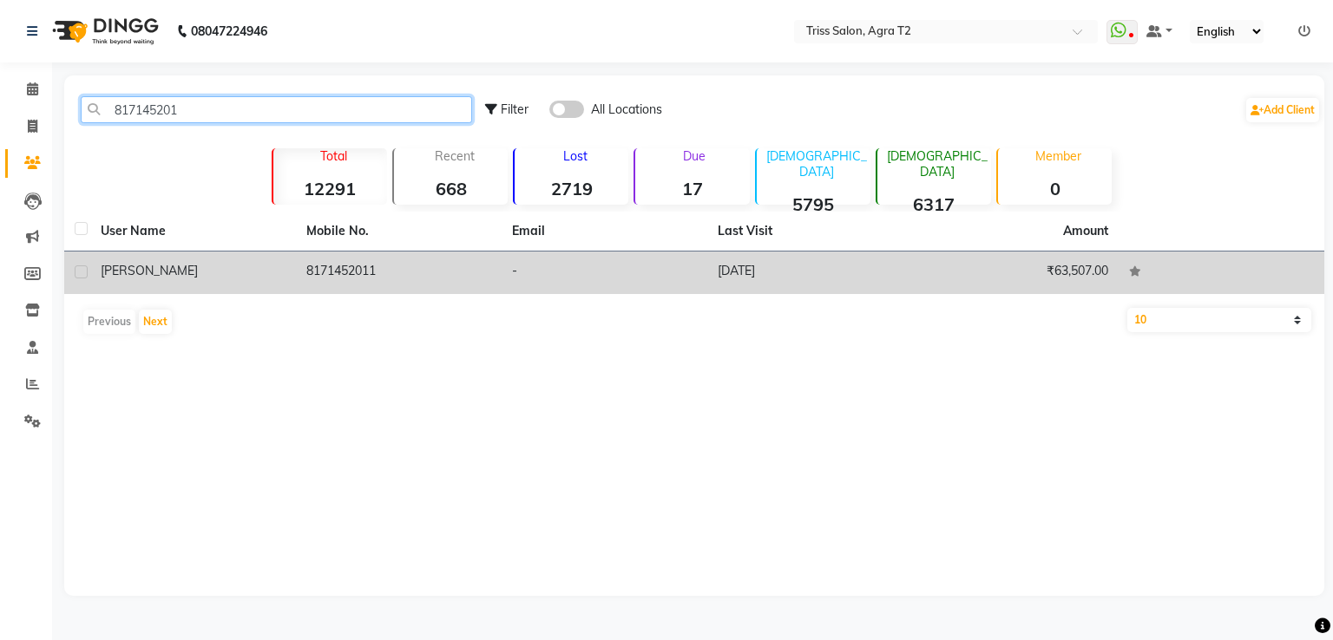
type input "817145201"
click at [319, 272] on td "8171452011" at bounding box center [399, 273] width 206 height 43
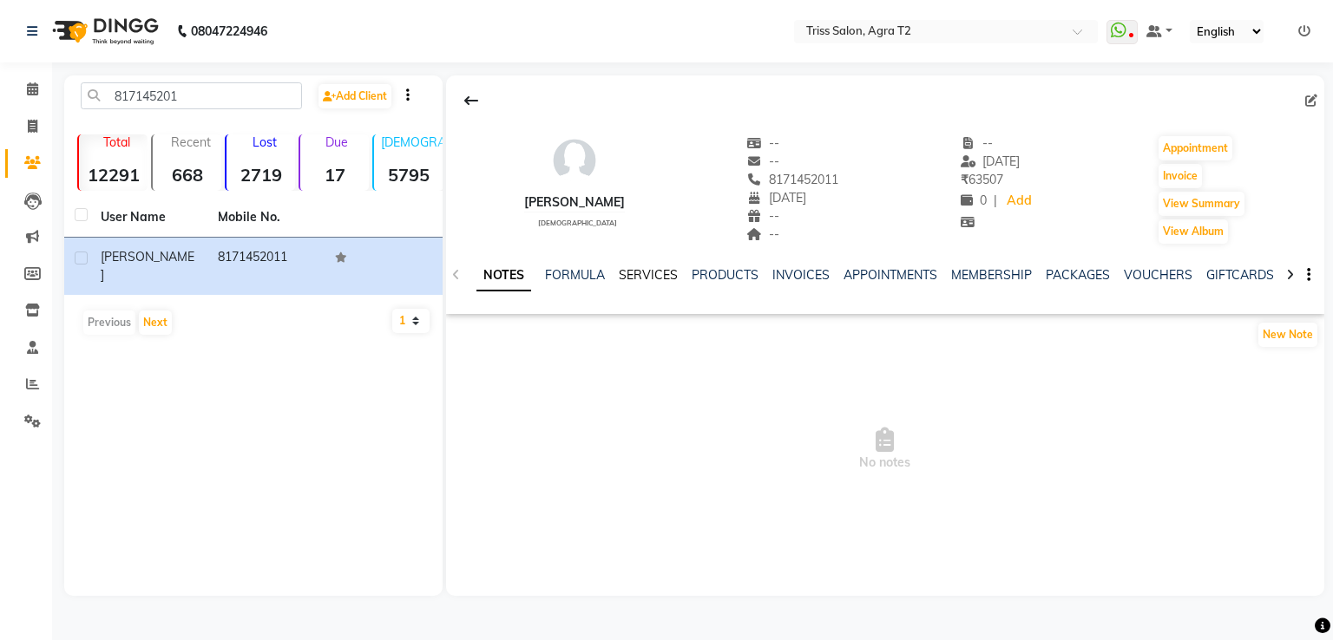
click at [671, 272] on link "SERVICES" at bounding box center [648, 275] width 59 height 16
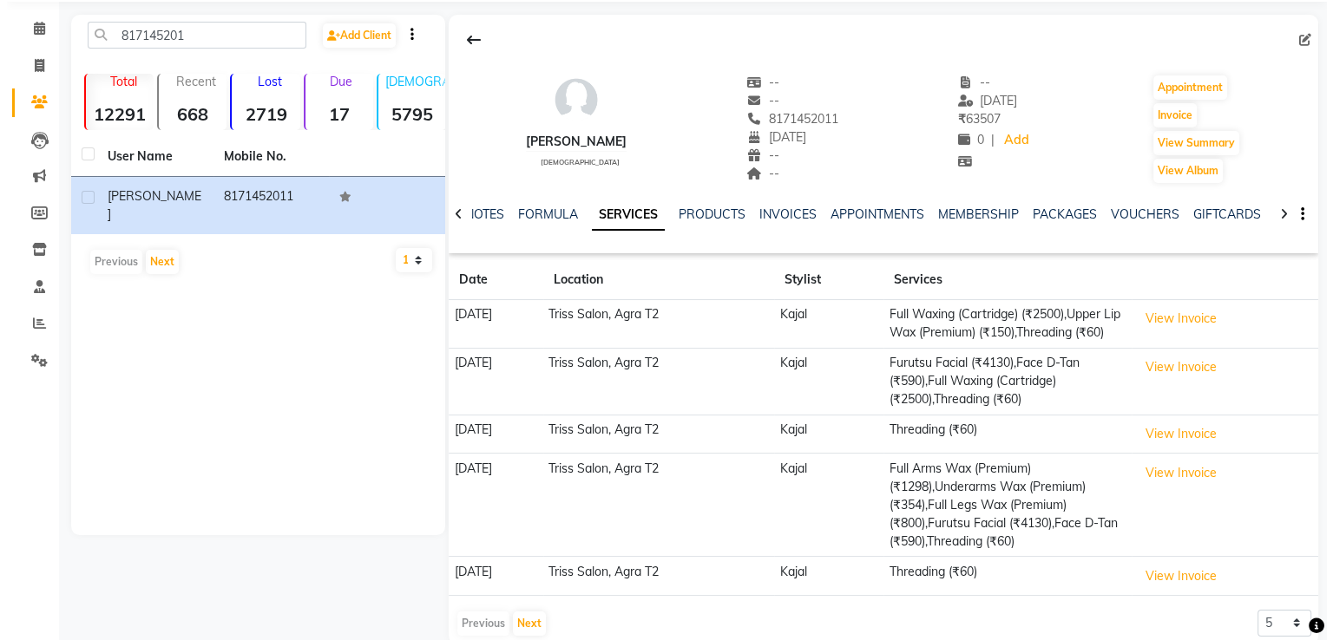
scroll to position [108, 0]
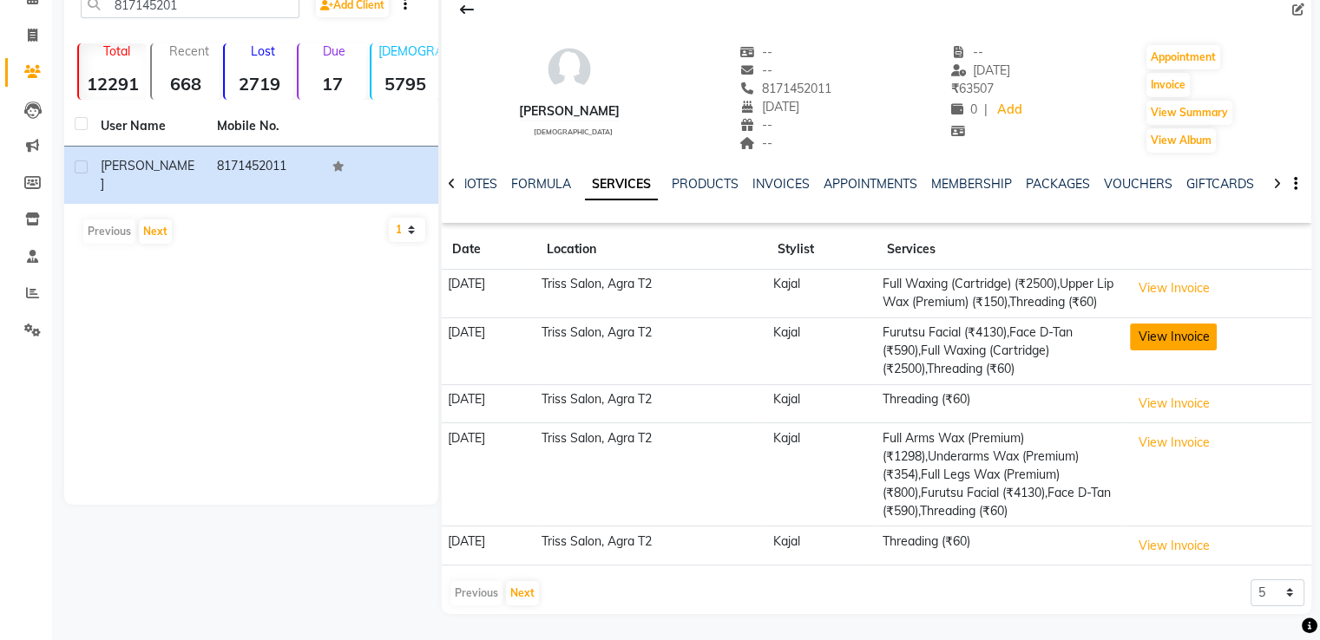
click at [1174, 338] on button "View Invoice" at bounding box center [1173, 337] width 87 height 27
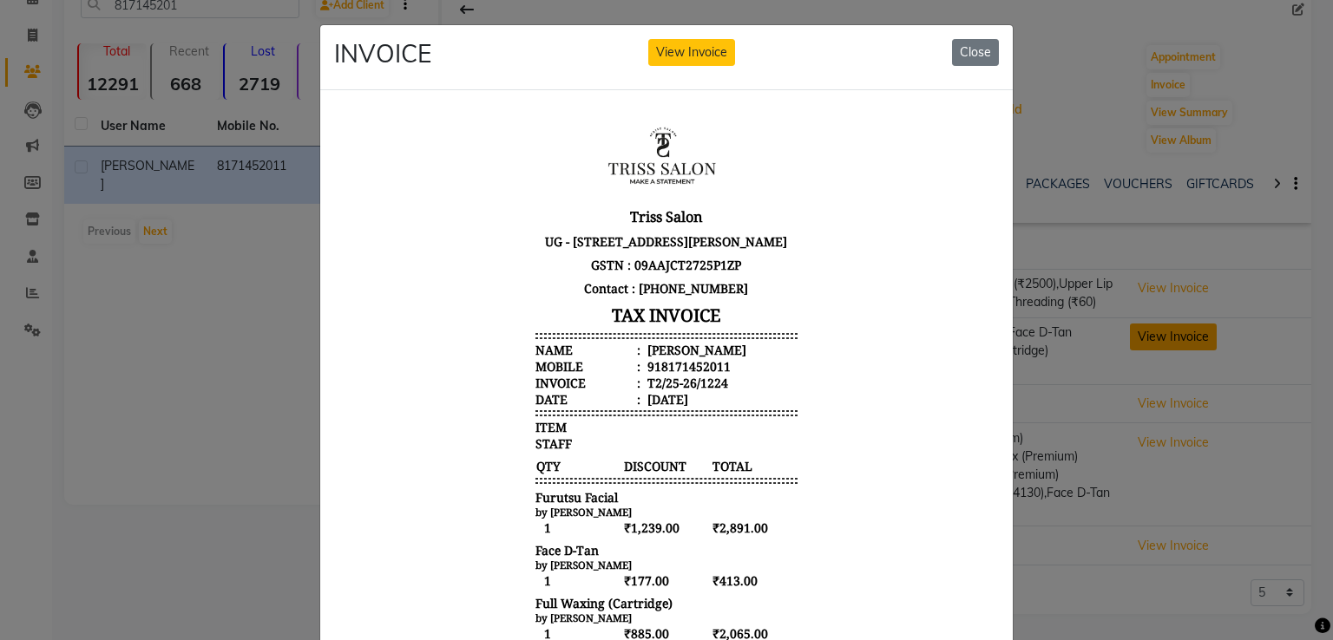
scroll to position [0, 0]
click at [975, 46] on button "Close" at bounding box center [975, 52] width 47 height 27
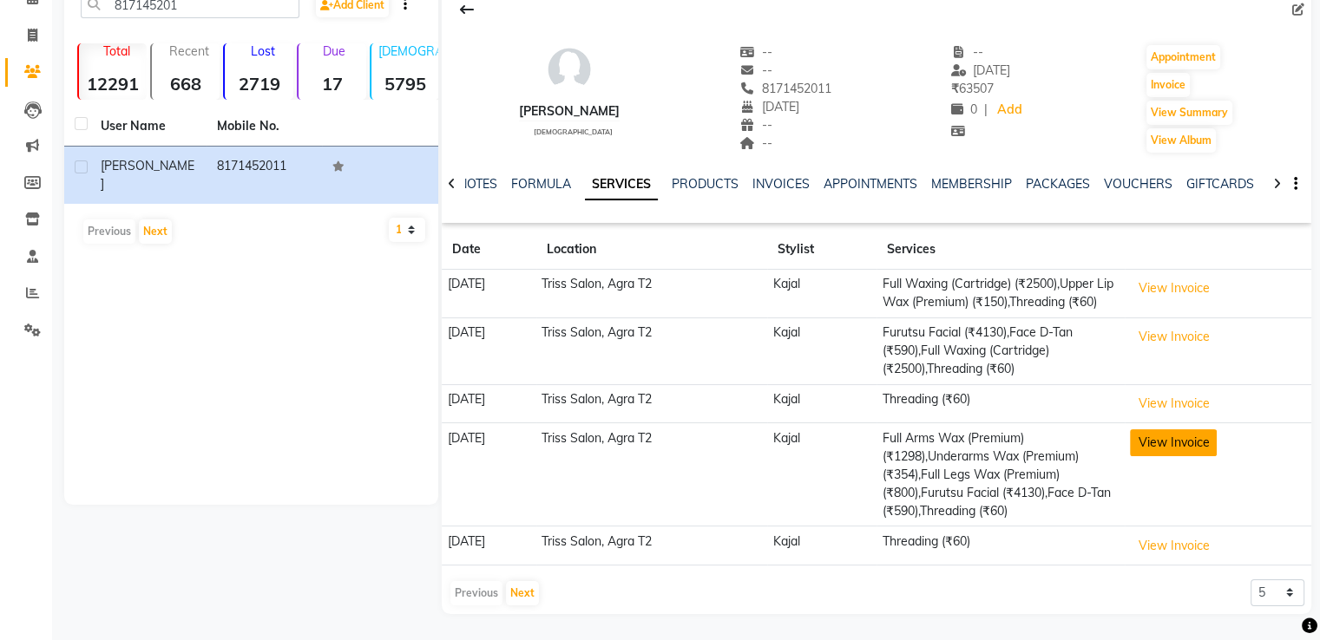
click at [1180, 446] on button "View Invoice" at bounding box center [1173, 443] width 87 height 27
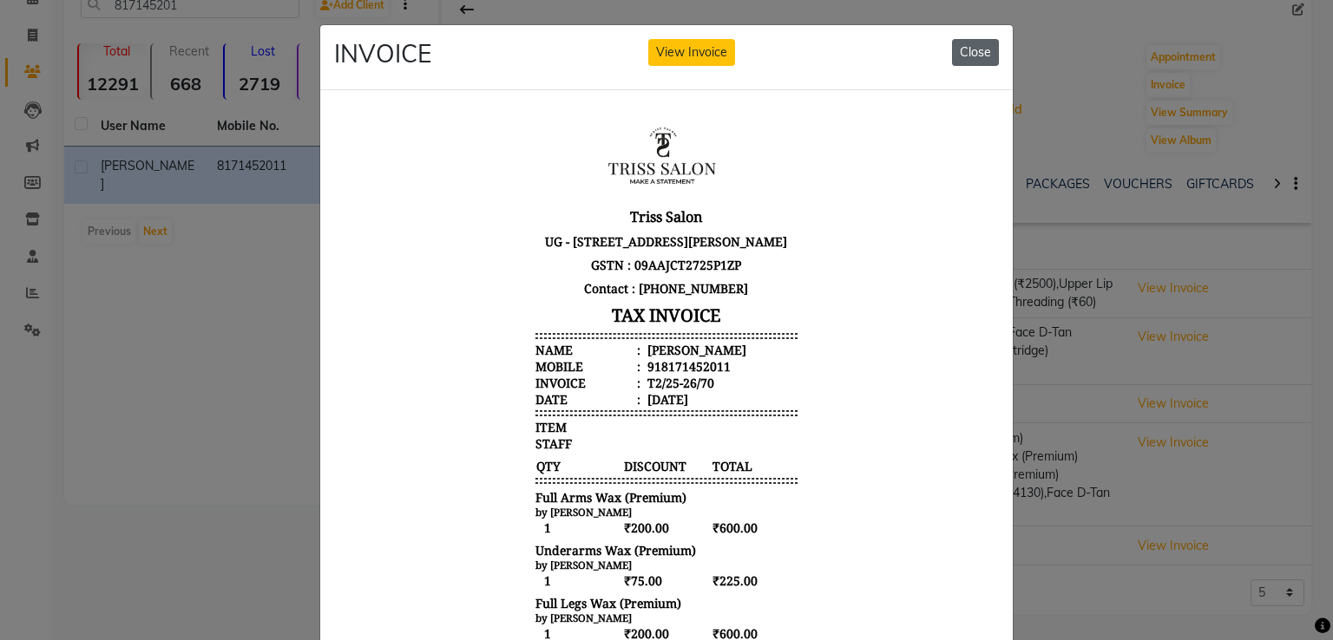
click at [969, 43] on button "Close" at bounding box center [975, 52] width 47 height 27
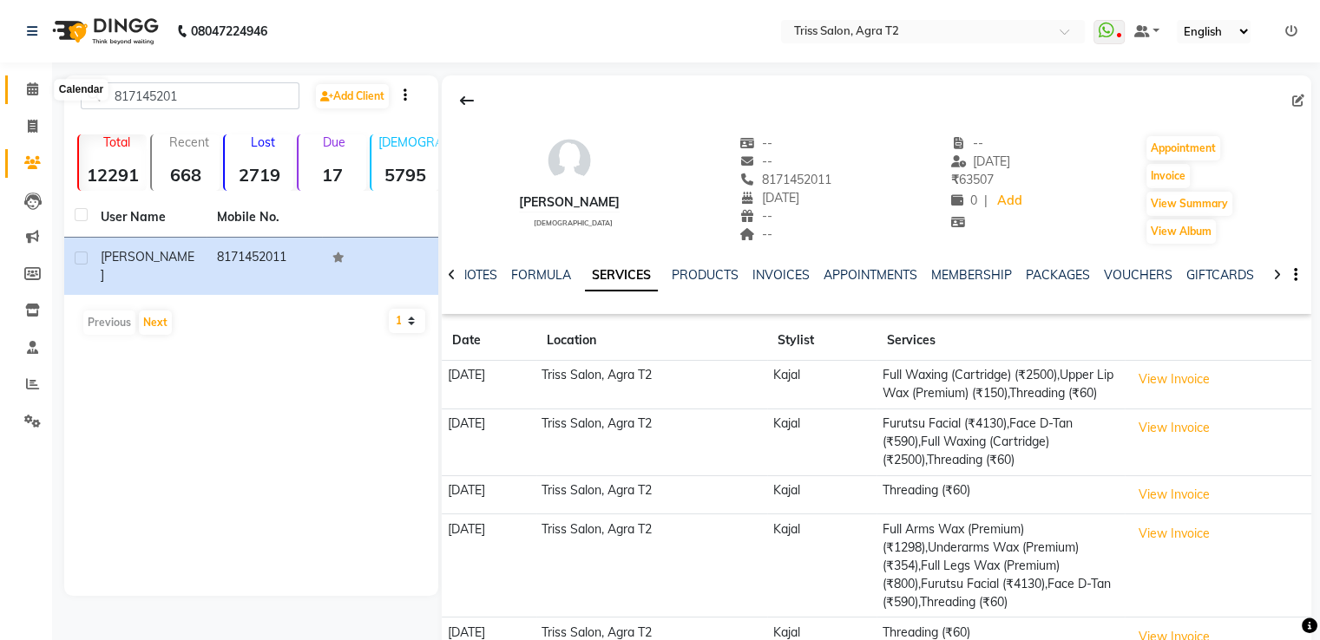
click at [27, 89] on icon at bounding box center [32, 88] width 11 height 13
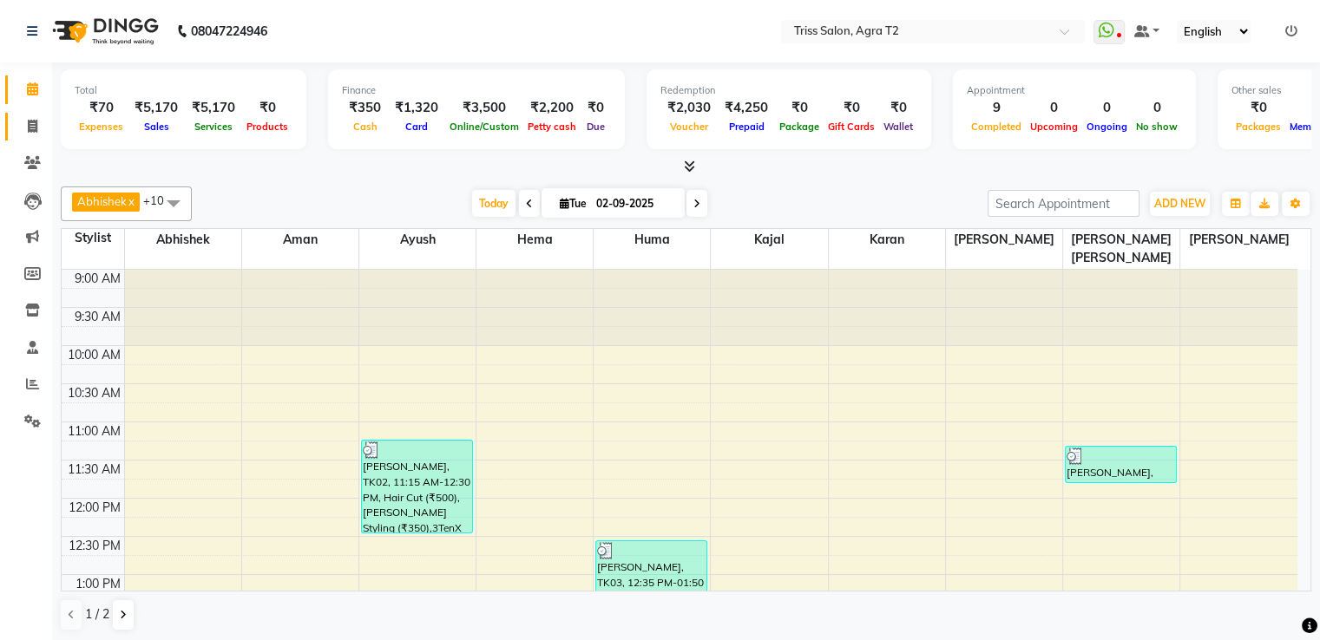
click at [19, 128] on span at bounding box center [32, 127] width 30 height 20
select select "service"
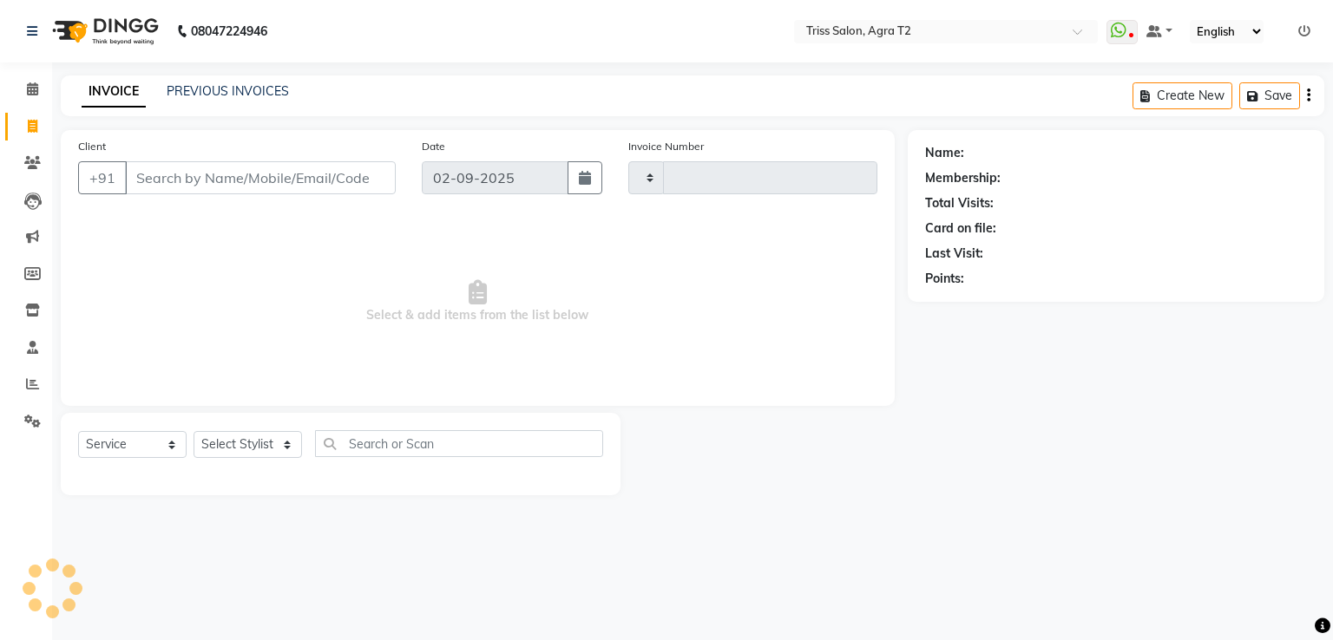
type input "2231"
select select "4301"
click at [251, 444] on select "Select Stylist [PERSON_NAME] [PERSON_NAME] Huma Kajal [PERSON_NAME] [PERSON_NAM…" at bounding box center [253, 444] width 121 height 27
select select "33013"
click at [193, 432] on select "Select Stylist [PERSON_NAME] [PERSON_NAME] Huma Kajal [PERSON_NAME] [PERSON_NAM…" at bounding box center [253, 444] width 121 height 27
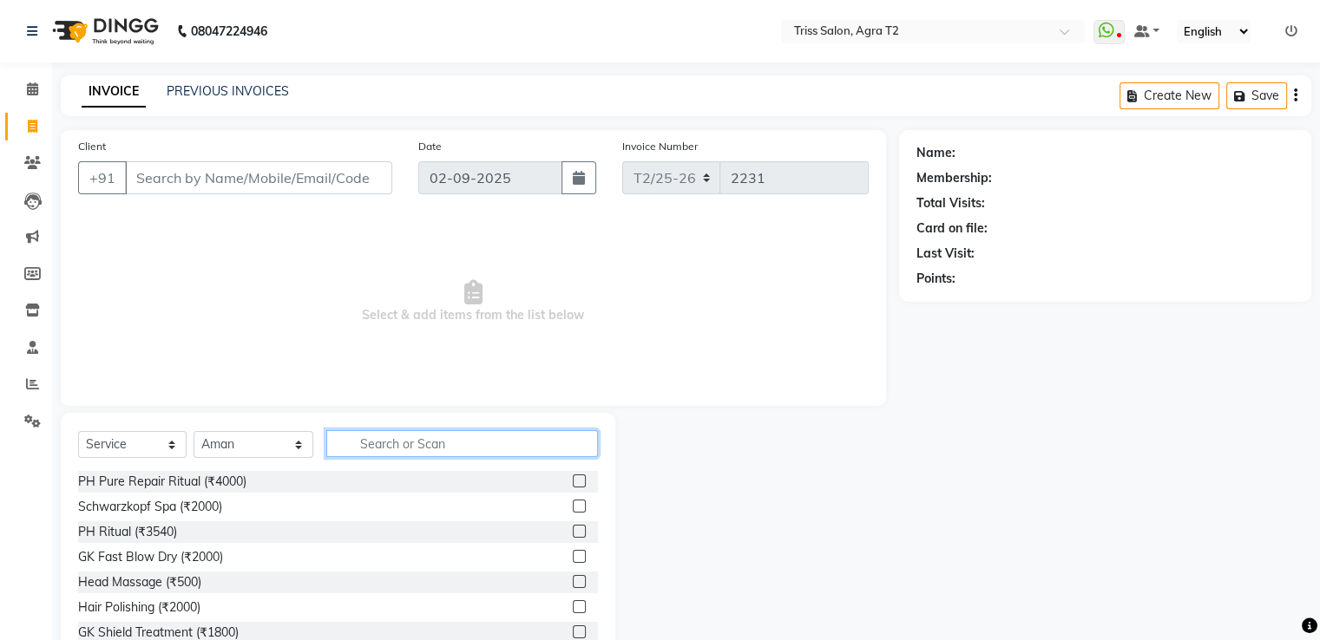
click at [357, 448] on input "text" at bounding box center [461, 443] width 271 height 27
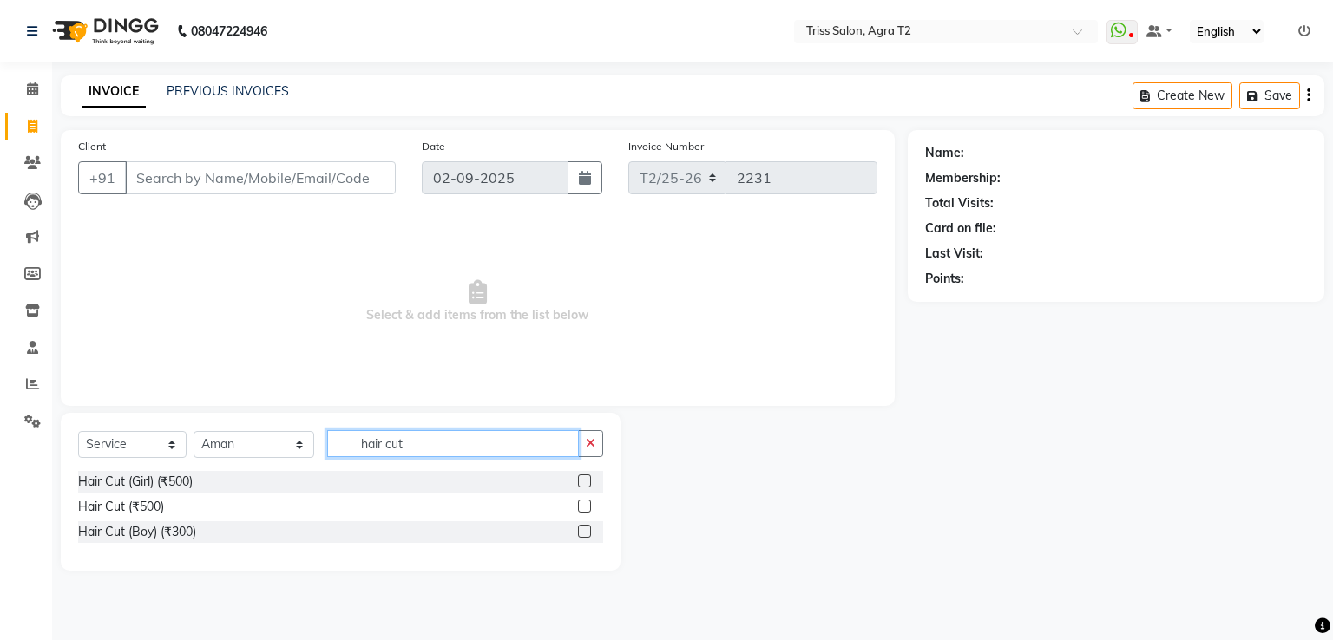
type input "hair cut"
click at [586, 507] on label at bounding box center [584, 506] width 13 height 13
click at [586, 507] on input "checkbox" at bounding box center [583, 507] width 11 height 11
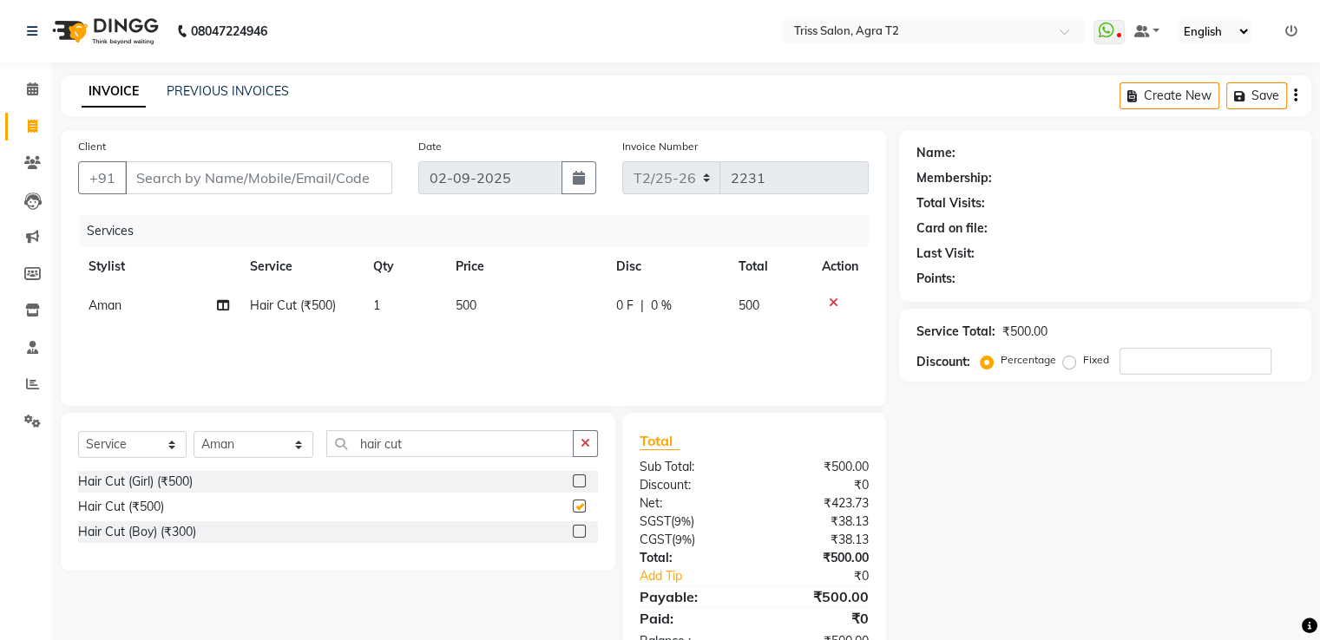
checkbox input "false"
click at [590, 449] on button "button" at bounding box center [585, 443] width 25 height 27
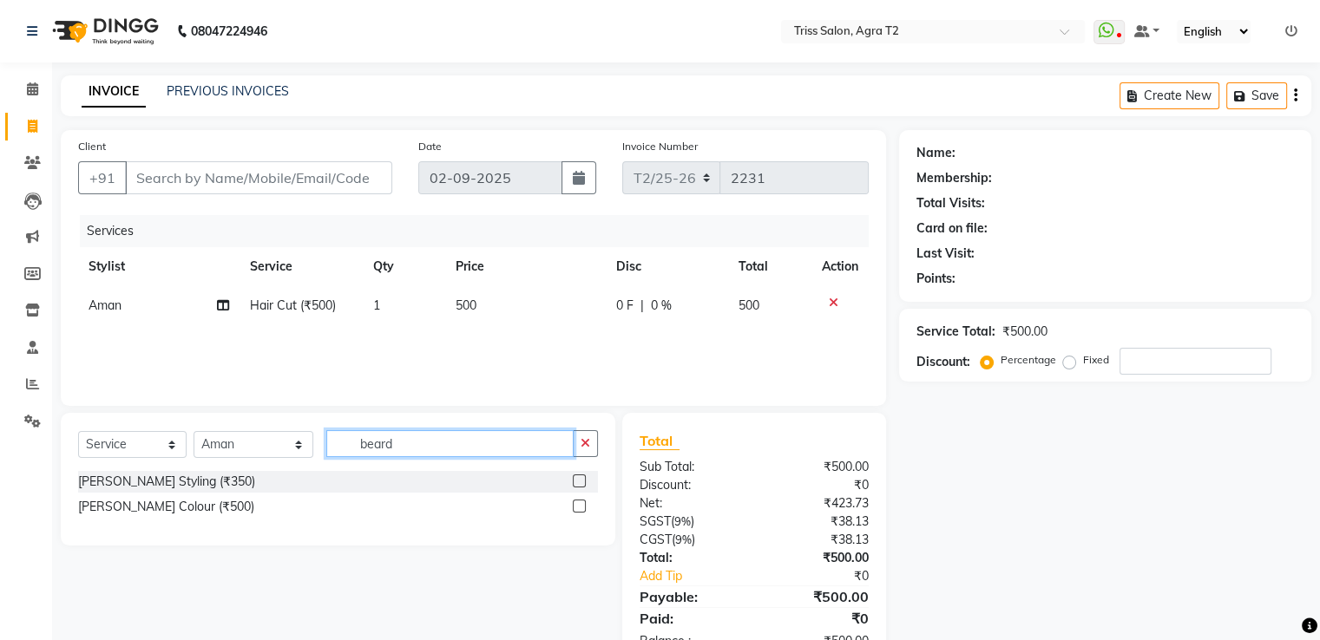
type input "beard"
click at [580, 482] on label at bounding box center [579, 481] width 13 height 13
click at [580, 482] on input "checkbox" at bounding box center [578, 481] width 11 height 11
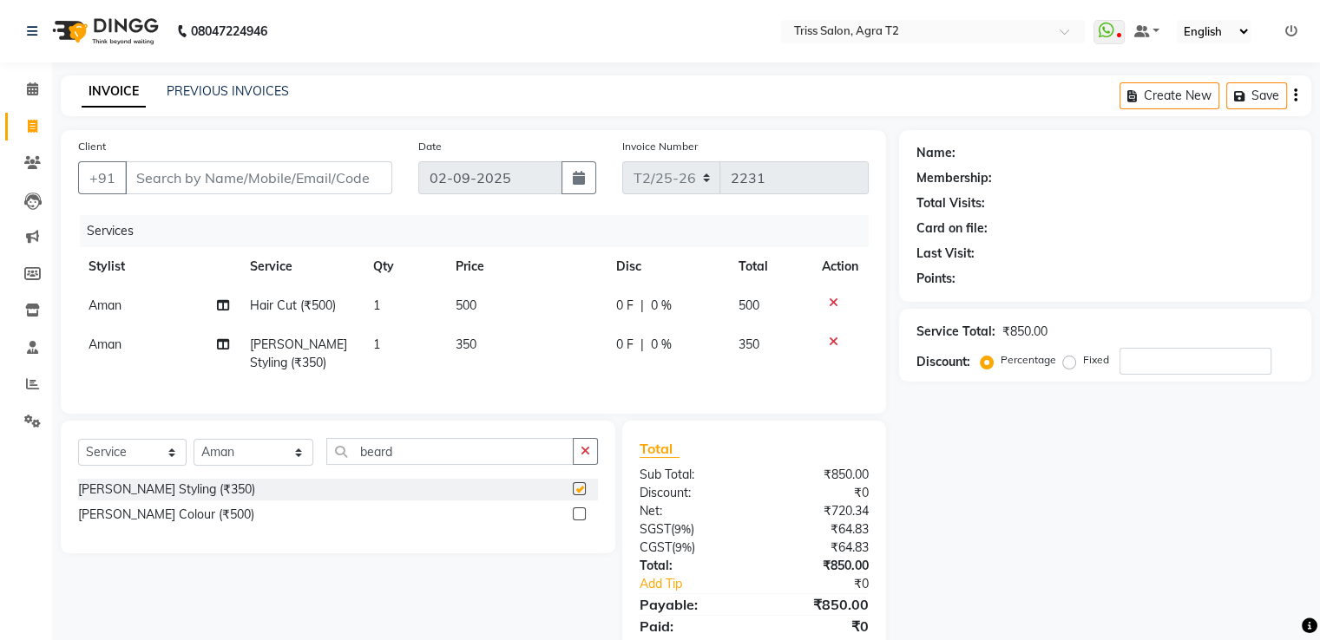
checkbox input "false"
click at [173, 187] on input "Client" at bounding box center [258, 177] width 267 height 33
type input "9"
type input "0"
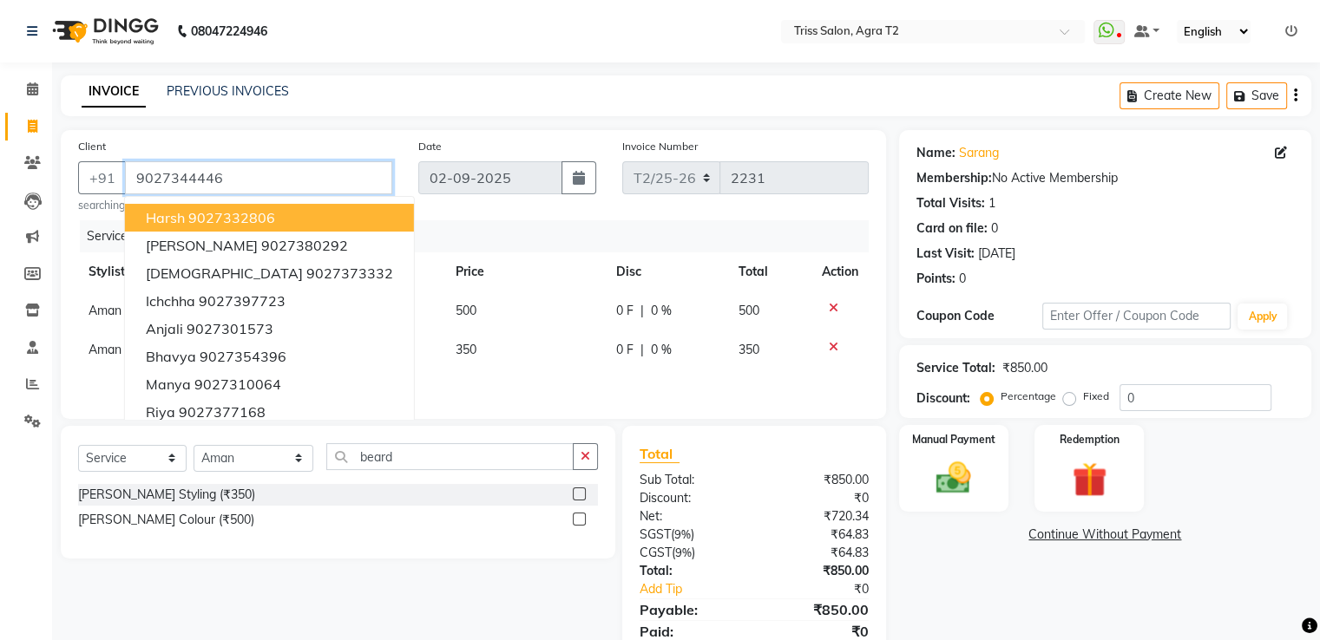
click at [333, 174] on input "9027344446" at bounding box center [258, 177] width 267 height 33
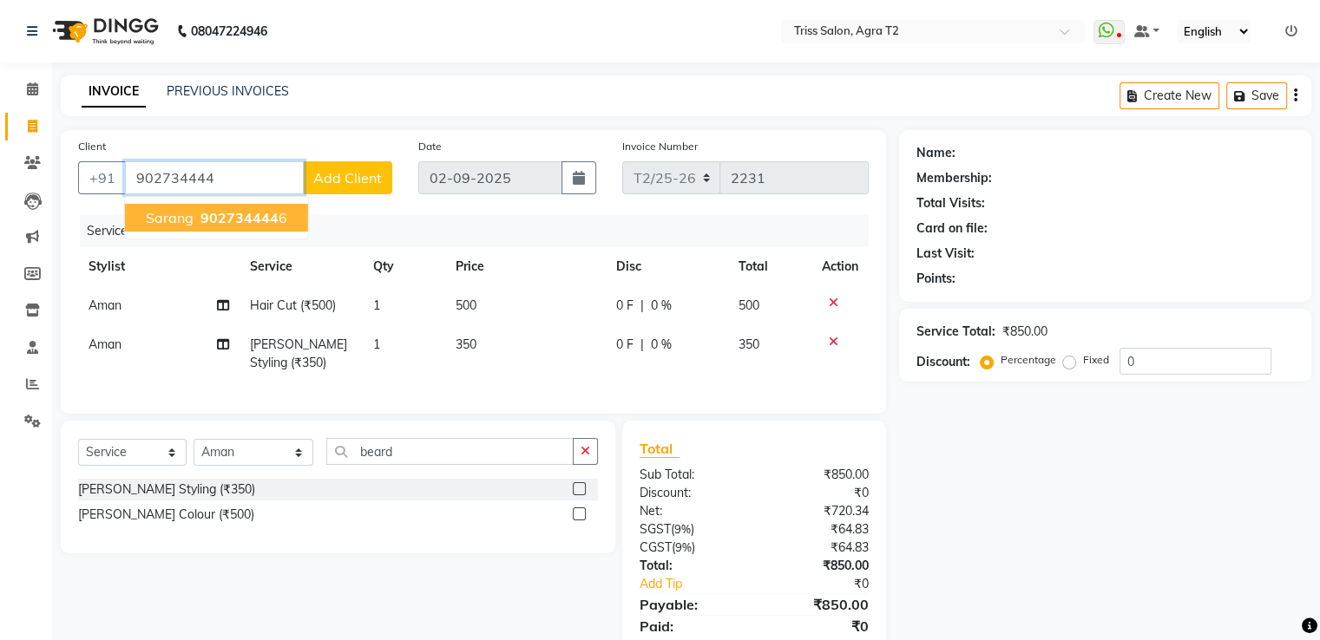
click at [174, 215] on span "Sarang" at bounding box center [170, 217] width 48 height 17
type input "9027344446"
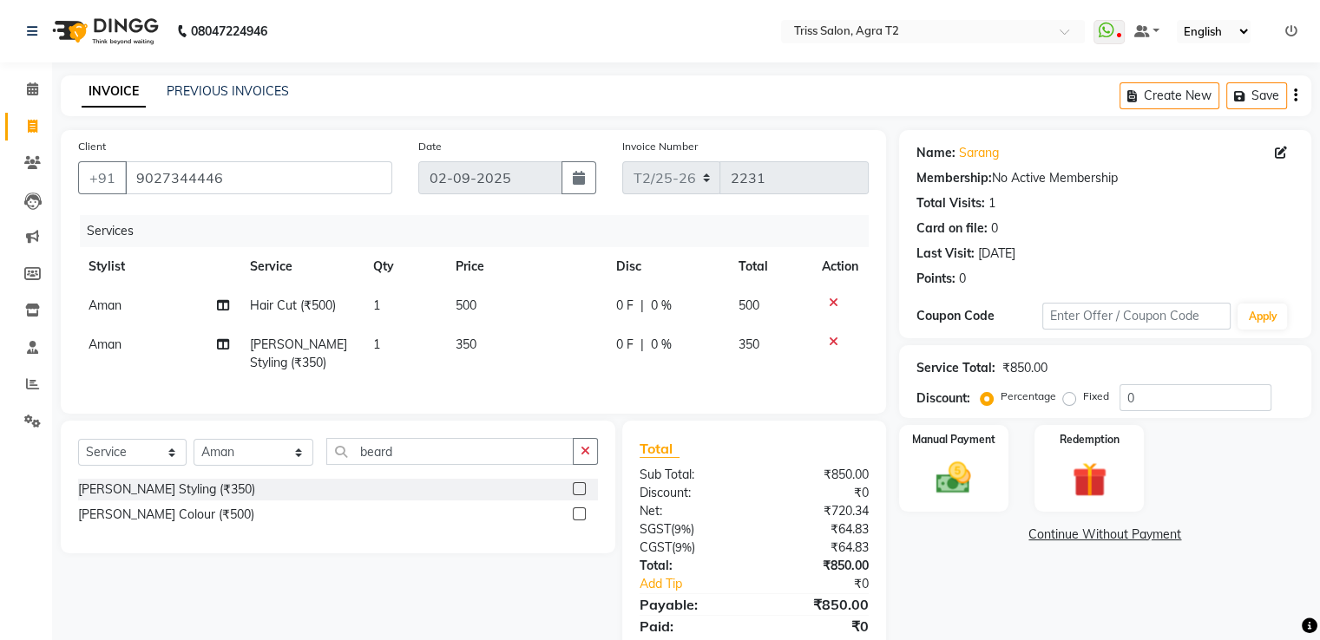
click at [1083, 402] on label "Fixed" at bounding box center [1096, 397] width 26 height 16
click at [1066, 402] on input "Fixed" at bounding box center [1072, 396] width 12 height 12
radio input "true"
drag, startPoint x: 1142, startPoint y: 395, endPoint x: 1099, endPoint y: 397, distance: 42.6
click at [1099, 397] on div "Percentage Fixed 0" at bounding box center [1127, 397] width 287 height 27
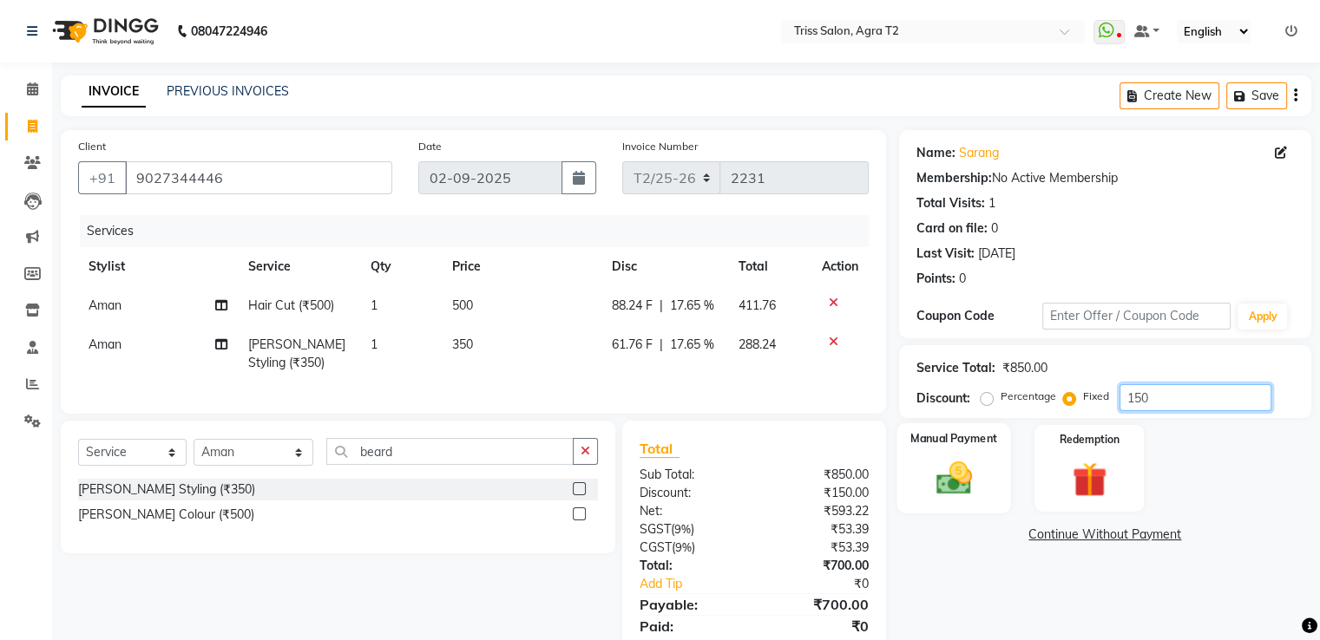
type input "150"
click at [985, 481] on div "Manual Payment" at bounding box center [953, 467] width 114 height 89
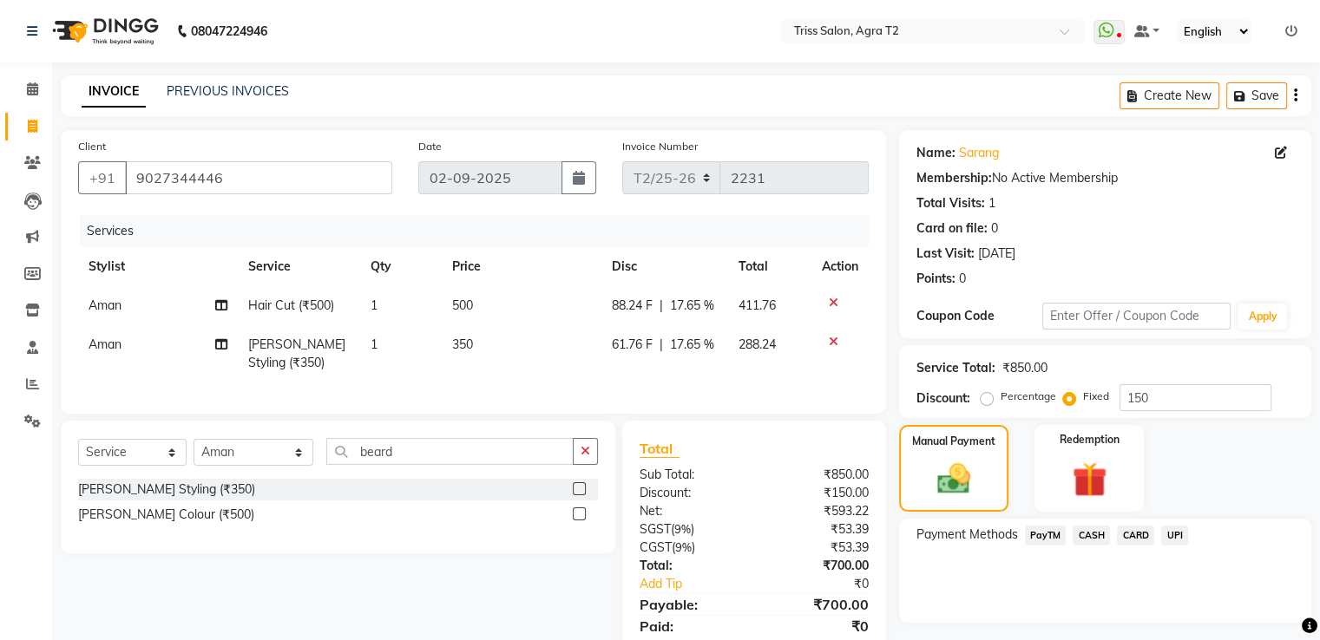
click at [1090, 536] on span "CASH" at bounding box center [1090, 536] width 37 height 20
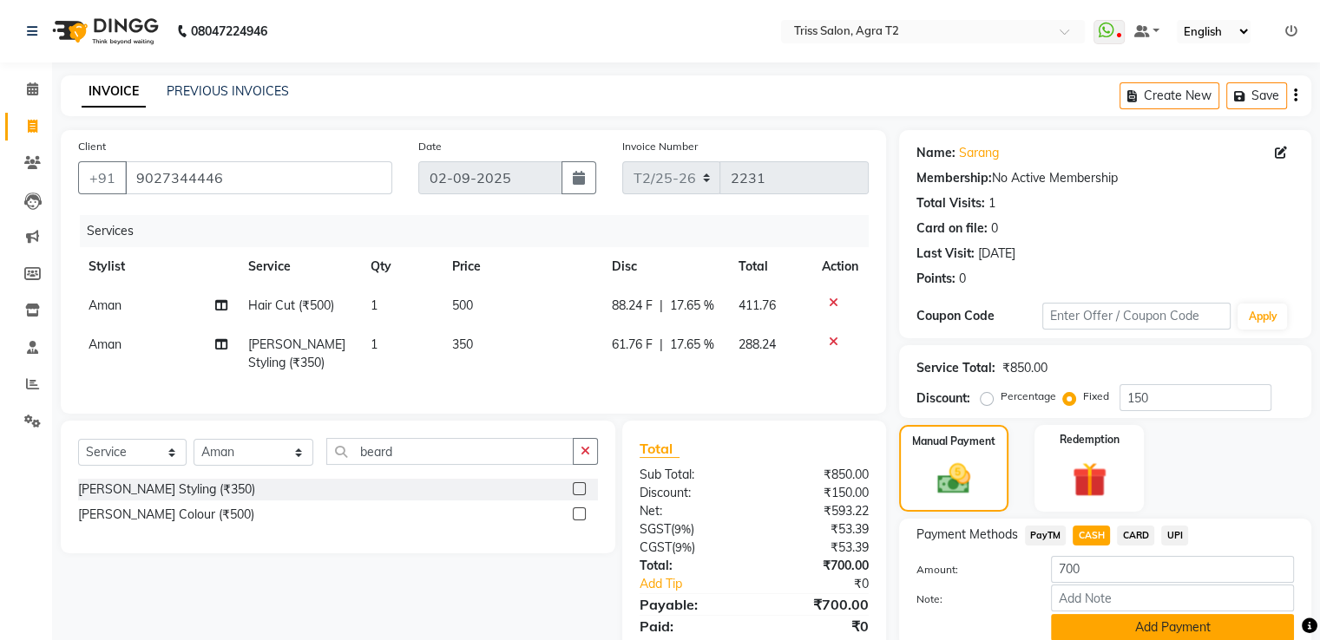
click at [1113, 627] on button "Add Payment" at bounding box center [1172, 627] width 243 height 27
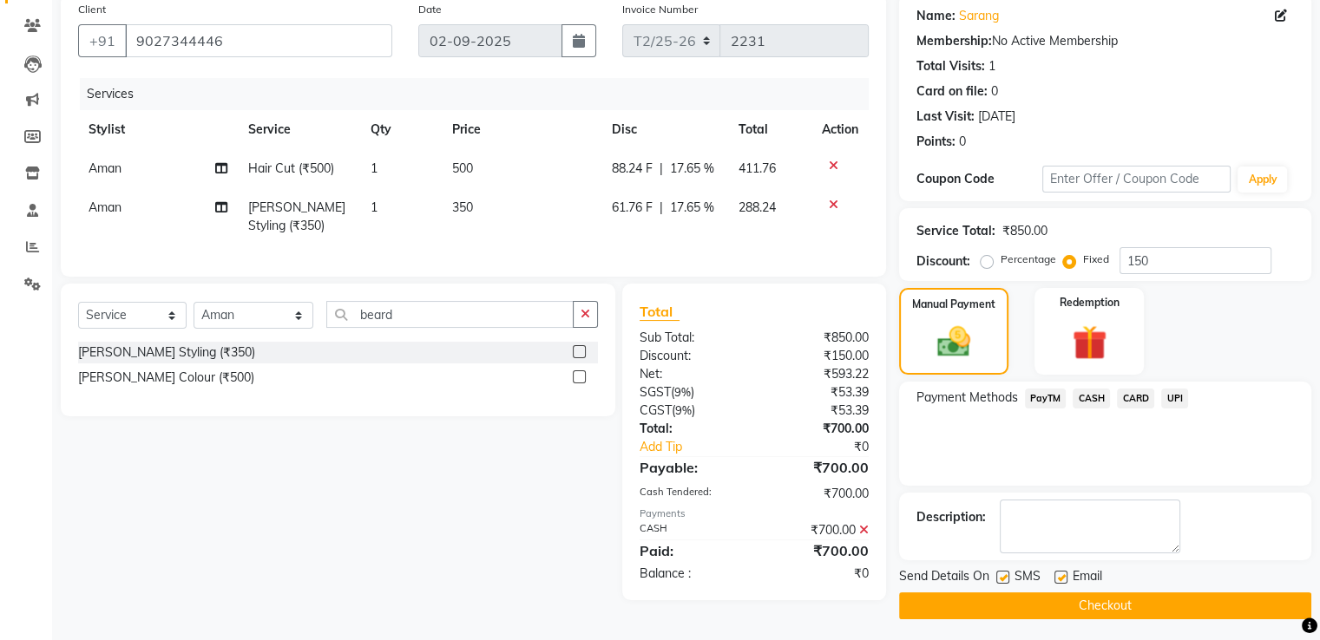
scroll to position [141, 0]
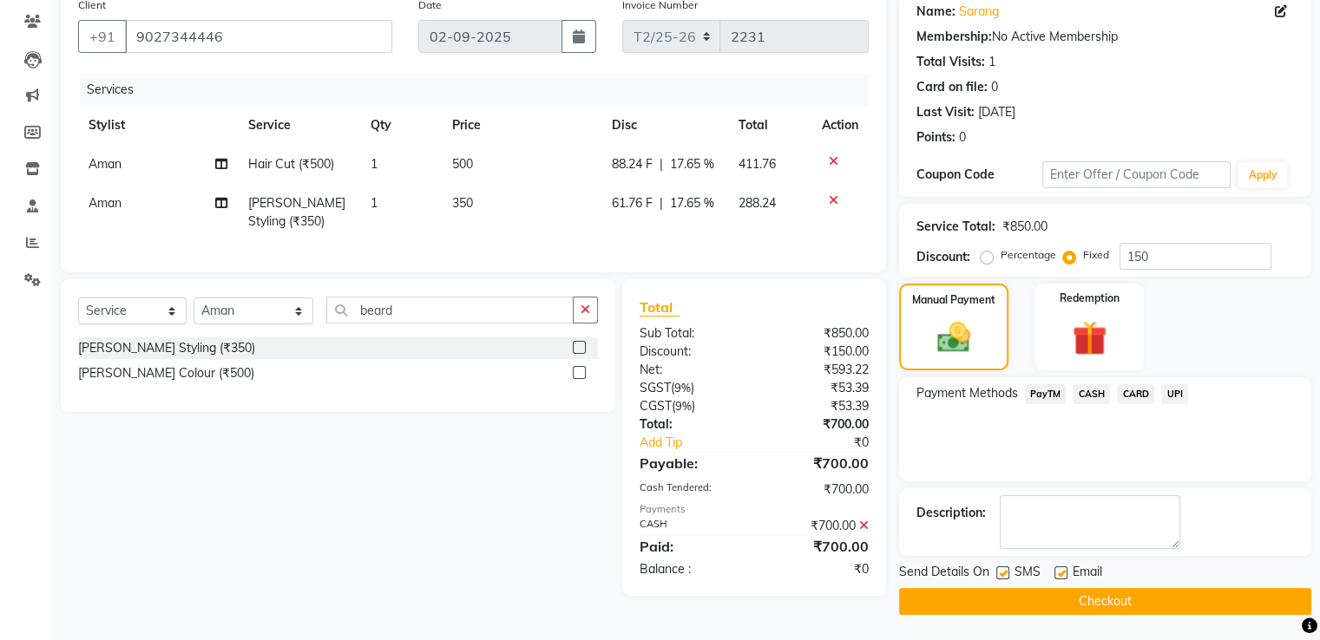
click at [1113, 606] on button "Checkout" at bounding box center [1105, 601] width 412 height 27
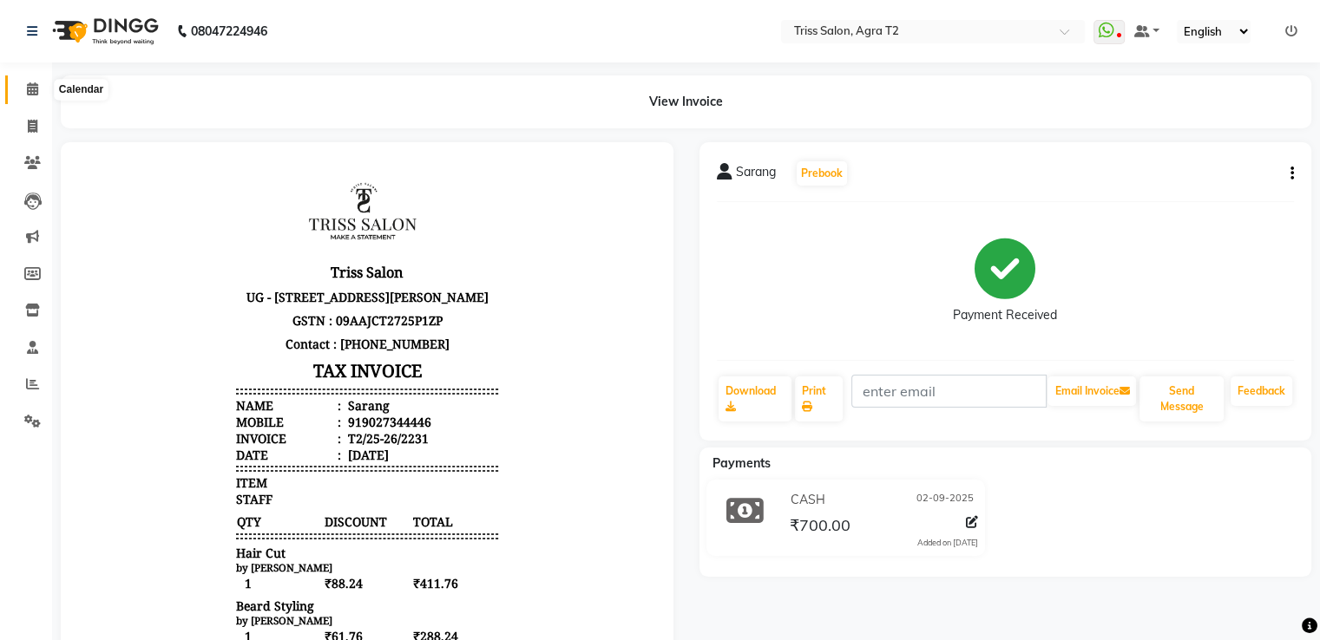
click at [28, 88] on icon at bounding box center [32, 88] width 11 height 13
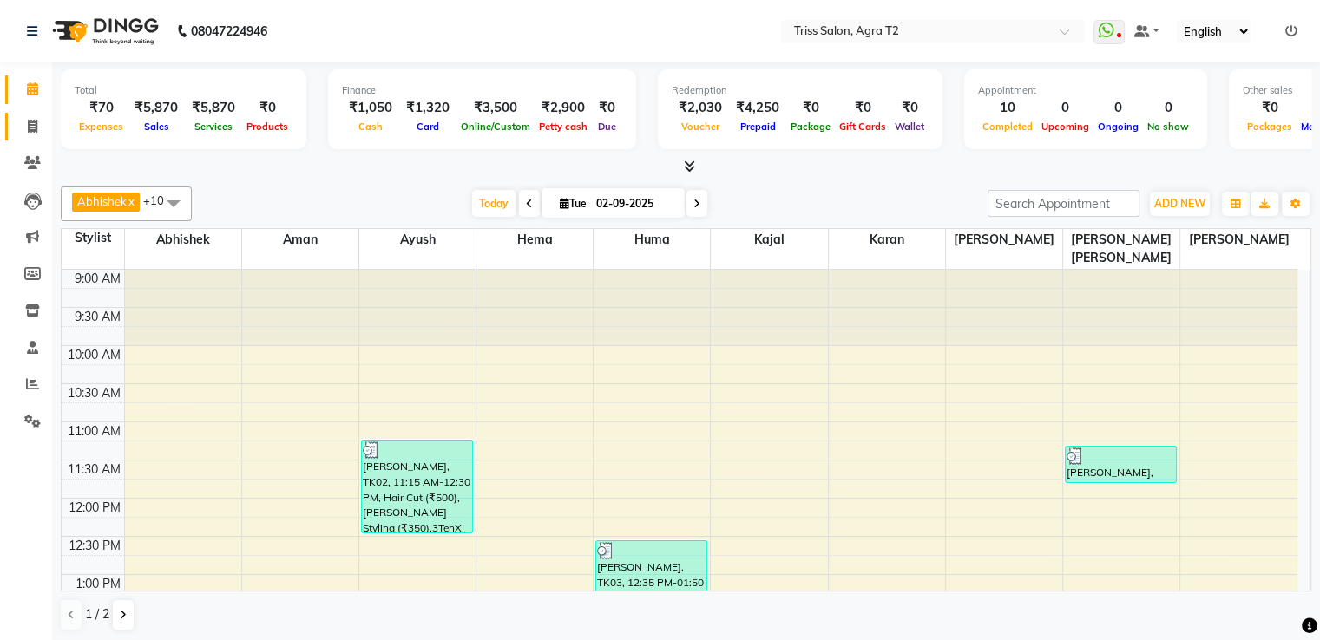
click at [35, 132] on icon at bounding box center [33, 126] width 10 height 13
select select "service"
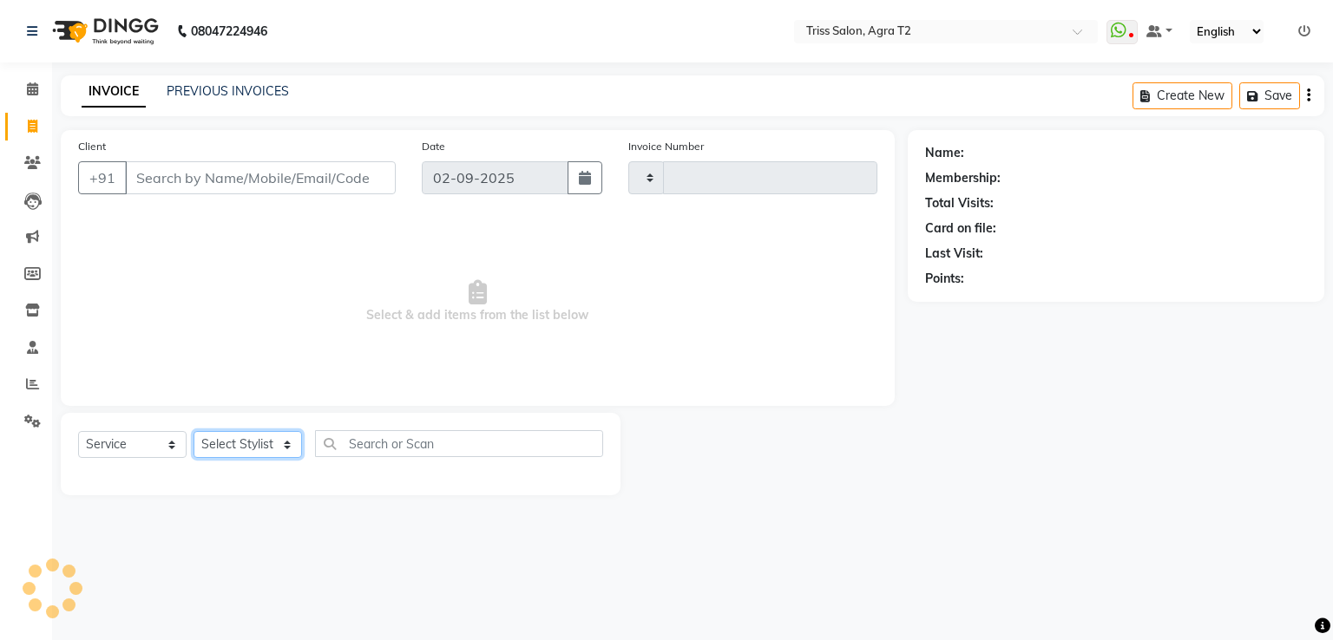
click at [250, 445] on select "Select Stylist" at bounding box center [247, 444] width 108 height 27
type input "2232"
select select "4301"
click at [193, 432] on select "Select Stylist [PERSON_NAME] [PERSON_NAME] Huma Kajal [PERSON_NAME] [PERSON_NAM…" at bounding box center [253, 444] width 121 height 27
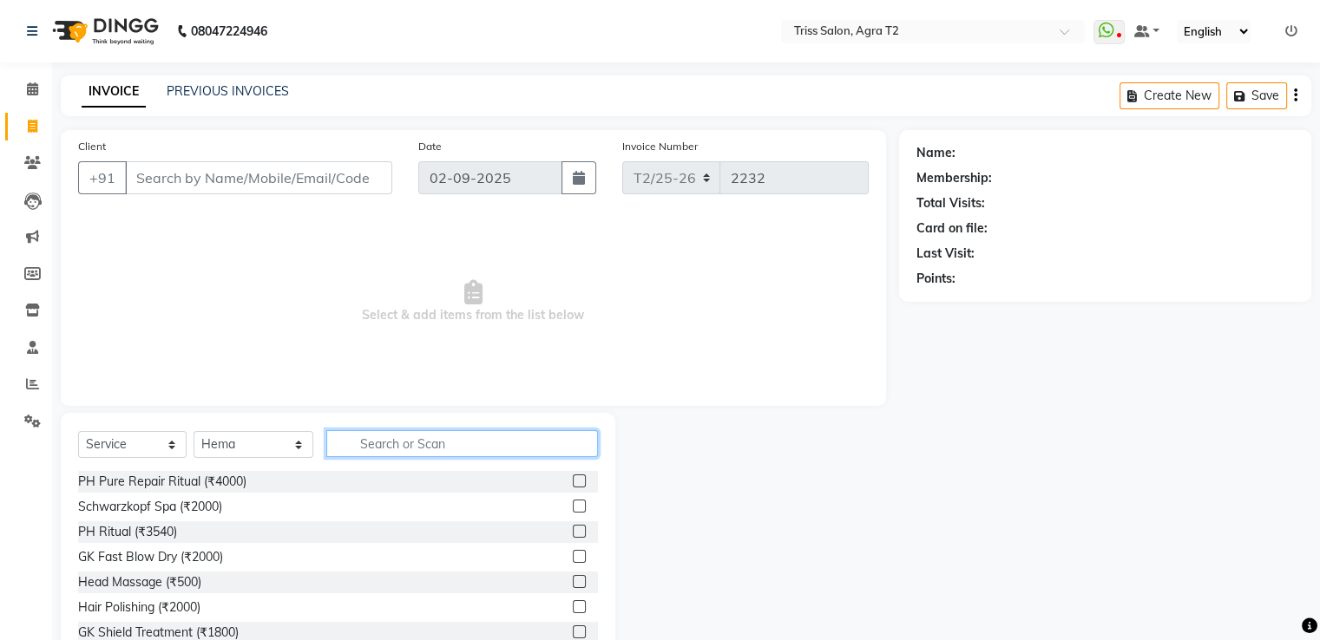
click at [351, 444] on input "text" at bounding box center [461, 443] width 271 height 27
click at [241, 449] on select "Select Stylist [PERSON_NAME] [PERSON_NAME] Huma Kajal [PERSON_NAME] [PERSON_NAM…" at bounding box center [253, 444] width 120 height 27
click at [193, 432] on select "Select Stylist [PERSON_NAME] [PERSON_NAME] Huma Kajal [PERSON_NAME] [PERSON_NAM…" at bounding box center [253, 444] width 120 height 27
click at [380, 451] on input "text" at bounding box center [461, 443] width 271 height 27
click at [248, 436] on select "Select Stylist [PERSON_NAME] [PERSON_NAME] Huma Kajal [PERSON_NAME] [PERSON_NAM…" at bounding box center [253, 444] width 120 height 27
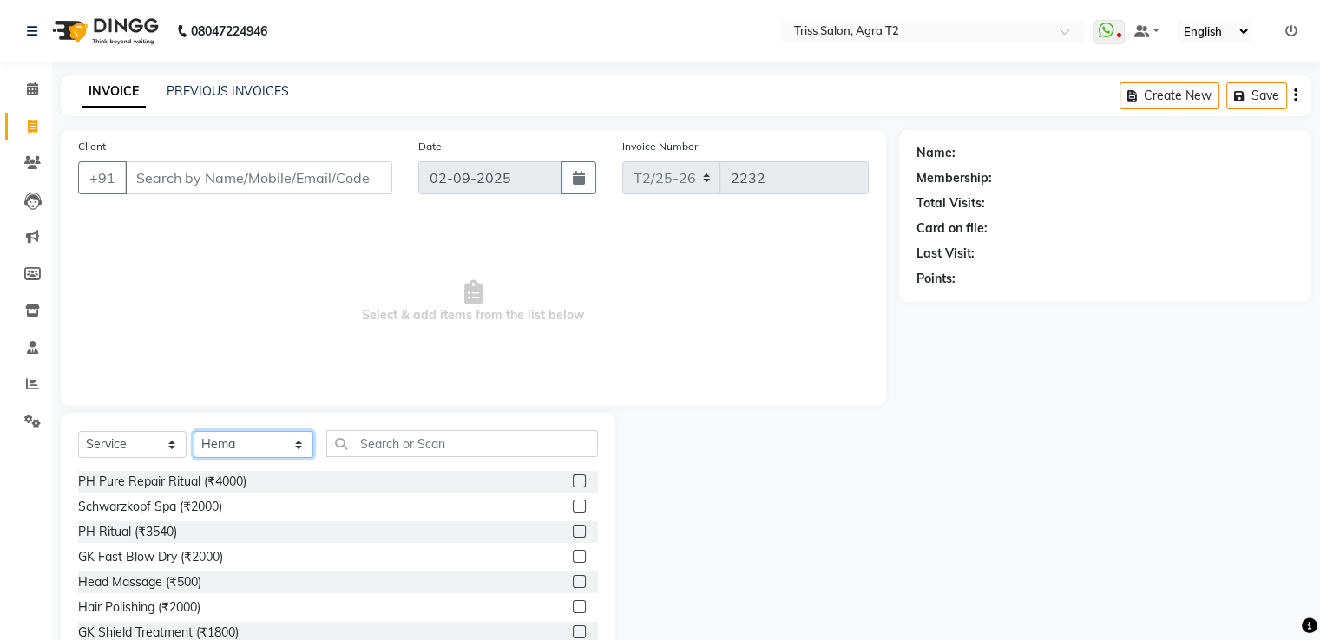
select select "14769"
click at [193, 432] on select "Select Stylist [PERSON_NAME] [PERSON_NAME] Huma Kajal [PERSON_NAME] [PERSON_NAM…" at bounding box center [253, 444] width 120 height 27
click at [360, 438] on input "text" at bounding box center [461, 443] width 271 height 27
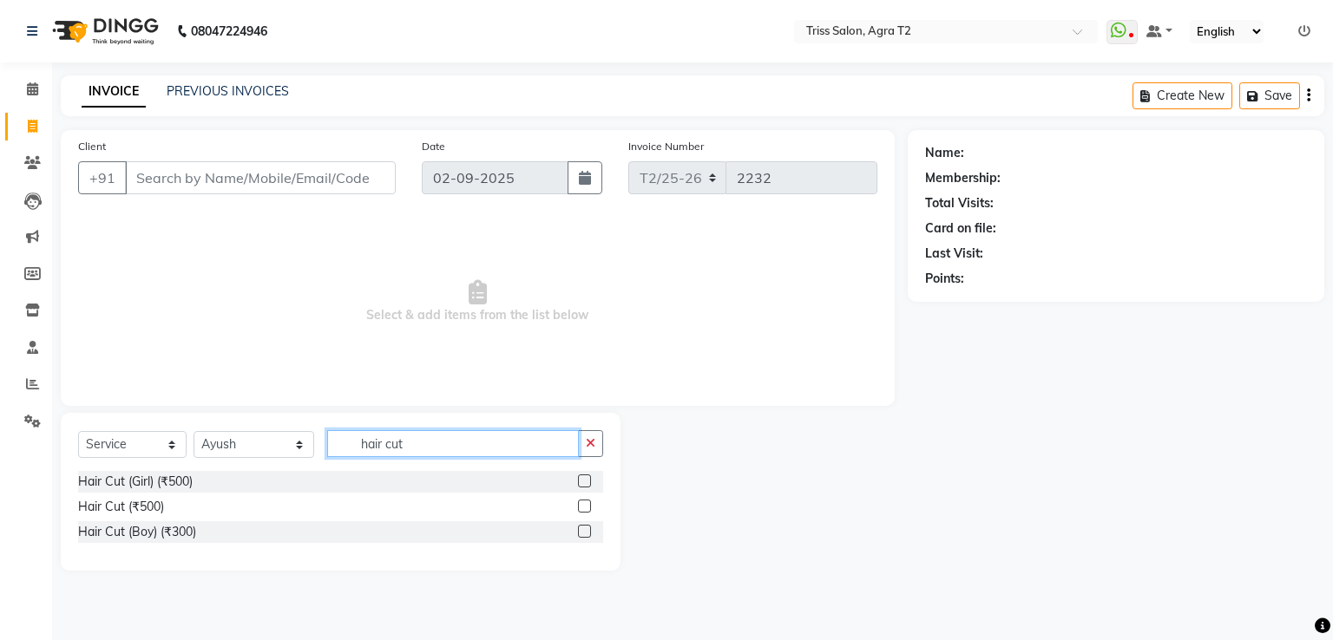
type input "hair cut"
click at [586, 507] on label at bounding box center [584, 506] width 13 height 13
click at [586, 507] on input "checkbox" at bounding box center [583, 507] width 11 height 11
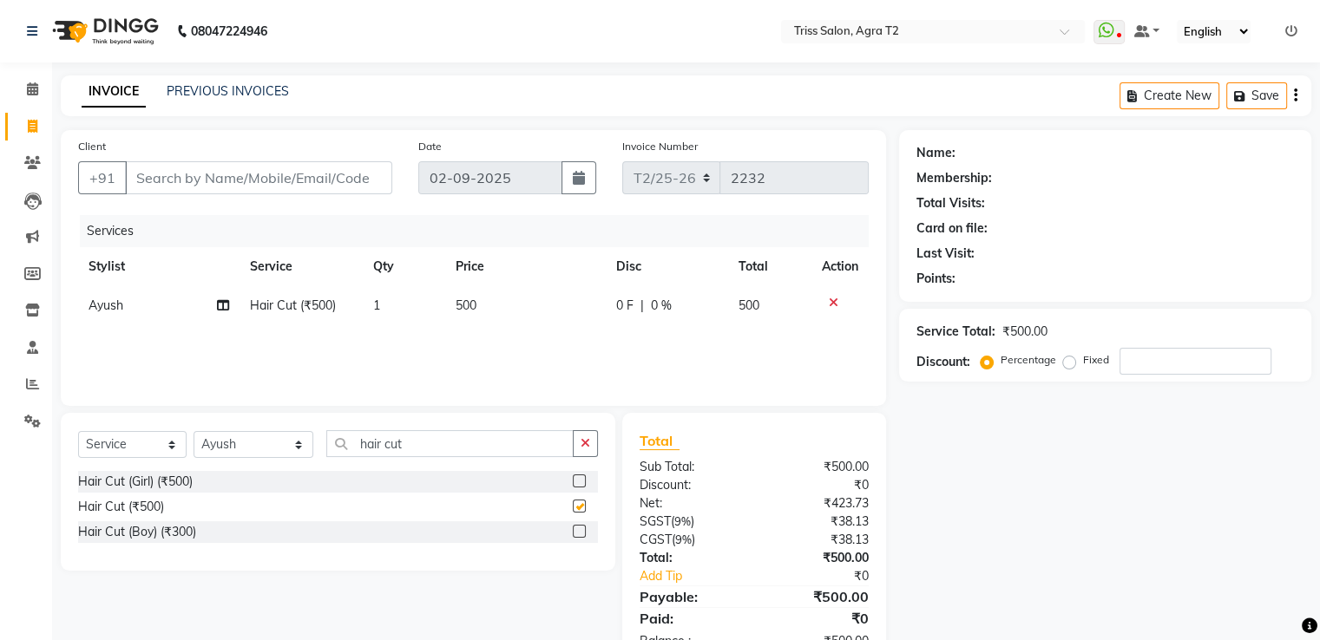
checkbox input "false"
click at [587, 449] on icon "button" at bounding box center [585, 443] width 10 height 12
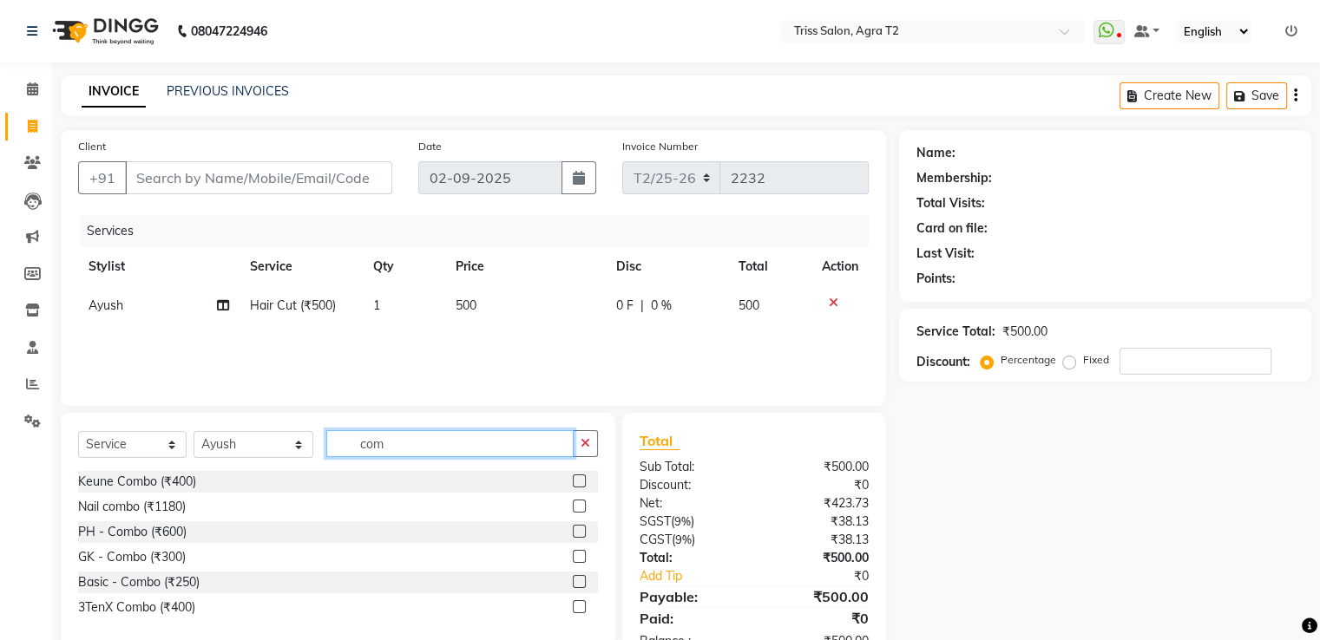
type input "com"
click at [583, 609] on label at bounding box center [579, 606] width 13 height 13
click at [583, 609] on input "checkbox" at bounding box center [578, 607] width 11 height 11
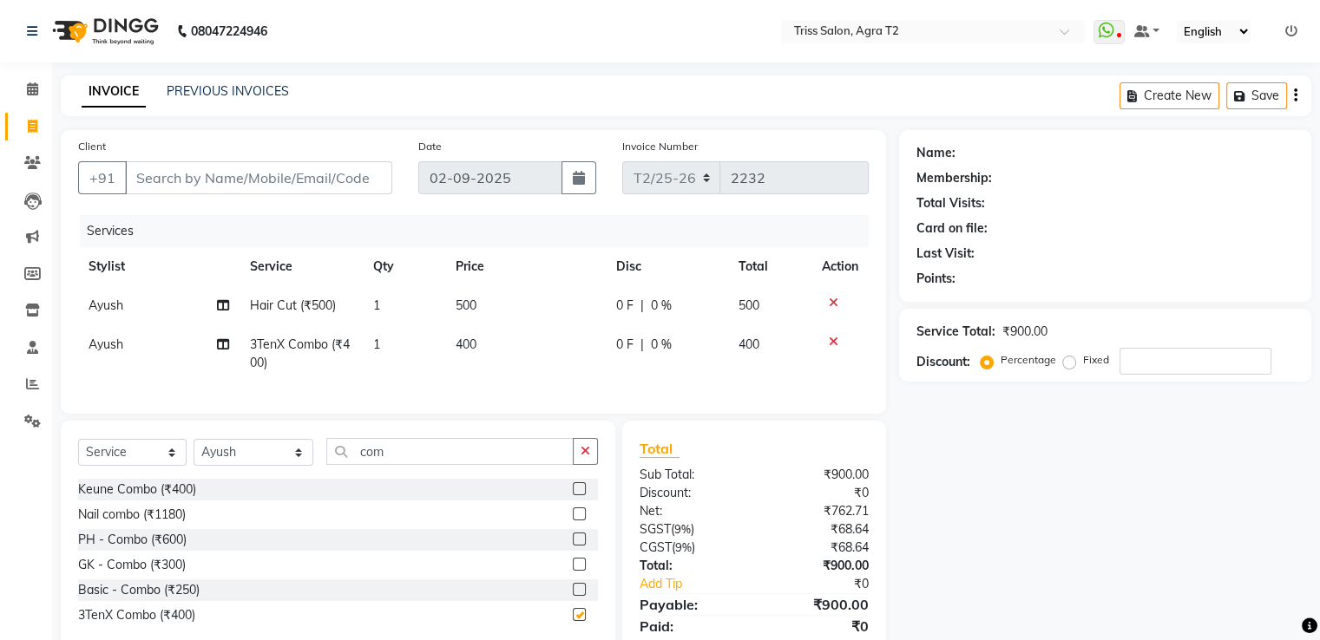
checkbox input "false"
click at [204, 176] on input "Client" at bounding box center [258, 177] width 267 height 33
type input "v"
type input "0"
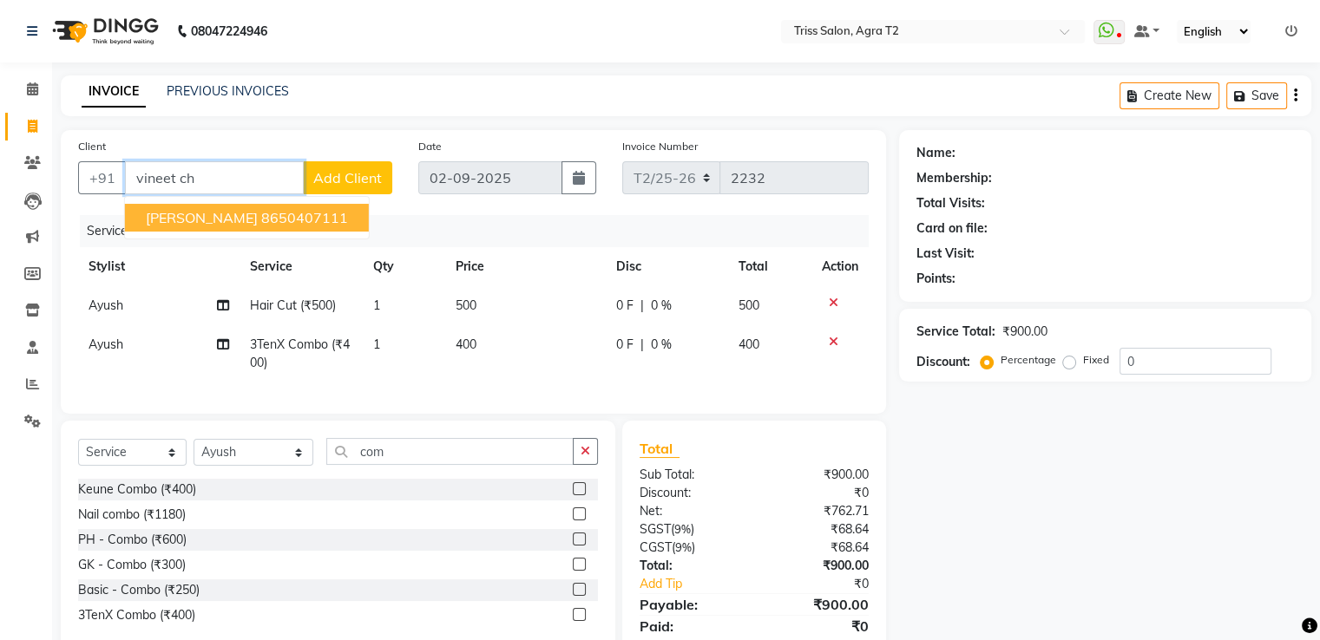
click at [279, 207] on button "Vineet Chandra 8650407111" at bounding box center [247, 218] width 244 height 28
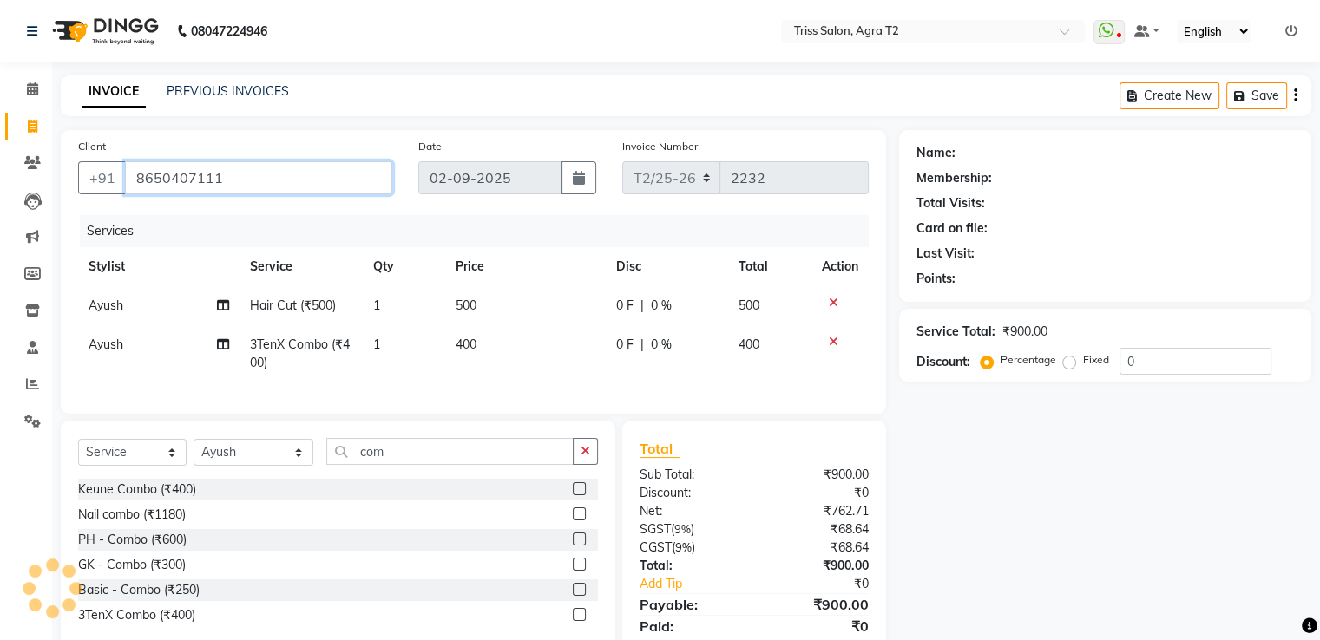
type input "8650407111"
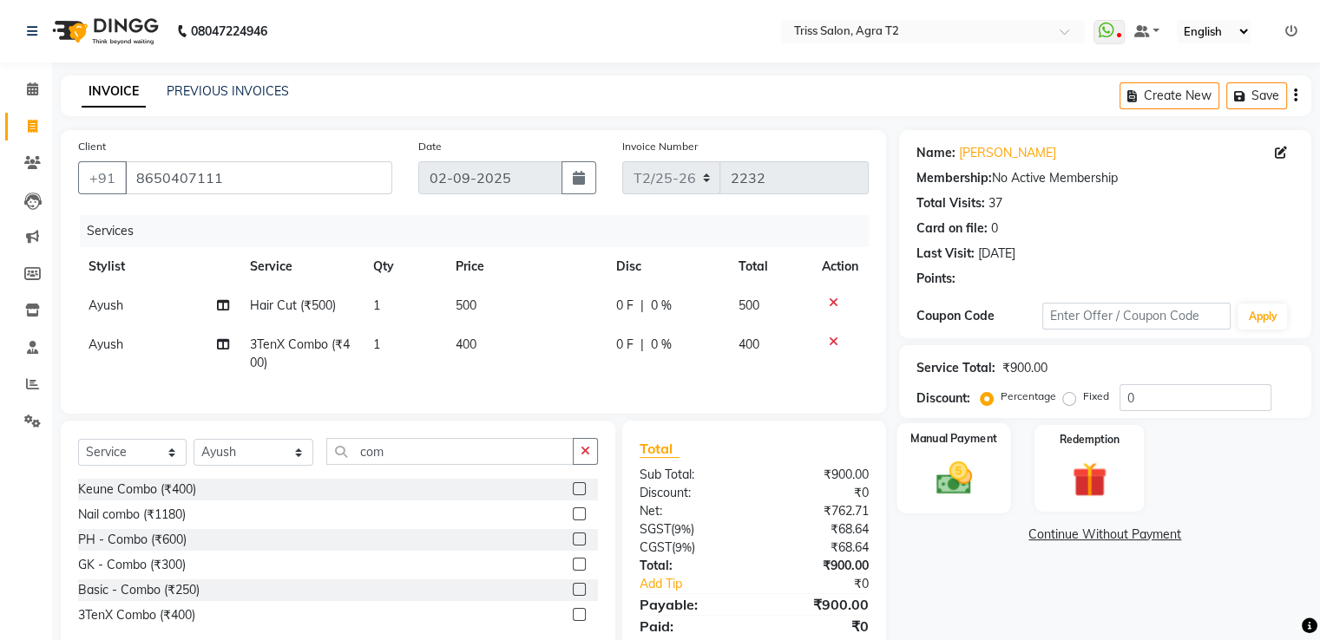
click at [961, 484] on img at bounding box center [953, 479] width 58 height 42
click at [1085, 539] on span "CASH" at bounding box center [1090, 536] width 37 height 20
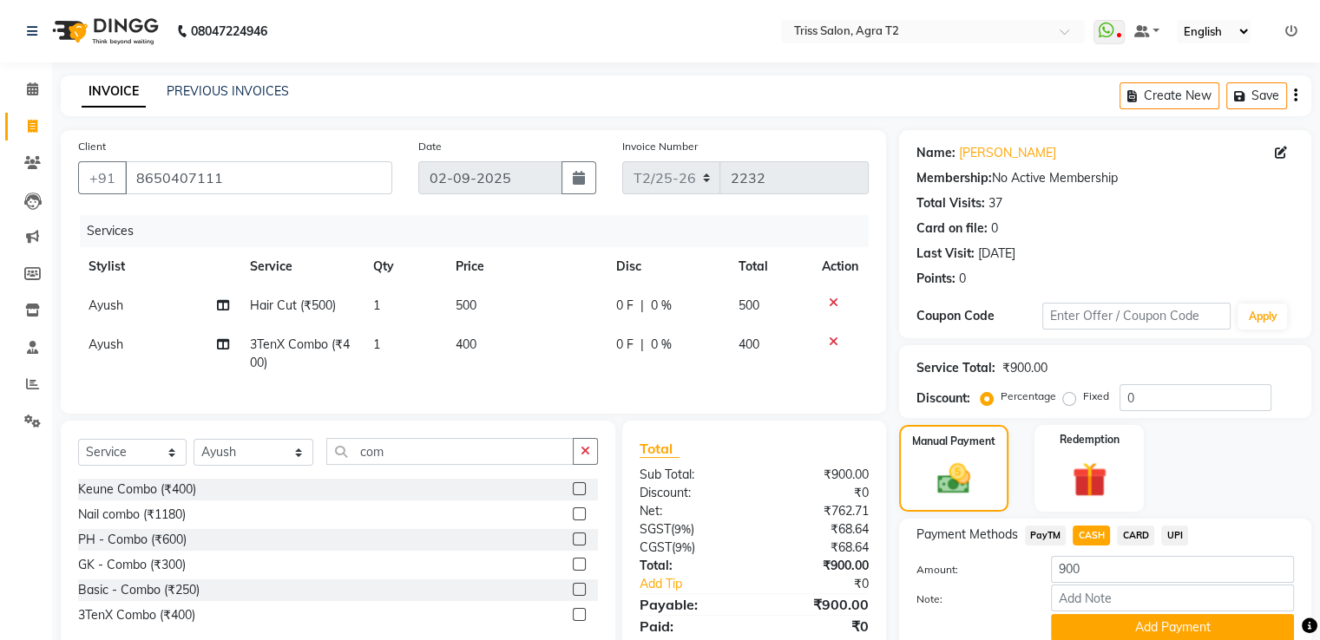
scroll to position [75, 0]
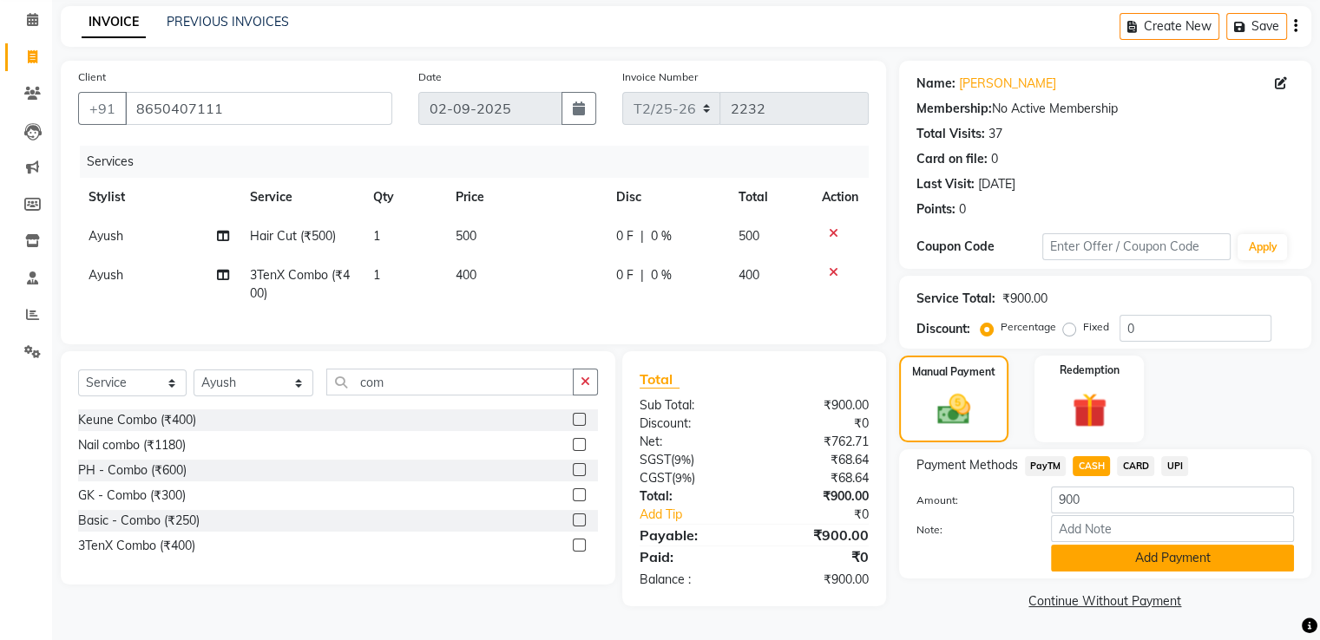
click at [1147, 545] on button "Add Payment" at bounding box center [1172, 558] width 243 height 27
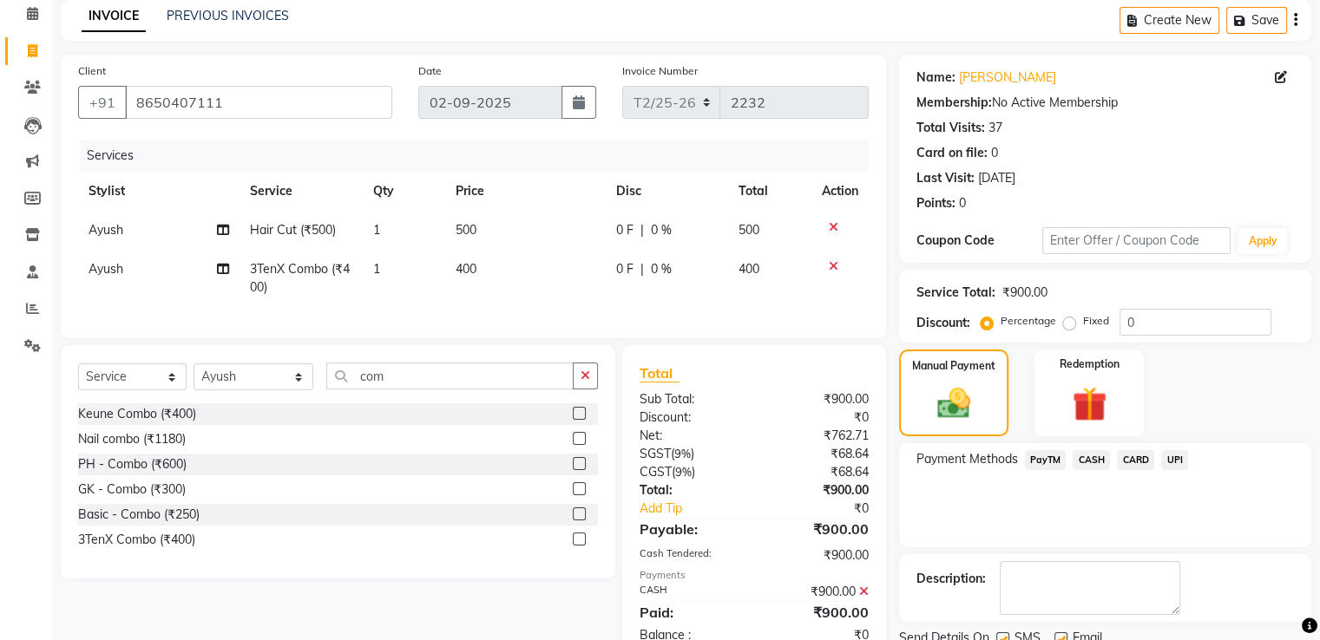
scroll to position [141, 0]
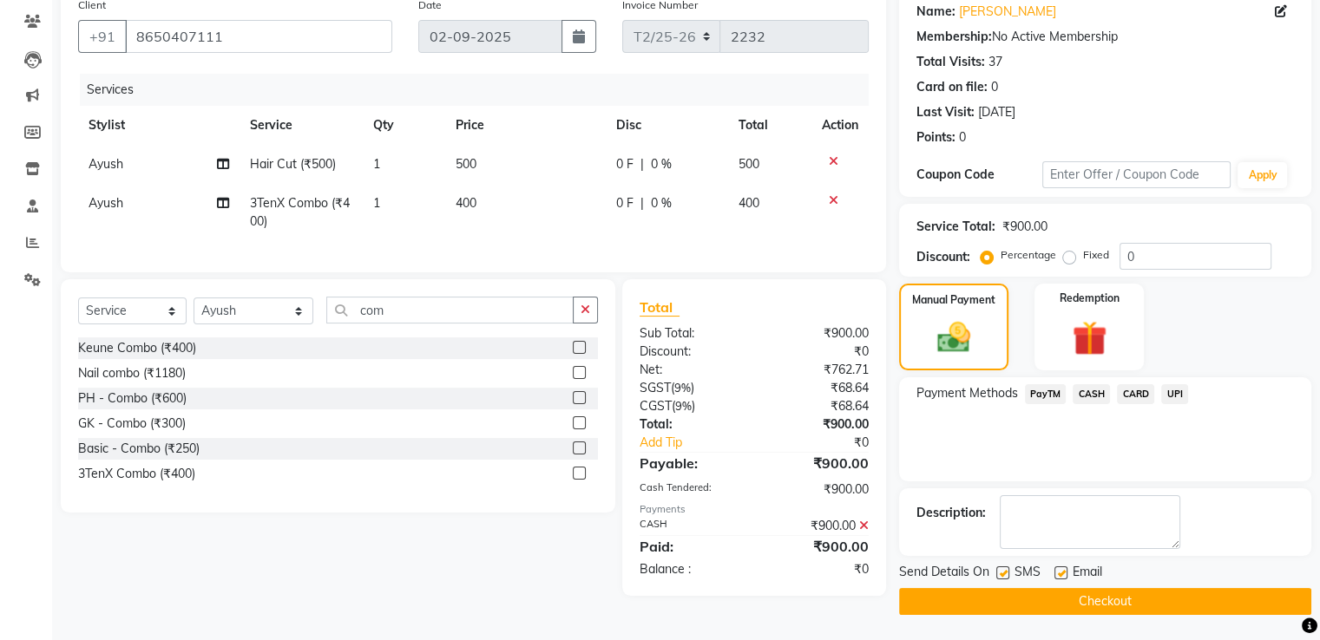
click at [1112, 603] on button "Checkout" at bounding box center [1105, 601] width 412 height 27
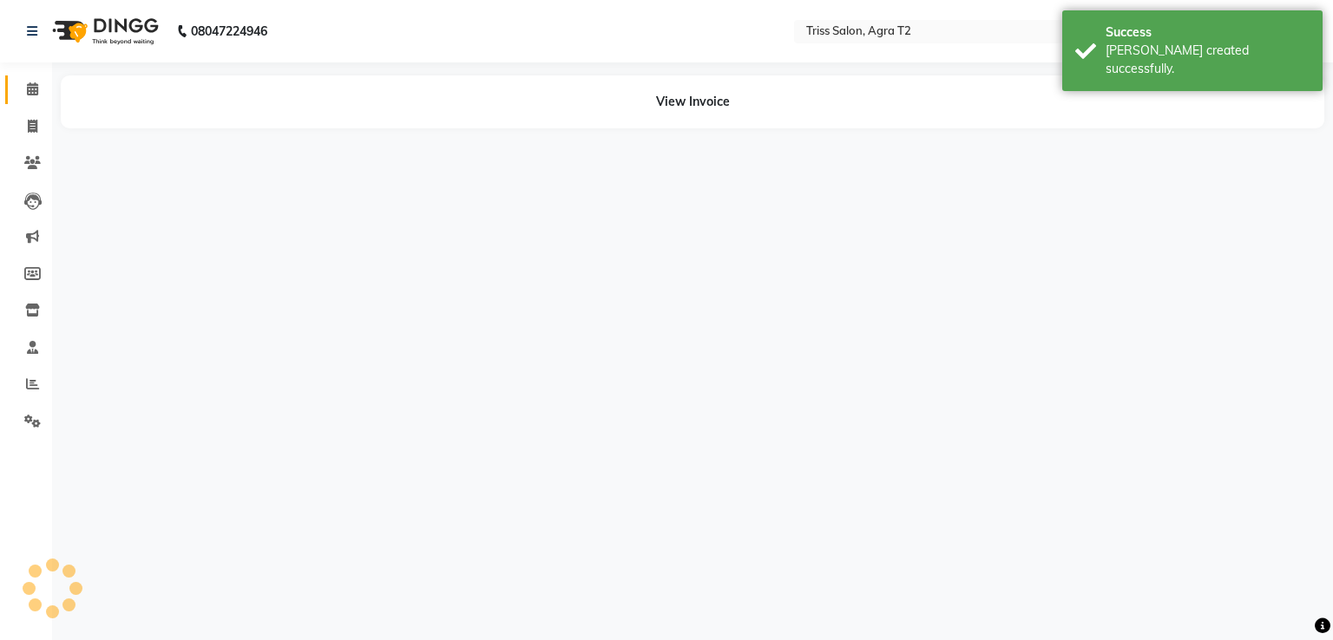
click at [44, 83] on span at bounding box center [32, 90] width 30 height 20
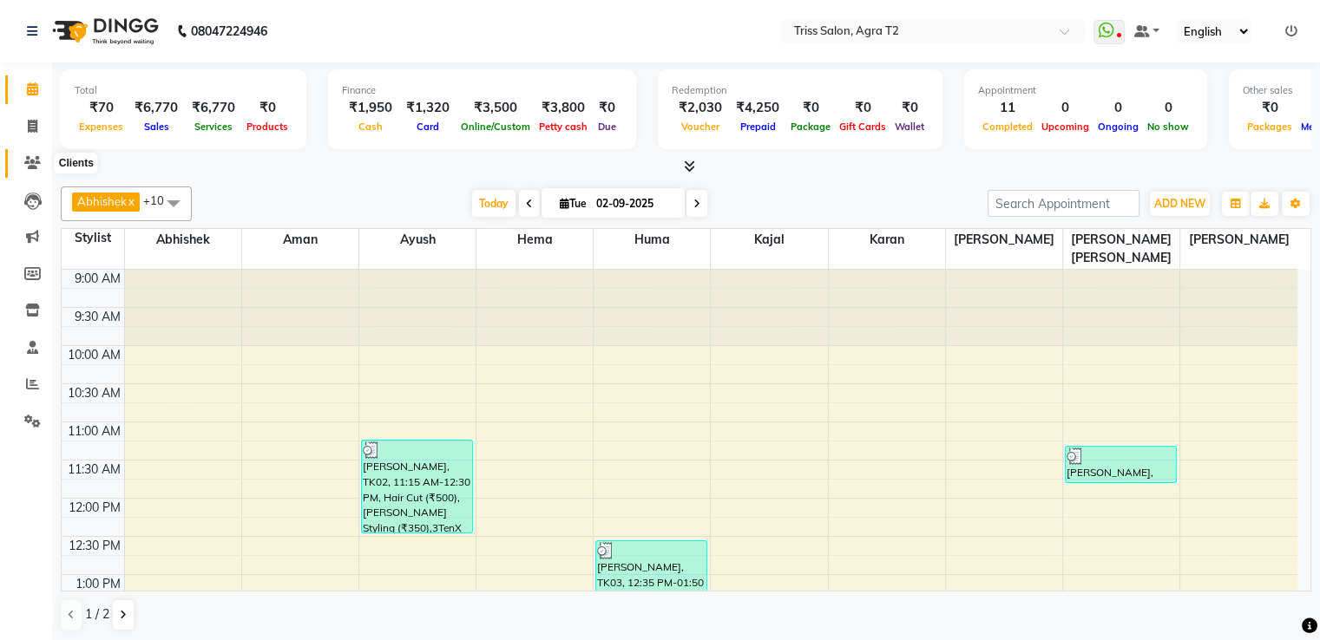
click at [35, 161] on icon at bounding box center [32, 162] width 16 height 13
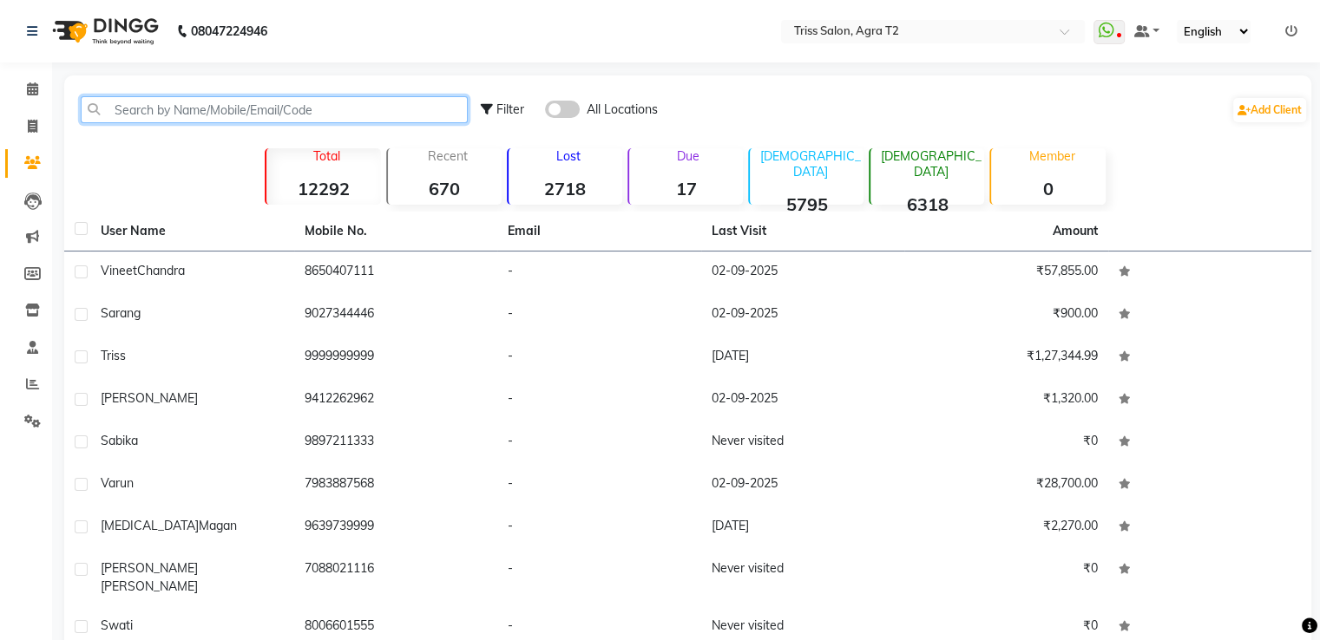
paste input "8171452011"
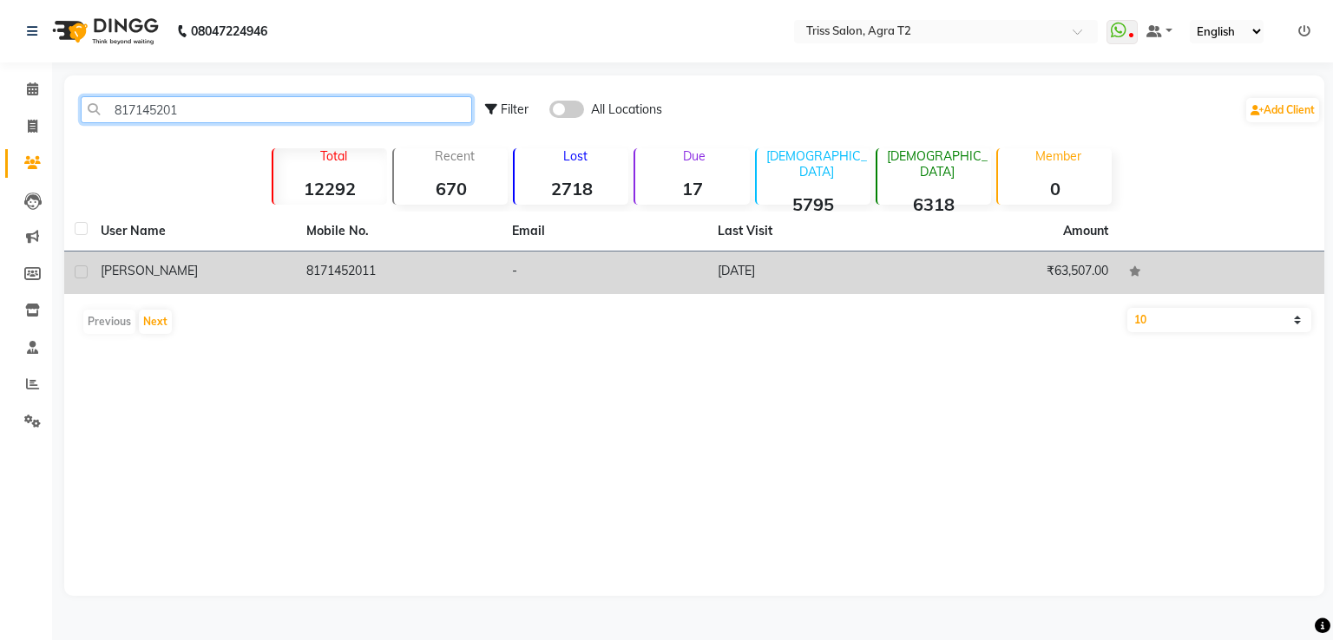
type input "817145201"
click at [348, 265] on td "8171452011" at bounding box center [399, 273] width 206 height 43
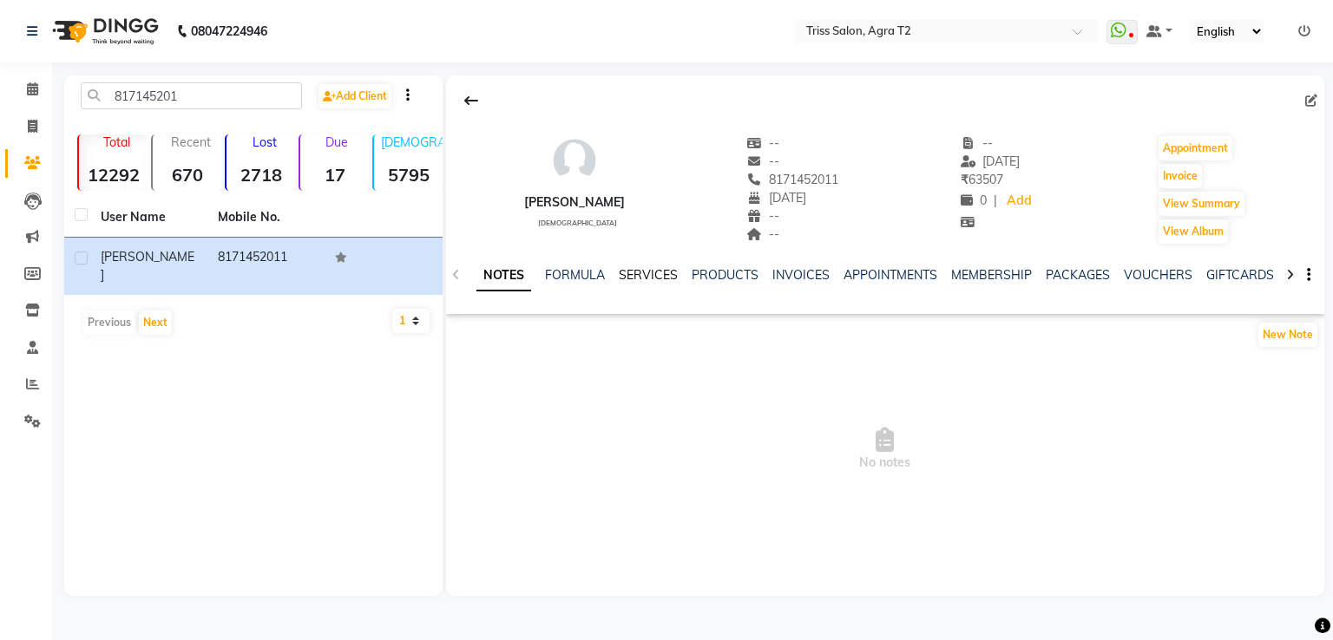
click at [642, 275] on link "SERVICES" at bounding box center [648, 275] width 59 height 16
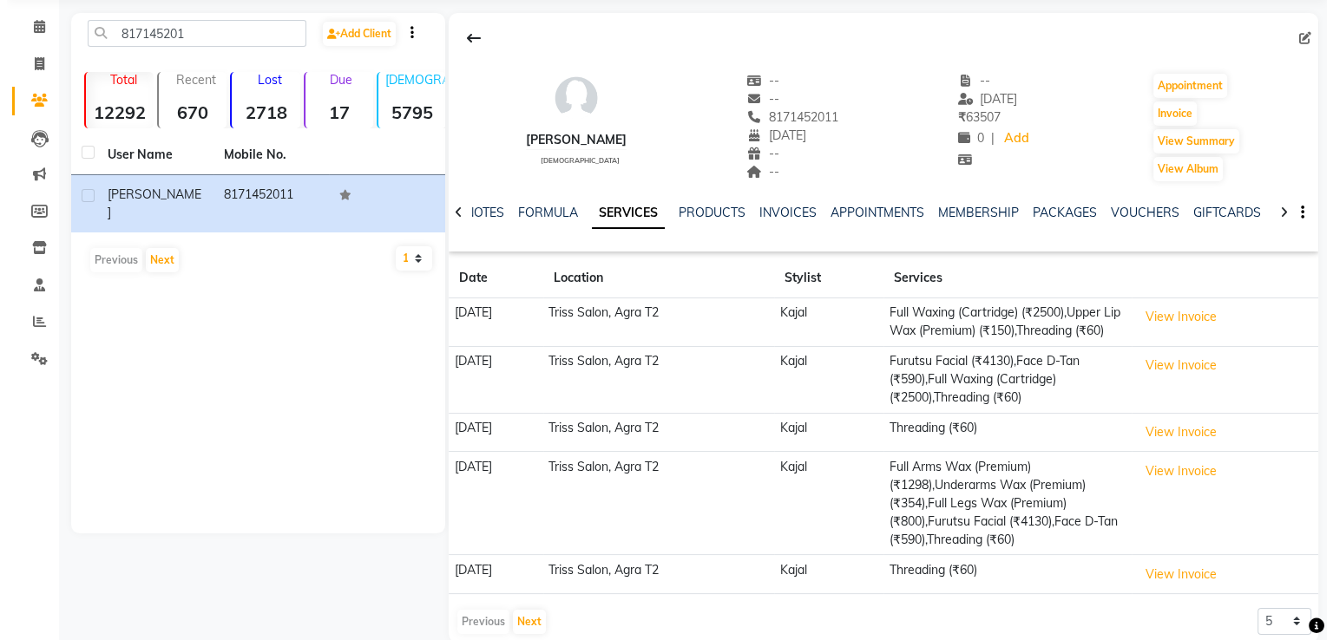
scroll to position [108, 0]
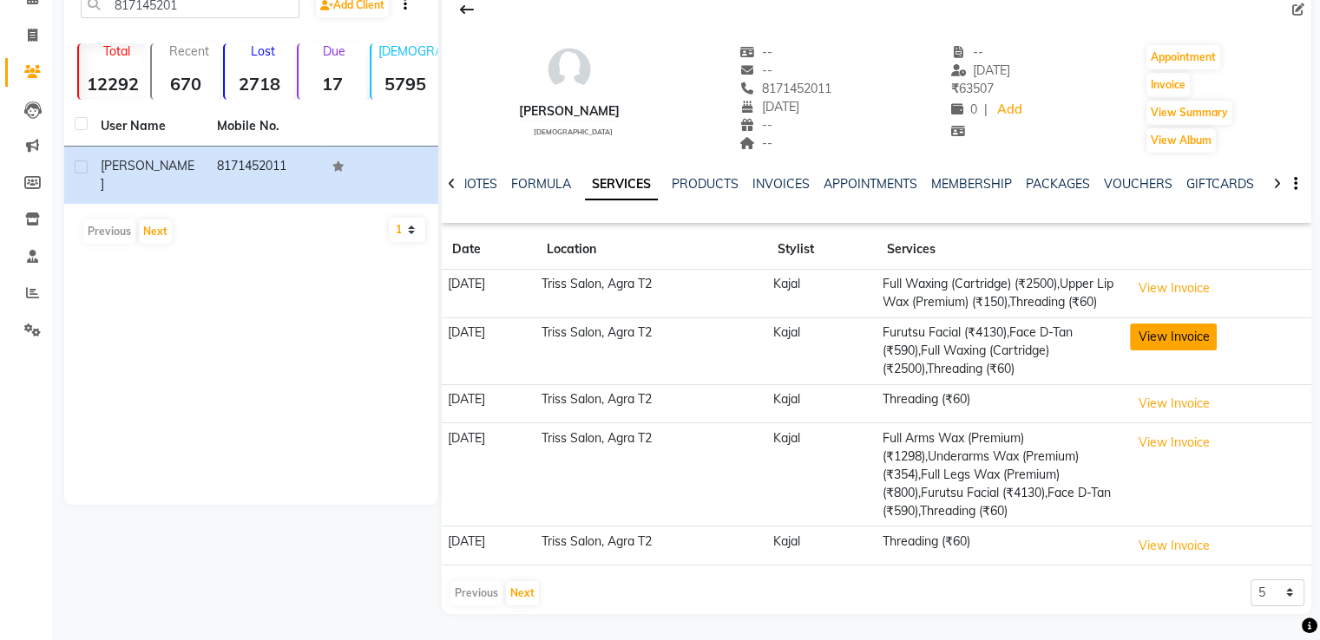
click at [1176, 341] on button "View Invoice" at bounding box center [1173, 337] width 87 height 27
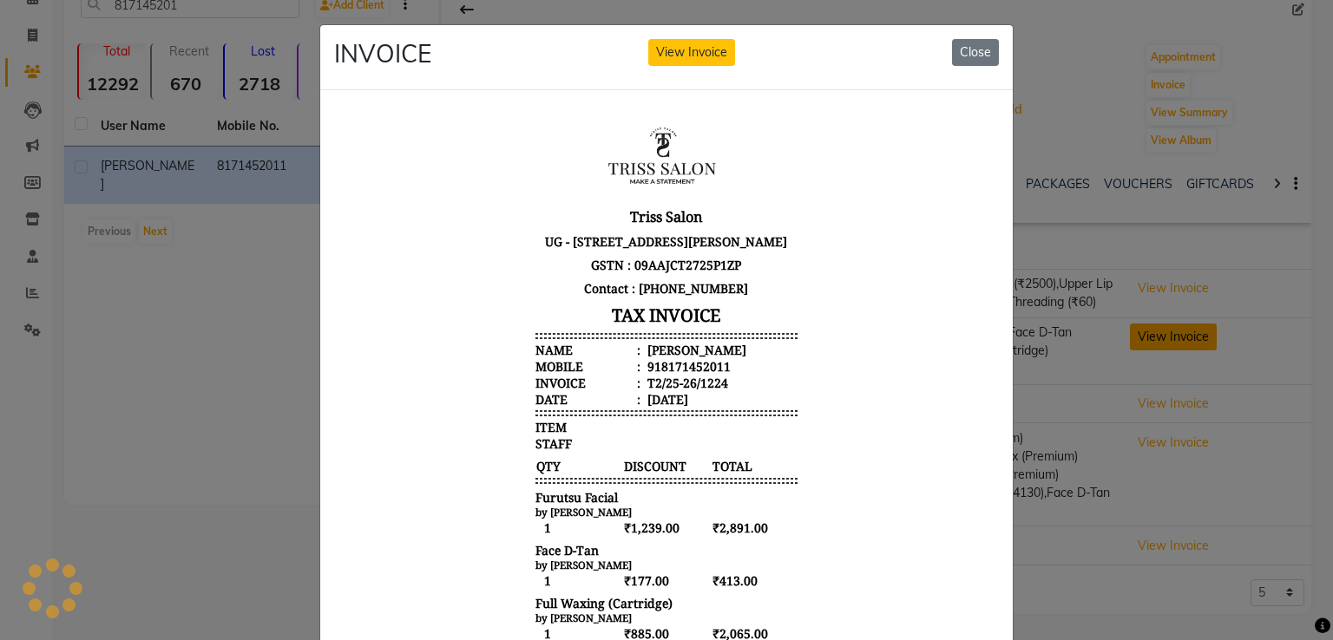
scroll to position [0, 0]
click at [955, 50] on button "Close" at bounding box center [975, 52] width 47 height 27
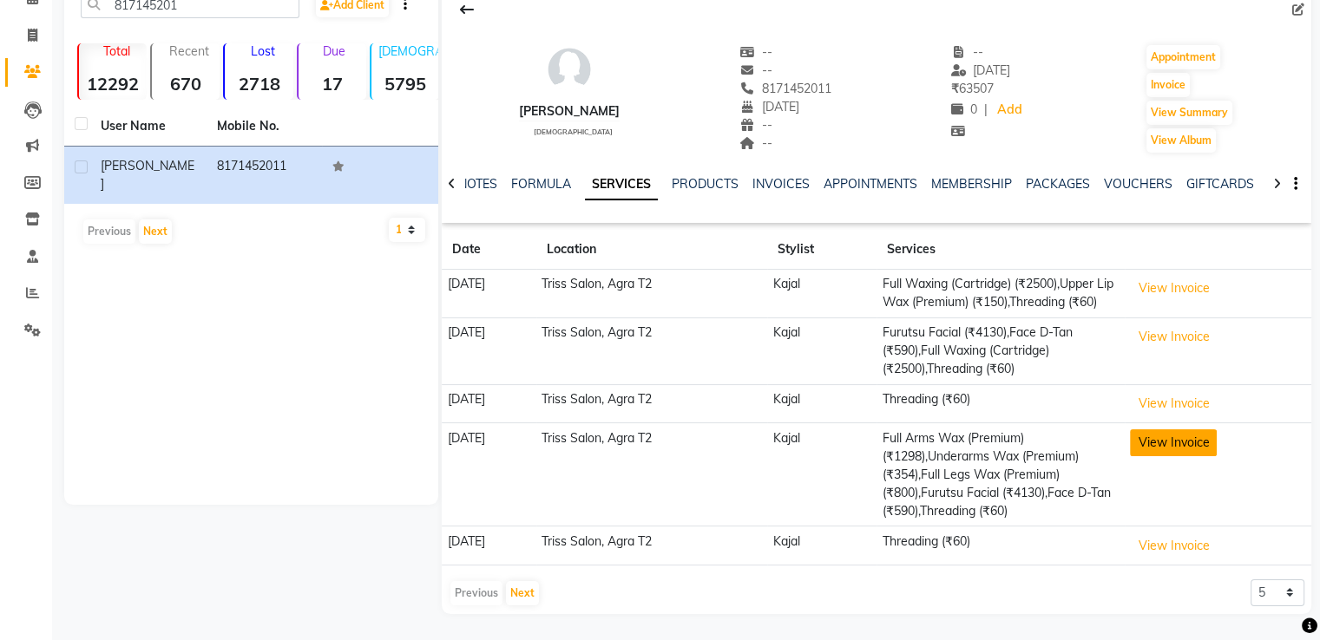
click at [1170, 443] on button "View Invoice" at bounding box center [1173, 443] width 87 height 27
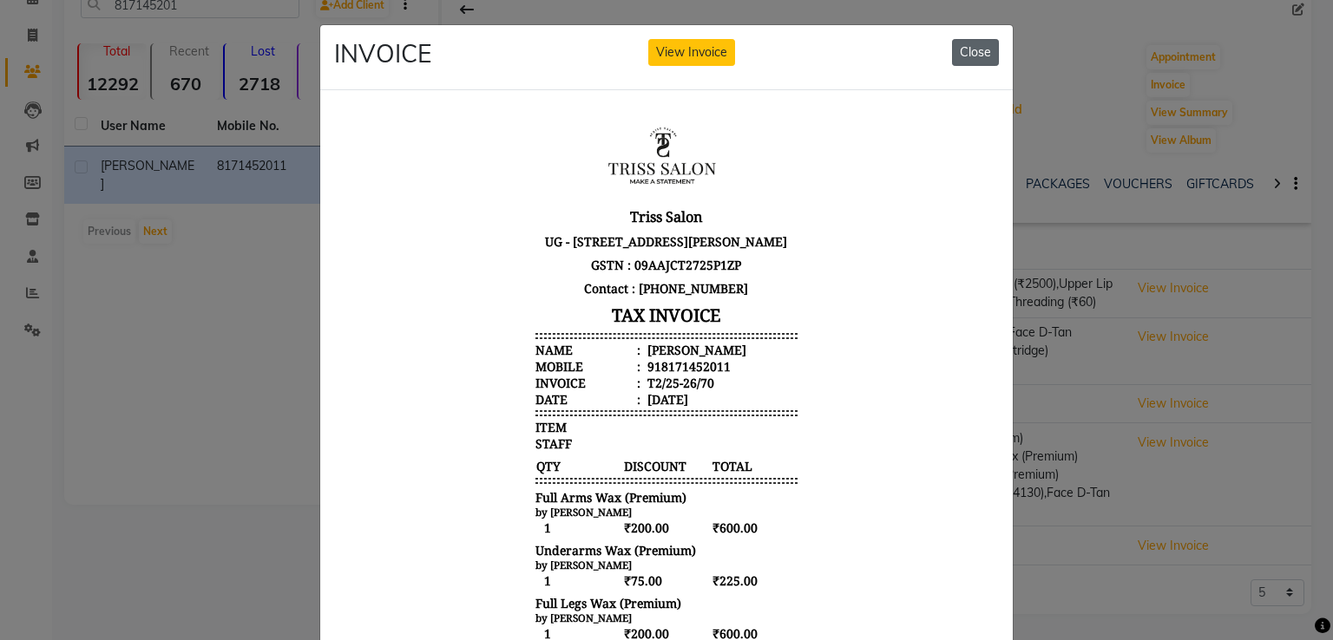
click at [964, 53] on button "Close" at bounding box center [975, 52] width 47 height 27
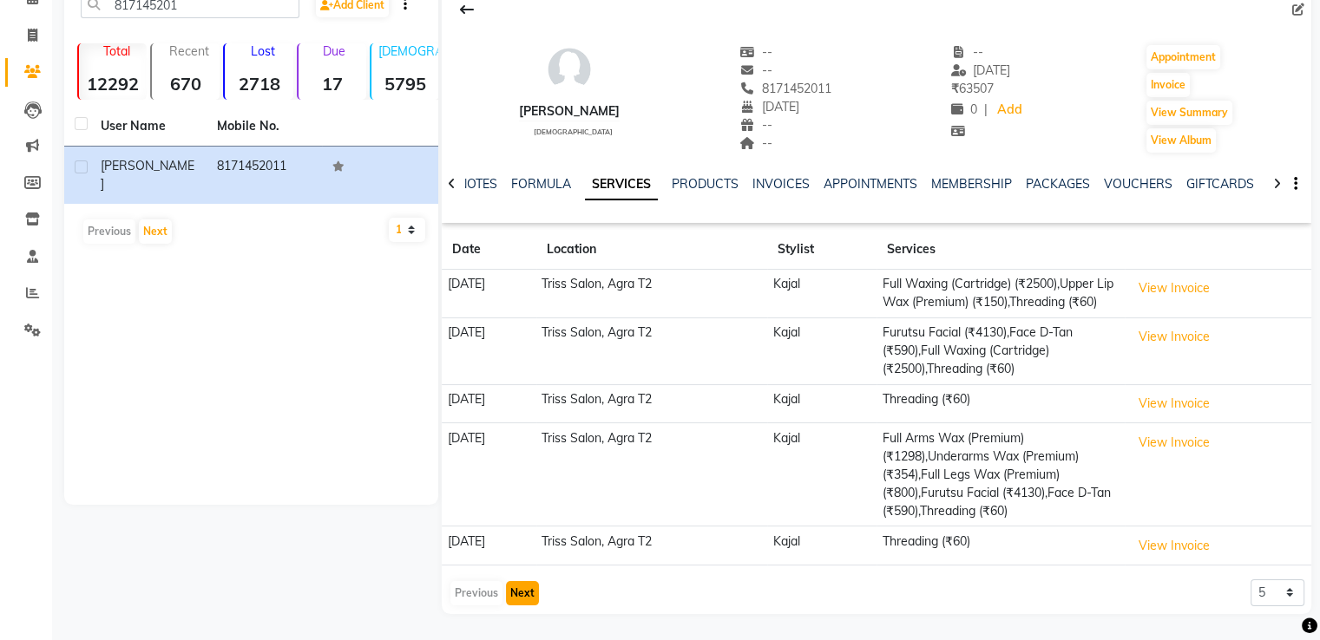
click at [527, 591] on button "Next" at bounding box center [522, 593] width 33 height 24
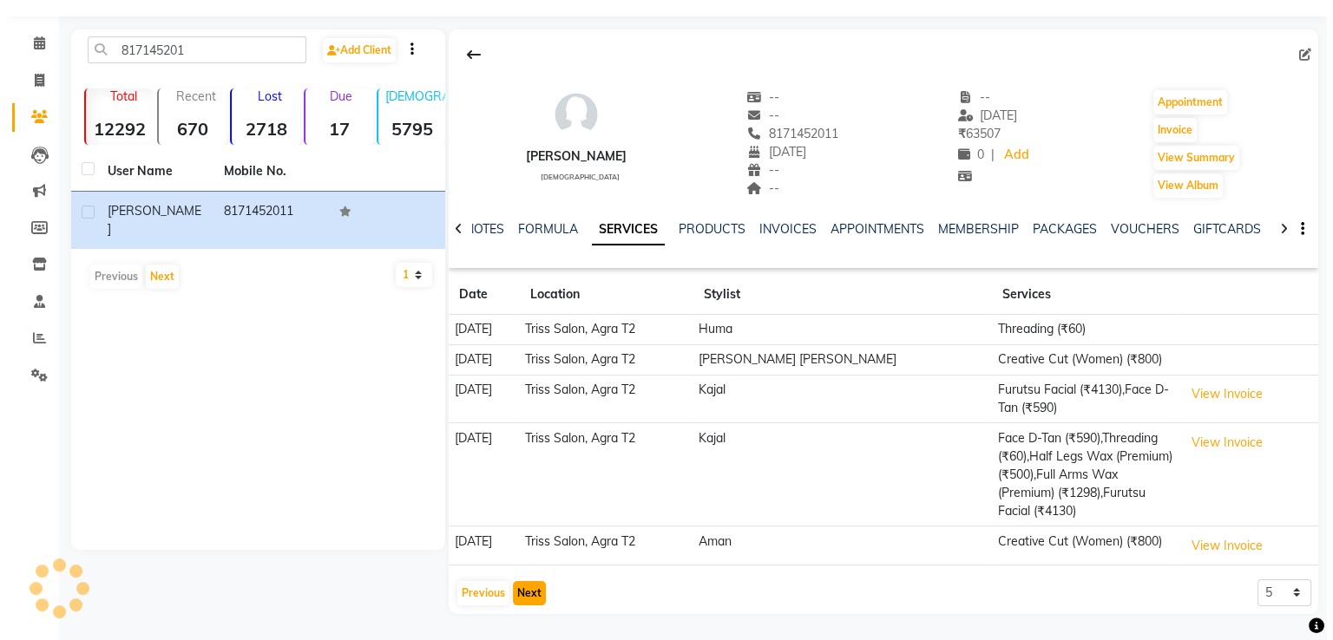
scroll to position [26, 0]
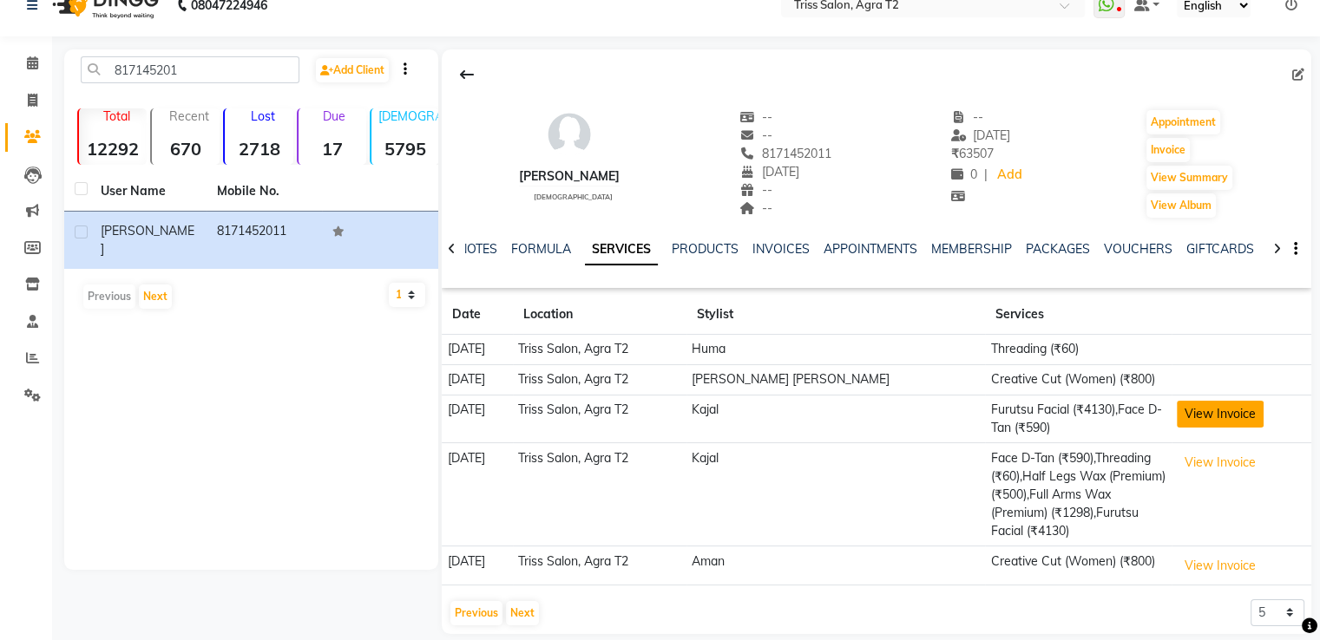
click at [1177, 418] on button "View Invoice" at bounding box center [1220, 414] width 87 height 27
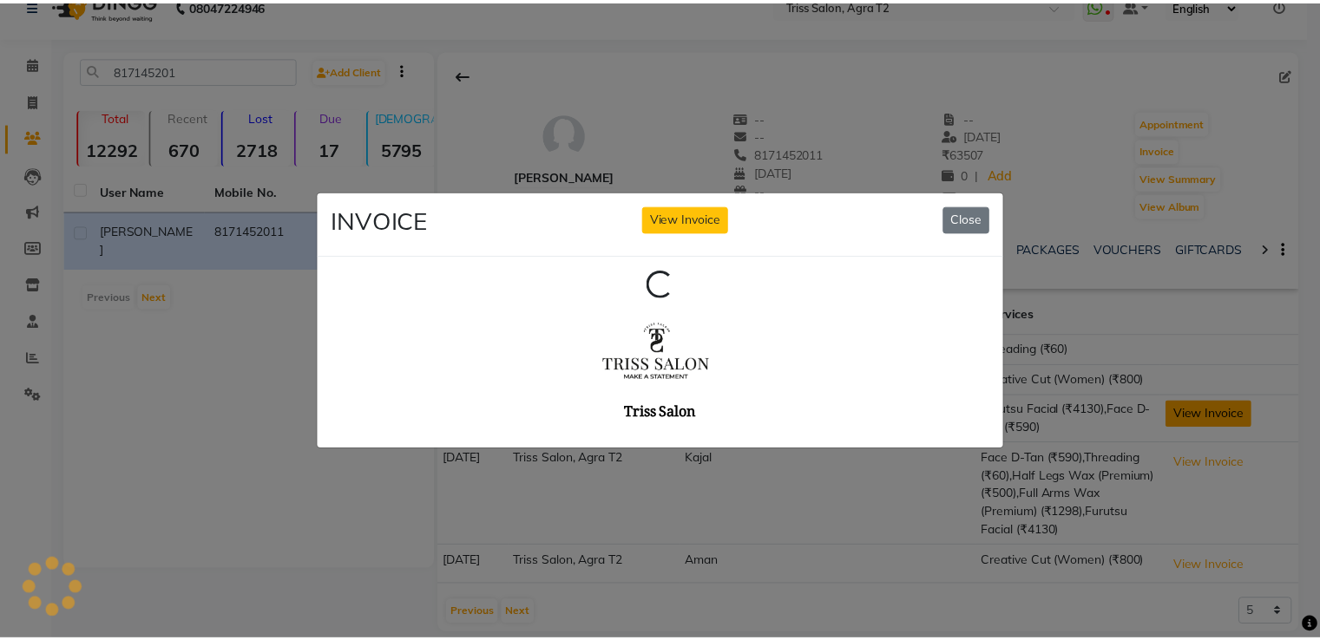
scroll to position [0, 0]
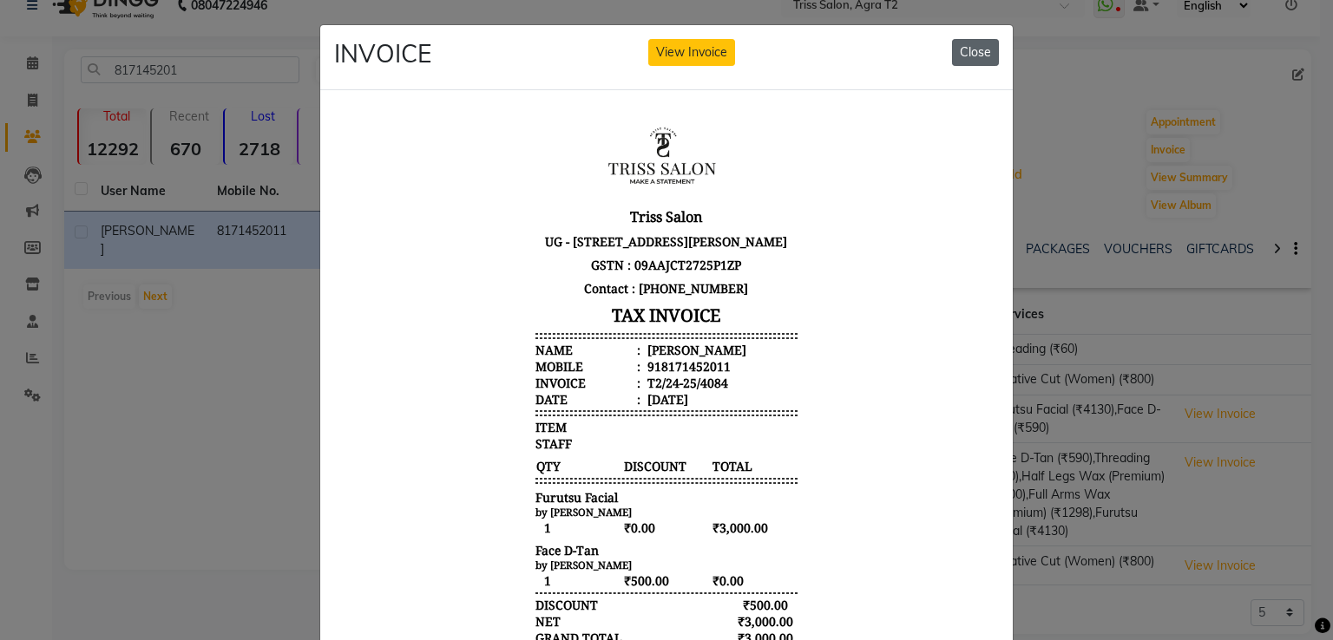
click at [974, 53] on button "Close" at bounding box center [975, 52] width 47 height 27
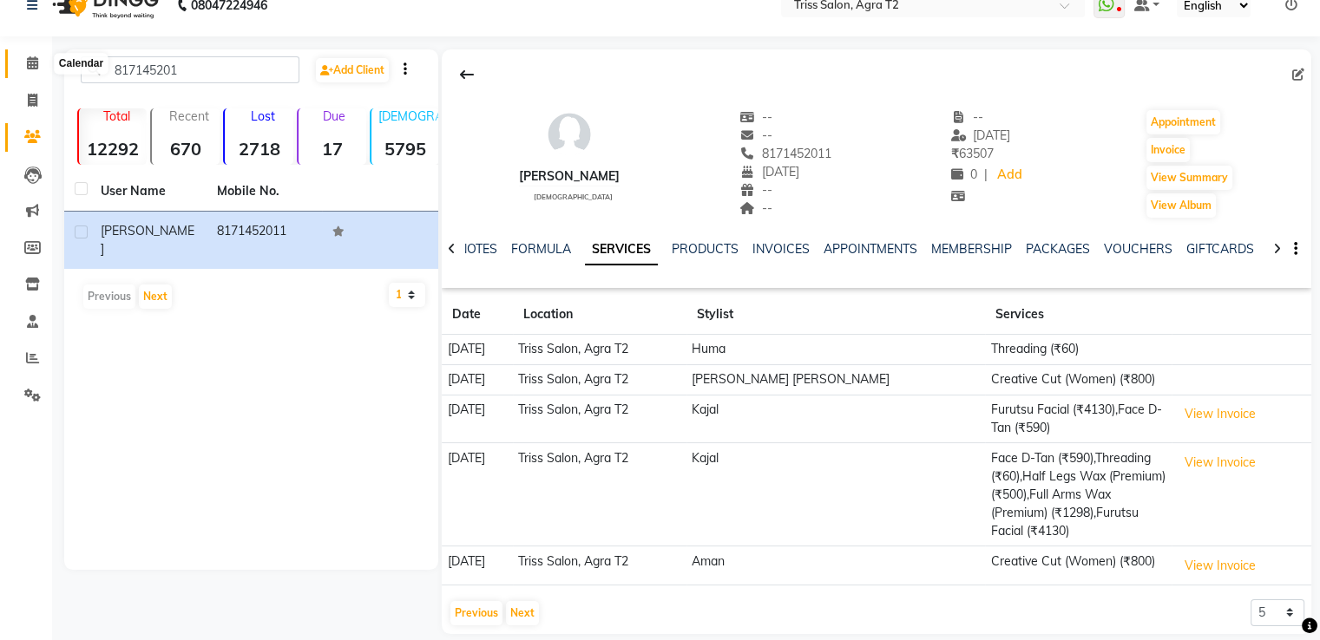
click at [34, 63] on icon at bounding box center [32, 62] width 11 height 13
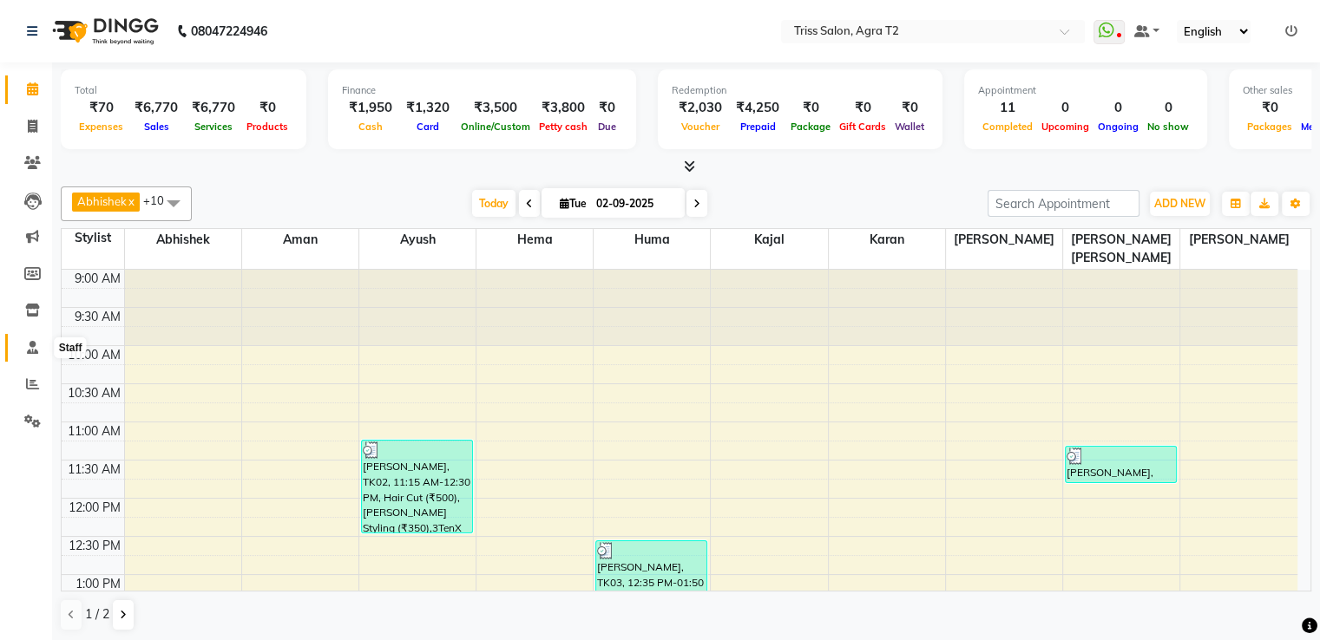
click at [31, 346] on icon at bounding box center [32, 347] width 11 height 13
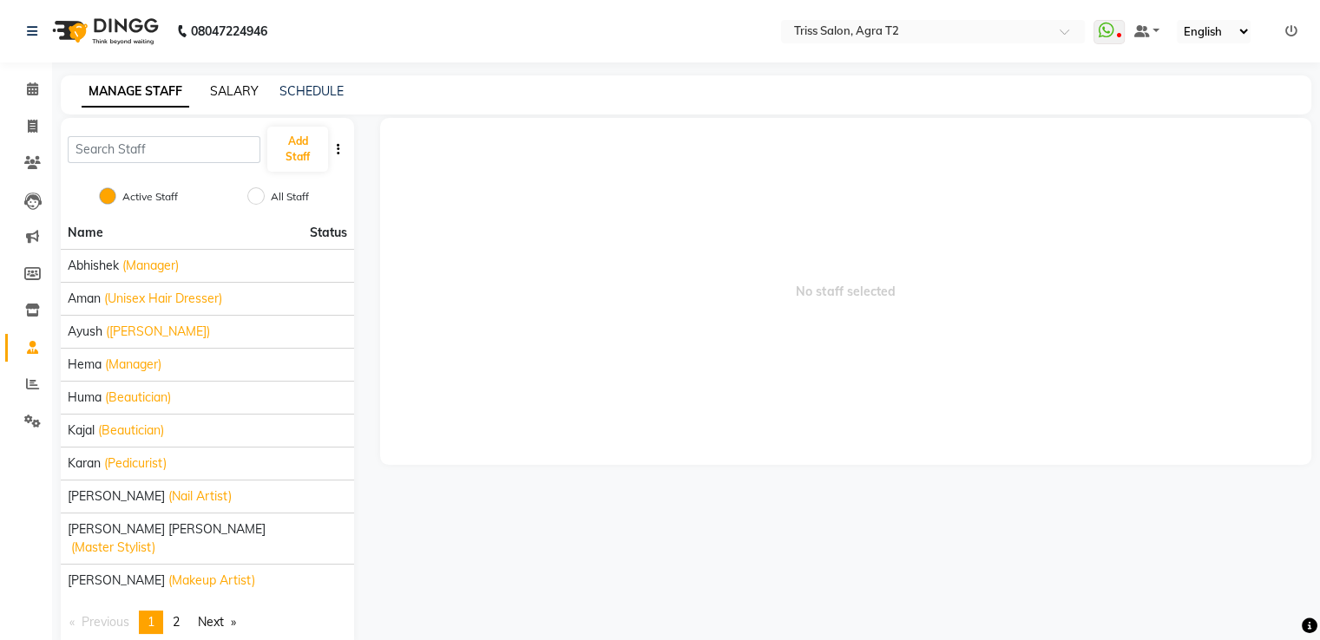
click at [233, 94] on link "SALARY" at bounding box center [234, 91] width 49 height 16
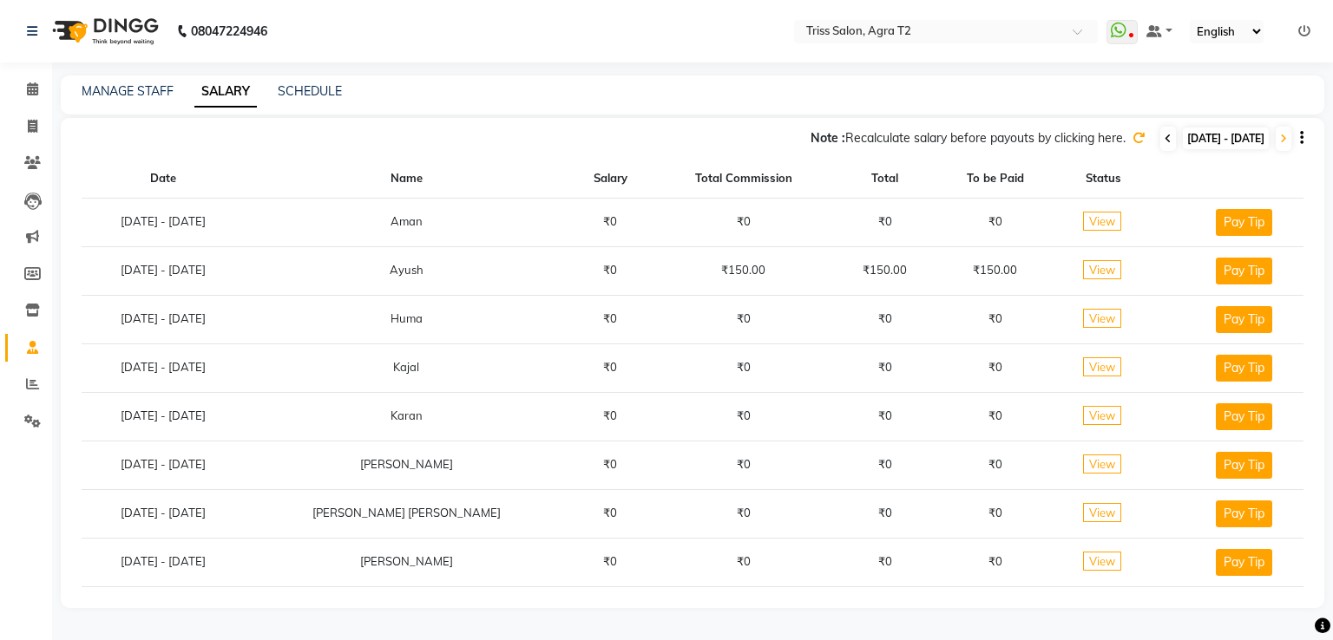
click at [1164, 135] on icon at bounding box center [1167, 139] width 7 height 10
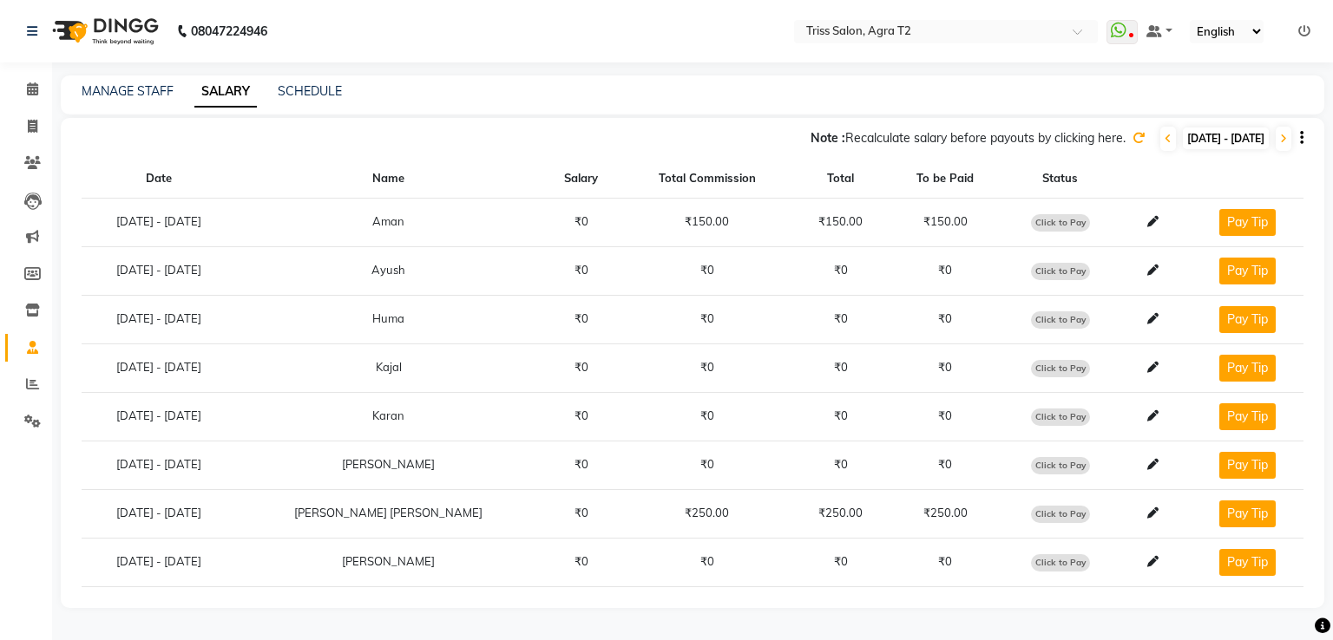
click at [1031, 222] on span "Click to Pay" at bounding box center [1060, 222] width 59 height 17
select select "1"
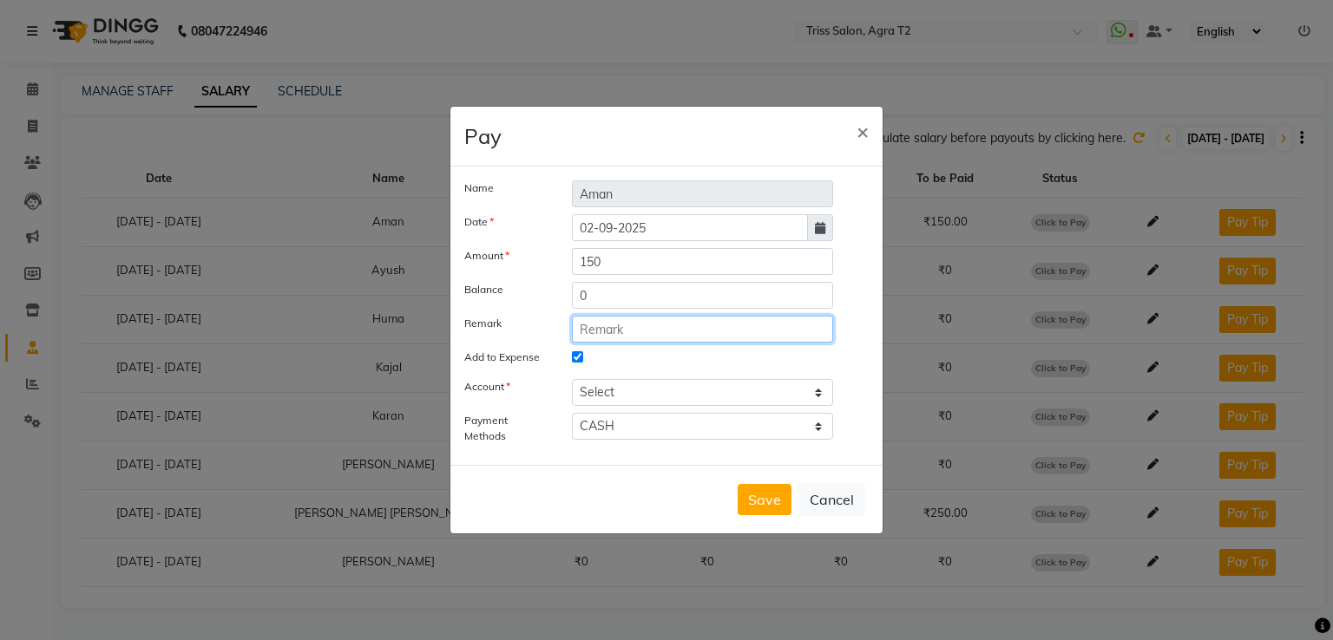
click at [605, 334] on input "text" at bounding box center [702, 329] width 261 height 27
type input "Daily incentive-1/9/25"
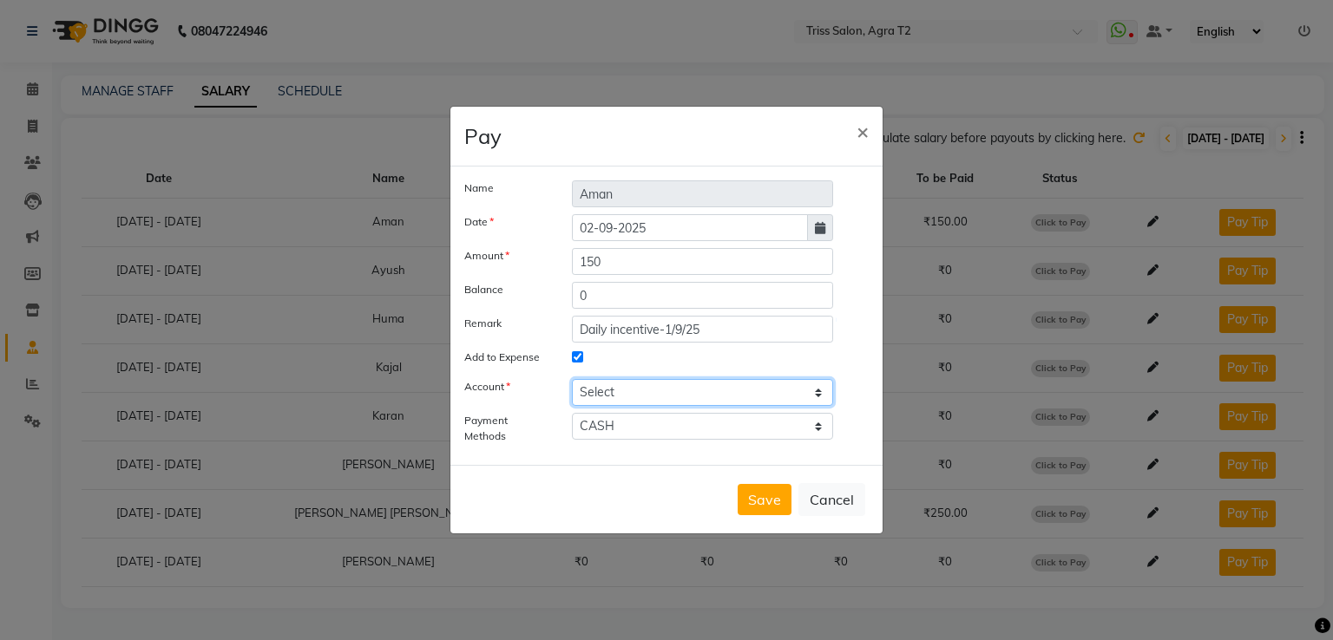
click at [608, 397] on select "Select Petty cash" at bounding box center [702, 392] width 261 height 27
select select "2533"
click at [572, 379] on select "Select Petty cash" at bounding box center [702, 392] width 261 height 27
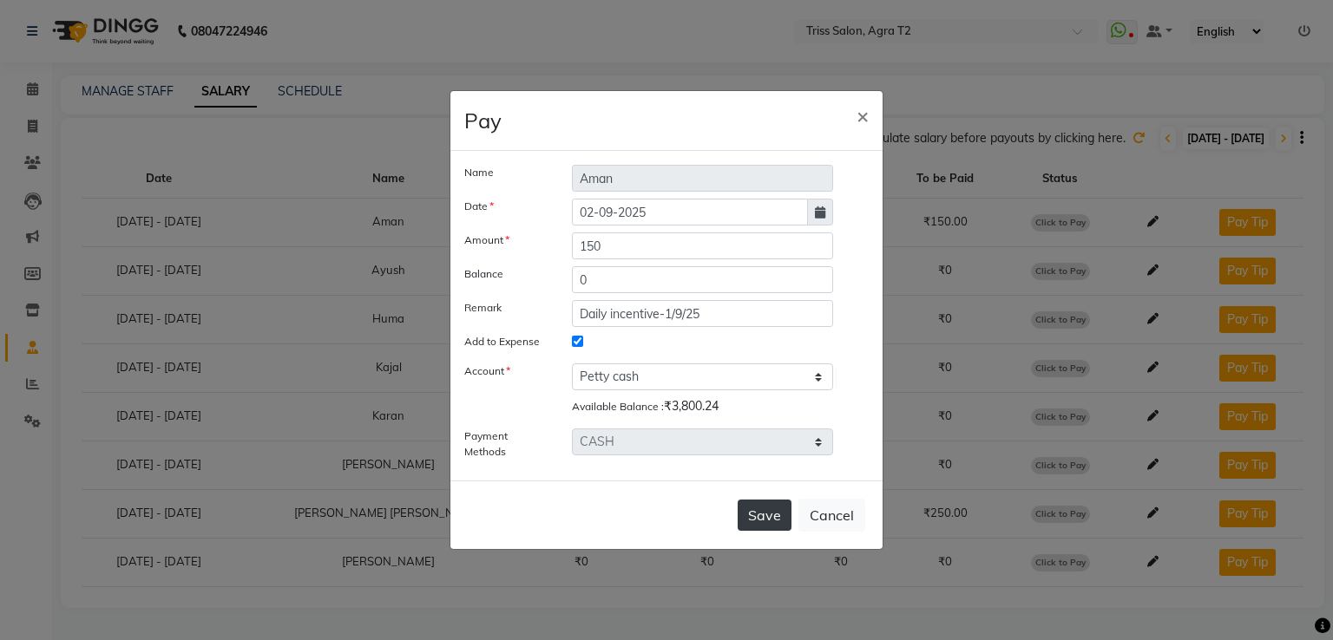
click at [757, 515] on button "Save" at bounding box center [765, 515] width 54 height 31
select select
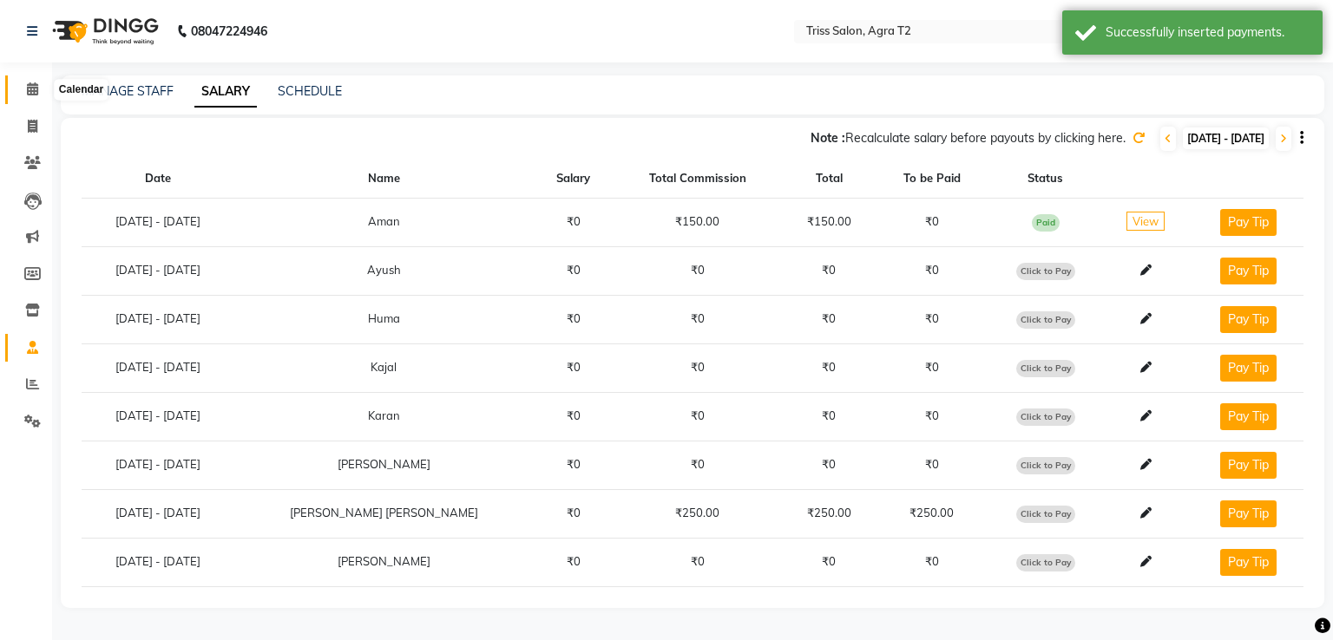
click at [27, 84] on icon at bounding box center [32, 88] width 11 height 13
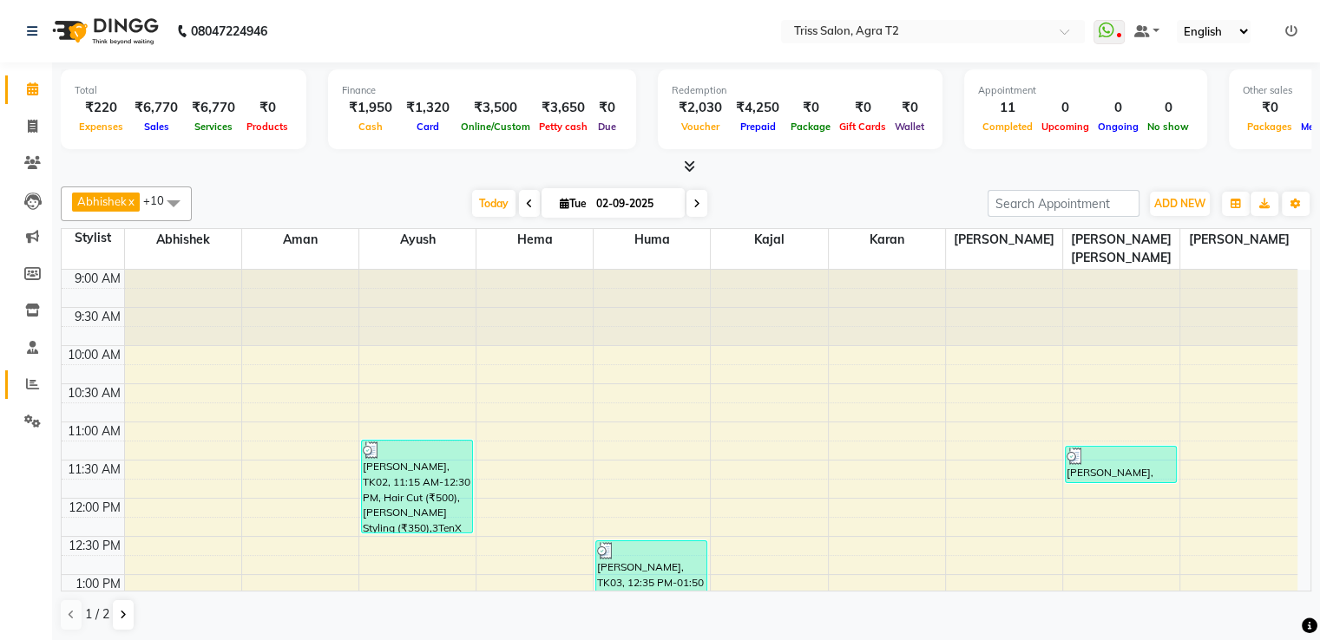
click at [21, 376] on span at bounding box center [32, 385] width 30 height 20
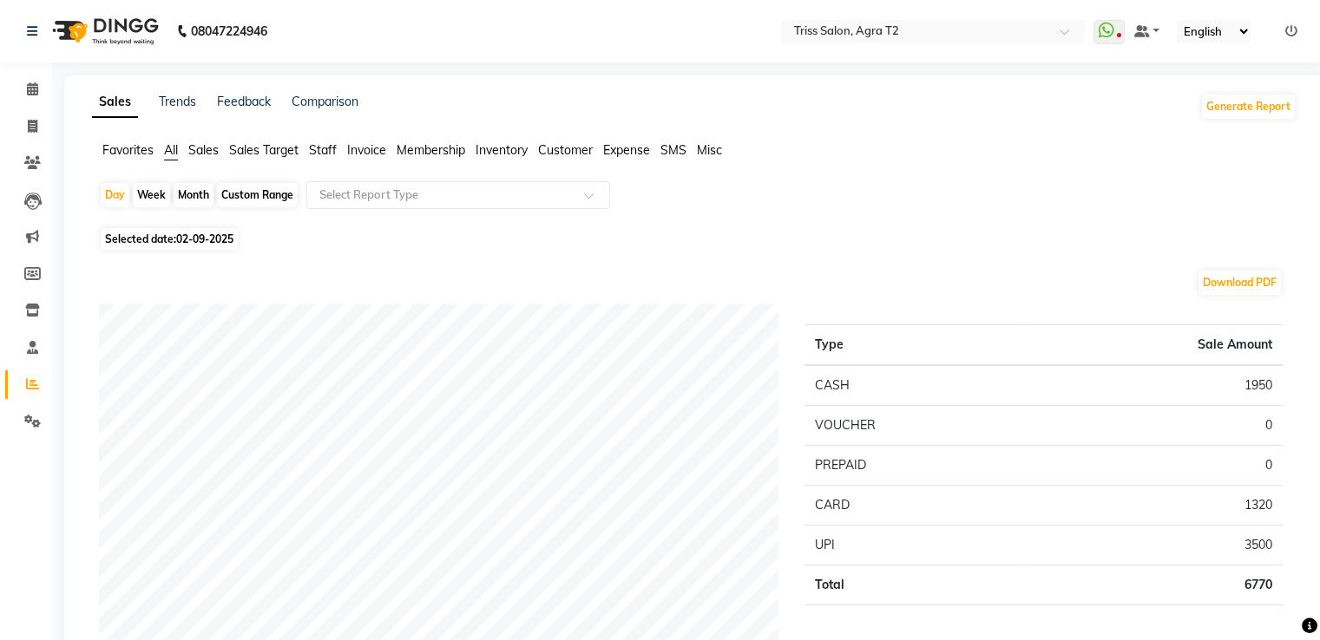
click at [326, 159] on li "Staff" at bounding box center [323, 150] width 28 height 18
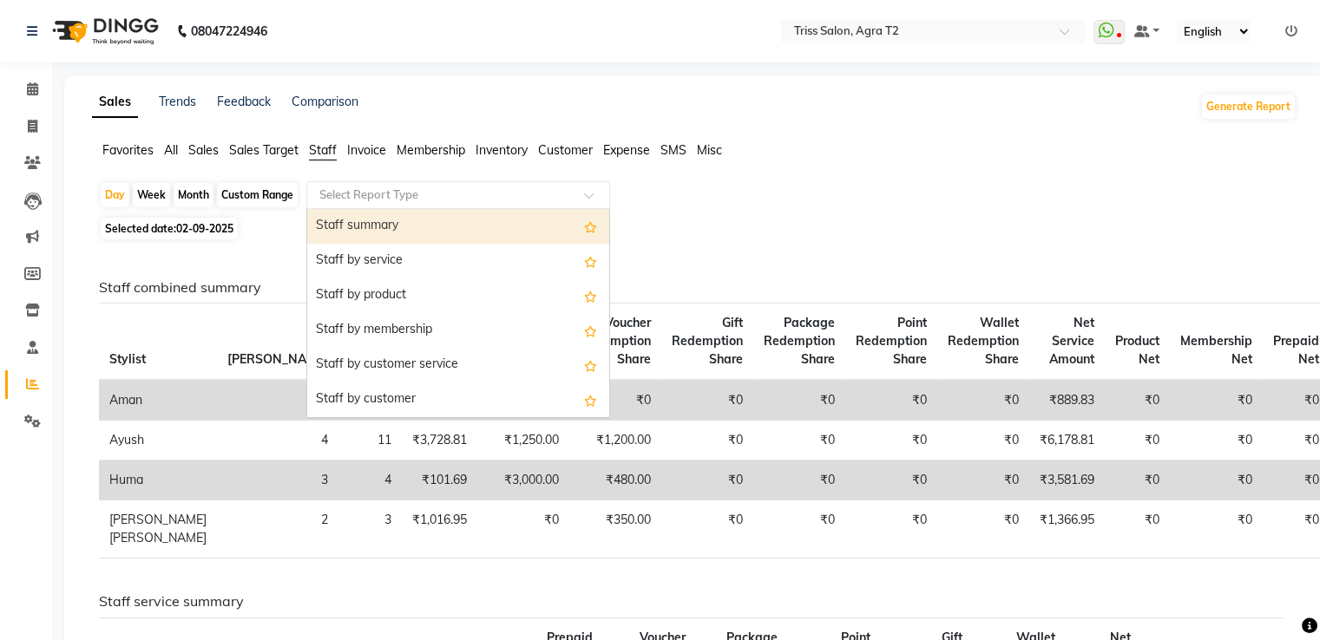
click at [351, 182] on div "Select Report Type" at bounding box center [458, 195] width 304 height 28
click at [354, 217] on div "Staff summary" at bounding box center [458, 226] width 302 height 35
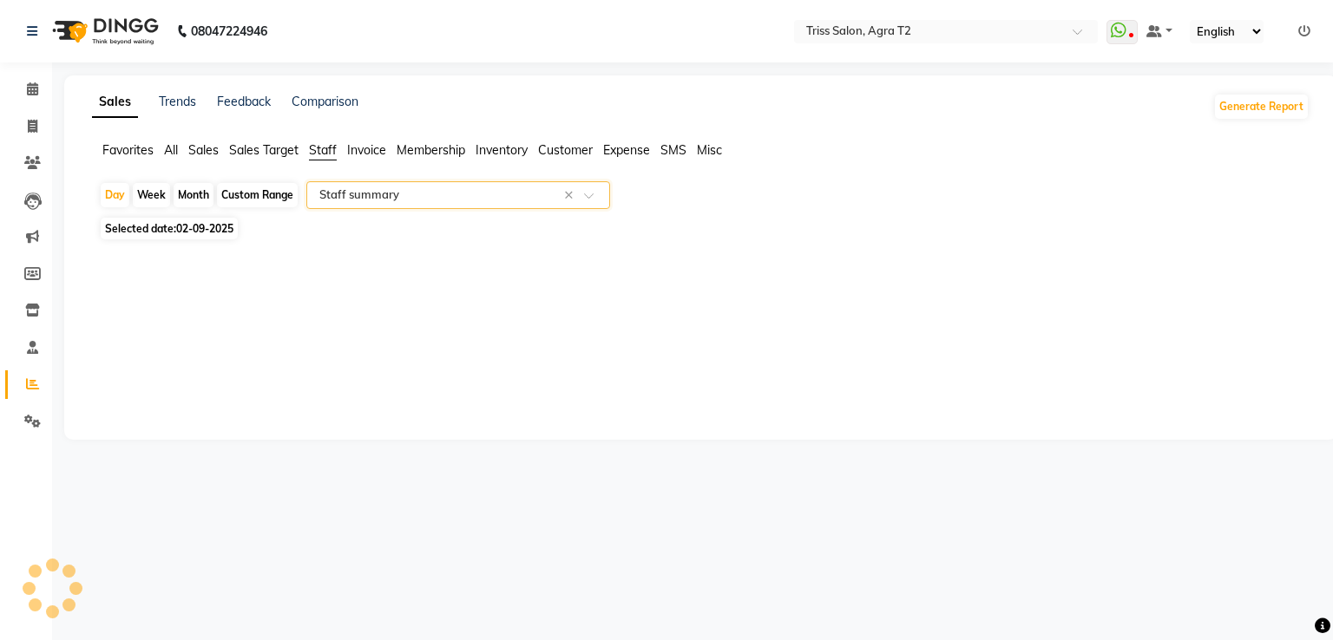
select select "full_report"
select select "csv"
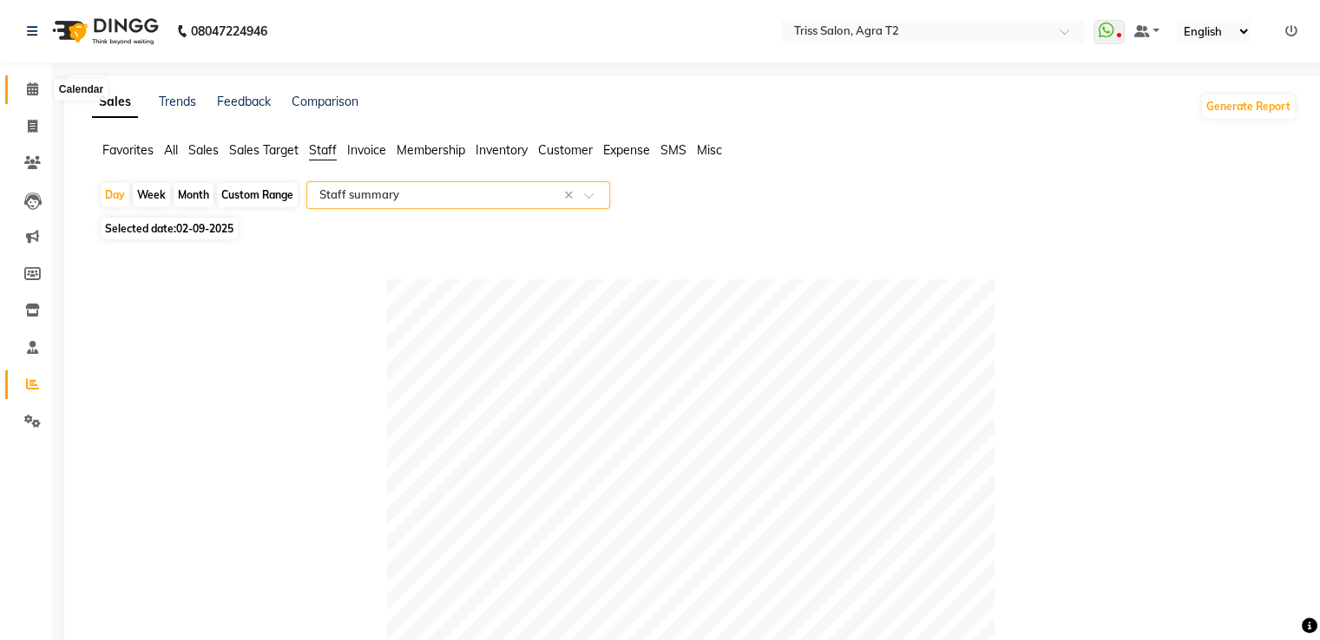
click at [22, 88] on span at bounding box center [32, 90] width 30 height 20
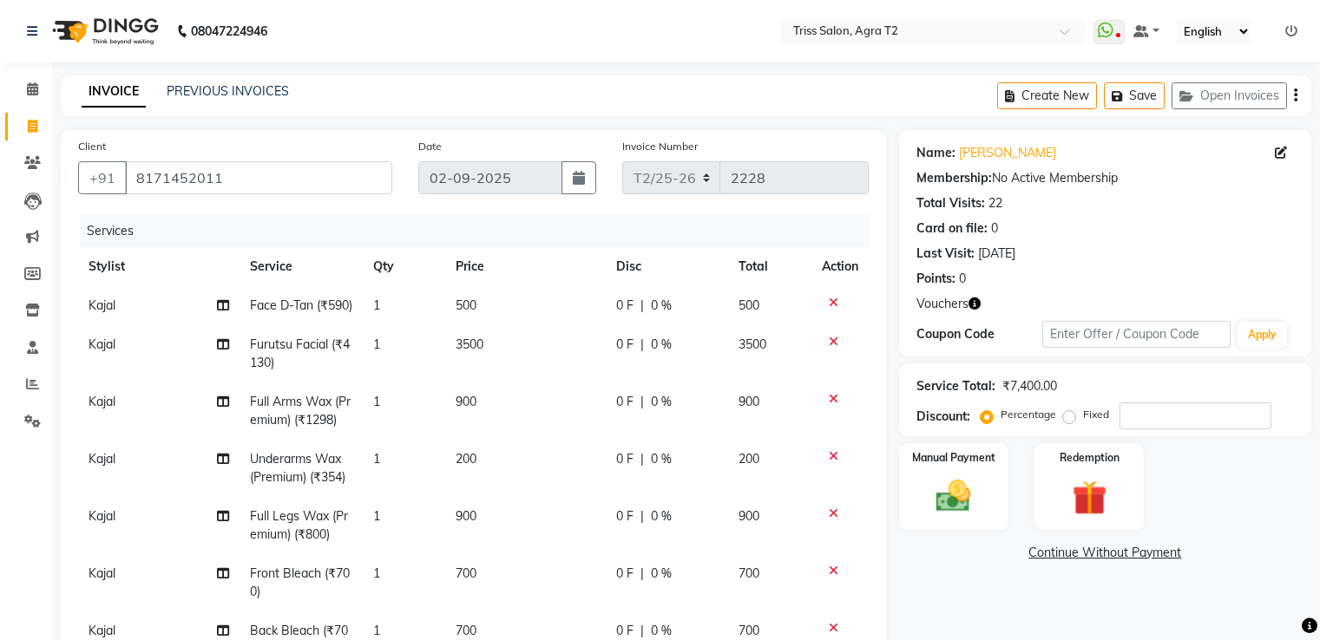
select select "service"
select select "26469"
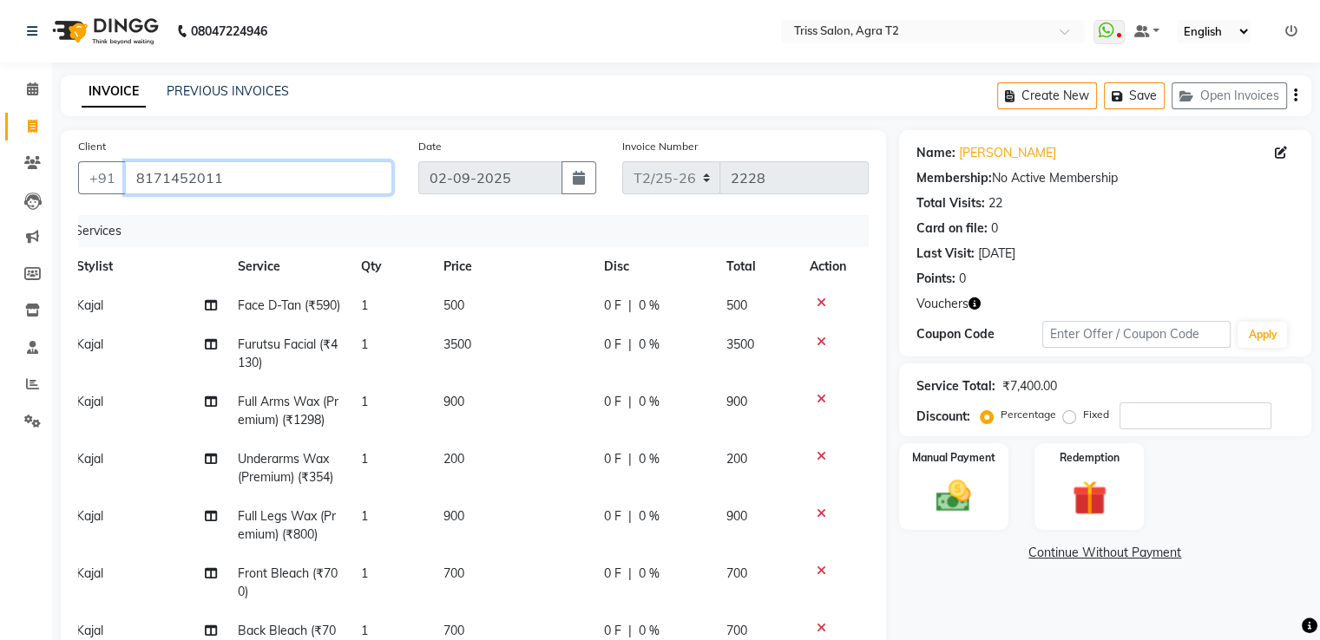
drag, startPoint x: 129, startPoint y: 181, endPoint x: 261, endPoint y: 197, distance: 132.8
click at [261, 197] on div "Client +91 8171452011" at bounding box center [235, 172] width 340 height 71
click at [289, 183] on input "8171452011" at bounding box center [258, 177] width 267 height 33
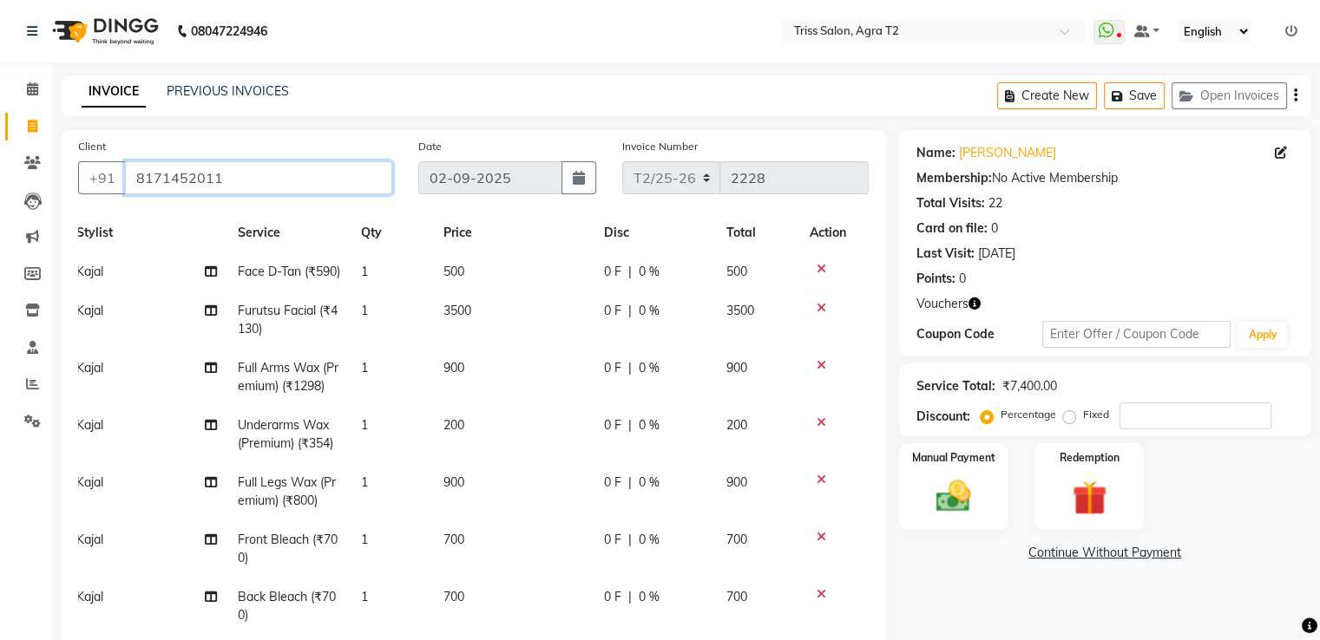
scroll to position [65, 12]
click at [1174, 414] on input "number" at bounding box center [1195, 416] width 152 height 27
click at [816, 531] on icon at bounding box center [821, 537] width 10 height 12
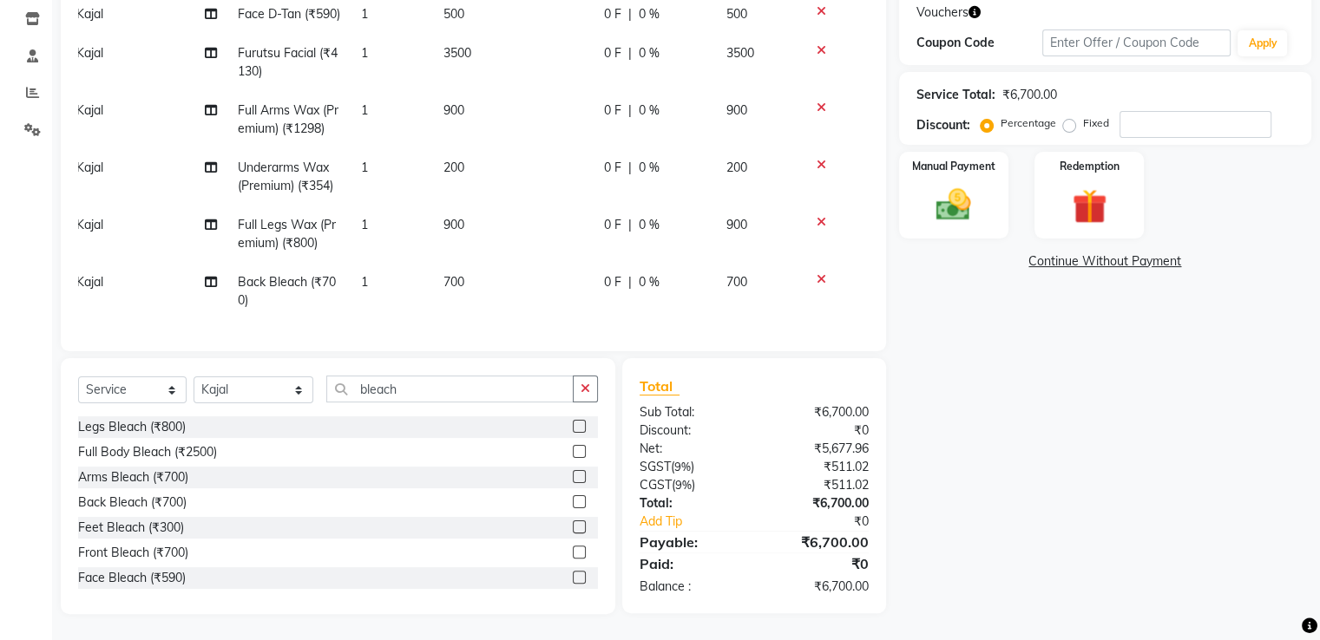
scroll to position [0, 0]
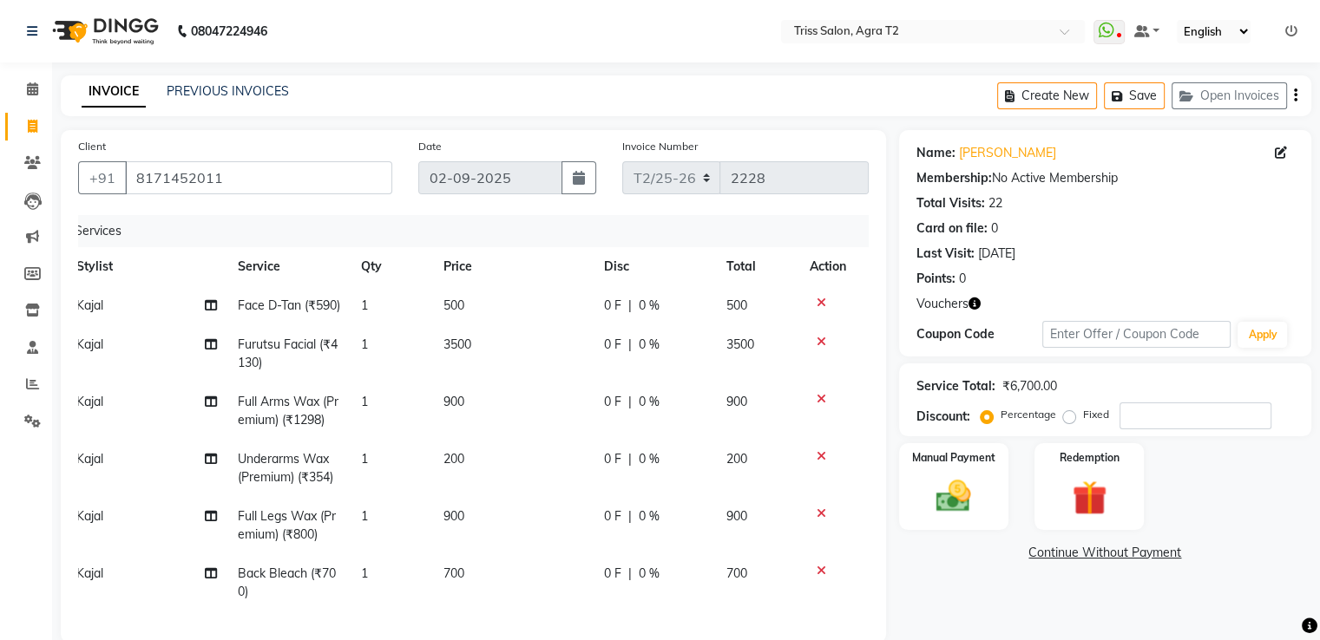
click at [975, 305] on icon "button" at bounding box center [974, 304] width 12 height 12
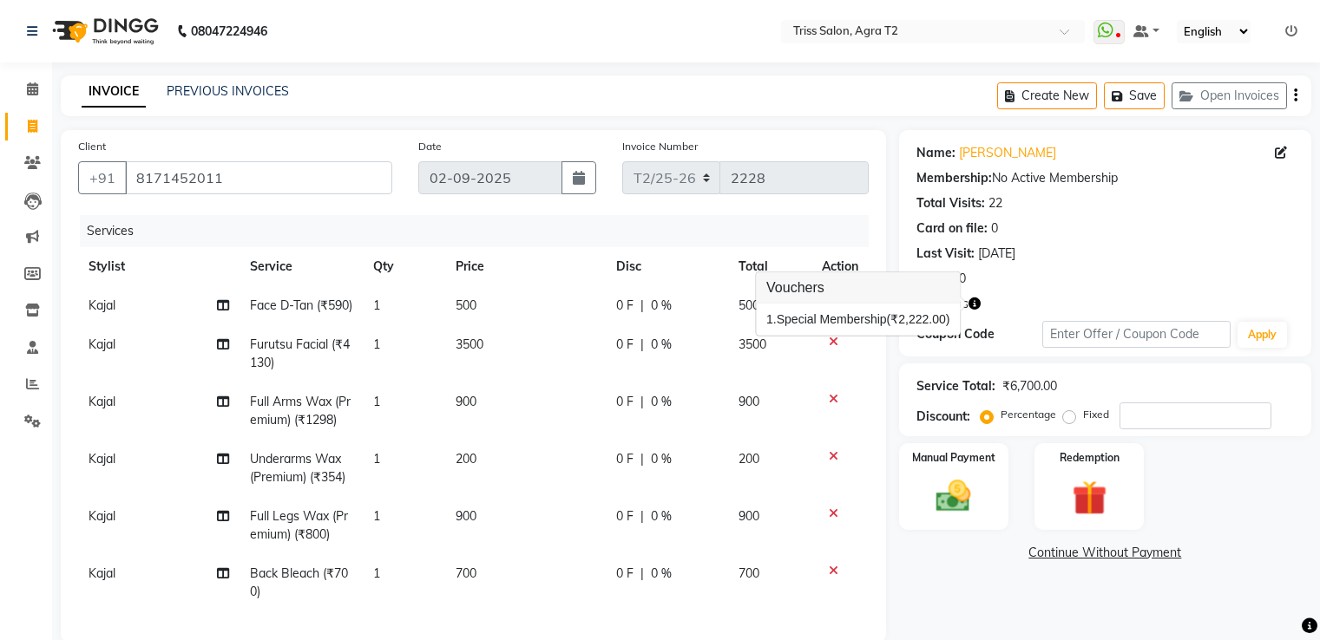
select select "service"
select select "26469"
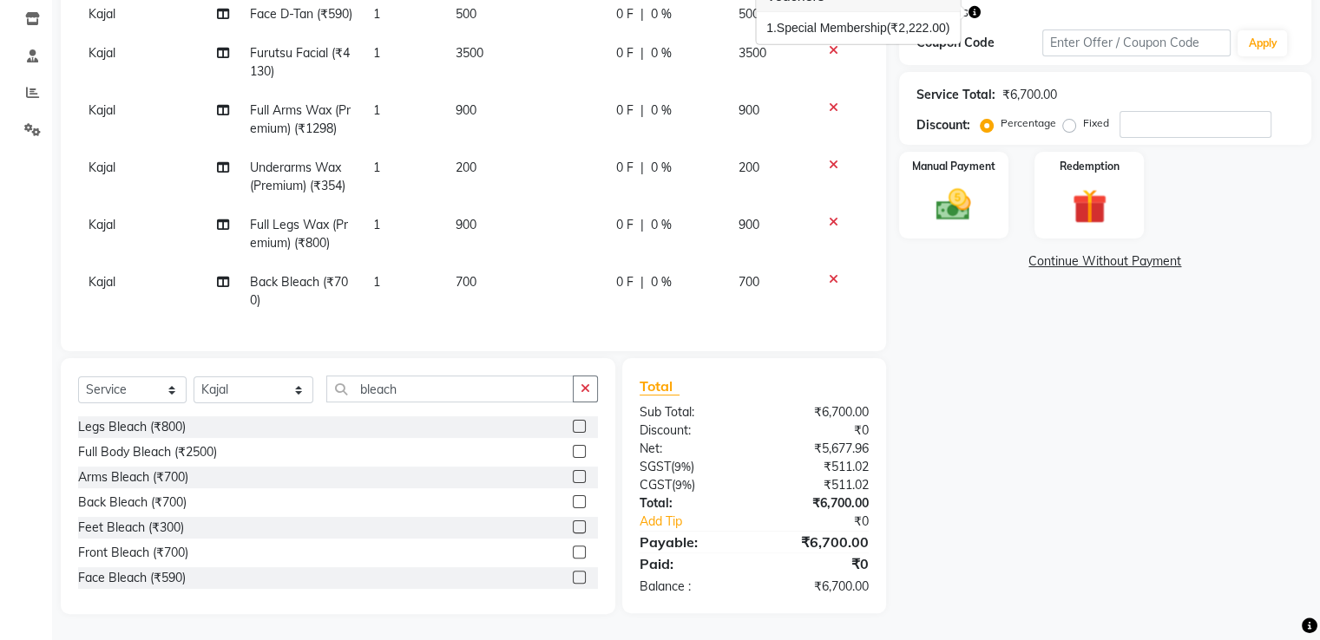
scroll to position [224, 0]
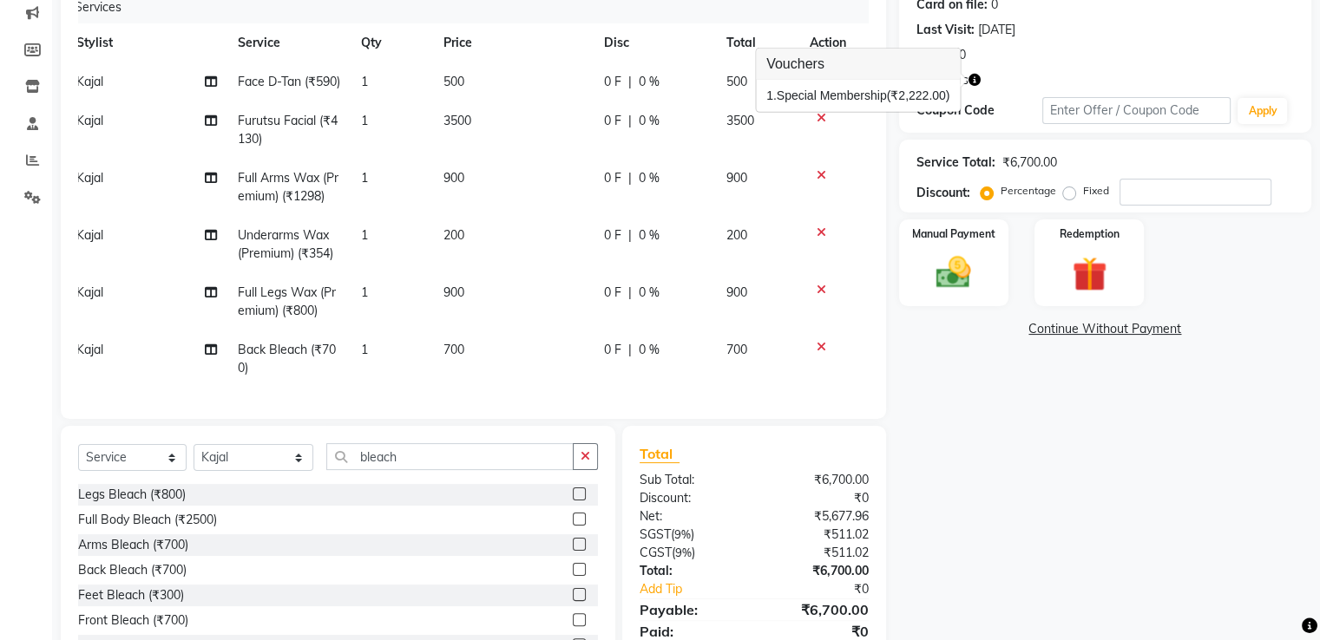
click at [1029, 71] on div "Vouchers" at bounding box center [1104, 80] width 377 height 18
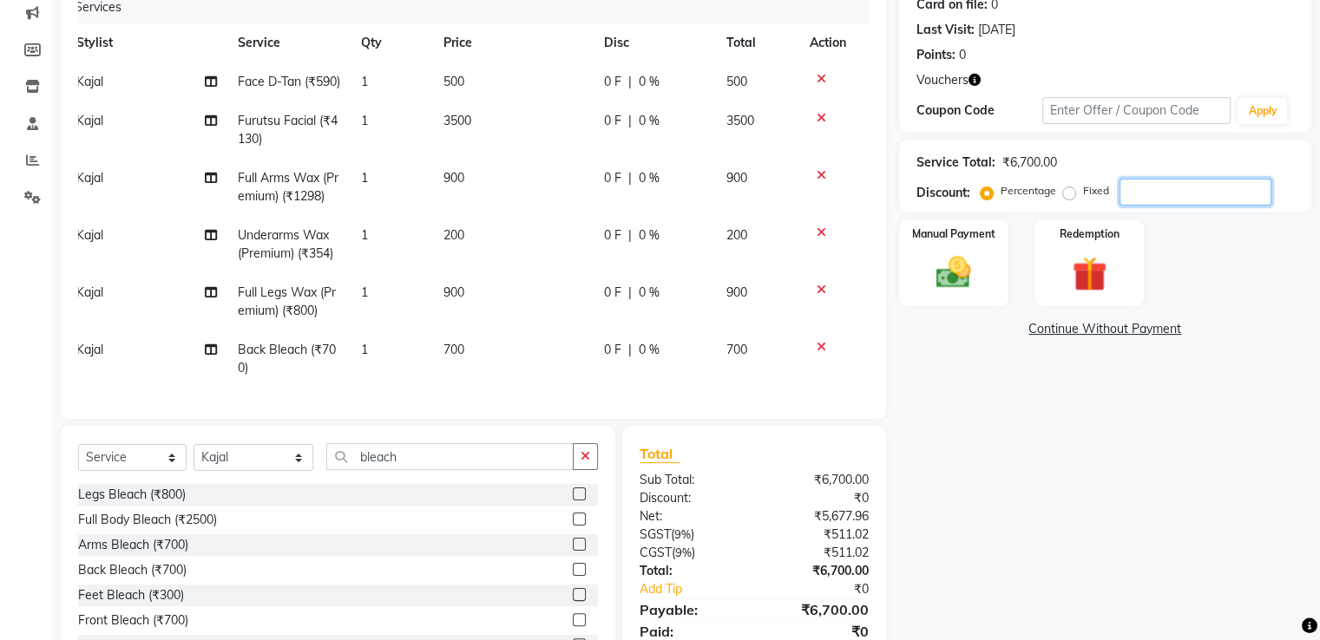
click at [1141, 193] on input "number" at bounding box center [1195, 192] width 152 height 27
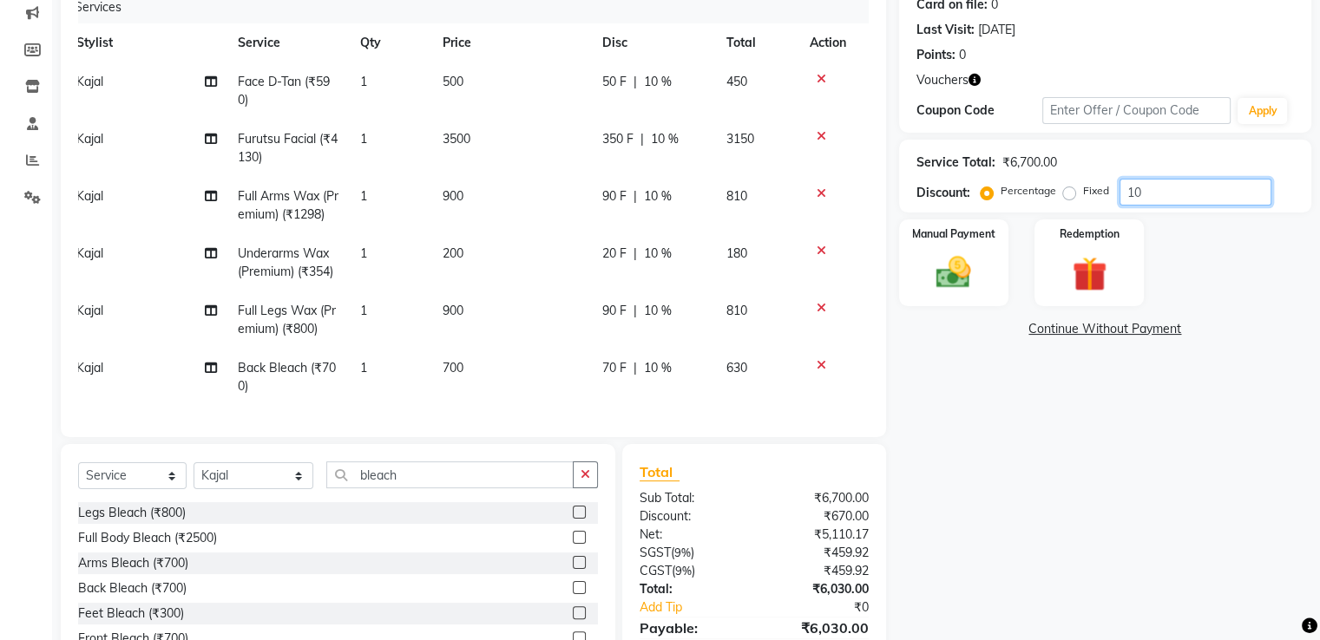
scroll to position [8, 12]
type input "10"
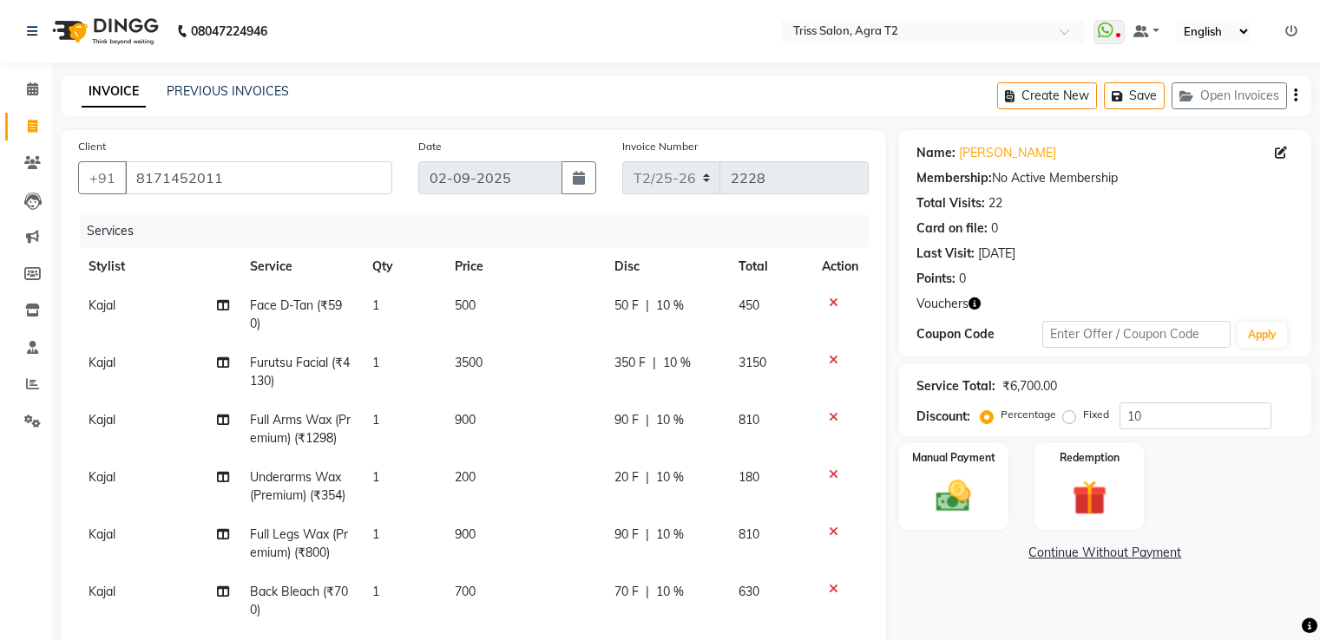
select select "service"
select select "26469"
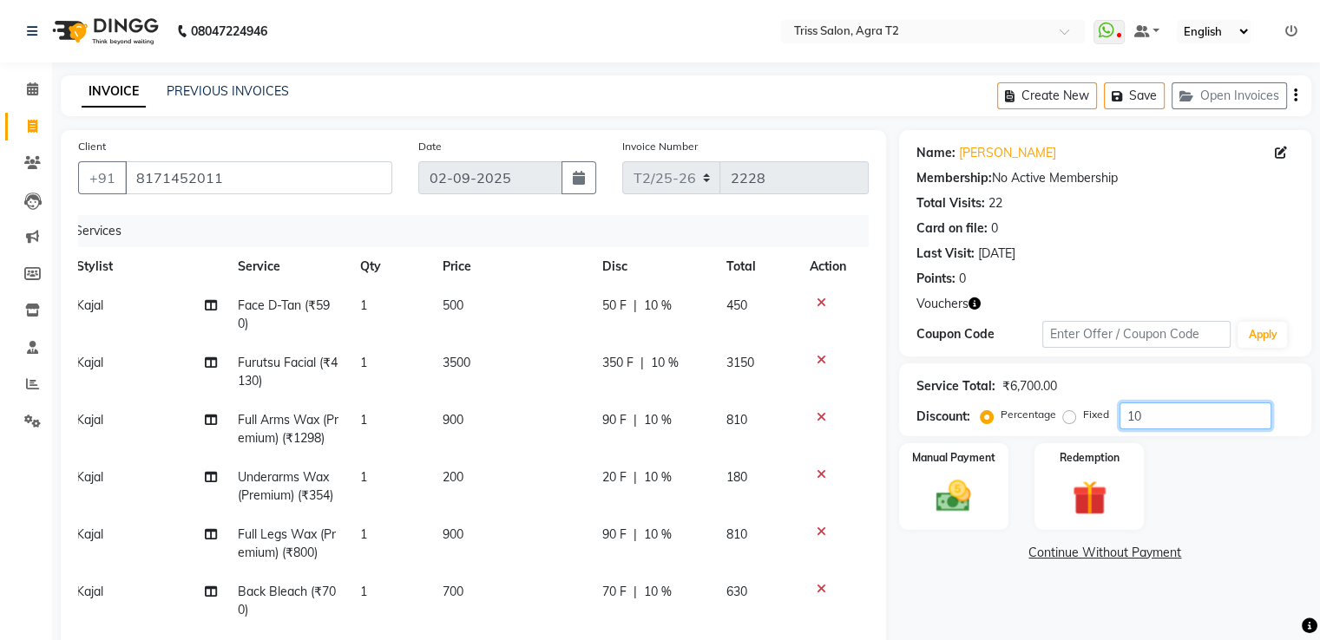
scroll to position [316, 0]
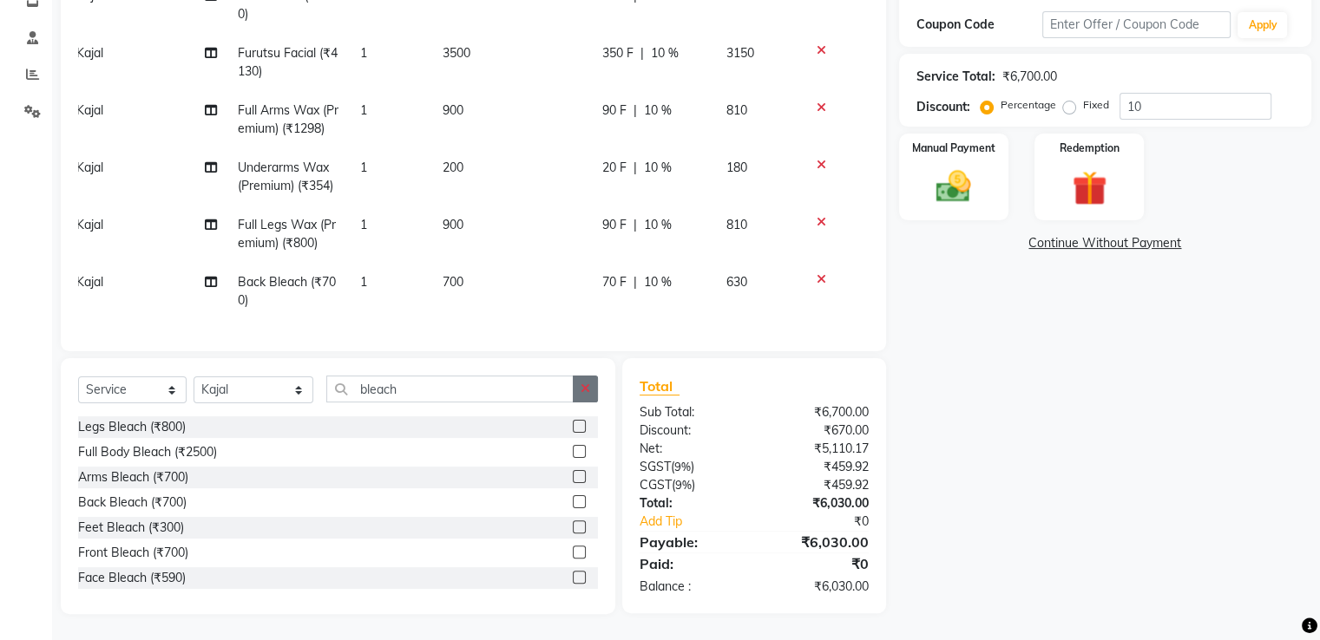
click at [585, 390] on icon "button" at bounding box center [585, 389] width 10 height 12
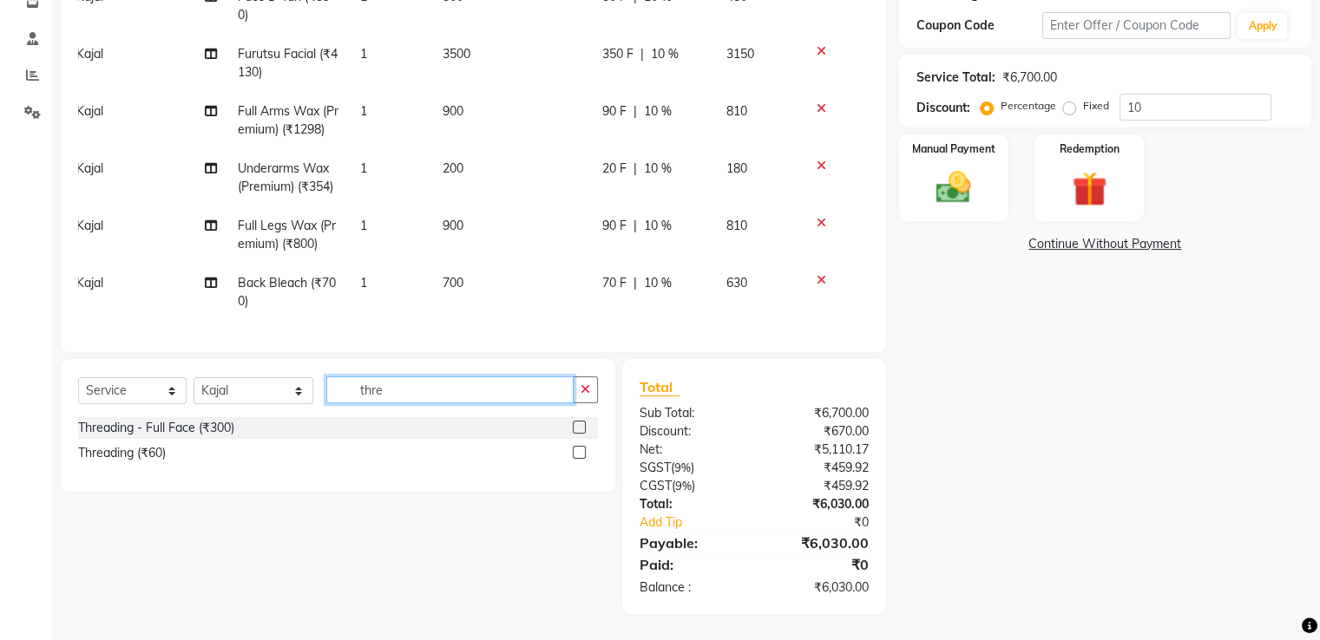
scroll to position [315, 0]
type input "thre"
click at [577, 449] on label at bounding box center [579, 452] width 13 height 13
click at [577, 449] on input "checkbox" at bounding box center [578, 453] width 11 height 11
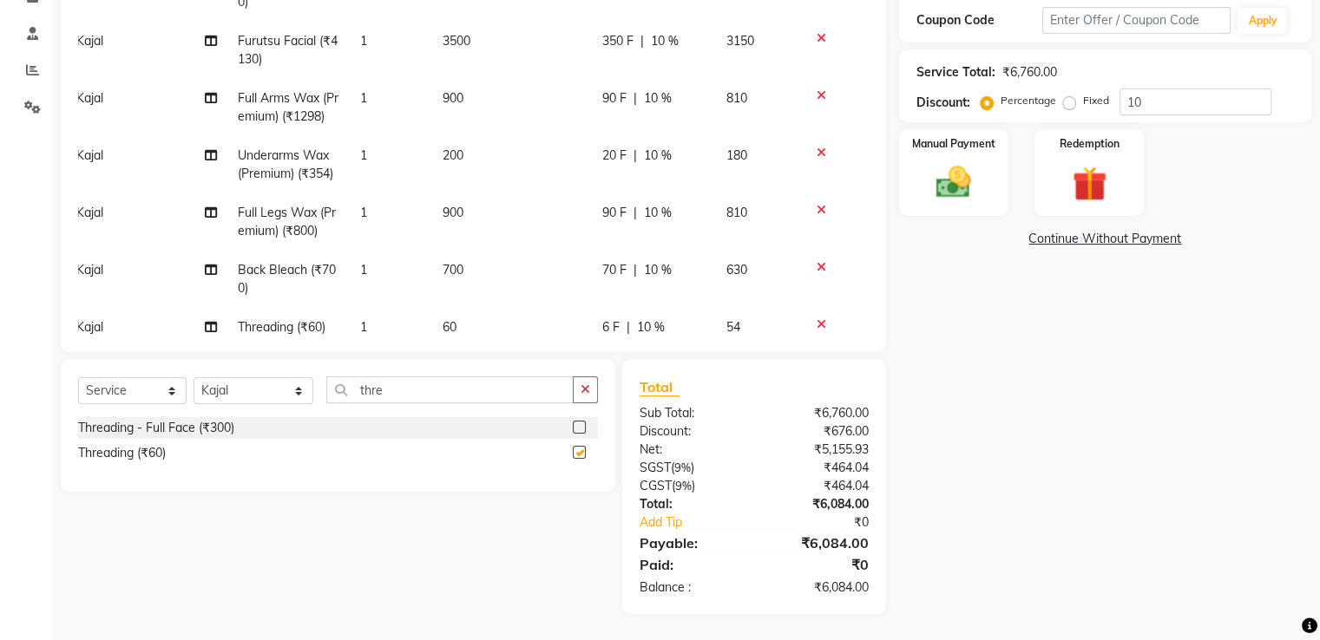
checkbox input "false"
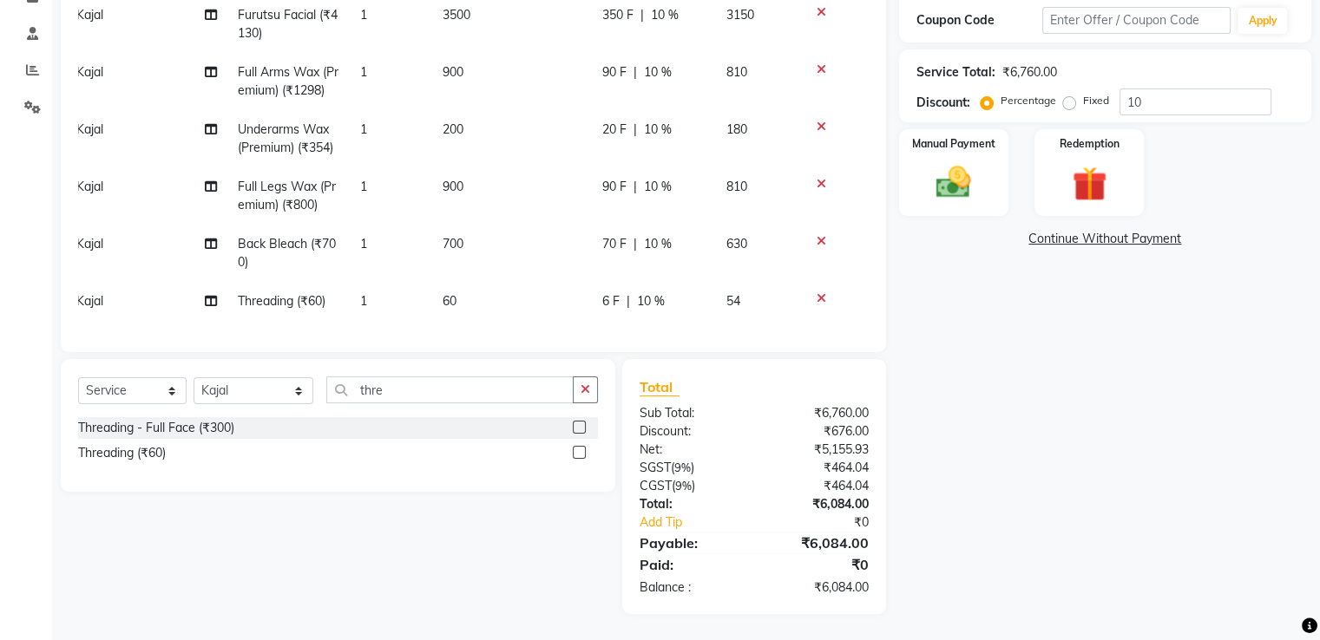
click at [371, 299] on td "1" at bounding box center [391, 301] width 82 height 39
select select "26469"
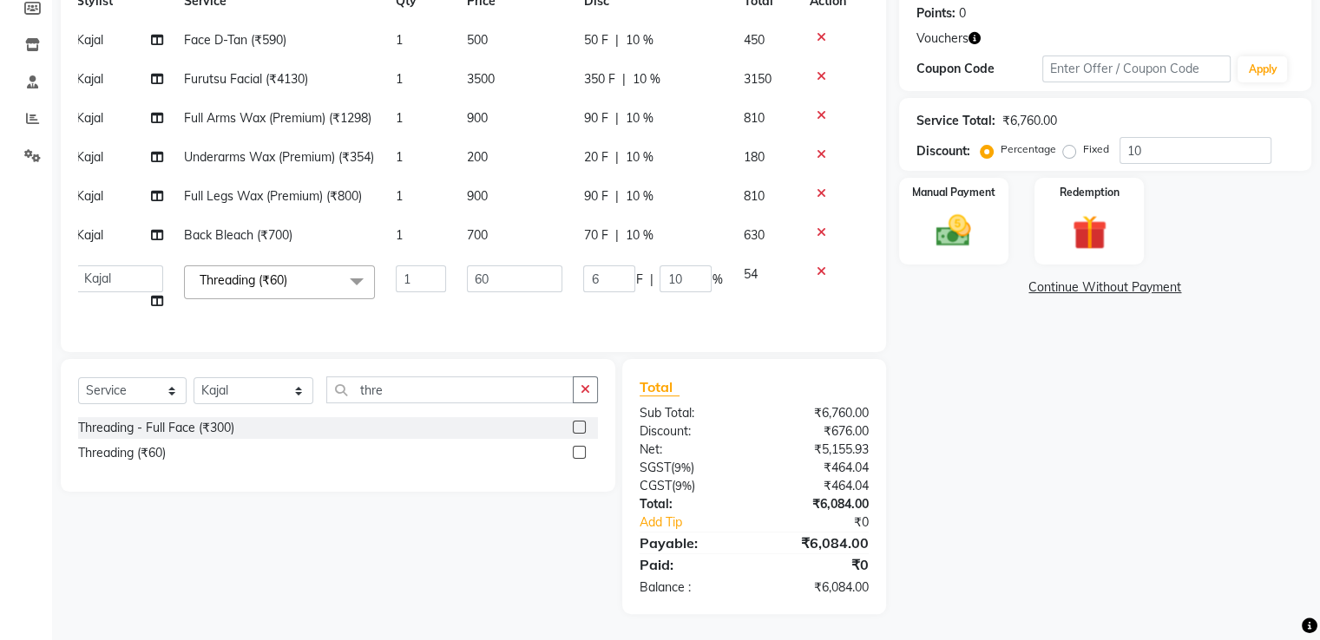
scroll to position [298, 0]
click at [433, 281] on td "1" at bounding box center [420, 288] width 71 height 66
click at [433, 266] on input "1" at bounding box center [421, 279] width 50 height 27
type input "2"
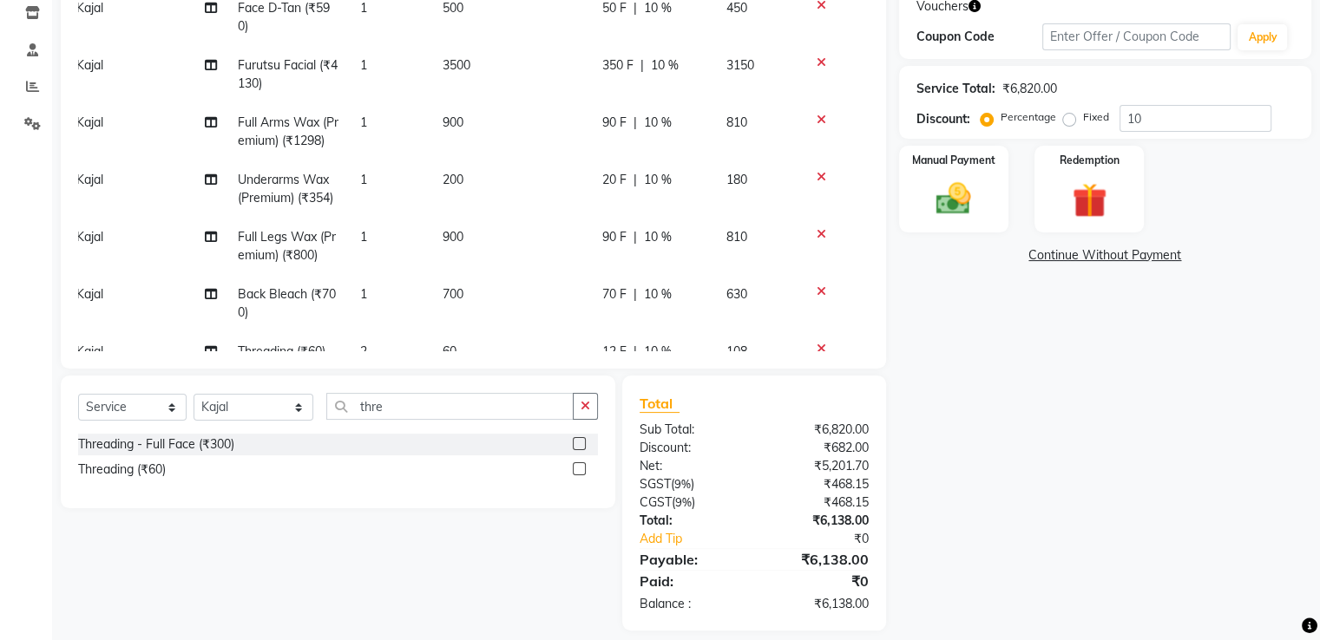
click at [433, 307] on div "Services Stylist Service Qty Price Disc Total Action Kajal Face D-Tan (₹590) 1 …" at bounding box center [473, 135] width 790 height 434
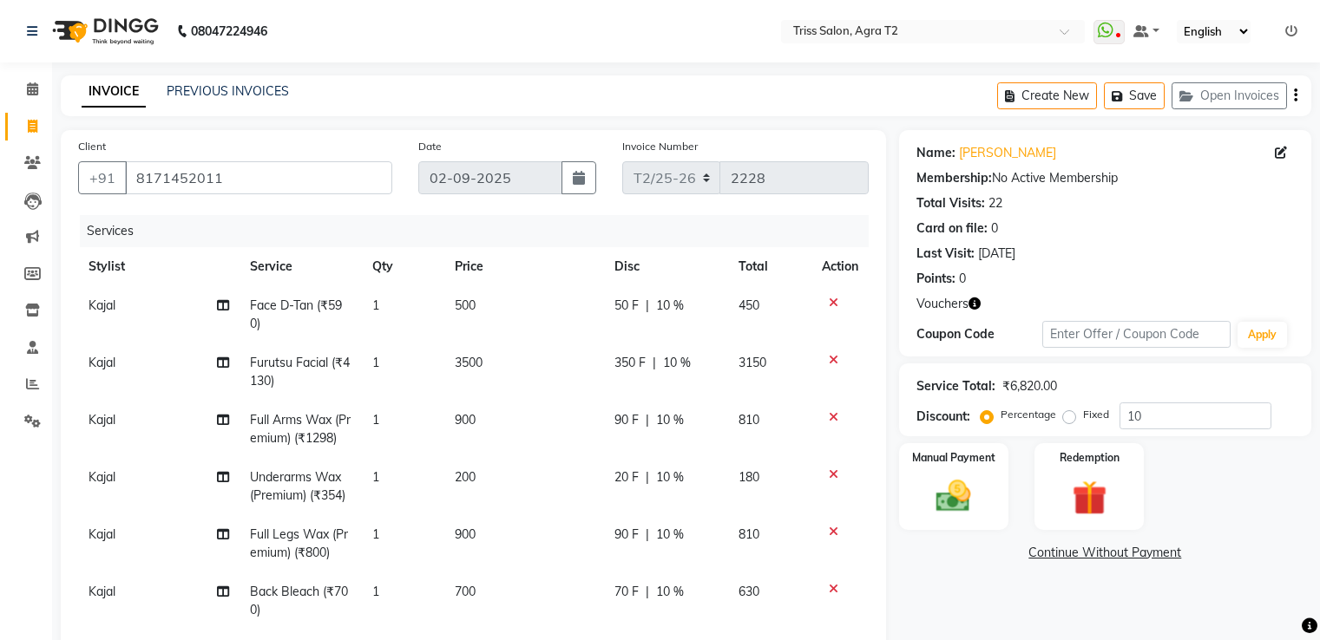
select select "service"
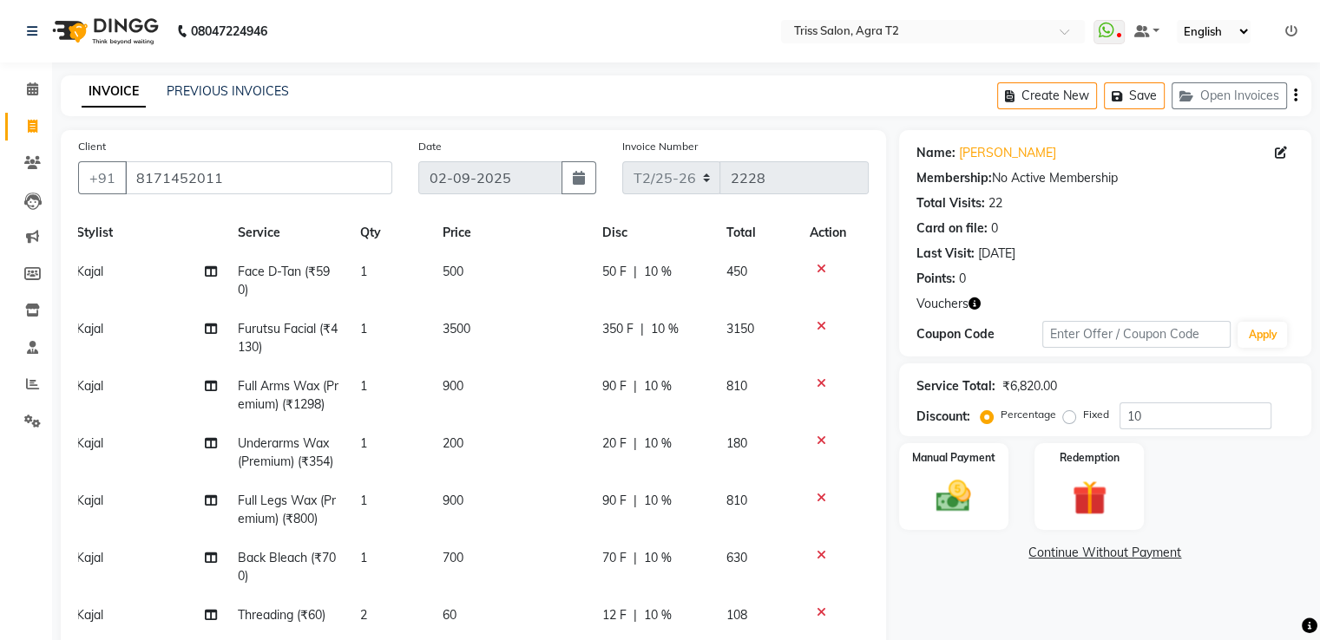
scroll to position [315, 0]
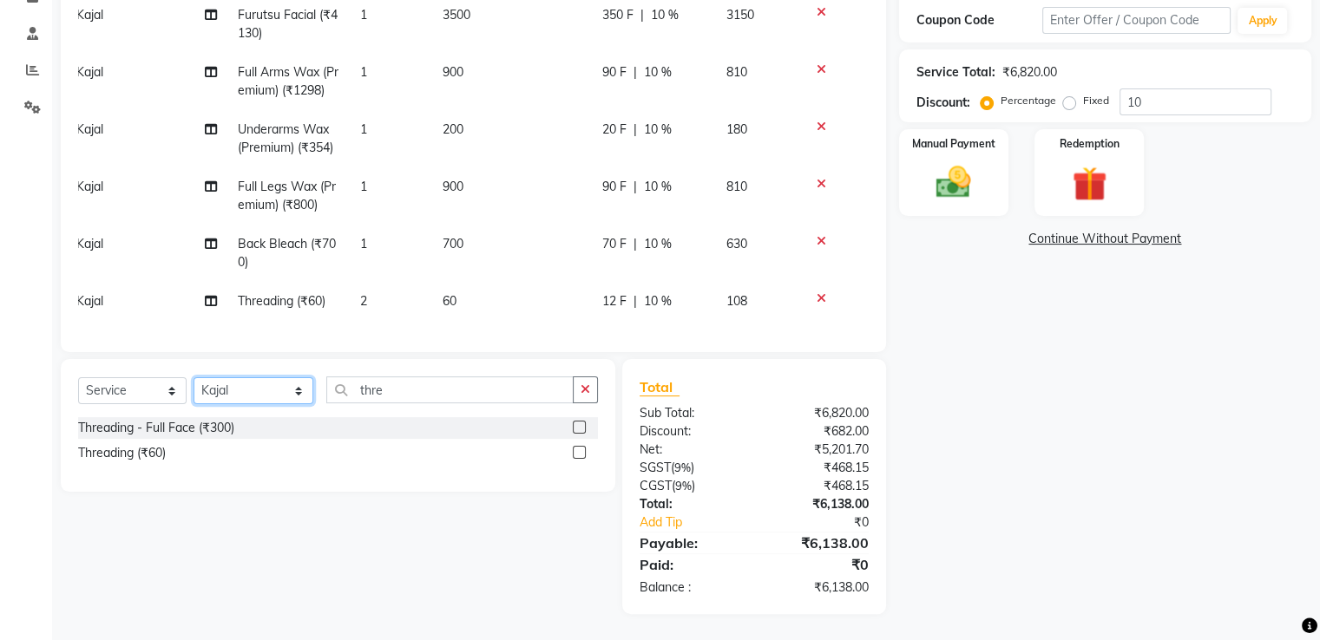
click at [253, 390] on select "Select Stylist [PERSON_NAME] [PERSON_NAME] Huma Kajal [PERSON_NAME] [PERSON_NAM…" at bounding box center [253, 390] width 120 height 27
select select "49100"
click at [193, 377] on select "Select Stylist [PERSON_NAME] [PERSON_NAME] Huma Kajal [PERSON_NAME] [PERSON_NAM…" at bounding box center [253, 390] width 120 height 27
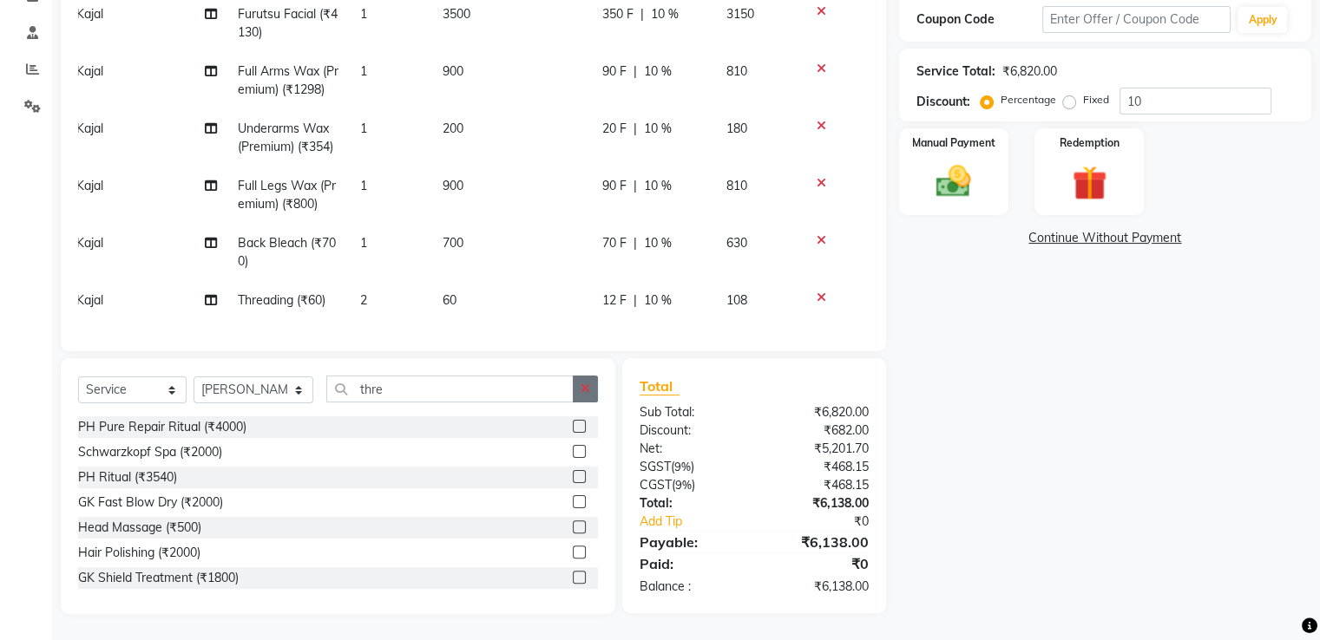
click at [584, 395] on icon "button" at bounding box center [585, 389] width 10 height 12
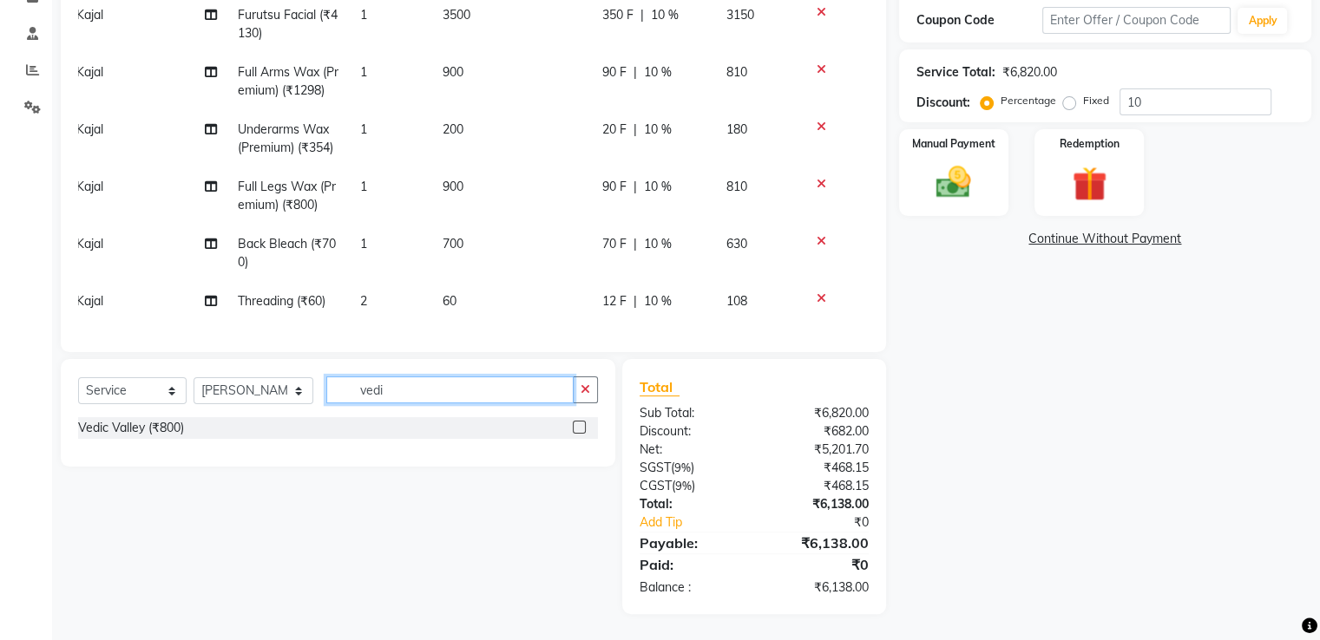
type input "vedi"
click at [580, 426] on label at bounding box center [579, 427] width 13 height 13
click at [580, 426] on input "checkbox" at bounding box center [578, 428] width 11 height 11
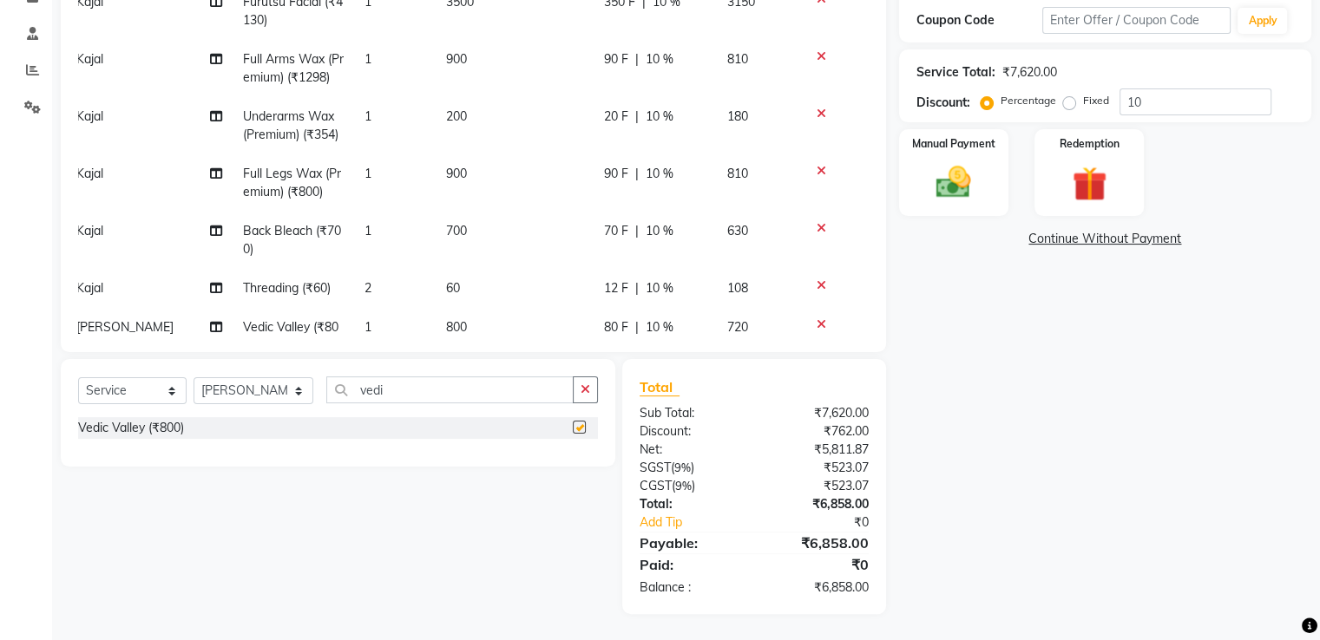
checkbox input "false"
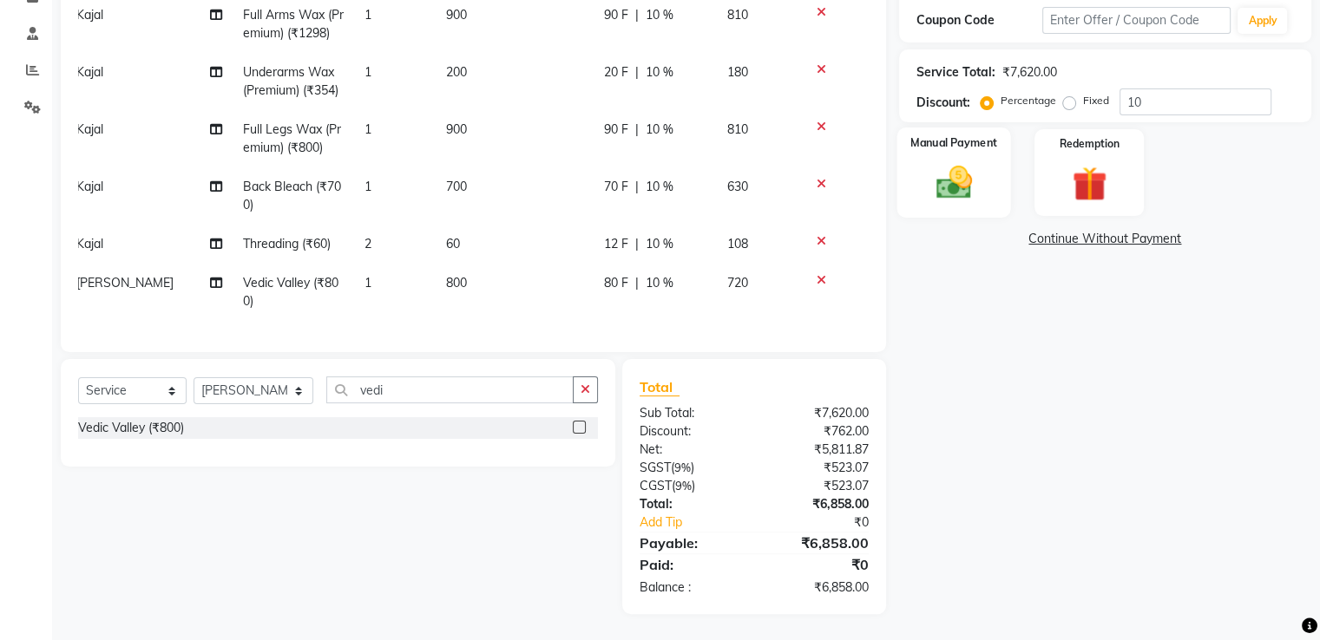
click at [987, 189] on div "Manual Payment" at bounding box center [953, 172] width 114 height 89
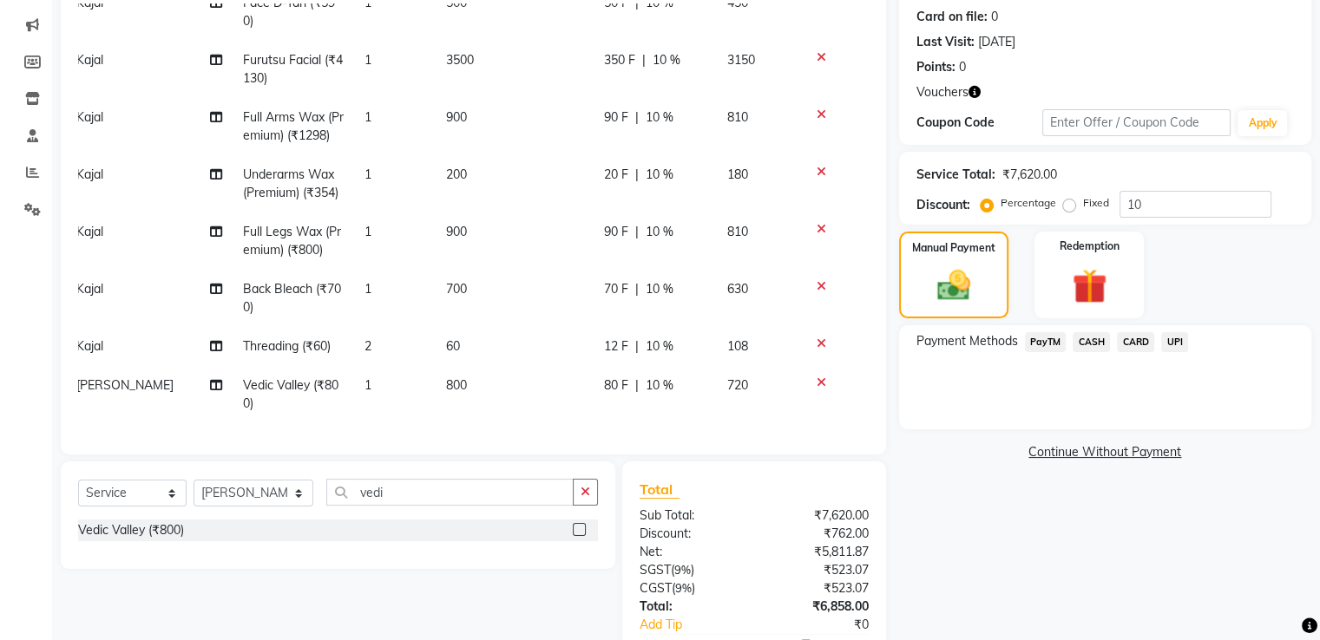
scroll to position [55, 0]
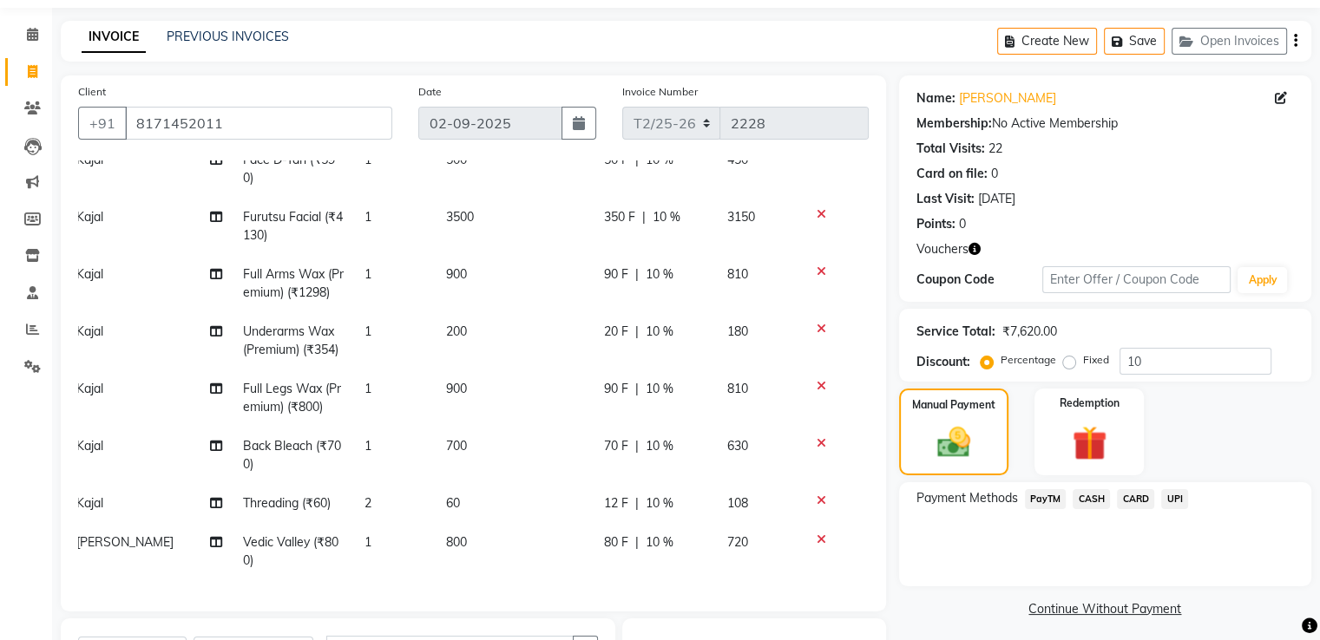
click at [975, 248] on icon "button" at bounding box center [974, 249] width 12 height 12
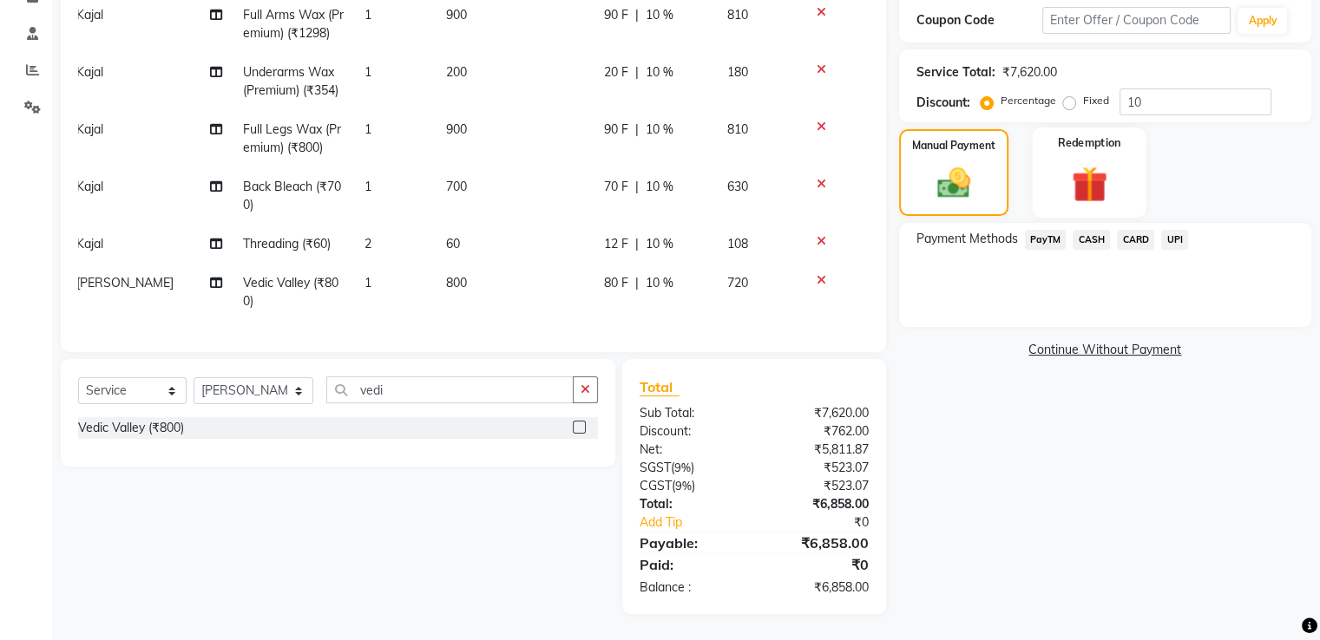
click at [1090, 169] on img at bounding box center [1088, 184] width 58 height 44
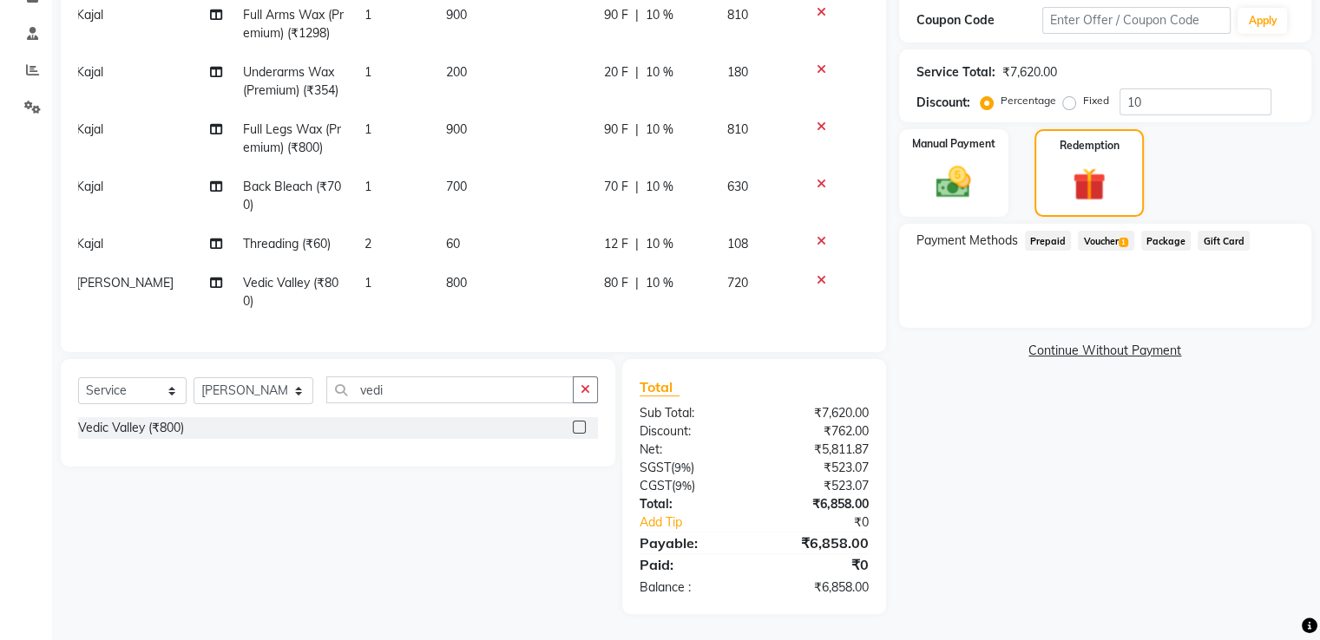
click at [1102, 241] on span "Voucher 1" at bounding box center [1106, 241] width 56 height 20
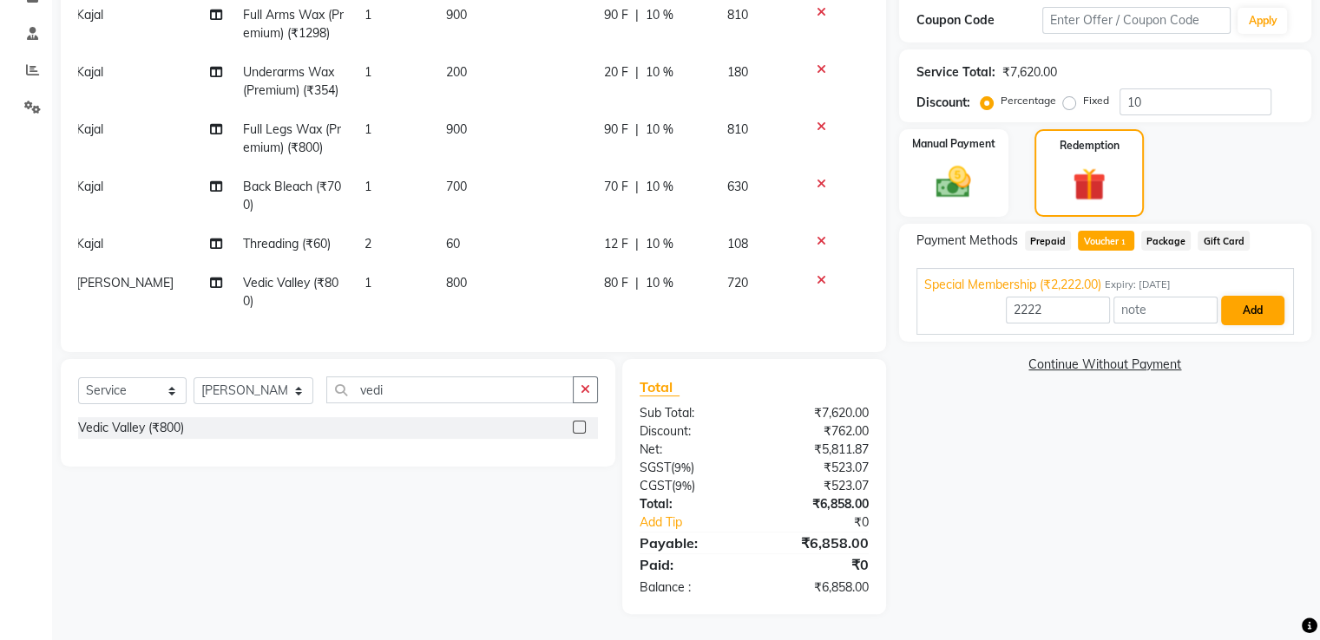
click at [1246, 312] on button "Add" at bounding box center [1252, 311] width 63 height 30
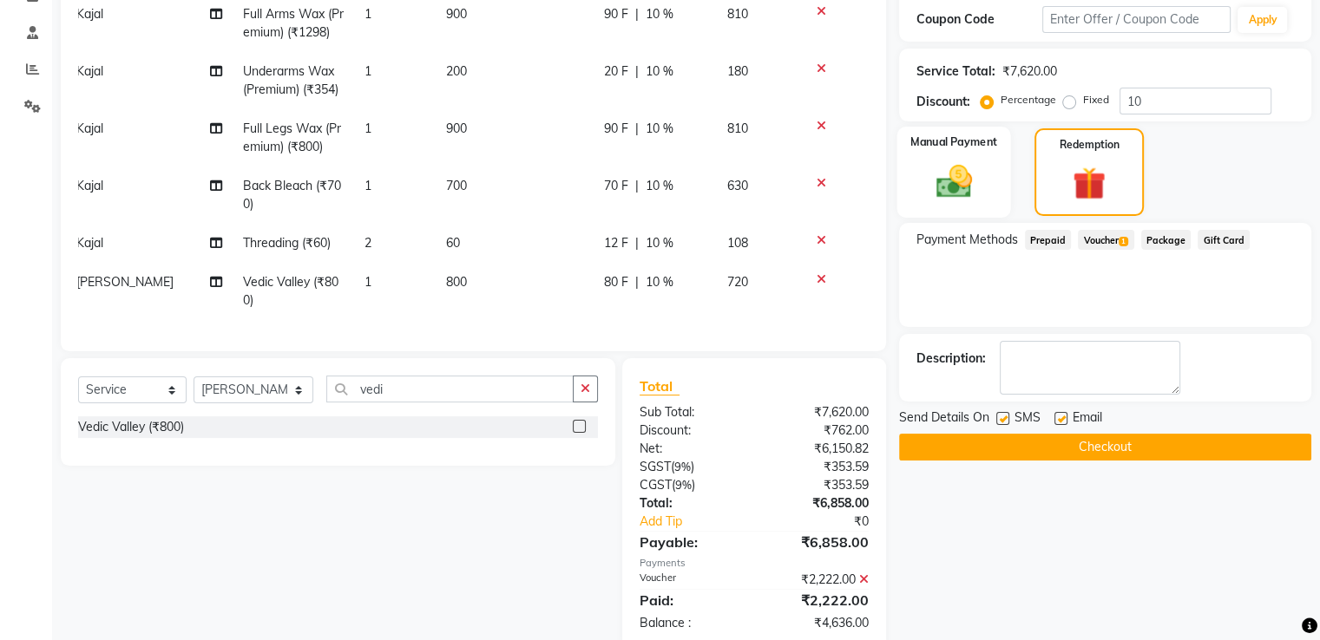
click at [962, 180] on img at bounding box center [953, 182] width 58 height 42
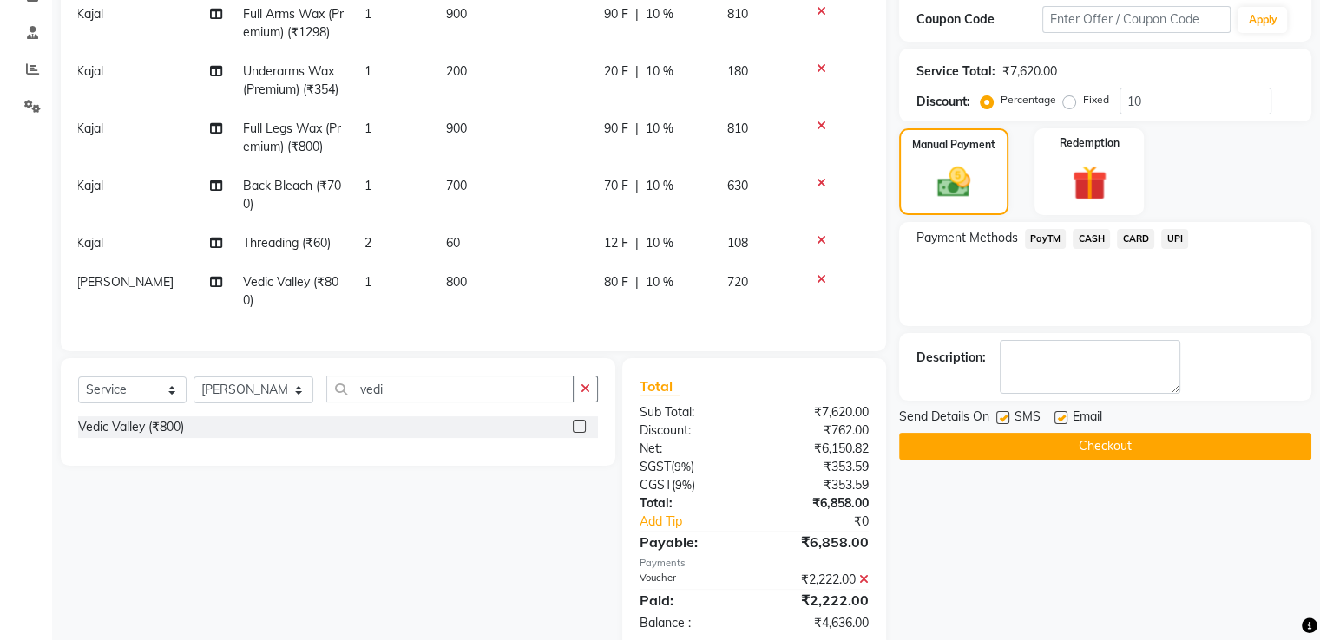
click at [1137, 246] on span "CARD" at bounding box center [1135, 239] width 37 height 20
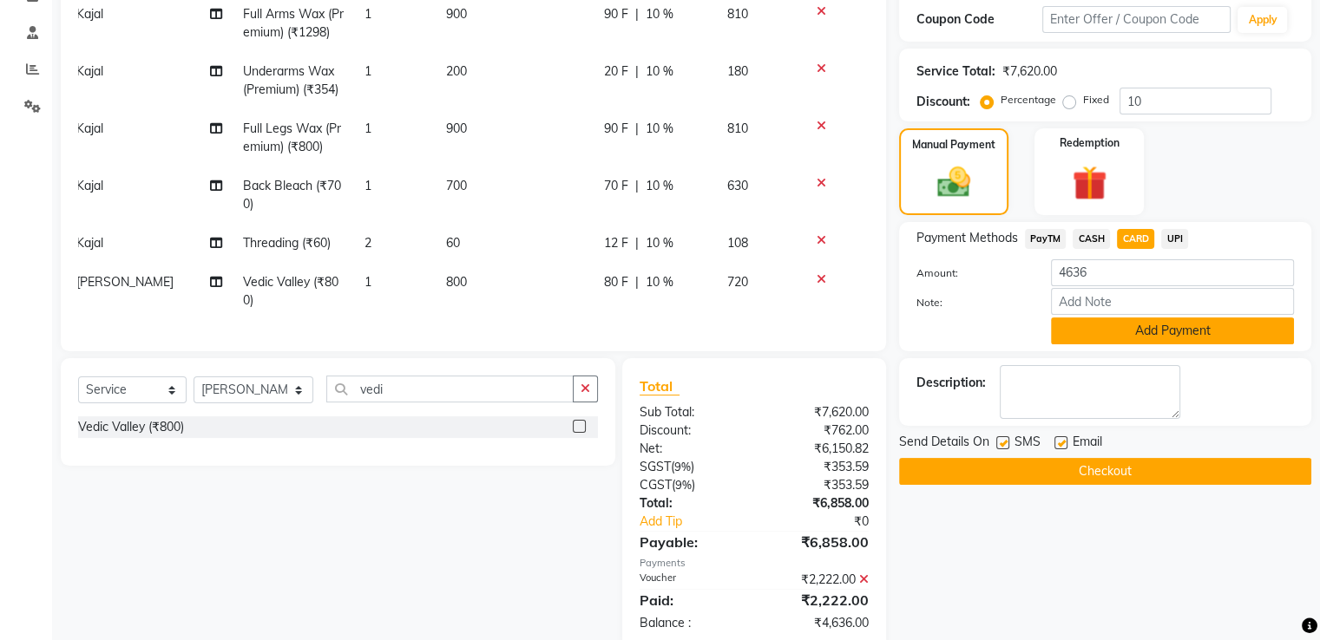
click at [1170, 338] on button "Add Payment" at bounding box center [1172, 331] width 243 height 27
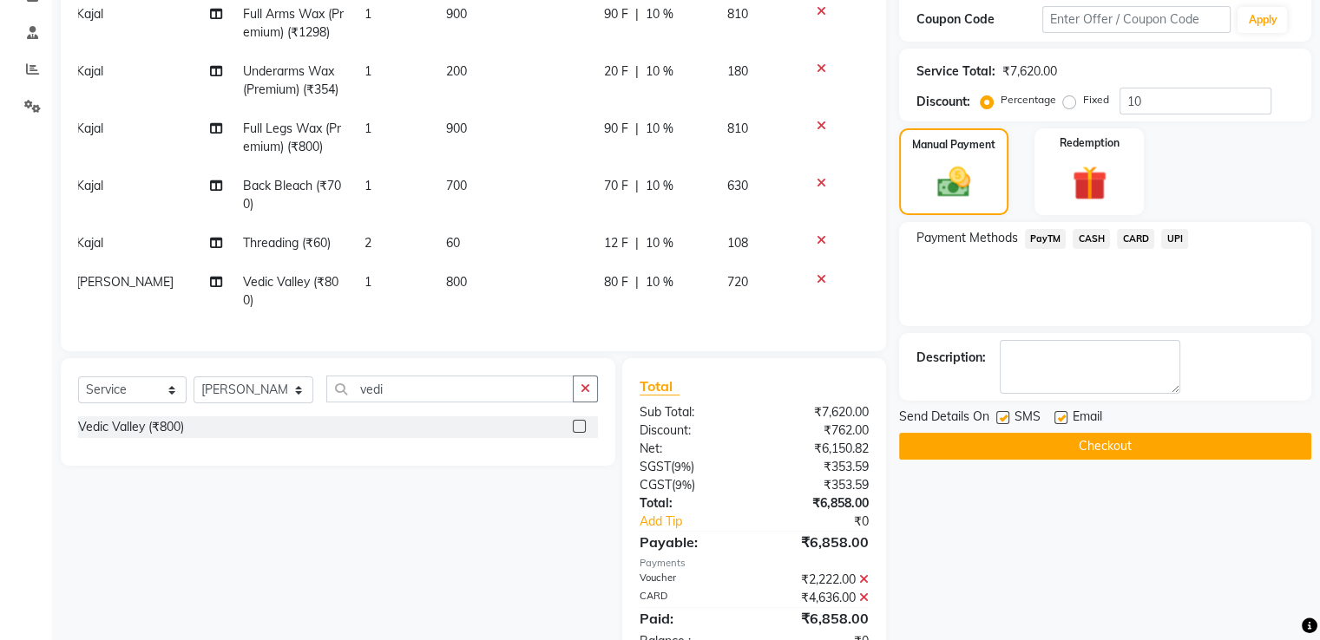
click at [1100, 441] on button "Checkout" at bounding box center [1105, 446] width 412 height 27
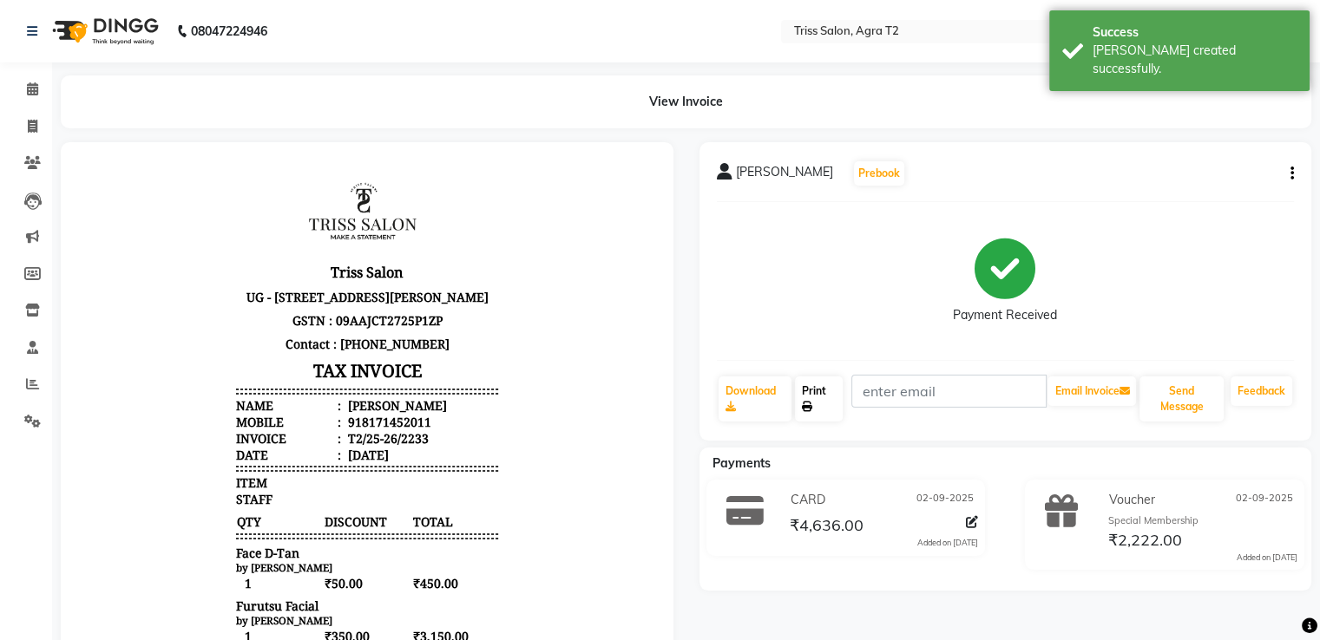
click at [825, 410] on link "Print" at bounding box center [819, 399] width 48 height 45
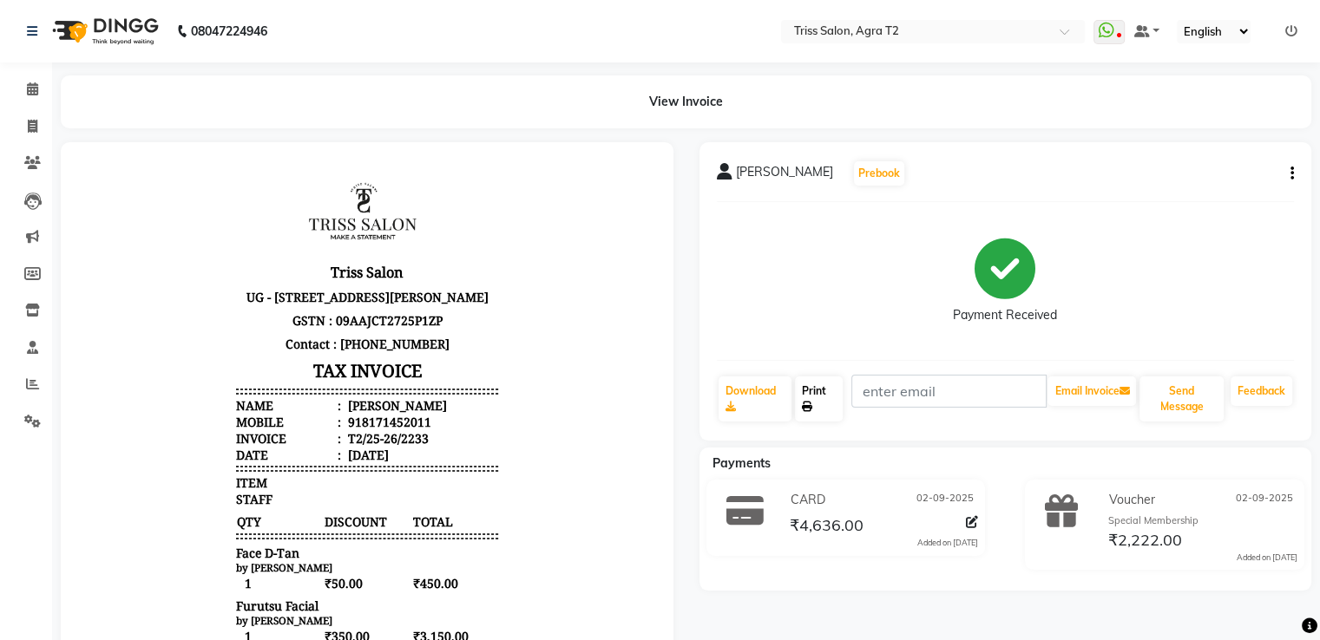
click at [825, 399] on link "Print" at bounding box center [819, 399] width 48 height 45
click at [37, 92] on icon at bounding box center [32, 88] width 11 height 13
